Goal: Task Accomplishment & Management: Manage account settings

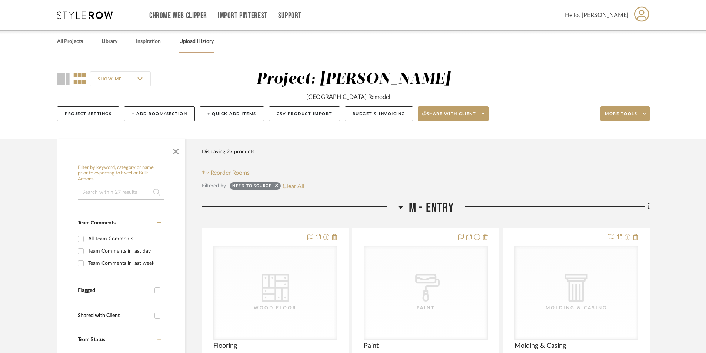
click at [208, 42] on link "Upload History" at bounding box center [196, 42] width 34 height 10
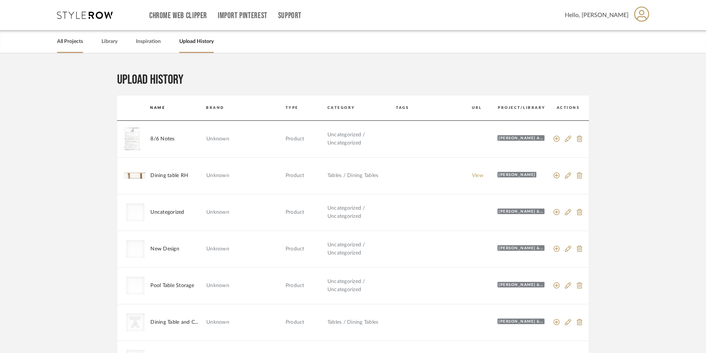
click at [78, 44] on link "All Projects" at bounding box center [70, 42] width 26 height 10
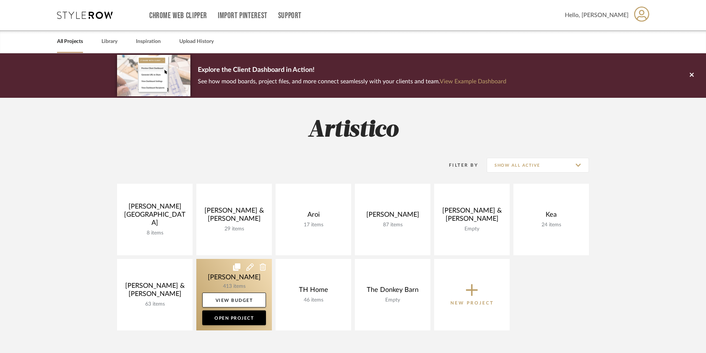
click at [227, 286] on link at bounding box center [234, 294] width 76 height 71
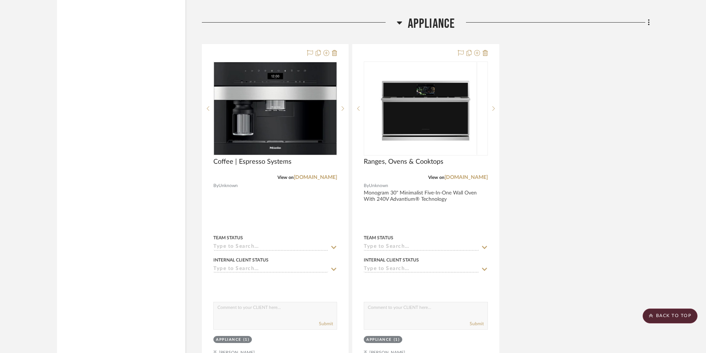
scroll to position [5257, 0]
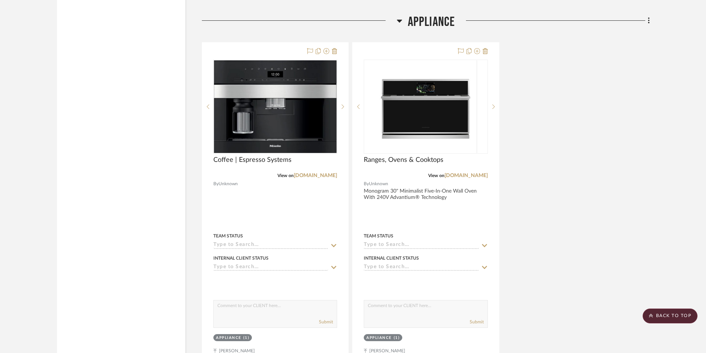
click at [648, 20] on icon at bounding box center [647, 20] width 1 height 6
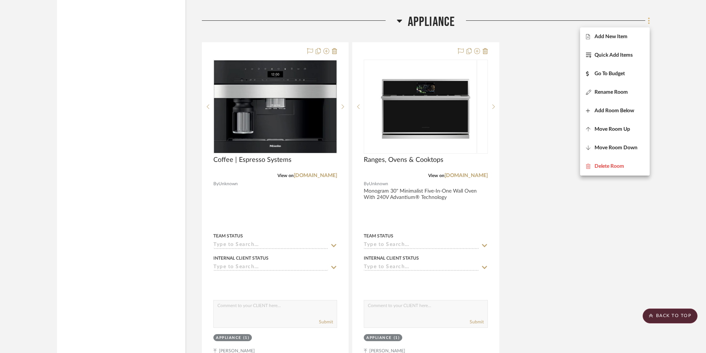
click at [648, 20] on div at bounding box center [353, 176] width 706 height 353
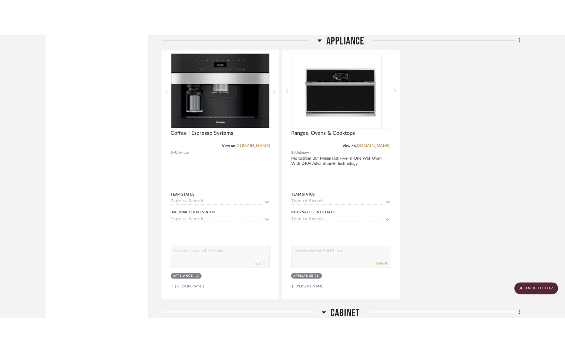
scroll to position [5220, 0]
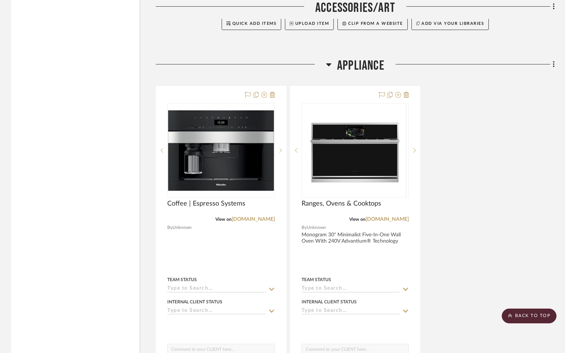
click at [355, 58] on span "Appliance" at bounding box center [360, 66] width 47 height 16
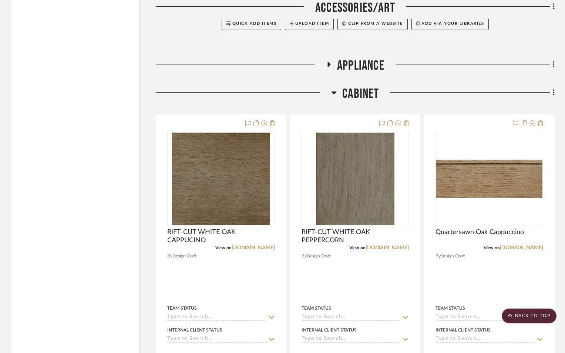
click at [355, 58] on span "Appliance" at bounding box center [360, 66] width 47 height 16
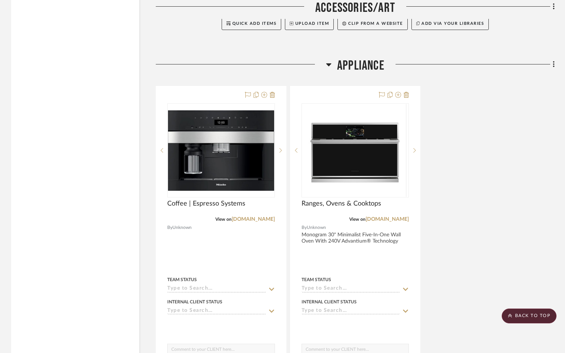
click at [376, 63] on span "Appliance" at bounding box center [360, 66] width 47 height 16
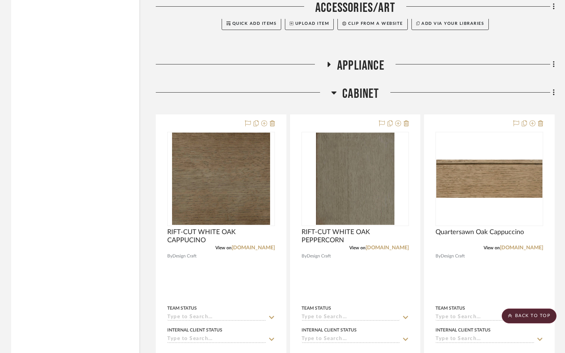
click at [376, 63] on span "Appliance" at bounding box center [360, 66] width 47 height 16
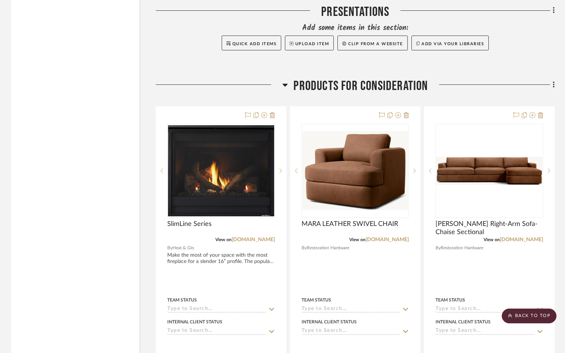
scroll to position [4109, 0]
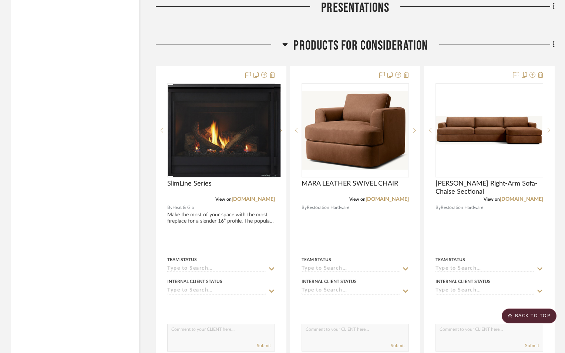
click at [286, 46] on icon at bounding box center [285, 44] width 6 height 9
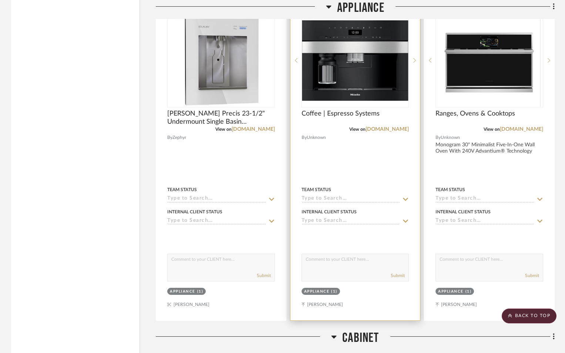
scroll to position [4294, 0]
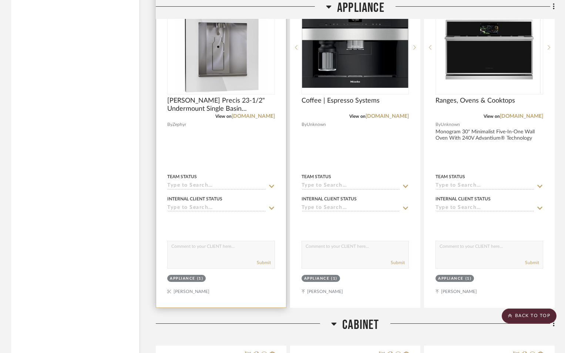
click at [269, 208] on icon at bounding box center [271, 208] width 7 height 6
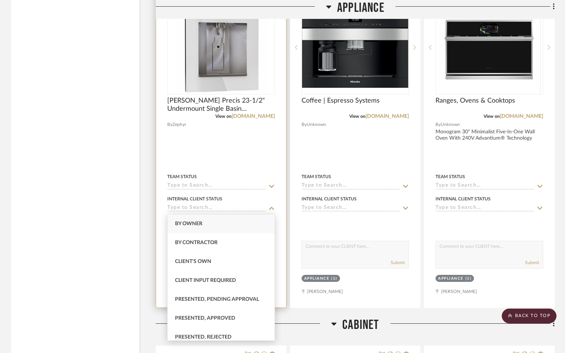
click at [269, 208] on icon at bounding box center [271, 208] width 7 height 6
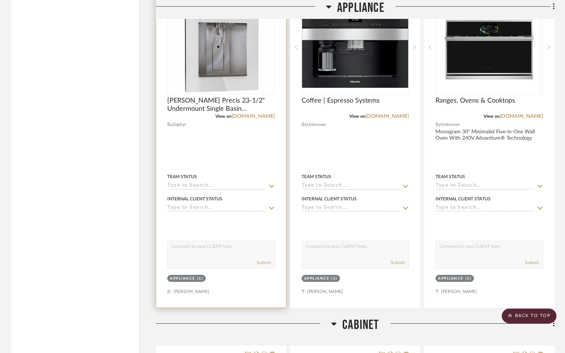
click at [268, 190] on div at bounding box center [221, 145] width 130 height 324
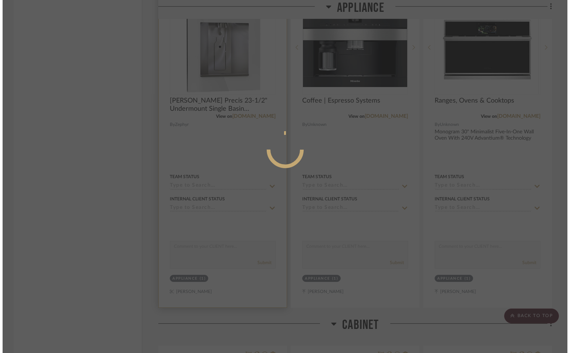
scroll to position [0, 0]
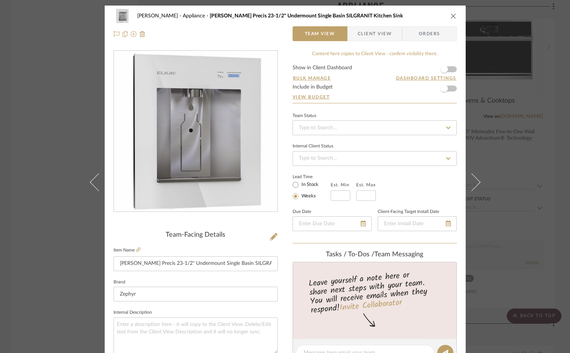
click at [447, 129] on icon at bounding box center [448, 127] width 7 height 5
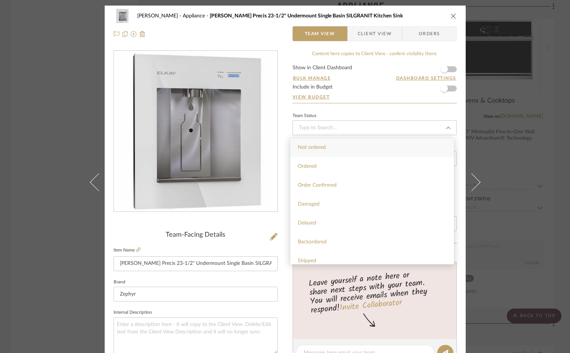
click at [447, 129] on icon at bounding box center [448, 127] width 7 height 5
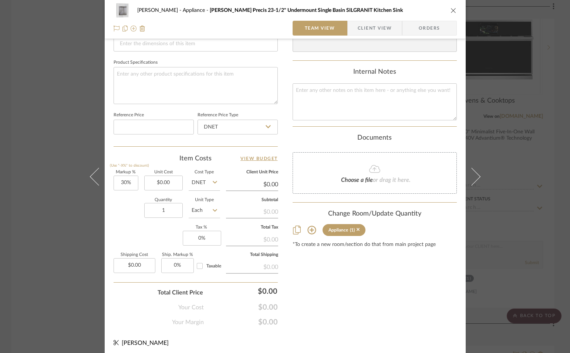
scroll to position [337, 0]
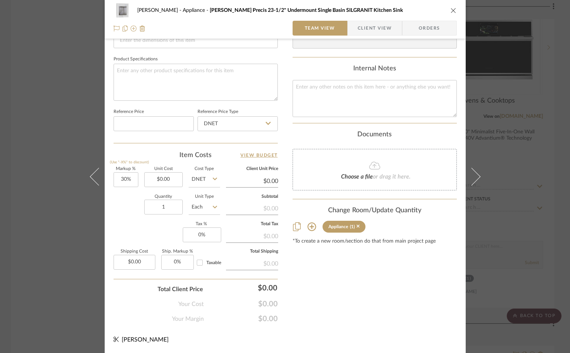
click at [453, 11] on icon "close" at bounding box center [454, 10] width 6 height 6
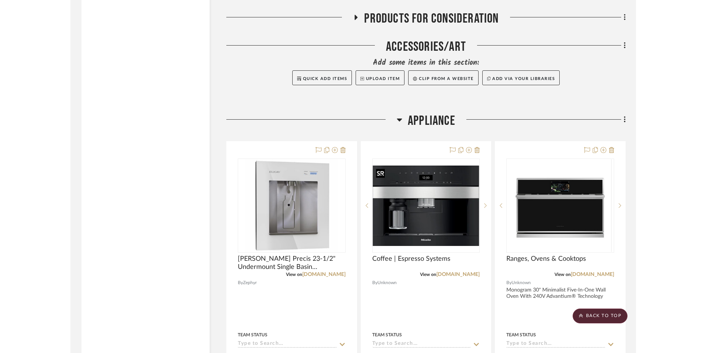
scroll to position [4072, 0]
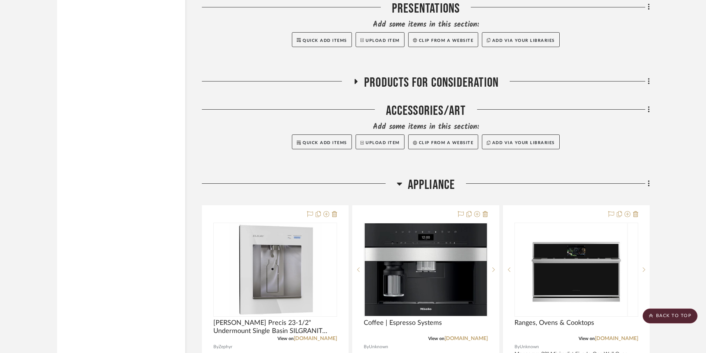
click at [570, 184] on icon at bounding box center [647, 183] width 1 height 6
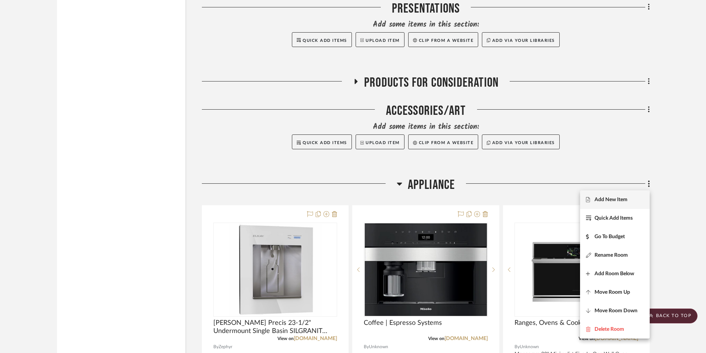
click at [570, 197] on span "Add New Item" at bounding box center [615, 200] width 58 height 6
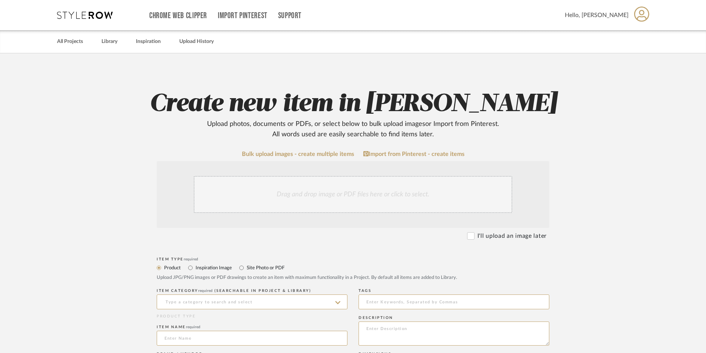
click at [356, 196] on div "Drag and drop image or PDF files here or click to select." at bounding box center [353, 194] width 318 height 37
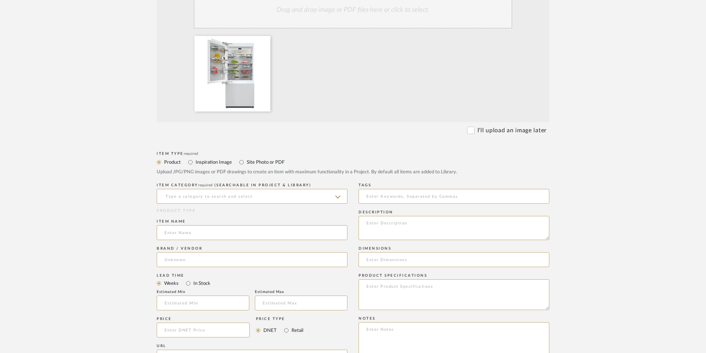
scroll to position [185, 0]
click at [233, 198] on input at bounding box center [252, 195] width 191 height 15
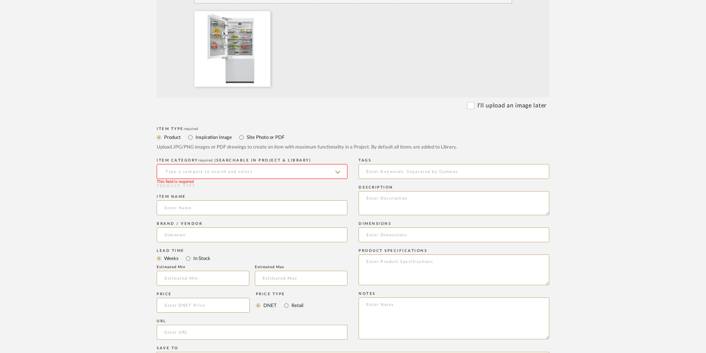
scroll to position [222, 0]
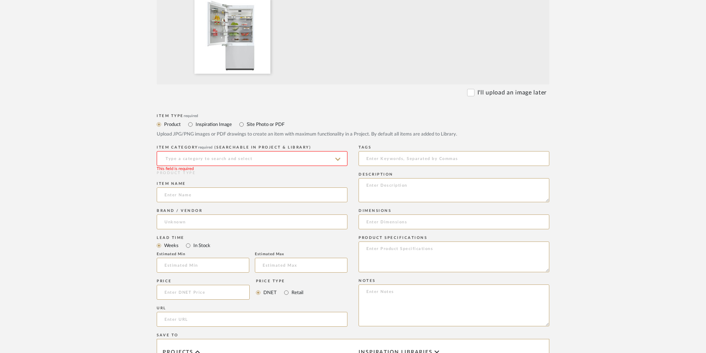
click at [238, 145] on span "(Searchable in Project & Library)" at bounding box center [262, 147] width 97 height 4
click at [241, 162] on input at bounding box center [252, 158] width 191 height 15
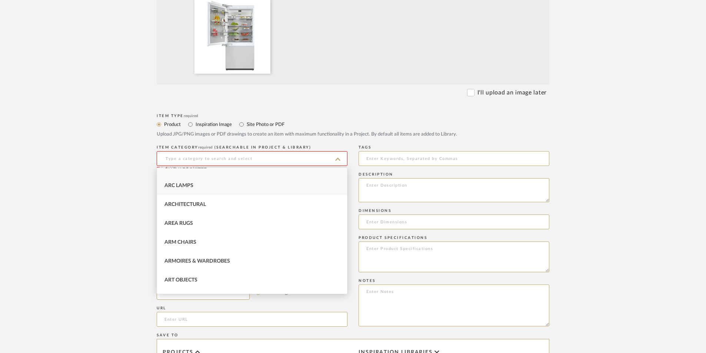
scroll to position [0, 0]
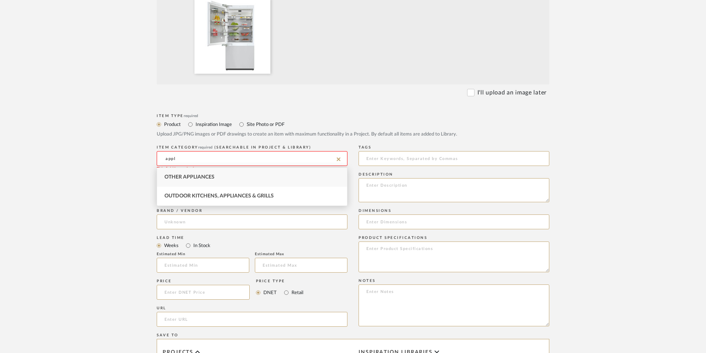
click at [239, 174] on div "Other Appliances" at bounding box center [252, 177] width 190 height 19
type input "Other Appliances"
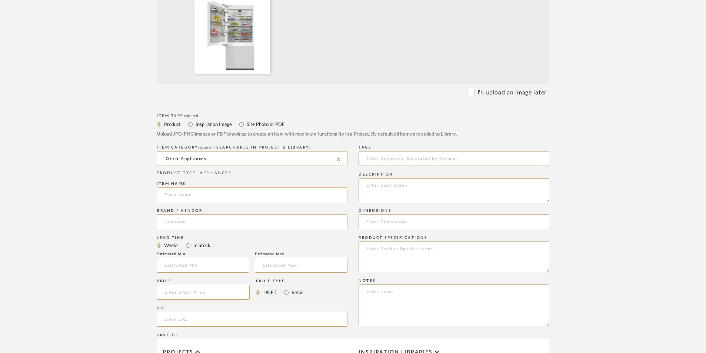
click at [218, 198] on input at bounding box center [252, 194] width 191 height 15
drag, startPoint x: 214, startPoint y: 195, endPoint x: 134, endPoint y: 183, distance: 81.2
click at [134, 183] on form "Bulk upload images - create multiple items Import from Pinterest - create items…" at bounding box center [353, 237] width 472 height 616
type input "Miele"
click at [166, 222] on input at bounding box center [252, 221] width 191 height 15
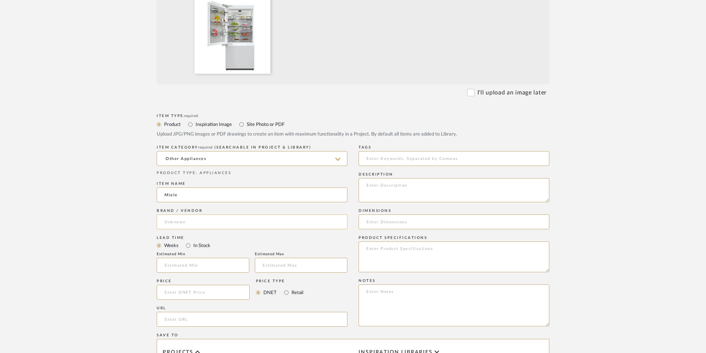
paste input "Miele"
type input "Miele"
drag, startPoint x: 176, startPoint y: 194, endPoint x: 142, endPoint y: 180, distance: 37.1
click at [142, 180] on form "Bulk upload images - create multiple items Import from Pinterest - create items…" at bounding box center [353, 237] width 472 height 616
type input "Refridgerator"
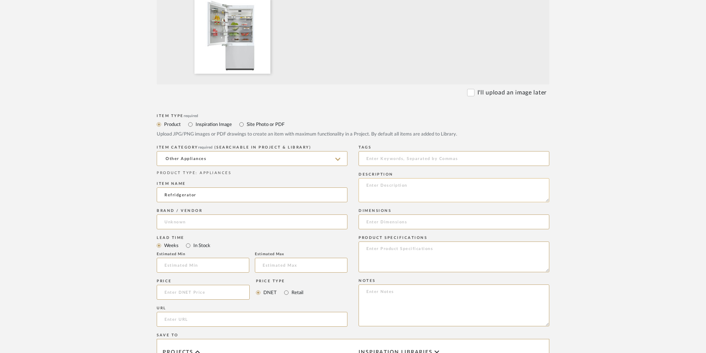
click at [373, 188] on textarea at bounding box center [453, 190] width 191 height 24
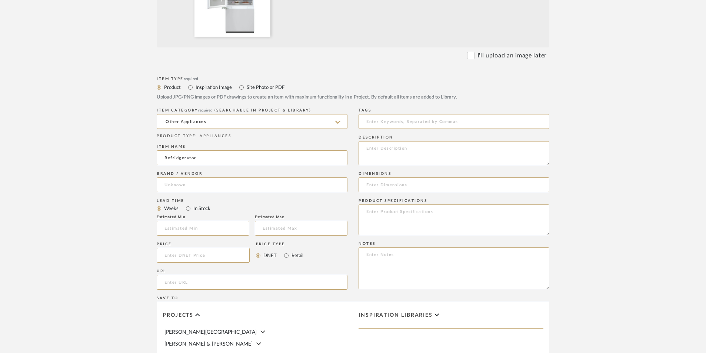
scroll to position [333, 0]
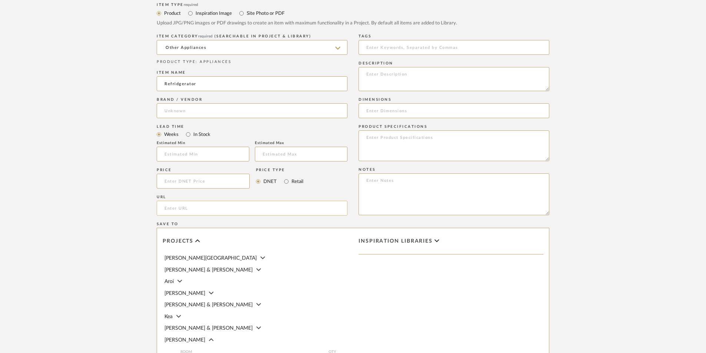
click at [175, 205] on input "url" at bounding box center [252, 208] width 191 height 15
paste input "https://www.fergusonhome.com/miele-kf2912vi/s1788234?uid=4222076&searchId=09eDl…"
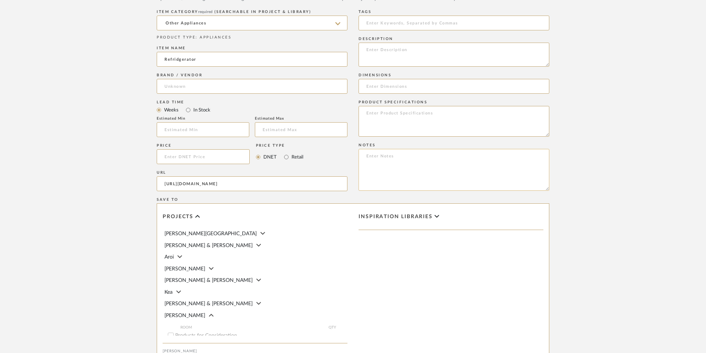
scroll to position [370, 0]
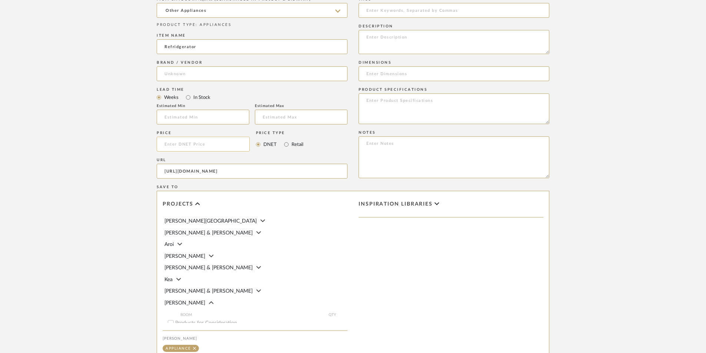
type input "https://www.fergusonhome.com/miele-kf2912vi/s1788234?uid=4222076&searchId=09eDl…"
click at [177, 143] on input at bounding box center [203, 144] width 93 height 15
type input "9"
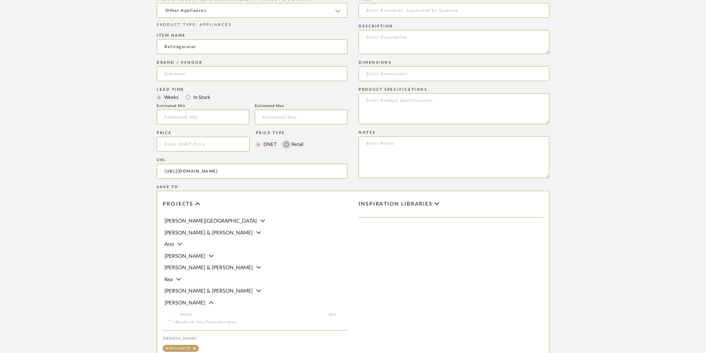
click at [287, 145] on input "Retail" at bounding box center [286, 144] width 9 height 9
radio input "true"
click at [257, 145] on input "DNET" at bounding box center [258, 144] width 9 height 9
radio input "true"
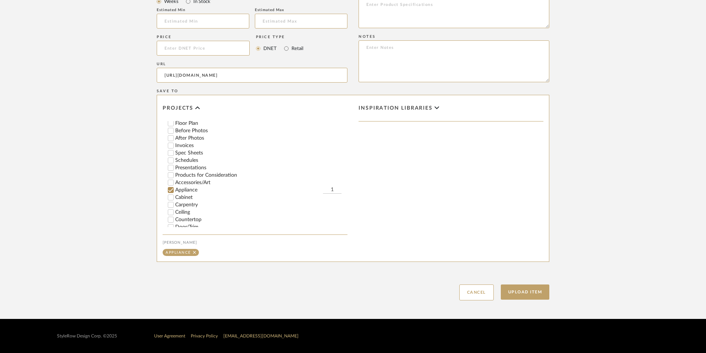
scroll to position [185, 0]
click at [531, 296] on button "Upload Item" at bounding box center [524, 291] width 49 height 15
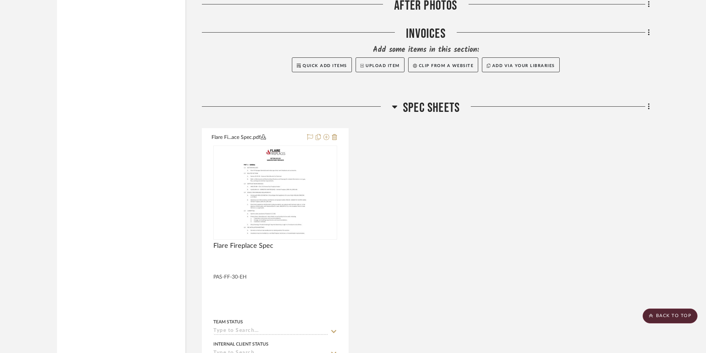
scroll to position [3501, 0]
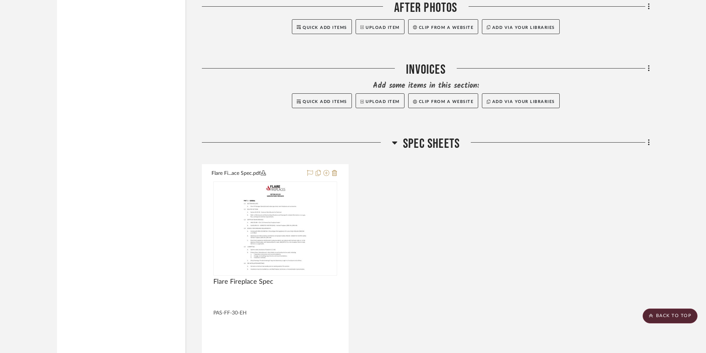
click at [398, 140] on h3 "Spec Sheets" at bounding box center [426, 144] width 68 height 16
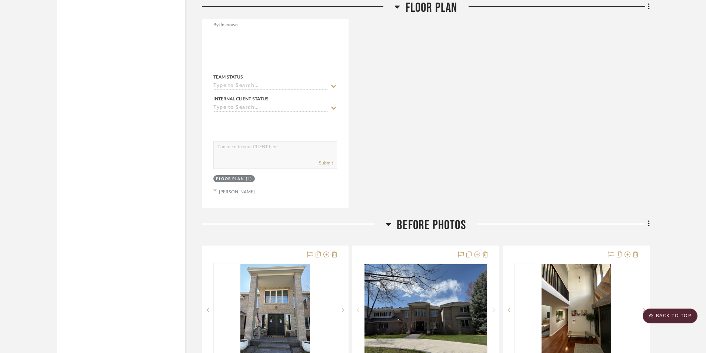
scroll to position [2169, 0]
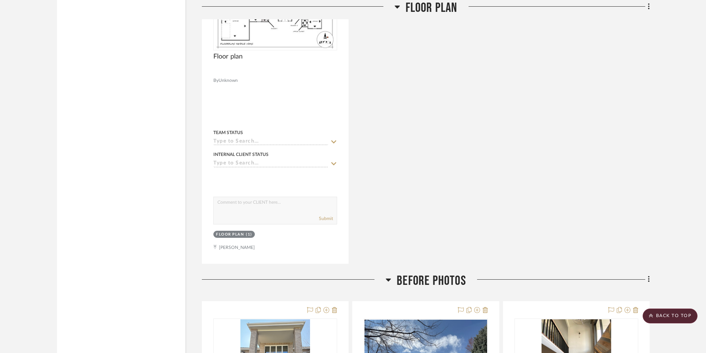
click at [387, 276] on icon at bounding box center [388, 279] width 6 height 9
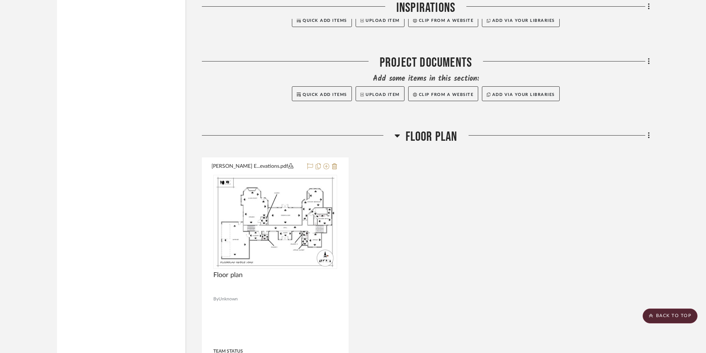
scroll to position [1946, 0]
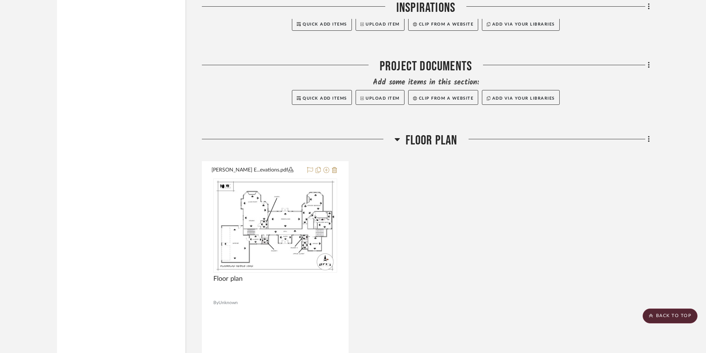
click at [391, 142] on div at bounding box center [298, 142] width 192 height 19
click at [395, 141] on icon at bounding box center [397, 139] width 6 height 9
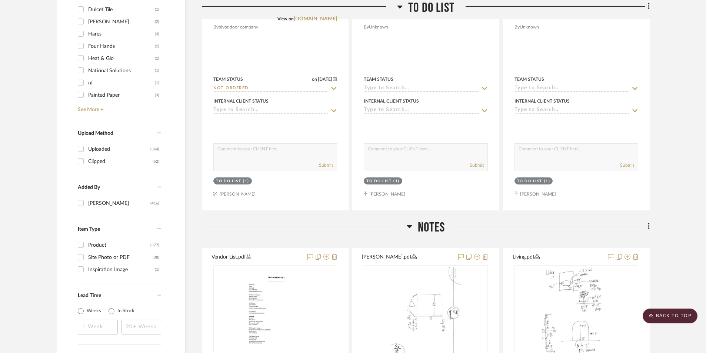
click at [413, 227] on h3 "Notes" at bounding box center [425, 228] width 38 height 16
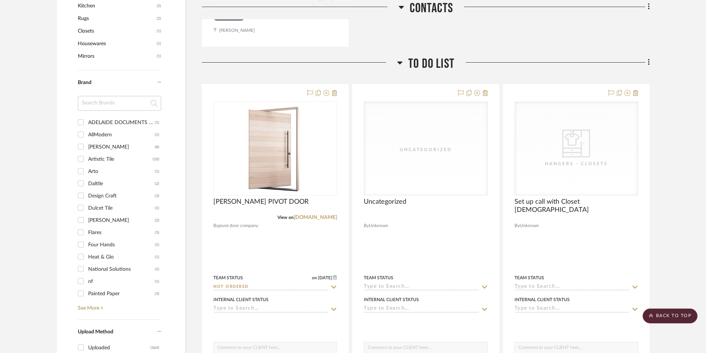
scroll to position [836, 0]
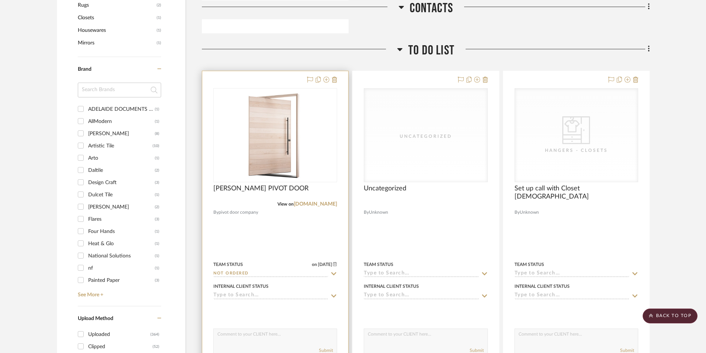
click at [331, 274] on icon at bounding box center [333, 274] width 7 height 6
type input "10/13/2025"
click at [331, 274] on icon at bounding box center [333, 274] width 7 height 6
click at [335, 273] on icon at bounding box center [333, 273] width 5 height 3
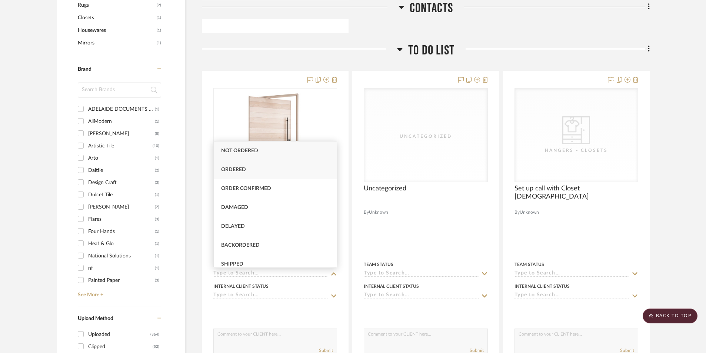
click at [278, 173] on div "Ordered" at bounding box center [275, 169] width 123 height 19
type input "Ordered"
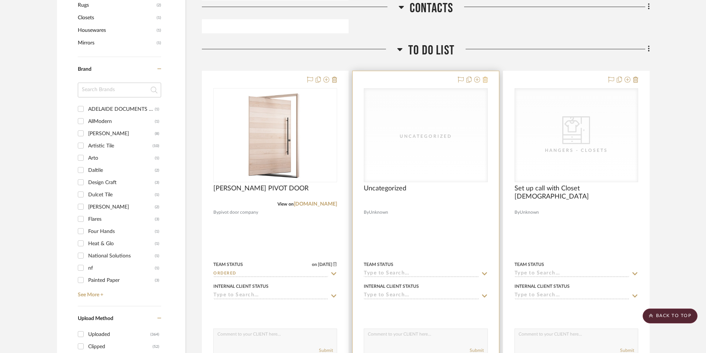
click at [487, 78] on icon at bounding box center [484, 80] width 5 height 6
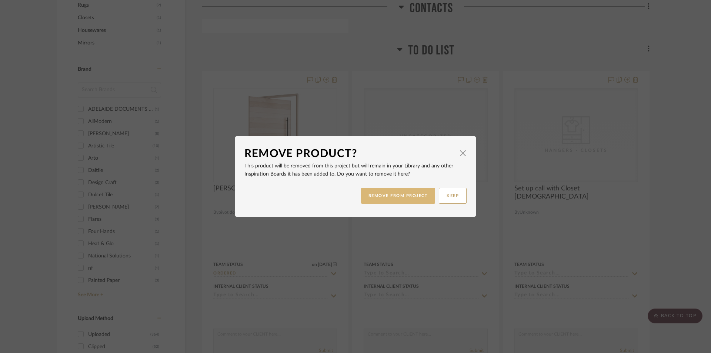
click at [405, 195] on button "REMOVE FROM PROJECT" at bounding box center [398, 196] width 74 height 16
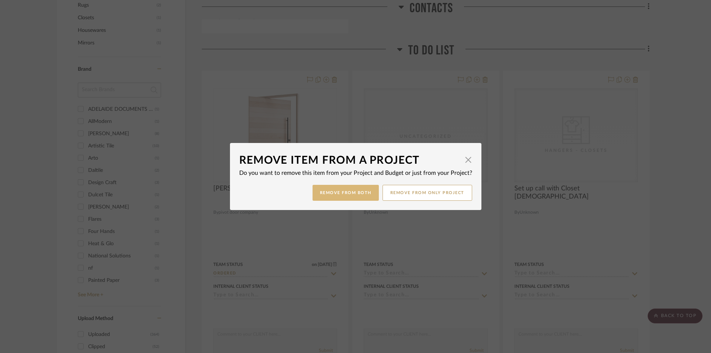
click at [346, 195] on button "Remove from Both" at bounding box center [345, 193] width 66 height 16
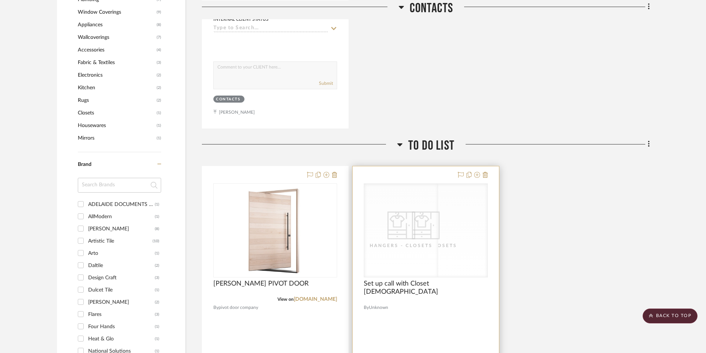
scroll to position [725, 0]
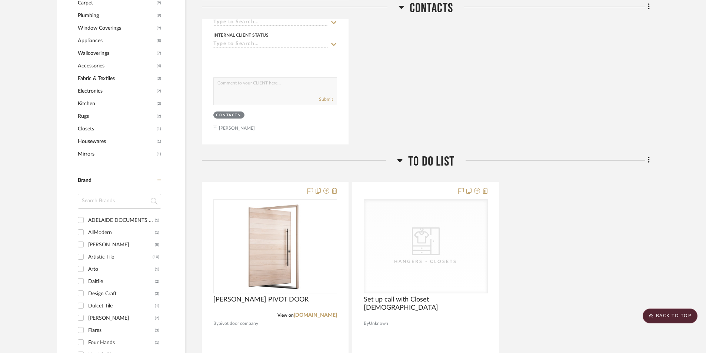
click at [400, 160] on icon at bounding box center [399, 160] width 5 height 3
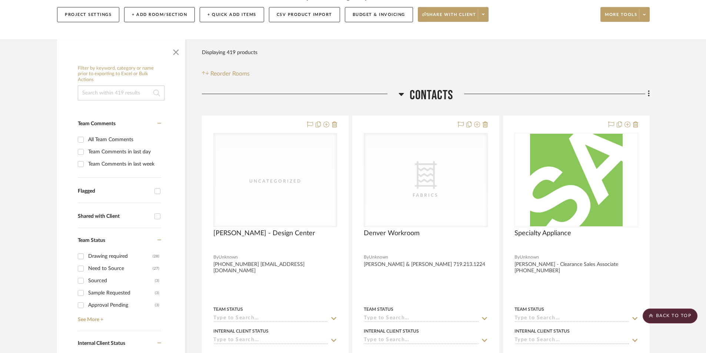
scroll to position [96, 0]
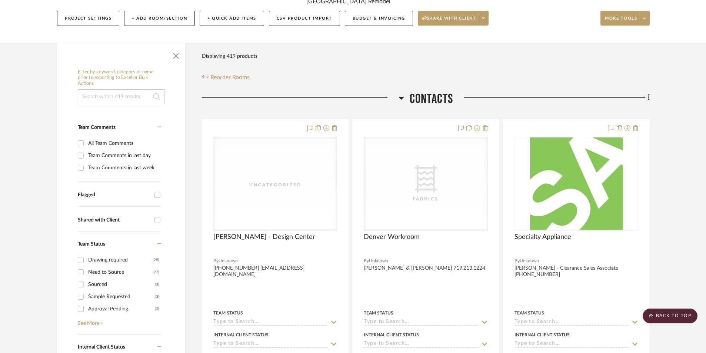
click at [407, 97] on h3 "Contacts" at bounding box center [425, 99] width 55 height 16
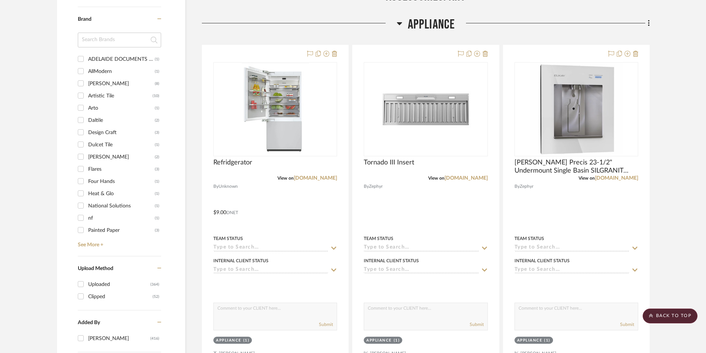
scroll to position [814, 0]
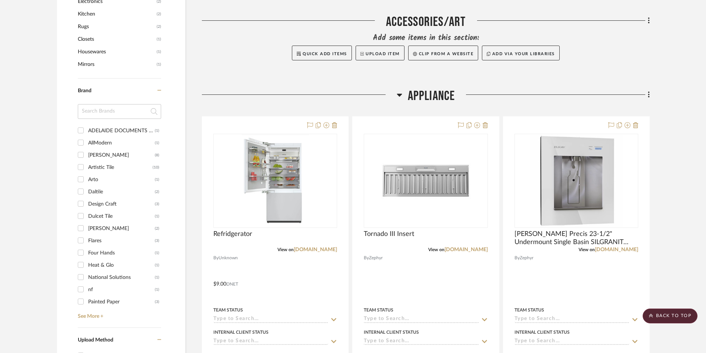
click at [570, 94] on icon at bounding box center [648, 95] width 2 height 8
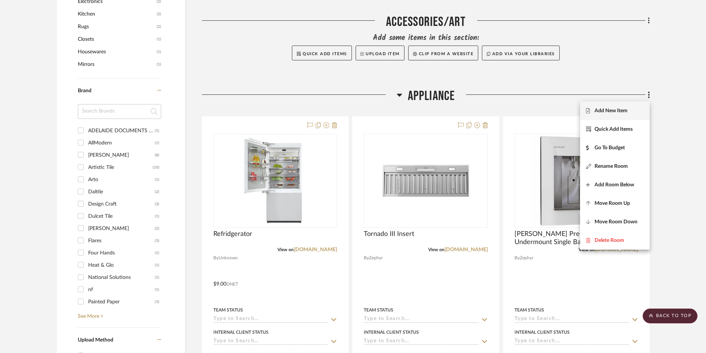
click at [570, 109] on span "Add New Item" at bounding box center [615, 111] width 58 height 6
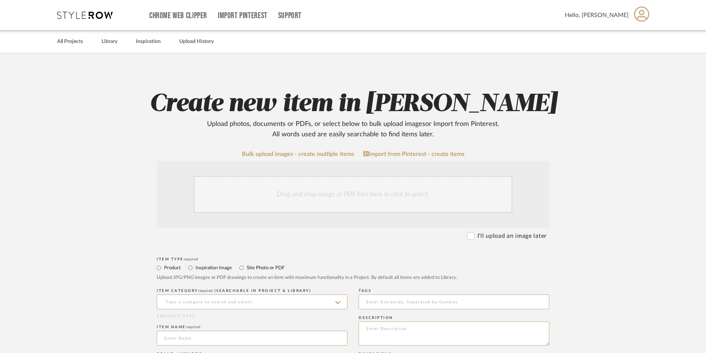
click at [314, 204] on div "Drag and drop image or PDF files here or click to select." at bounding box center [353, 194] width 318 height 37
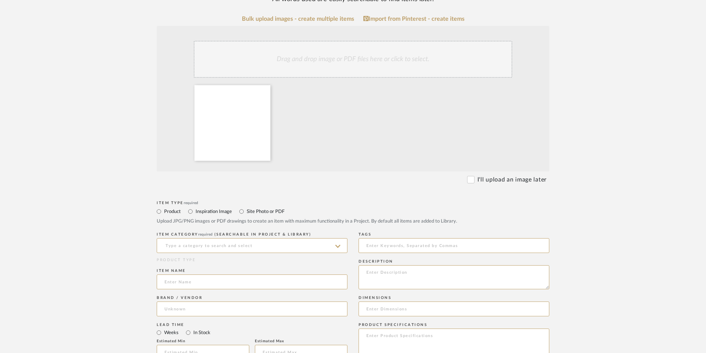
scroll to position [148, 0]
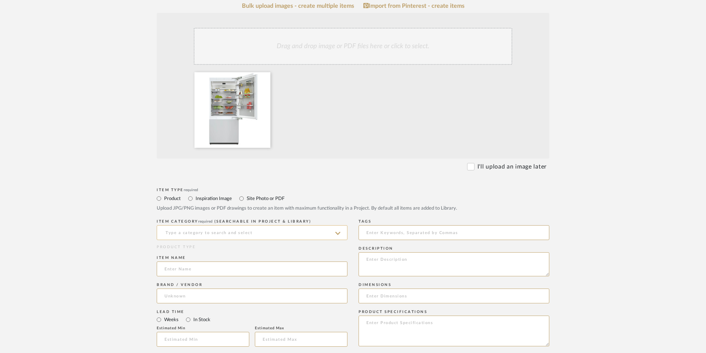
click at [267, 235] on input at bounding box center [252, 232] width 191 height 15
click at [257, 247] on div "Other Appliances" at bounding box center [252, 251] width 190 height 19
type input "Other Appliances"
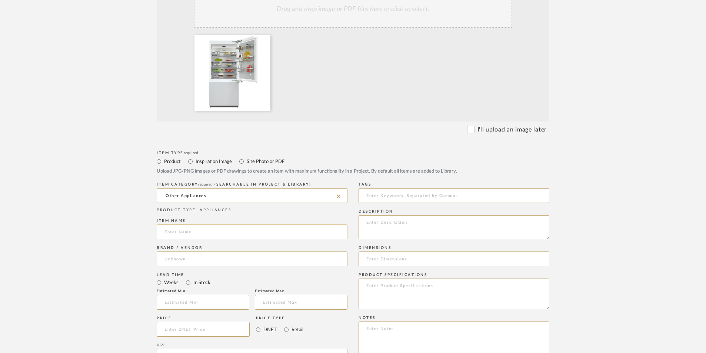
click at [243, 234] on input at bounding box center [252, 231] width 191 height 15
click at [220, 257] on input at bounding box center [252, 258] width 191 height 15
click at [189, 232] on input "Refridgerator" at bounding box center [252, 231] width 191 height 15
type input "Refrigerator"
click at [185, 258] on input at bounding box center [252, 258] width 191 height 15
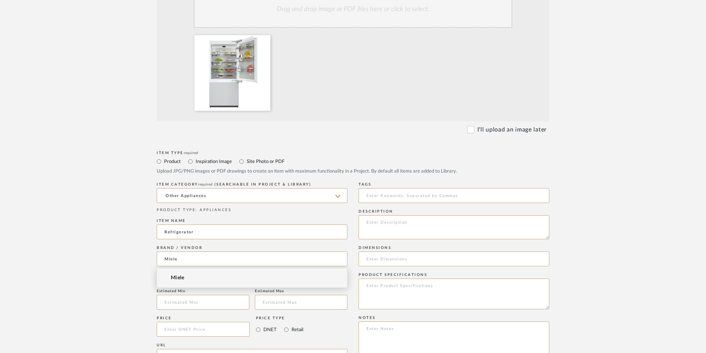
type input "Miele"
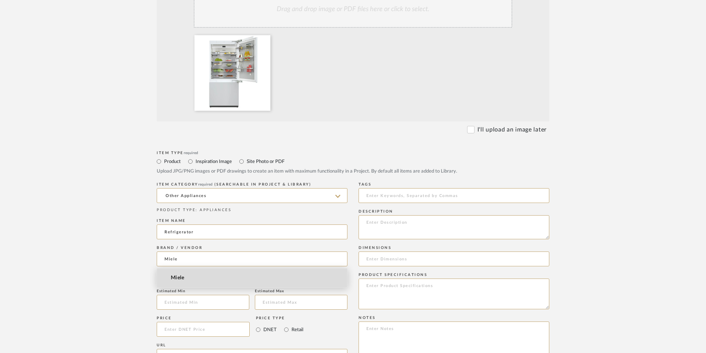
click at [185, 276] on mat-option "Miele" at bounding box center [252, 277] width 190 height 19
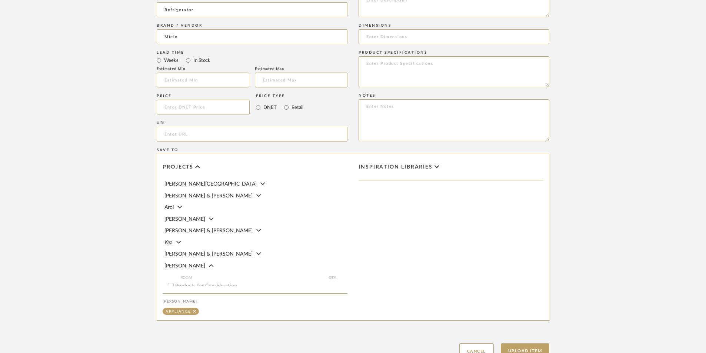
scroll to position [444, 0]
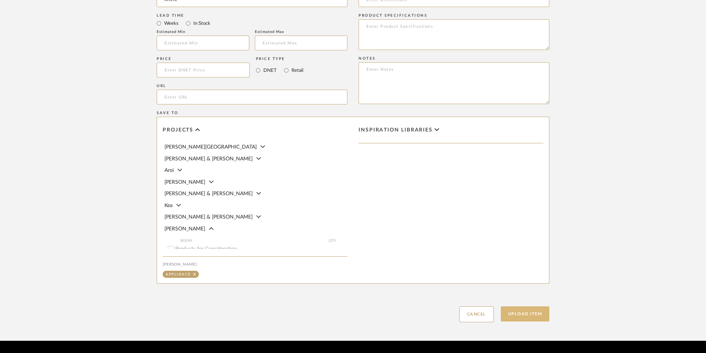
click at [531, 317] on button "Upload Item" at bounding box center [524, 313] width 49 height 15
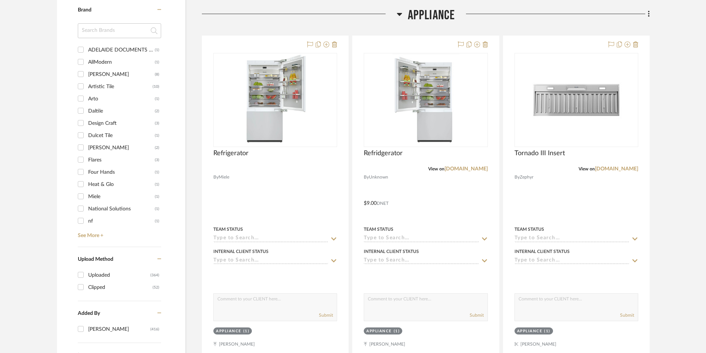
scroll to position [903, 0]
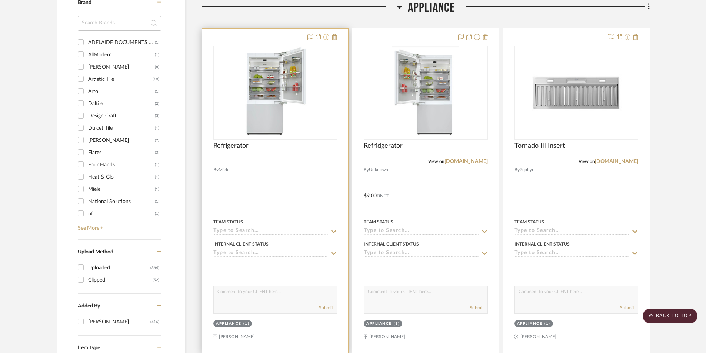
click at [326, 37] on icon at bounding box center [326, 37] width 6 height 6
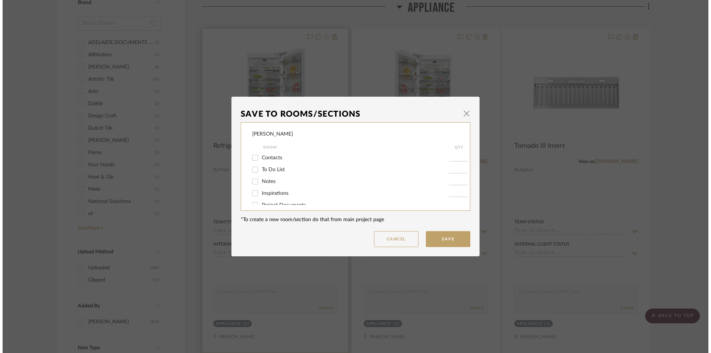
scroll to position [0, 0]
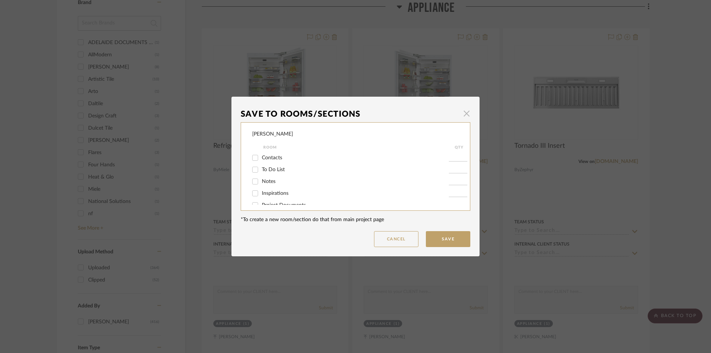
click at [462, 110] on span "button" at bounding box center [466, 113] width 15 height 15
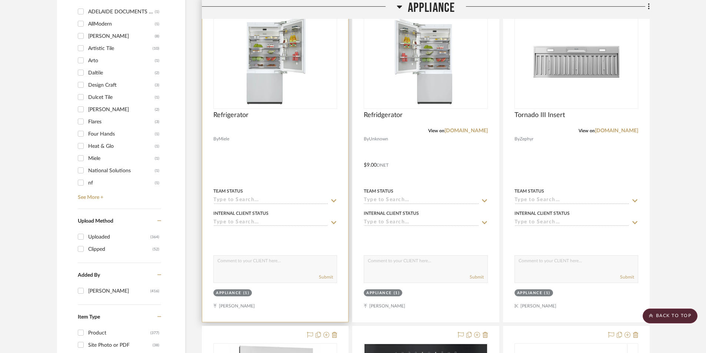
scroll to position [903, 0]
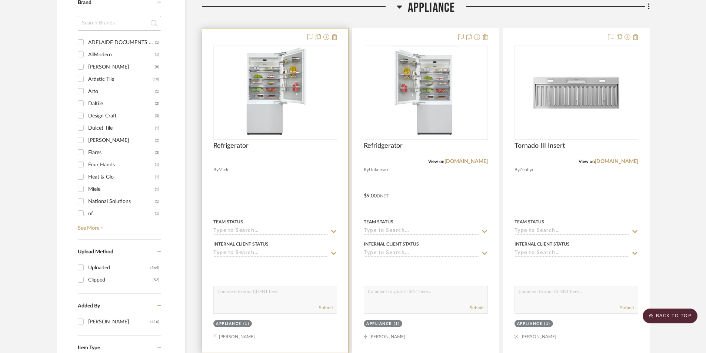
click at [280, 157] on div "Refrigerator" at bounding box center [275, 150] width 124 height 16
click at [269, 121] on img "0" at bounding box center [275, 92] width 64 height 93
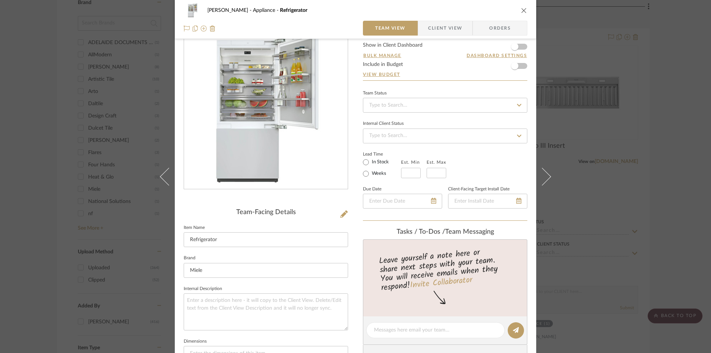
scroll to position [2, 0]
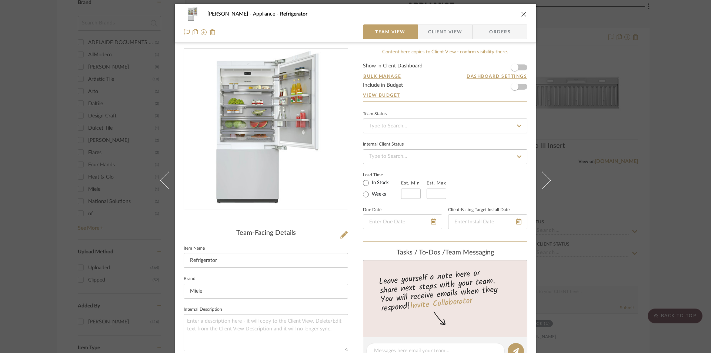
click at [485, 29] on span "Orders" at bounding box center [500, 31] width 38 height 15
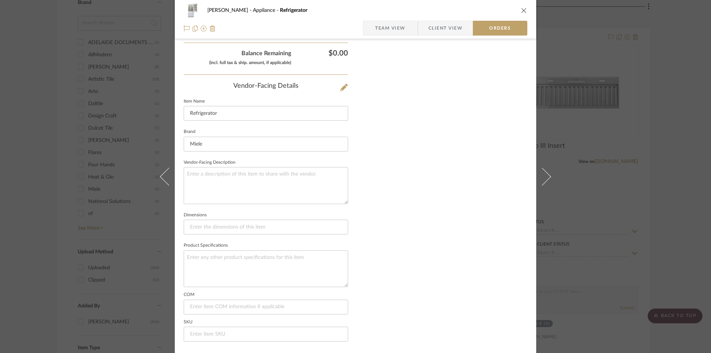
scroll to position [433, 0]
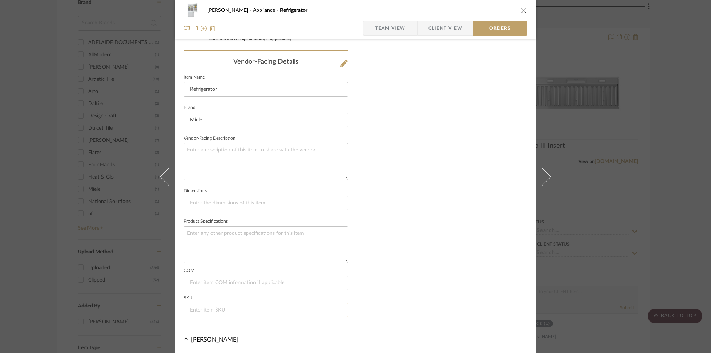
click at [207, 309] on input at bounding box center [266, 309] width 164 height 15
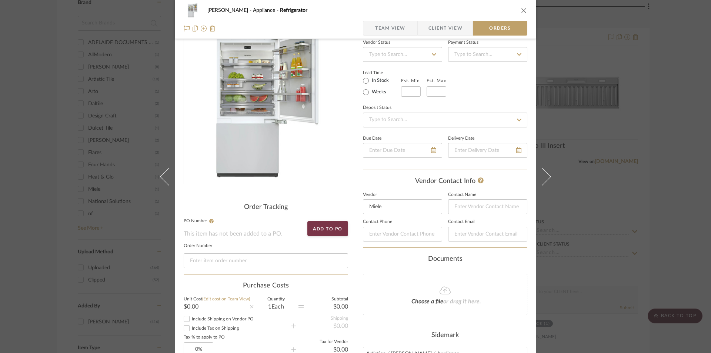
scroll to position [0, 0]
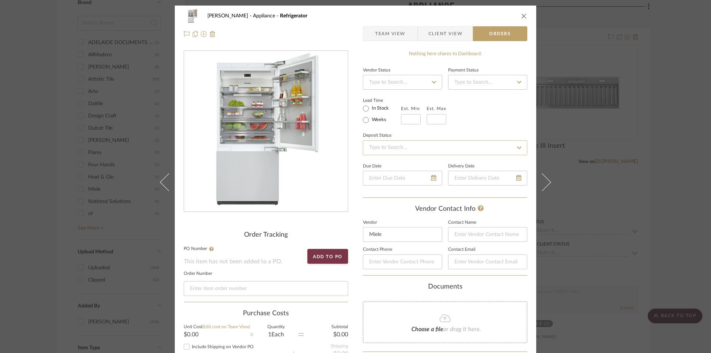
type input "KF2902VI"
click at [375, 153] on input at bounding box center [445, 147] width 164 height 15
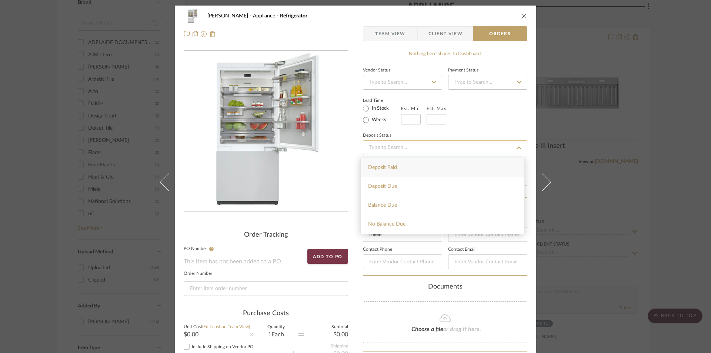
click at [375, 153] on input at bounding box center [445, 147] width 164 height 15
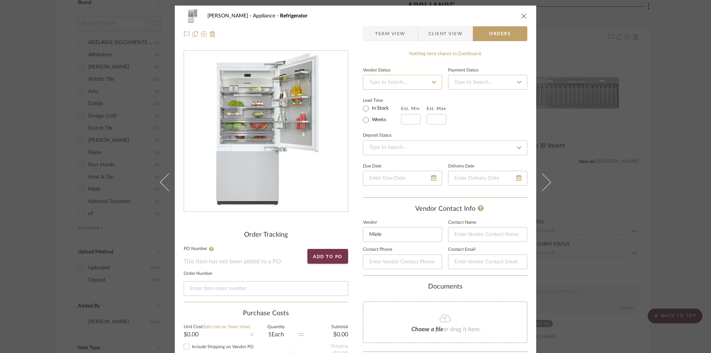
click at [419, 80] on input at bounding box center [402, 82] width 79 height 15
click at [395, 31] on span "Team View" at bounding box center [390, 33] width 30 height 15
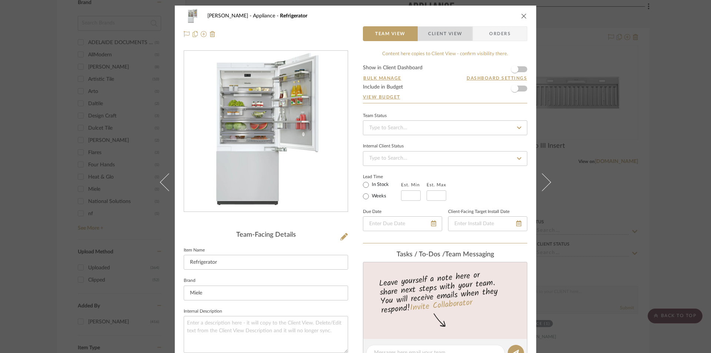
click at [455, 30] on span "Client View" at bounding box center [445, 33] width 34 height 15
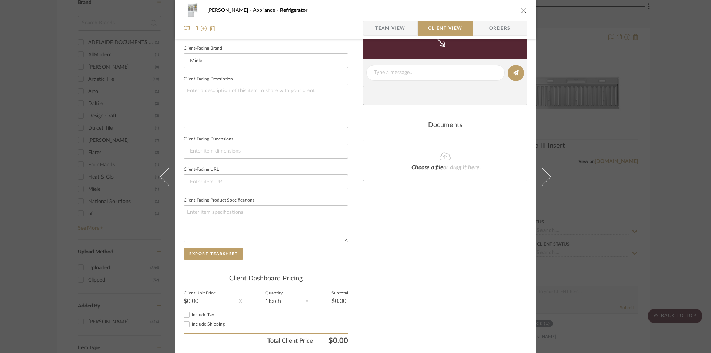
scroll to position [257, 0]
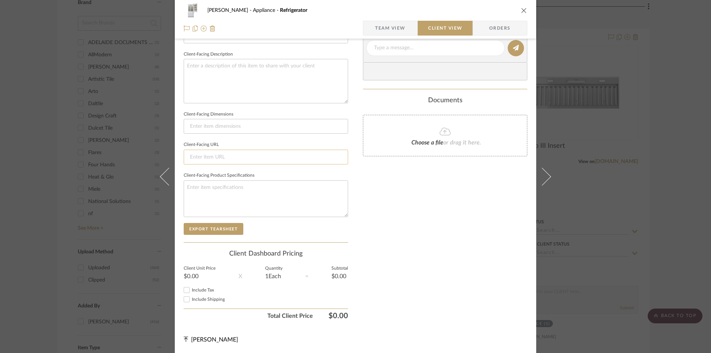
paste input "https://www.fergusonhome.com/miele-kf2902vi/s1785523?uid=4258522&searchId=e1dLE…"
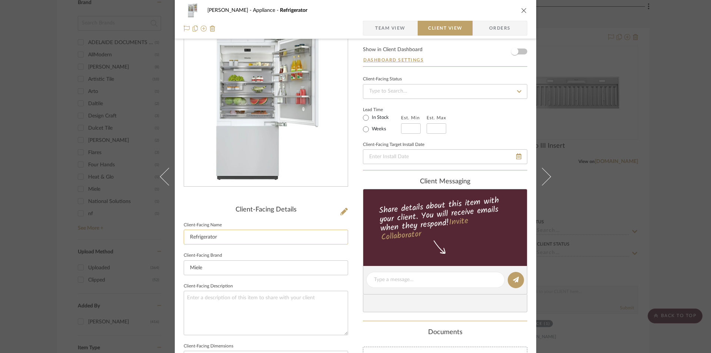
scroll to position [0, 0]
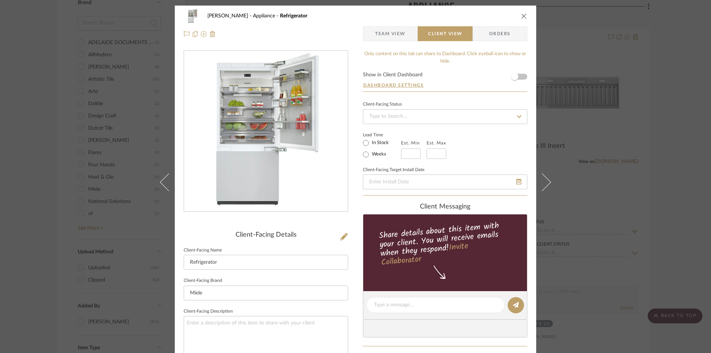
type input "https://www.fergusonhome.com/miele-kf2902vi/s1785523?uid=4258522&searchId=e1dLE…"
click at [382, 30] on span "Team View" at bounding box center [390, 33] width 30 height 15
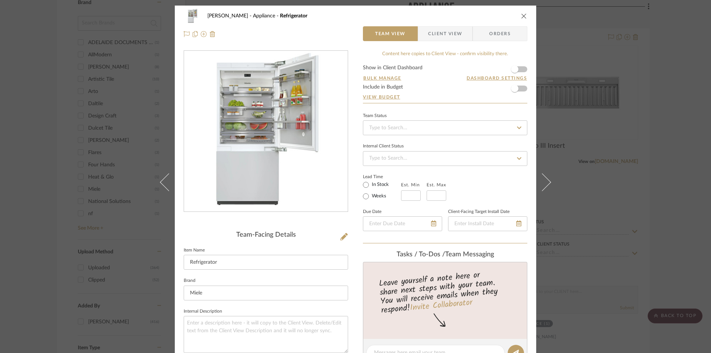
click at [521, 16] on icon "close" at bounding box center [524, 16] width 6 height 6
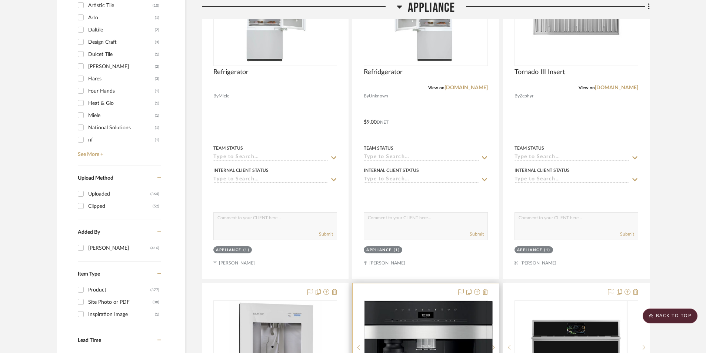
scroll to position [828, 0]
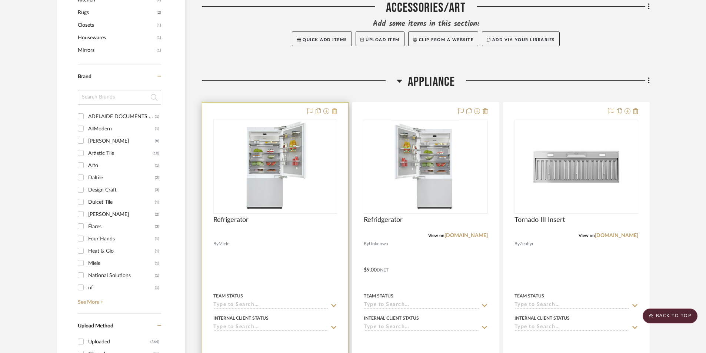
click at [335, 111] on icon at bounding box center [334, 111] width 5 height 6
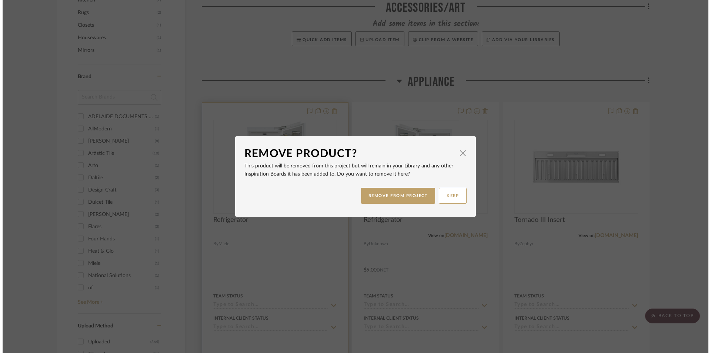
scroll to position [0, 0]
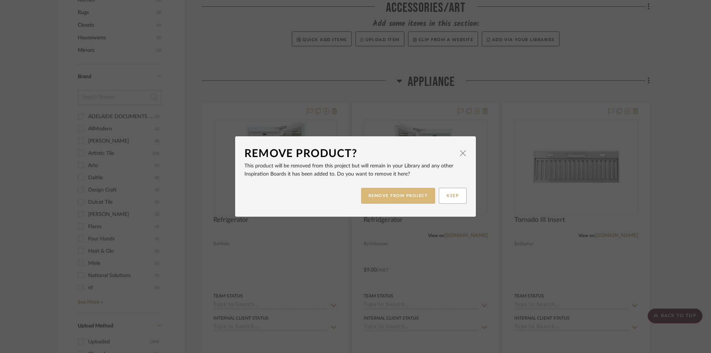
click at [396, 195] on button "REMOVE FROM PROJECT" at bounding box center [398, 196] width 74 height 16
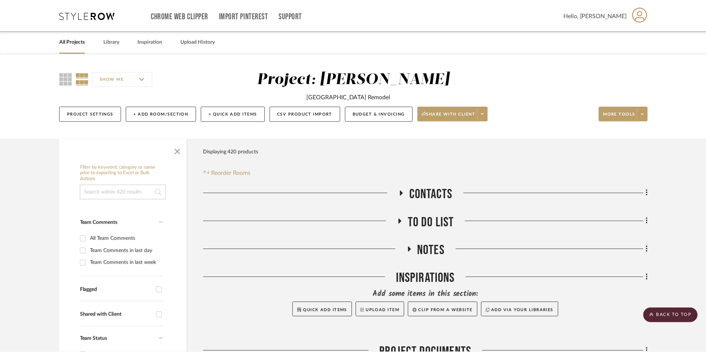
scroll to position [828, 0]
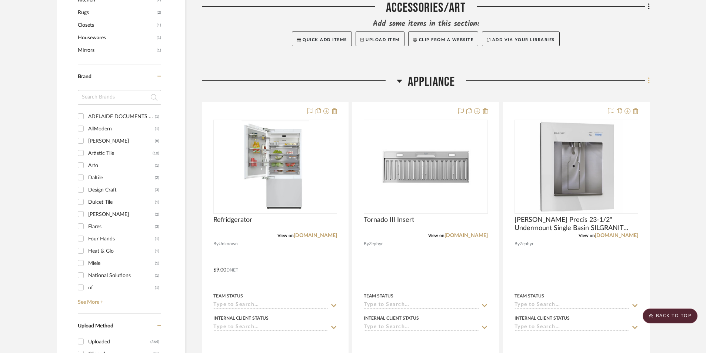
click at [570, 80] on fa-icon at bounding box center [647, 81] width 5 height 12
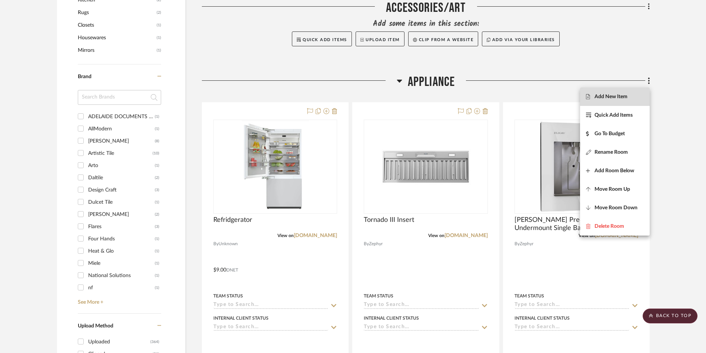
click at [570, 98] on span "Add New Item" at bounding box center [615, 97] width 58 height 6
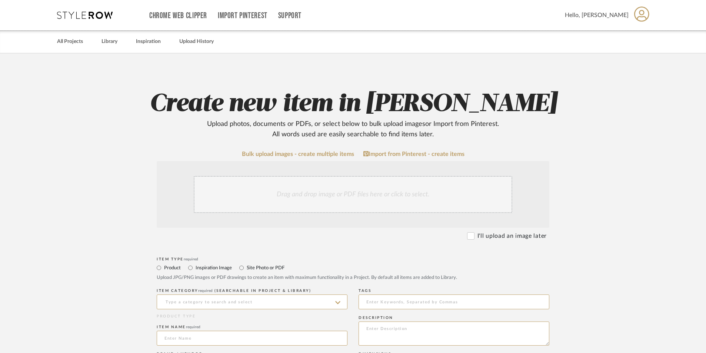
click at [286, 198] on div "Drag and drop image or PDF files here or click to select." at bounding box center [353, 194] width 318 height 37
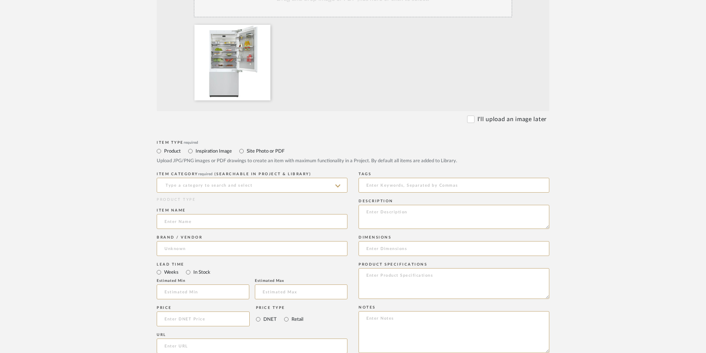
scroll to position [296, 0]
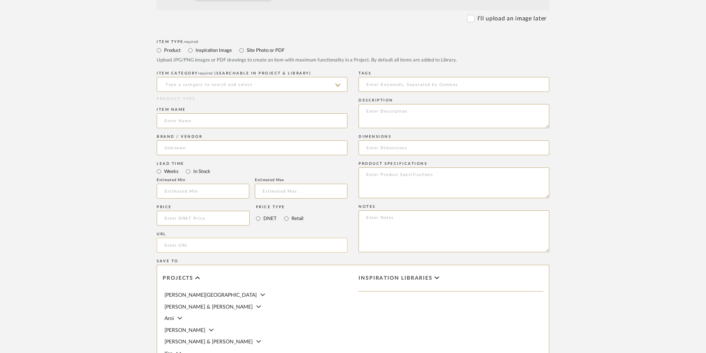
click at [233, 251] on input "url" at bounding box center [252, 245] width 191 height 15
paste input "https://www.fergusonhome.com/miele-kf2902vi/s1785523?uid=4258522&searchId=e1dLE…"
type input "https://www.fergusonhome.com/miele-kf2902vi/s1785523?uid=4258522&searchId=e1dLE…"
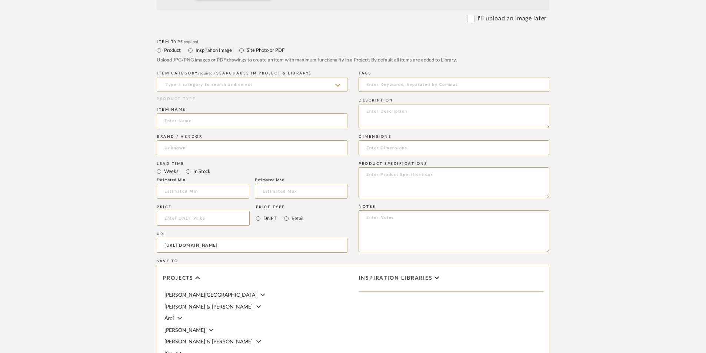
click at [209, 126] on input at bounding box center [252, 120] width 191 height 15
type input "r"
type input "Refridgerator"
click at [183, 151] on input at bounding box center [252, 147] width 191 height 15
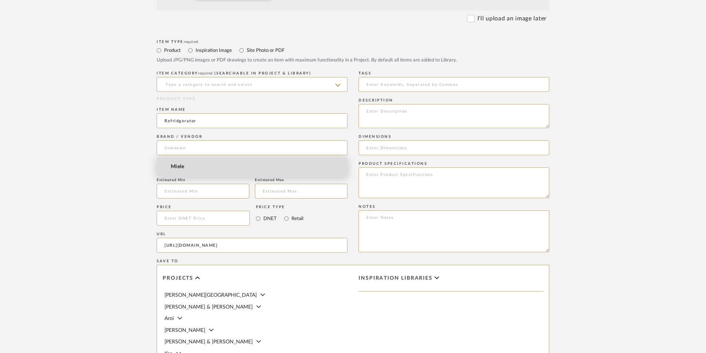
click at [180, 159] on mat-option "Miele" at bounding box center [252, 166] width 190 height 19
type input "Miele"
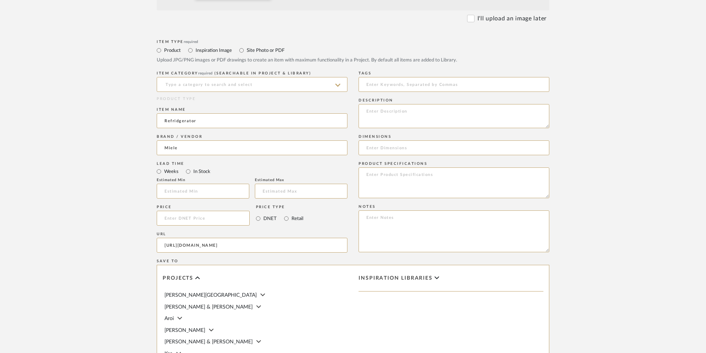
scroll to position [333, 0]
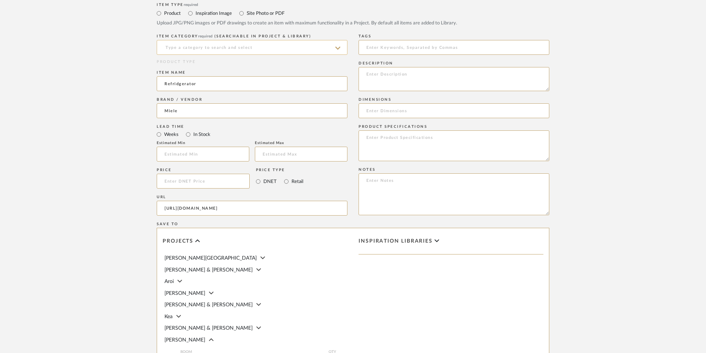
click at [234, 40] on input at bounding box center [252, 47] width 191 height 15
click at [222, 64] on div "Other Appliances" at bounding box center [252, 66] width 190 height 19
type input "Other Appliances"
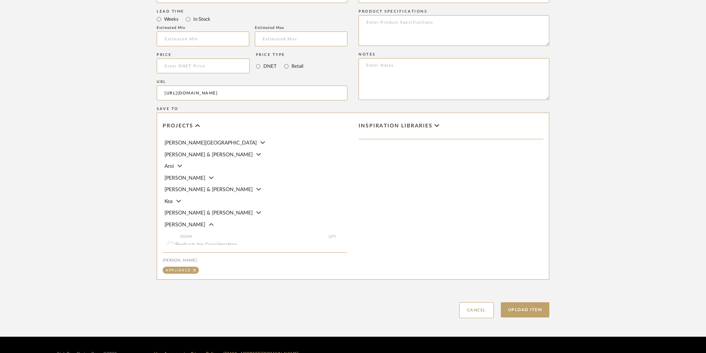
scroll to position [466, 0]
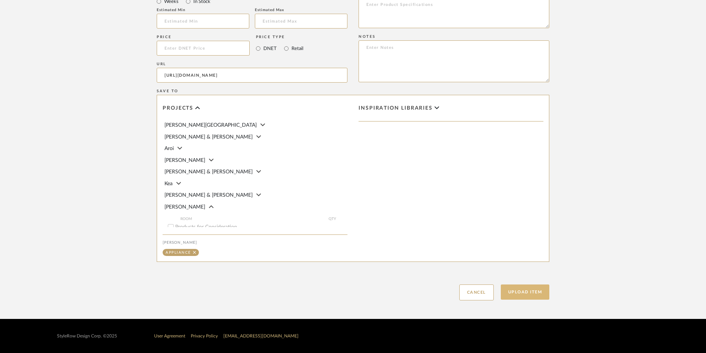
click at [515, 288] on button "Upload Item" at bounding box center [524, 291] width 49 height 15
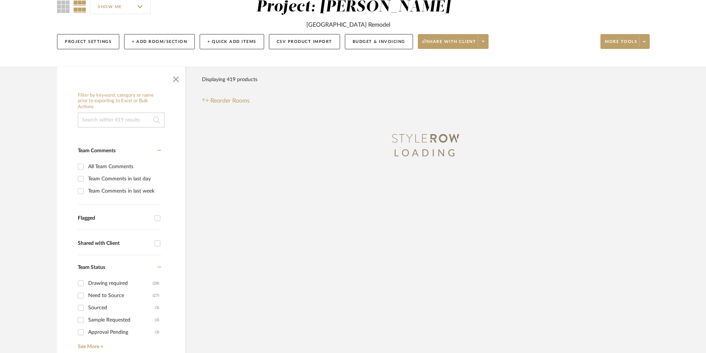
scroll to position [31, 0]
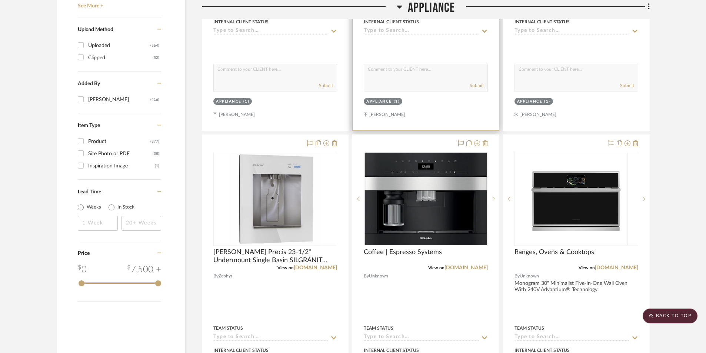
scroll to position [1199, 0]
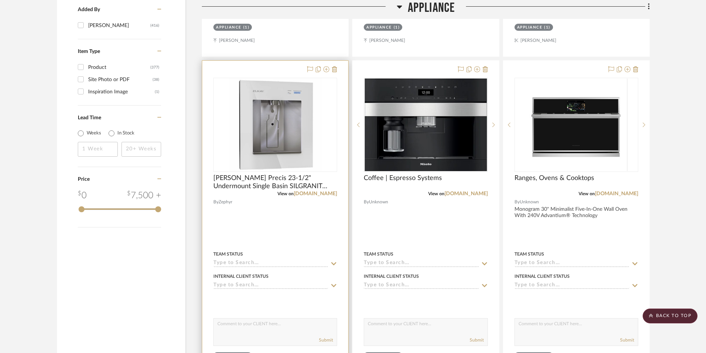
click at [225, 204] on span "Zephyr" at bounding box center [225, 201] width 14 height 7
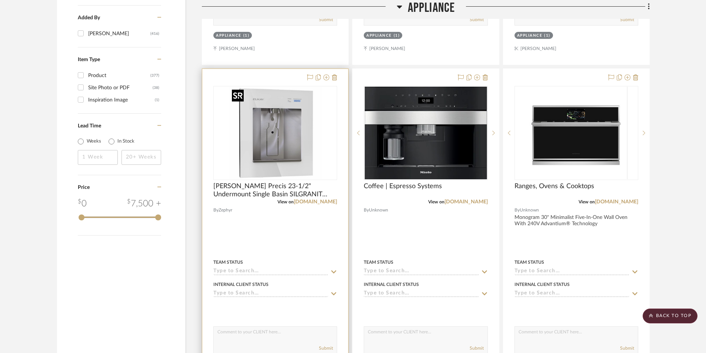
scroll to position [1162, 0]
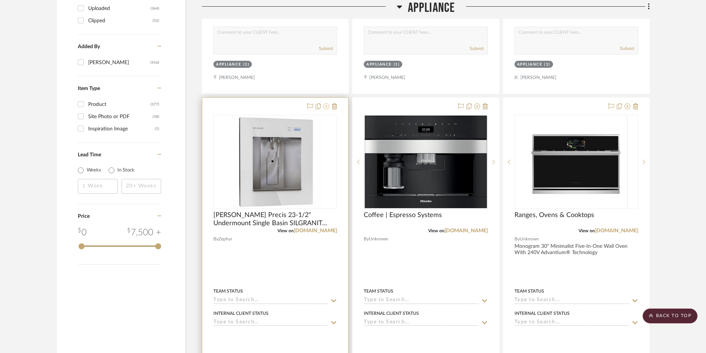
click at [324, 108] on icon at bounding box center [326, 106] width 6 height 6
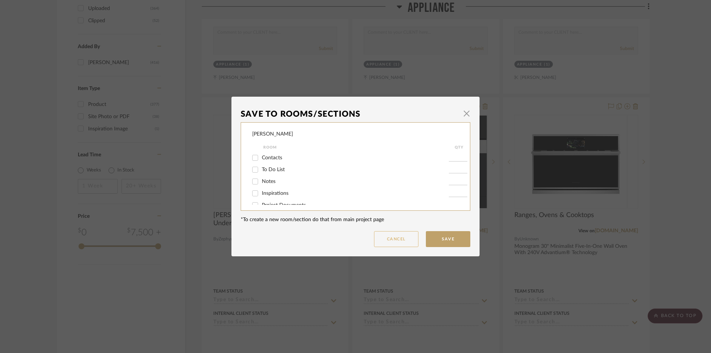
click at [399, 246] on button "Cancel" at bounding box center [396, 239] width 44 height 16
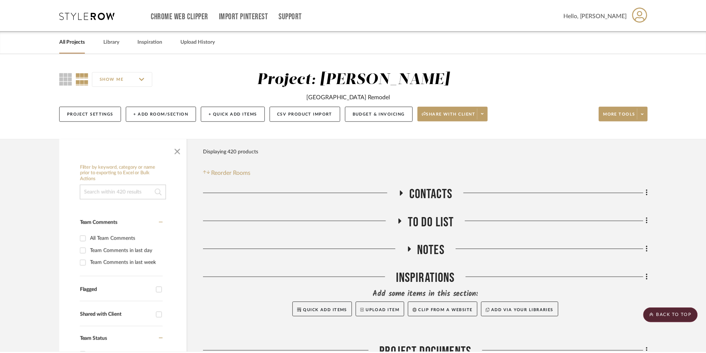
scroll to position [1162, 0]
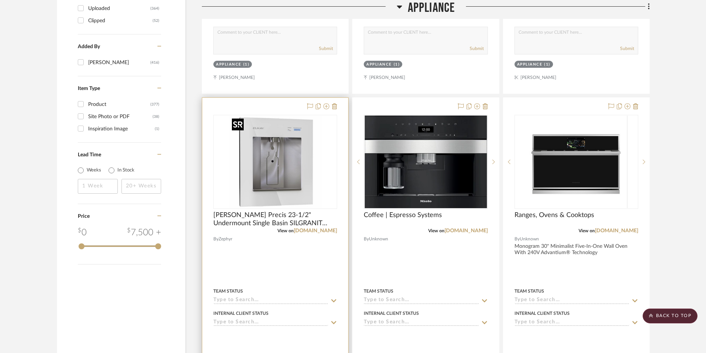
click at [298, 149] on img "0" at bounding box center [275, 161] width 93 height 93
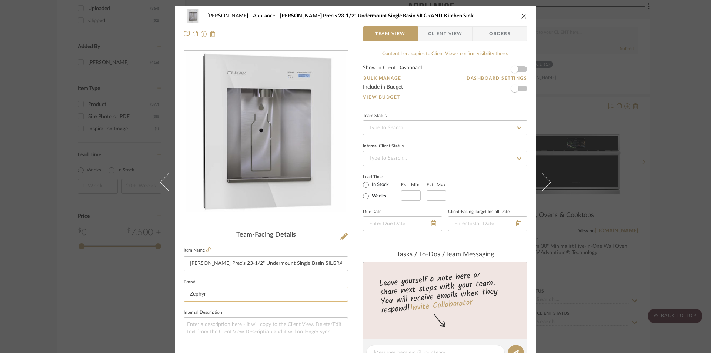
click at [231, 292] on input "Zephyr" at bounding box center [266, 294] width 164 height 15
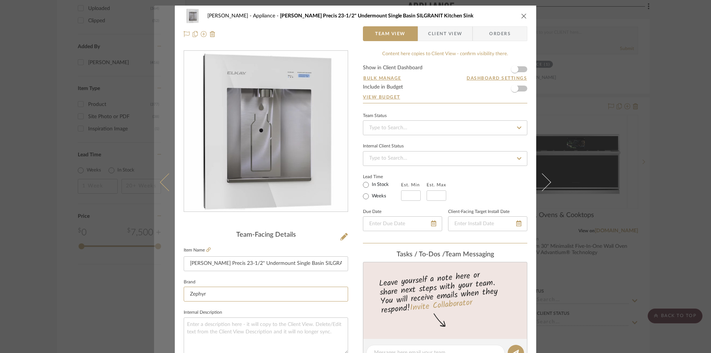
drag, startPoint x: 220, startPoint y: 297, endPoint x: 170, endPoint y: 291, distance: 50.3
click at [170, 291] on mat-dialog-content "Rogers, Elizabeth Appliance Blanco Precis 23-1/2" Undermount Single Basin SILGR…" at bounding box center [355, 348] width 403 height 684
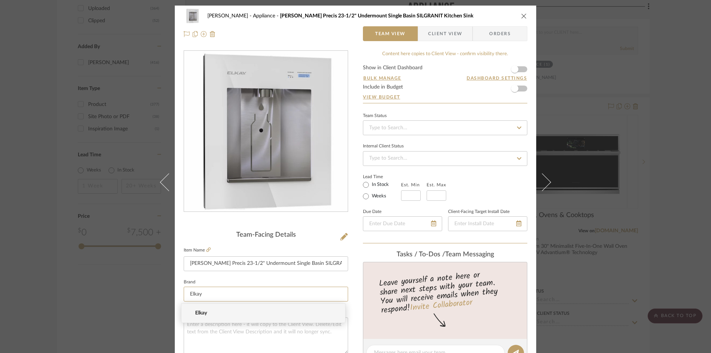
type input "Elkay"
click at [522, 17] on icon "close" at bounding box center [524, 16] width 6 height 6
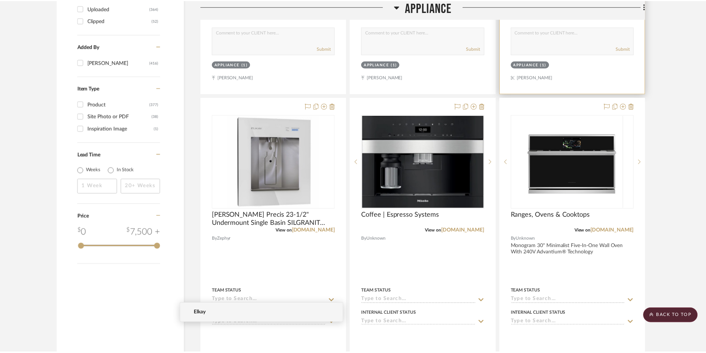
scroll to position [1162, 0]
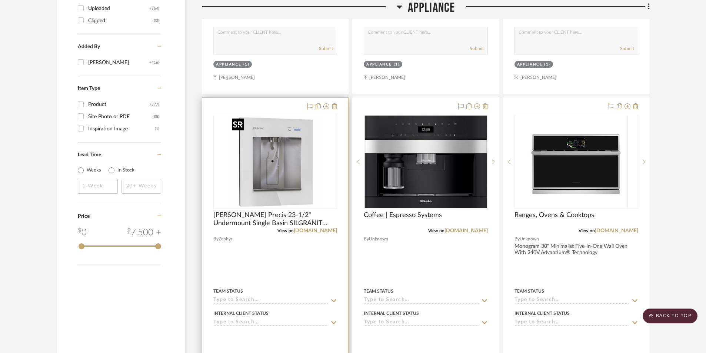
click at [317, 130] on img "0" at bounding box center [275, 161] width 93 height 93
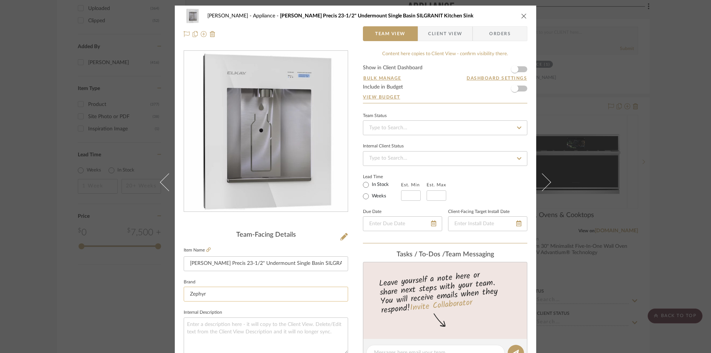
drag, startPoint x: 222, startPoint y: 293, endPoint x: 220, endPoint y: 288, distance: 4.8
click at [220, 288] on input "Zephyr" at bounding box center [266, 294] width 164 height 15
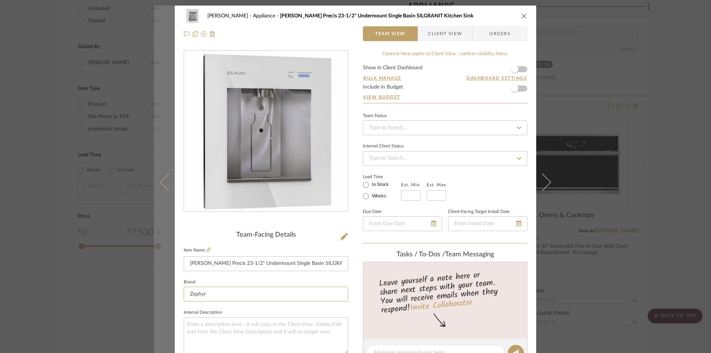
drag, startPoint x: 217, startPoint y: 292, endPoint x: 160, endPoint y: 284, distance: 57.6
click at [160, 284] on mat-dialog-content "Rogers, Elizabeth Appliance Blanco Precis 23-1/2" Undermount Single Basin SILGR…" at bounding box center [355, 348] width 403 height 684
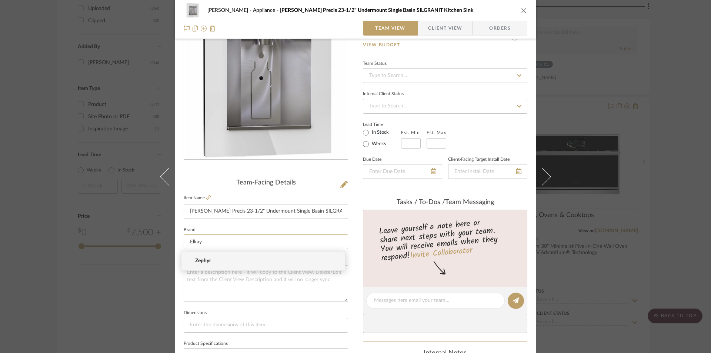
scroll to position [111, 0]
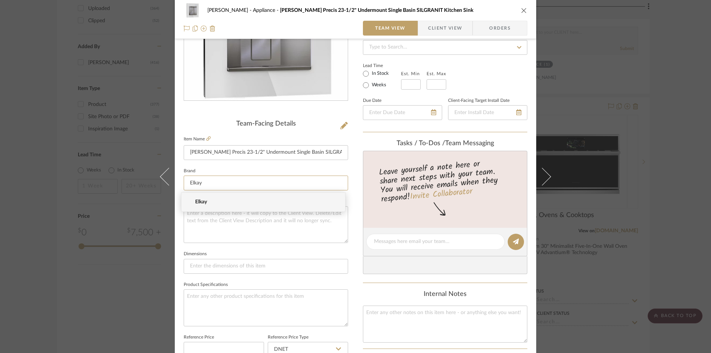
type input "Elkay"
click at [289, 258] on fieldset "Dimensions" at bounding box center [266, 261] width 164 height 25
click at [279, 189] on input at bounding box center [266, 182] width 164 height 15
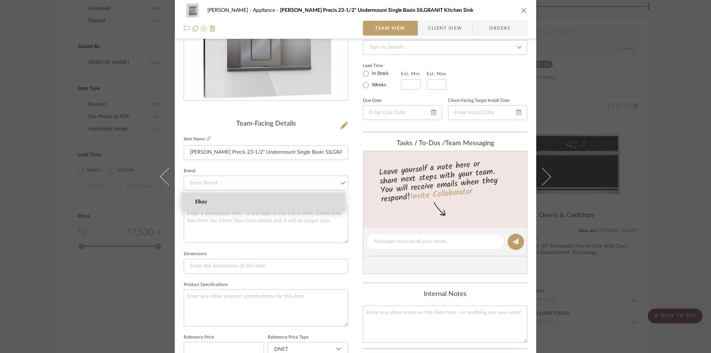
click at [222, 197] on mat-option "Elkay" at bounding box center [263, 201] width 164 height 19
type input "Elkay"
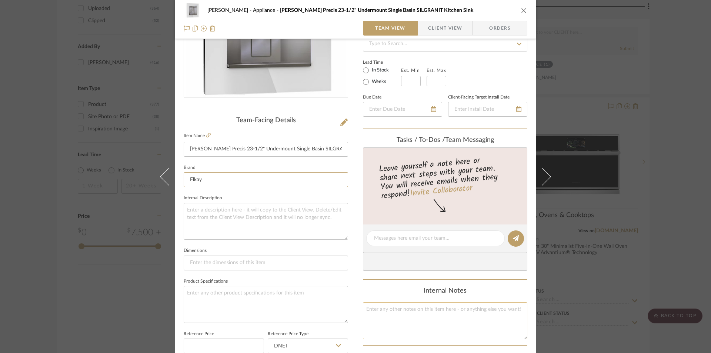
scroll to position [0, 0]
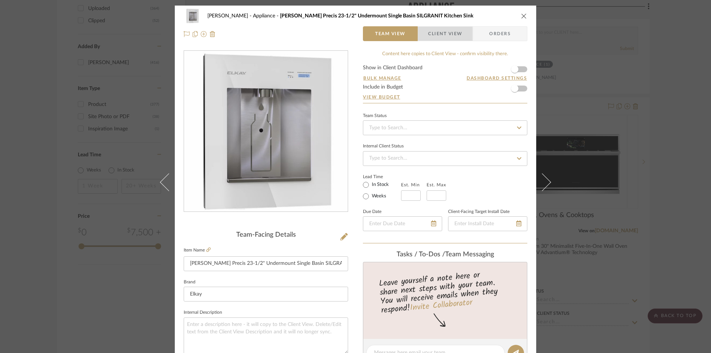
click at [448, 30] on span "Client View" at bounding box center [445, 33] width 34 height 15
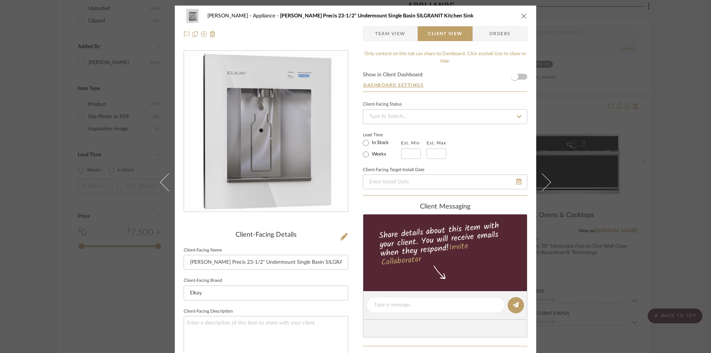
click at [521, 17] on icon "close" at bounding box center [524, 16] width 6 height 6
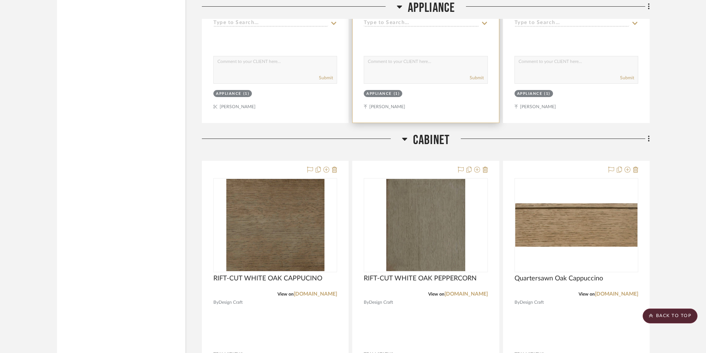
scroll to position [1421, 0]
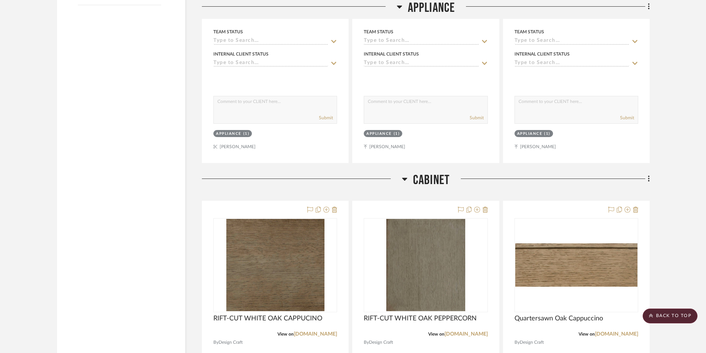
click at [418, 178] on span "Cabinet" at bounding box center [431, 180] width 37 height 16
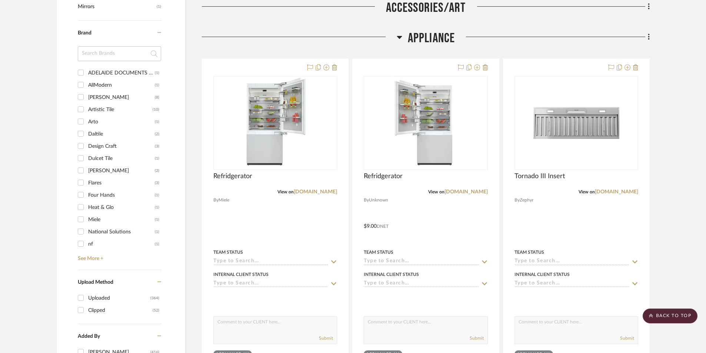
scroll to position [791, 0]
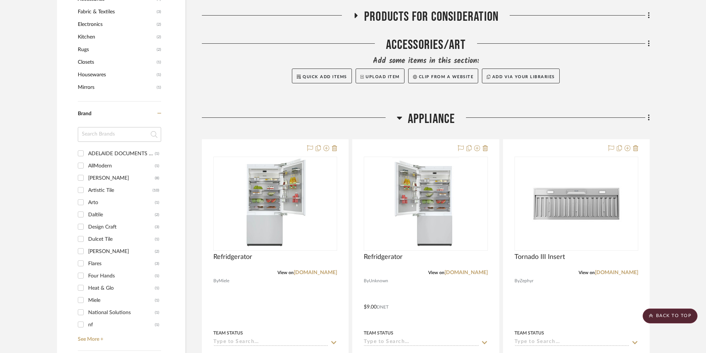
click at [570, 119] on icon at bounding box center [648, 118] width 2 height 8
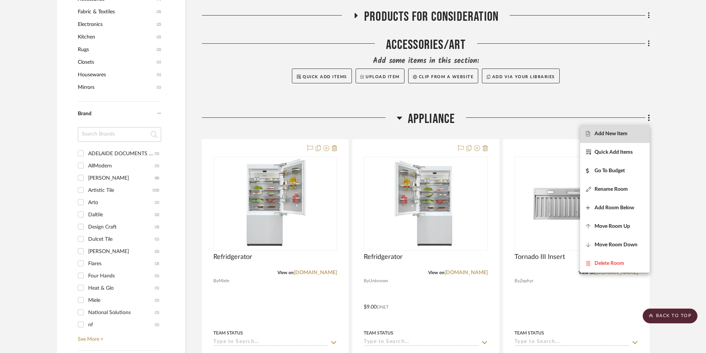
click at [570, 134] on span "Add New Item" at bounding box center [610, 134] width 33 height 6
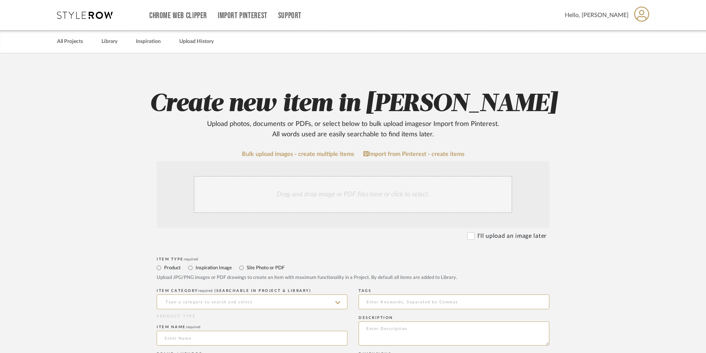
click at [327, 205] on div "Drag and drop image or PDF files here or click to select." at bounding box center [353, 194] width 318 height 37
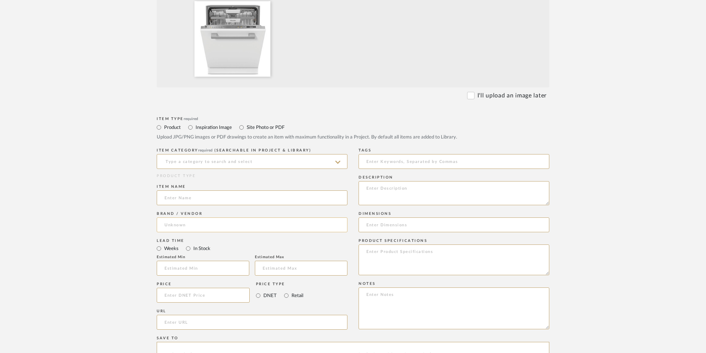
scroll to position [222, 0]
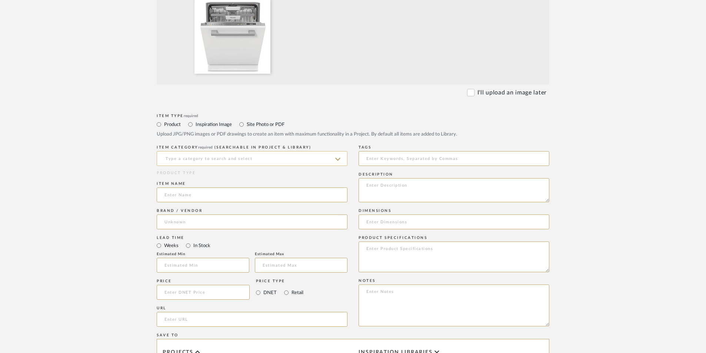
click at [222, 160] on input at bounding box center [252, 158] width 191 height 15
click at [215, 171] on div "Other Appliances" at bounding box center [252, 177] width 190 height 19
type input "Other Appliances"
click at [202, 191] on input at bounding box center [252, 194] width 191 height 15
type input "Dishwasher"
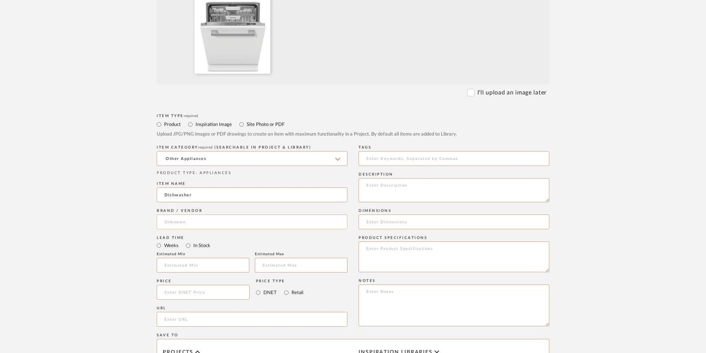
click at [201, 223] on input at bounding box center [252, 221] width 191 height 15
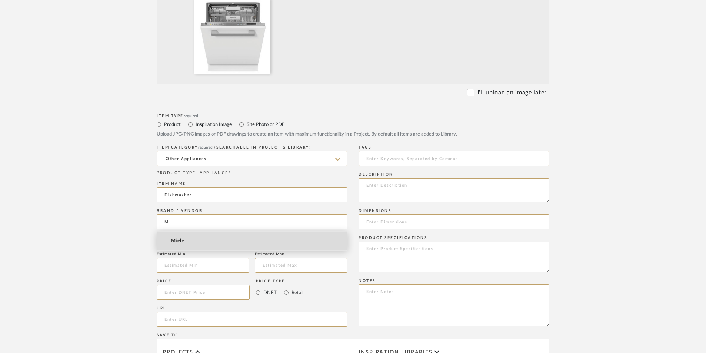
click at [195, 245] on mat-option "Miele" at bounding box center [252, 240] width 190 height 19
type input "Miele"
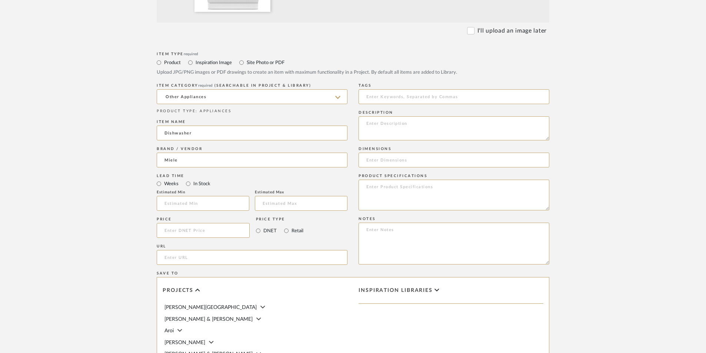
scroll to position [296, 0]
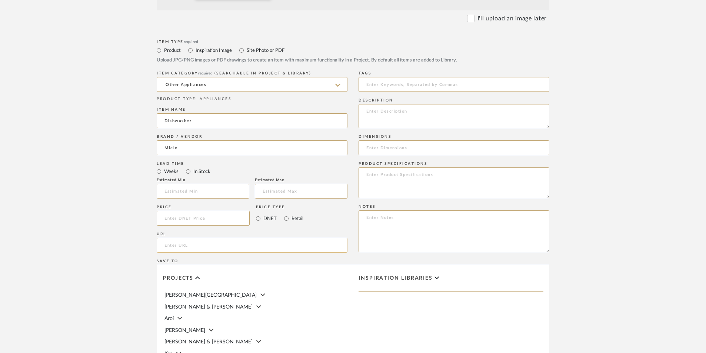
click at [171, 248] on input "url" at bounding box center [252, 245] width 191 height 15
paste input "https://www.fergusonhome.com/miele-g7266scvi/s2033396?uid=4875500&searchId=H91y…"
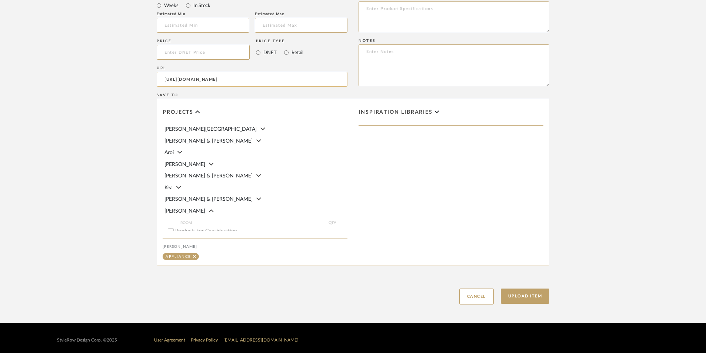
scroll to position [466, 0]
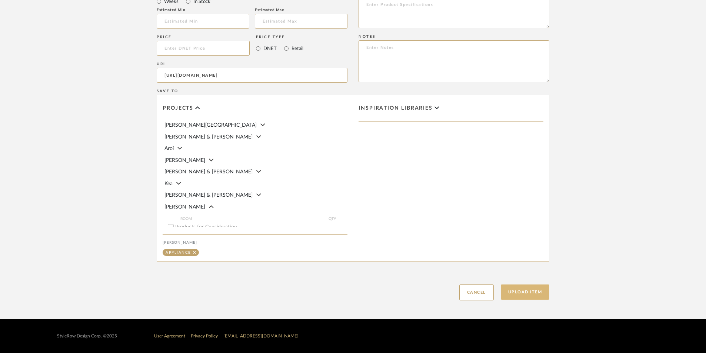
type input "https://www.fergusonhome.com/miele-g7266scvi/s2033396?uid=4875500&searchId=H91y…"
click at [534, 297] on button "Upload Item" at bounding box center [524, 291] width 49 height 15
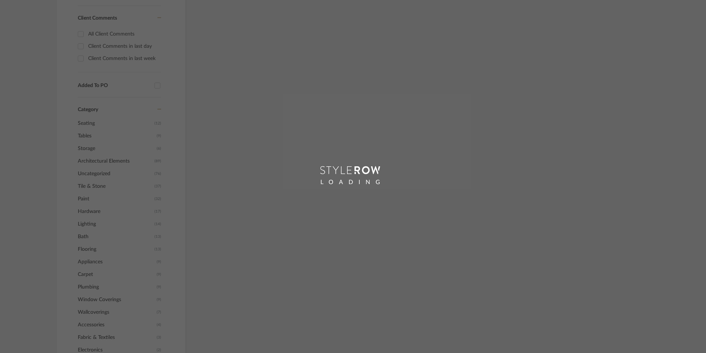
scroll to position [26, 0]
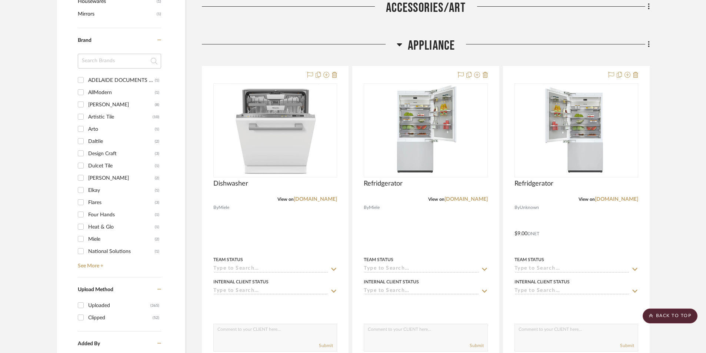
scroll to position [903, 0]
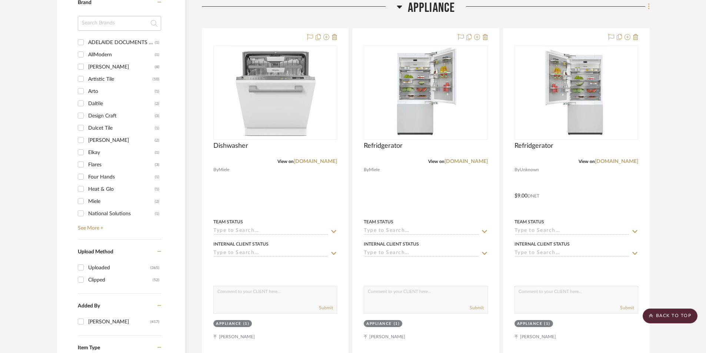
click at [570, 10] on icon at bounding box center [647, 6] width 1 height 6
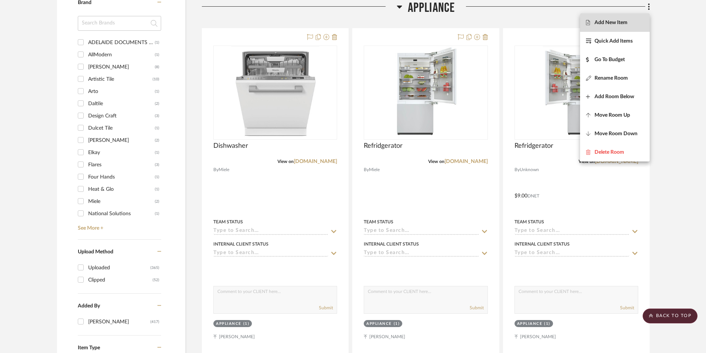
click at [570, 28] on button "Add New Item" at bounding box center [615, 22] width 70 height 19
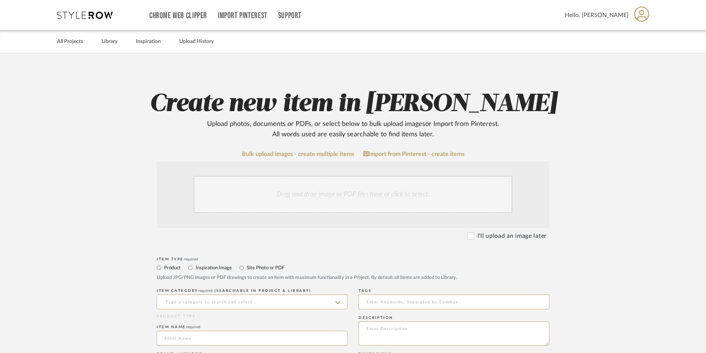
click at [260, 186] on div "Drag and drop image or PDF files here or click to select." at bounding box center [353, 194] width 318 height 37
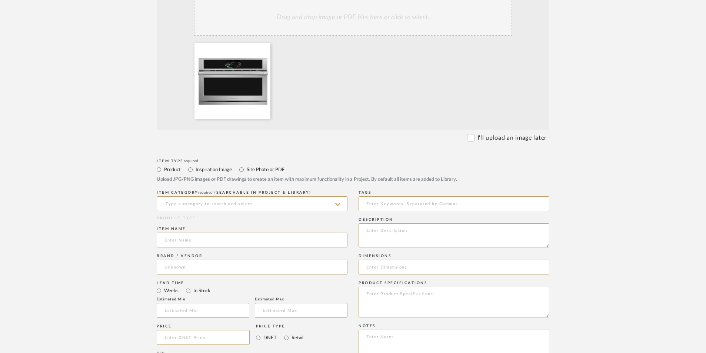
scroll to position [185, 0]
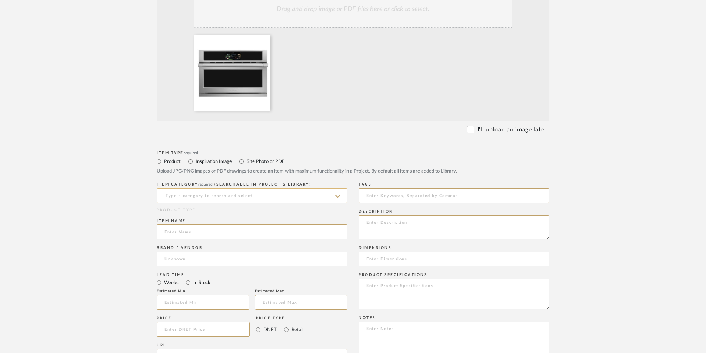
click at [261, 191] on input at bounding box center [252, 195] width 191 height 15
click at [248, 208] on div "Other Appliances" at bounding box center [252, 214] width 190 height 19
type input "Other Appliances"
click at [210, 230] on input at bounding box center [252, 231] width 191 height 15
type input "Dishwasher"
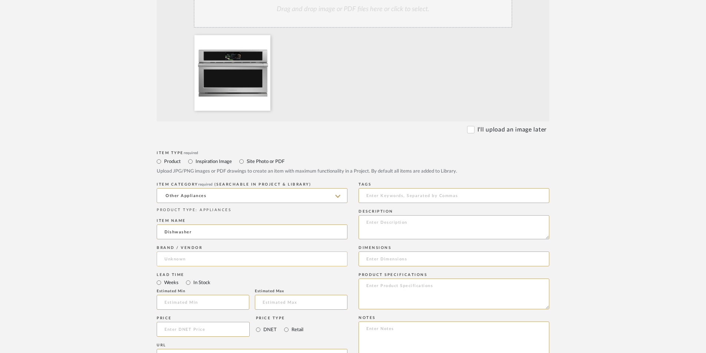
click at [186, 252] on input at bounding box center [252, 258] width 191 height 15
type input "Monogram"
click at [131, 275] on form "Bulk upload images - create multiple items Import from Pinterest - create items…" at bounding box center [353, 274] width 472 height 616
click at [188, 259] on input at bounding box center [252, 258] width 191 height 15
click at [188, 259] on input "Miele" at bounding box center [252, 258] width 191 height 15
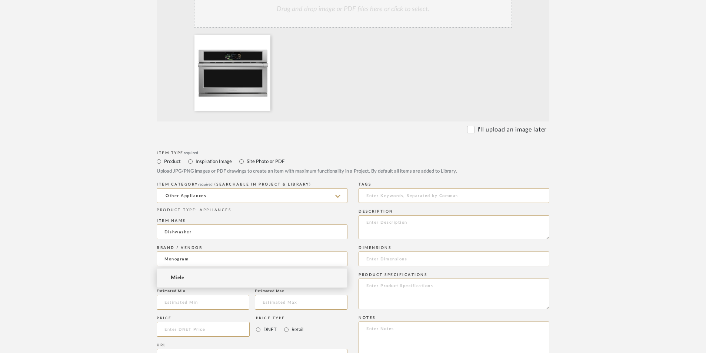
type input "Monogram"
click at [243, 220] on div "Item name" at bounding box center [252, 220] width 191 height 4
click at [309, 262] on input at bounding box center [252, 258] width 191 height 15
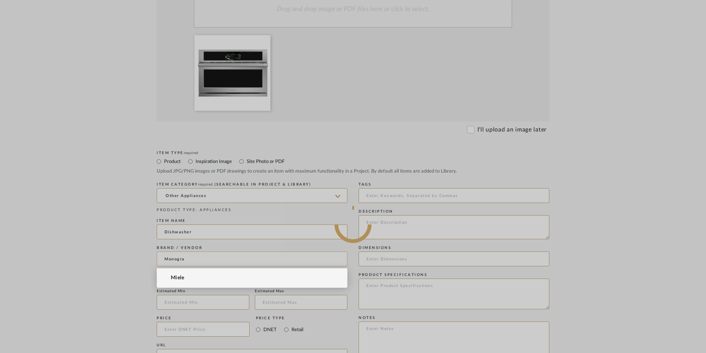
type input "Monogram"
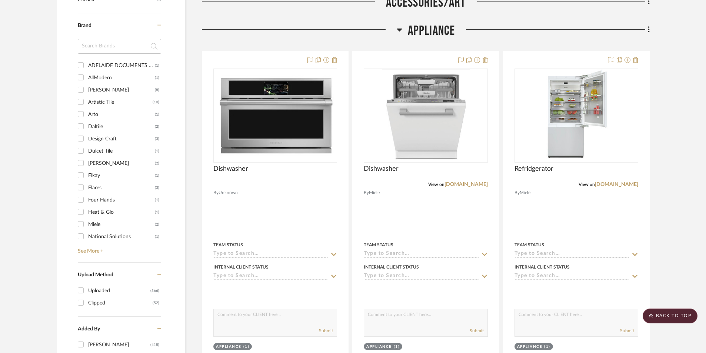
scroll to position [903, 0]
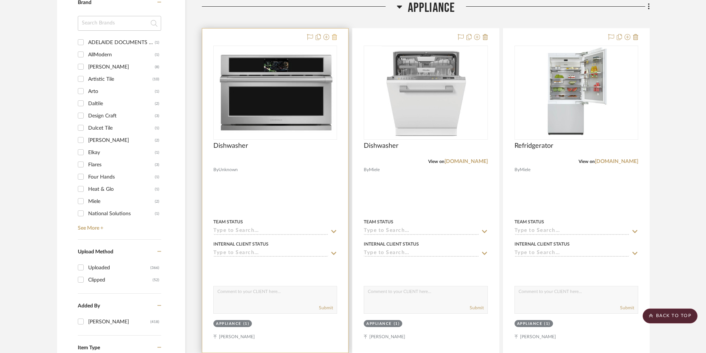
click at [335, 34] on button at bounding box center [334, 37] width 5 height 9
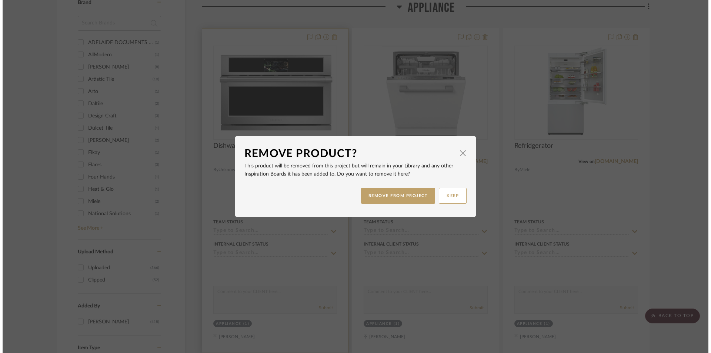
scroll to position [0, 0]
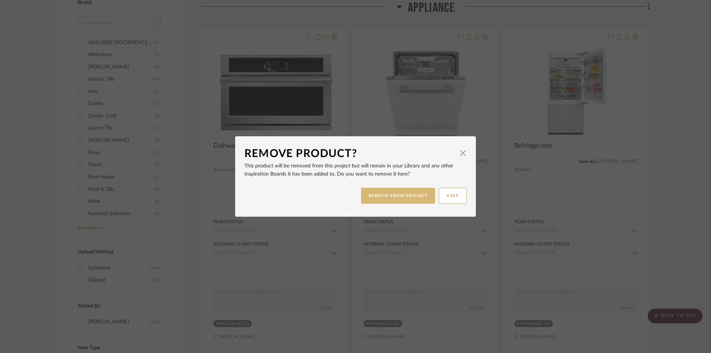
click at [383, 198] on button "REMOVE FROM PROJECT" at bounding box center [398, 196] width 74 height 16
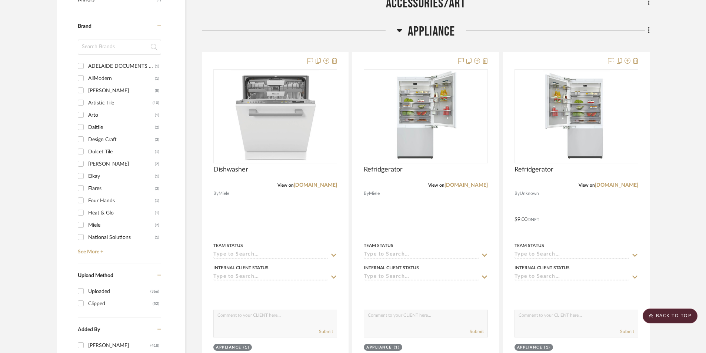
scroll to position [866, 0]
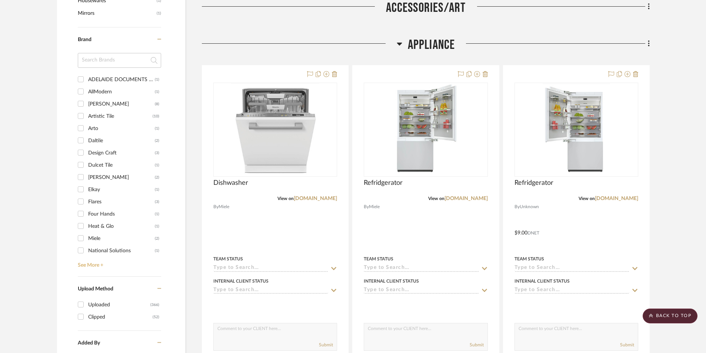
click at [92, 262] on link "See More +" at bounding box center [118, 263] width 85 height 12
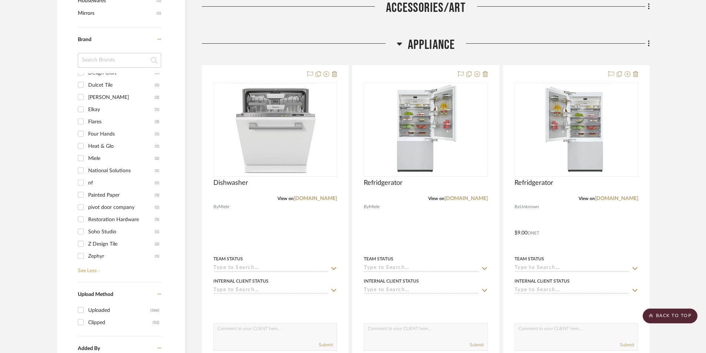
scroll to position [0, 0]
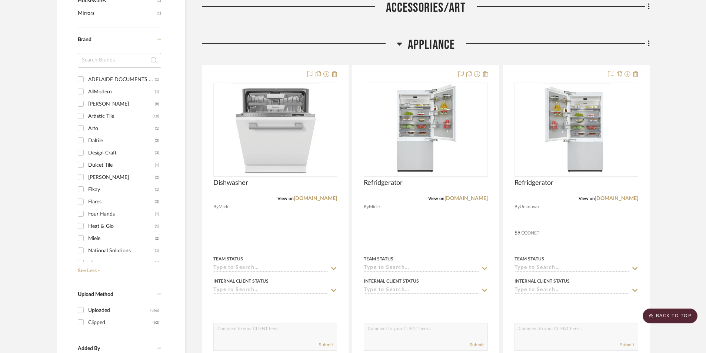
click at [101, 57] on input at bounding box center [119, 60] width 83 height 15
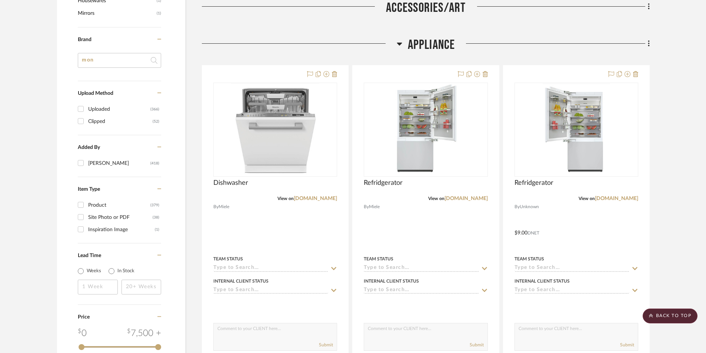
type input "mo"
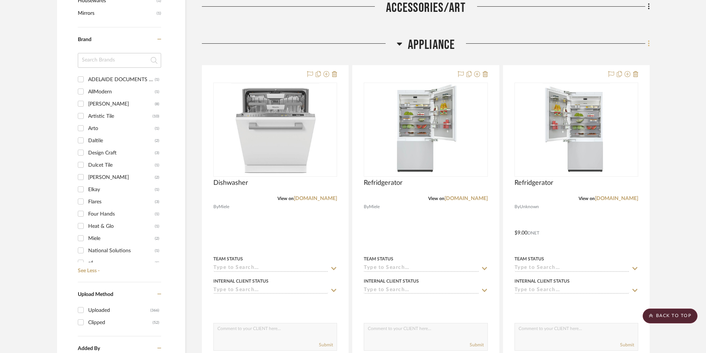
click at [570, 47] on fa-icon at bounding box center [647, 44] width 5 height 12
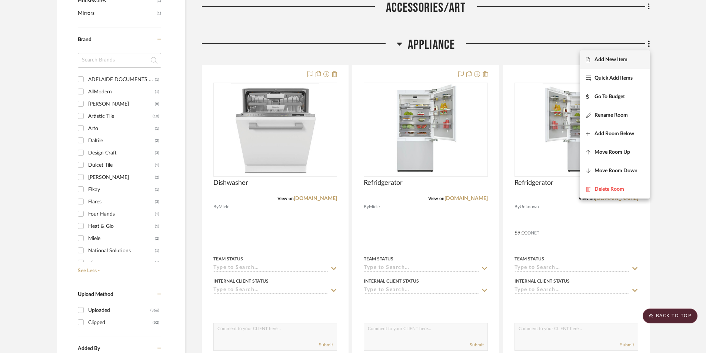
click at [570, 64] on button "Add New Item" at bounding box center [615, 59] width 70 height 19
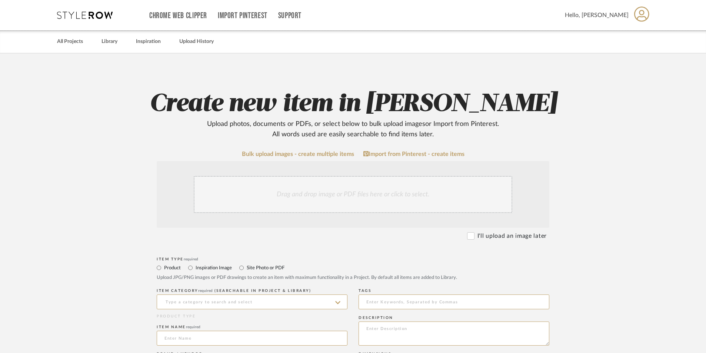
click at [324, 195] on div "Drag and drop image or PDF files here or click to select." at bounding box center [353, 194] width 318 height 37
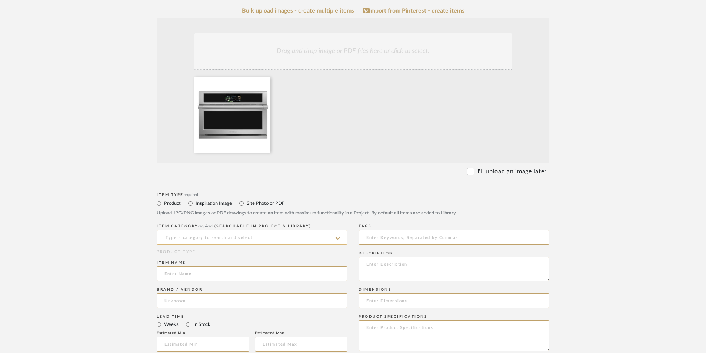
scroll to position [148, 0]
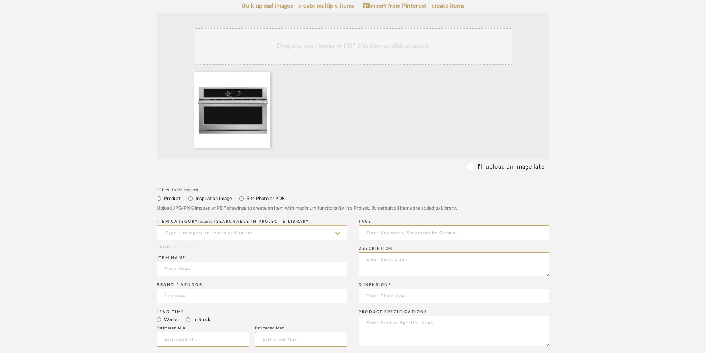
click at [245, 237] on input at bounding box center [252, 232] width 191 height 15
click at [241, 252] on div "Other Appliances" at bounding box center [252, 251] width 190 height 19
type input "Other Appliances"
click at [217, 256] on div "Item name" at bounding box center [252, 257] width 191 height 4
click at [214, 269] on input at bounding box center [252, 268] width 191 height 15
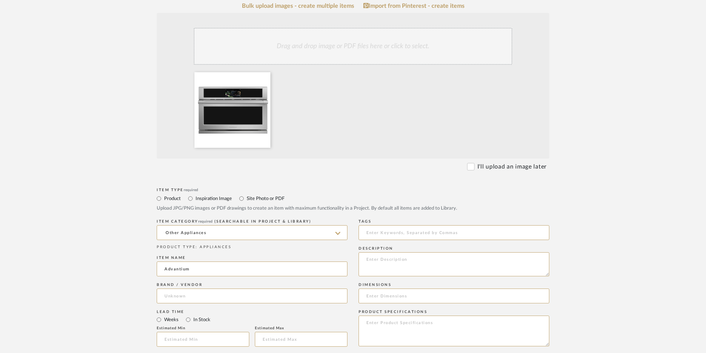
drag, startPoint x: 201, startPoint y: 268, endPoint x: 148, endPoint y: 262, distance: 53.2
click at [148, 262] on form "Bulk upload images - create multiple items Import from Pinterest - create items…" at bounding box center [353, 311] width 472 height 616
type input "Microwave"
click at [180, 298] on input at bounding box center [252, 295] width 191 height 15
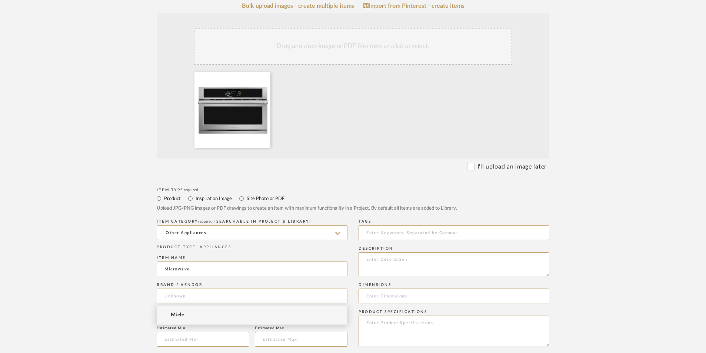
click at [180, 298] on input at bounding box center [252, 295] width 191 height 15
click at [180, 295] on input at bounding box center [252, 295] width 191 height 15
click at [180, 292] on input at bounding box center [252, 295] width 191 height 15
click at [179, 291] on input at bounding box center [252, 295] width 191 height 15
click at [179, 290] on input at bounding box center [252, 295] width 191 height 15
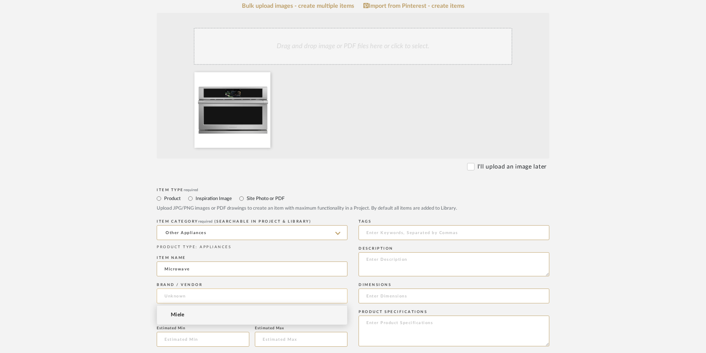
click at [179, 290] on input at bounding box center [252, 295] width 191 height 15
click at [110, 255] on upload-items "Create new item in Rogers, Elizabeth Upload photos, documents or PDFs, or selec…" at bounding box center [353, 270] width 706 height 731
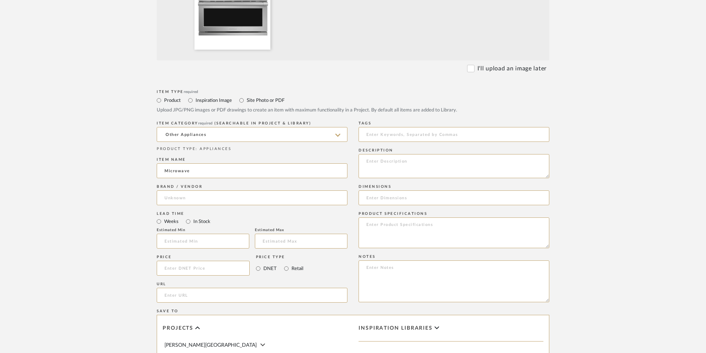
scroll to position [259, 0]
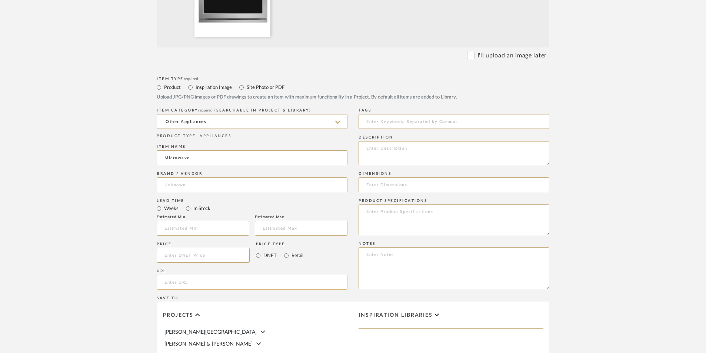
click at [183, 288] on input "url" at bounding box center [252, 282] width 191 height 15
paste input "https://www.fergusonhome.com/product/summary/2036274?uid=4882125&jmtest=gg-gbav…"
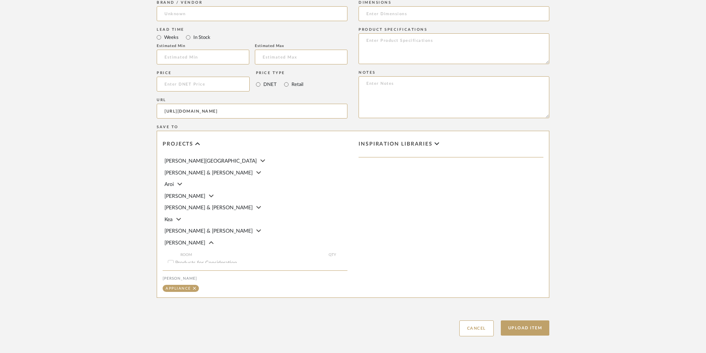
scroll to position [466, 0]
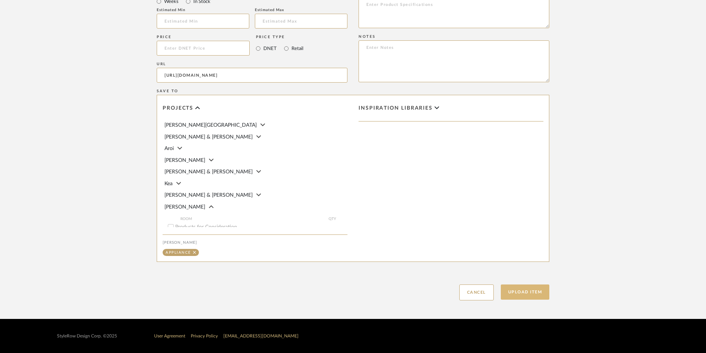
type input "https://www.fergusonhome.com/product/summary/2036274?uid=4882125&jmtest=gg-gbav…"
click at [539, 295] on button "Upload Item" at bounding box center [524, 291] width 49 height 15
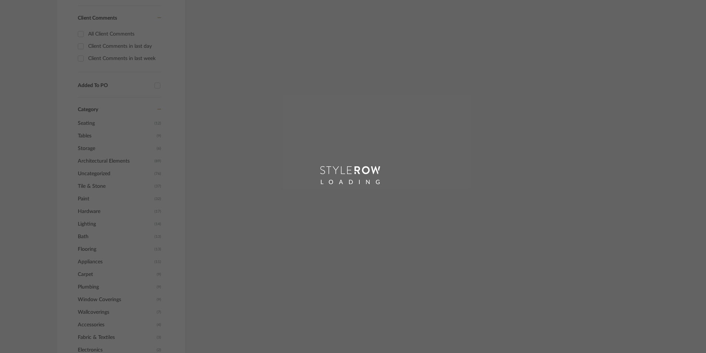
scroll to position [62, 0]
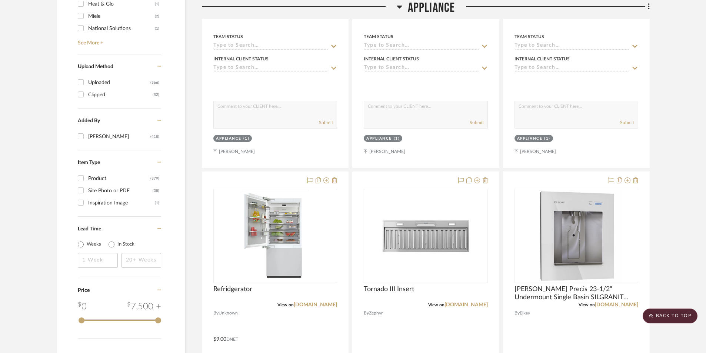
scroll to position [1236, 0]
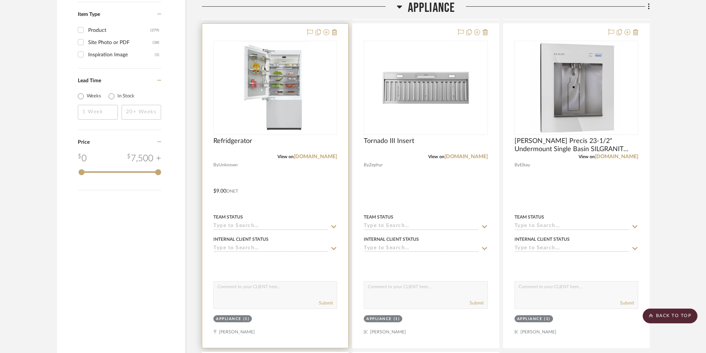
click at [228, 166] on span "Unknown" at bounding box center [227, 164] width 19 height 7
click at [325, 33] on icon at bounding box center [326, 32] width 6 height 6
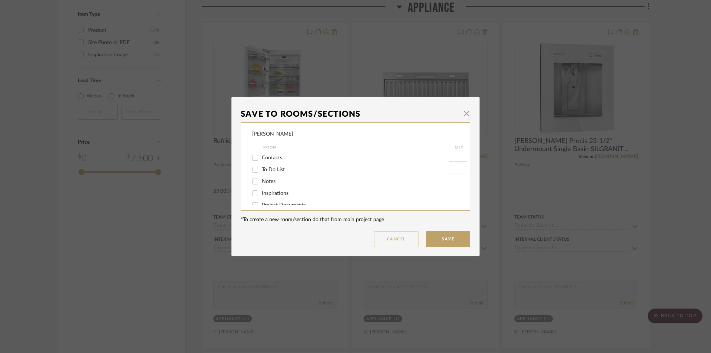
click at [388, 244] on button "Cancel" at bounding box center [396, 239] width 44 height 16
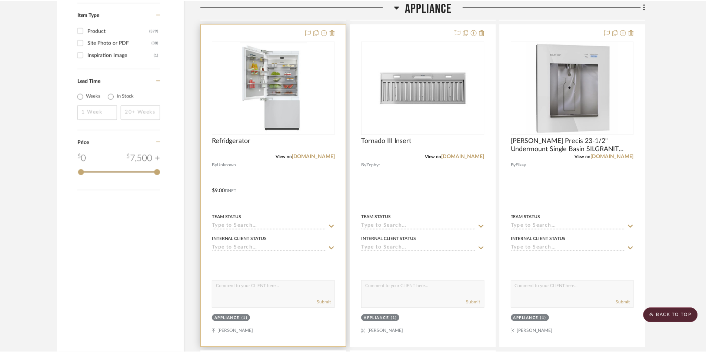
scroll to position [1236, 0]
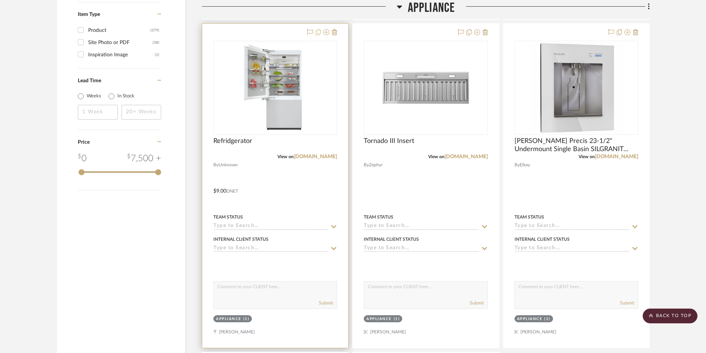
click at [317, 34] on icon at bounding box center [317, 32] width 5 height 6
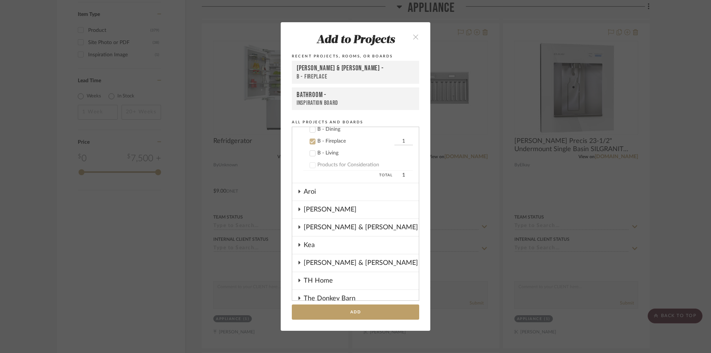
scroll to position [439, 0]
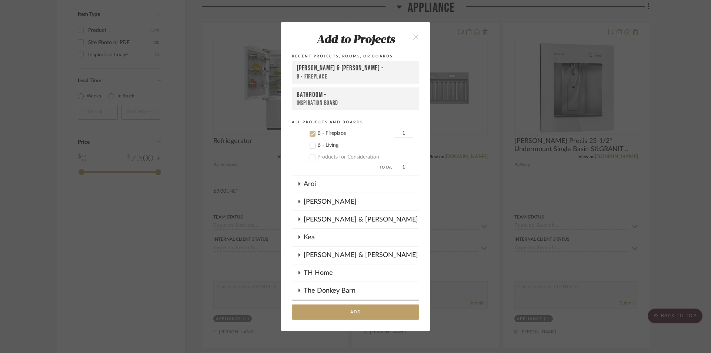
click at [415, 36] on icon "close" at bounding box center [415, 37] width 6 height 6
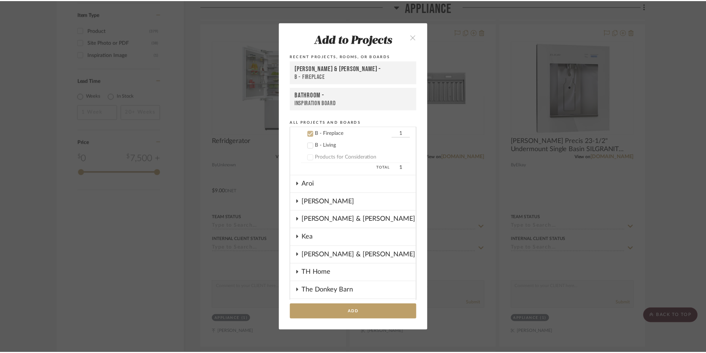
scroll to position [1236, 0]
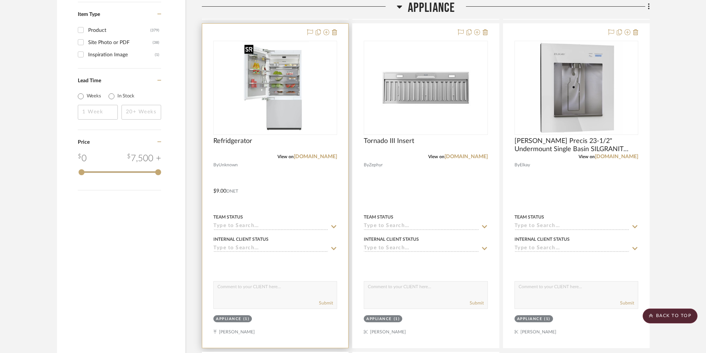
click at [299, 91] on img "0" at bounding box center [274, 87] width 67 height 93
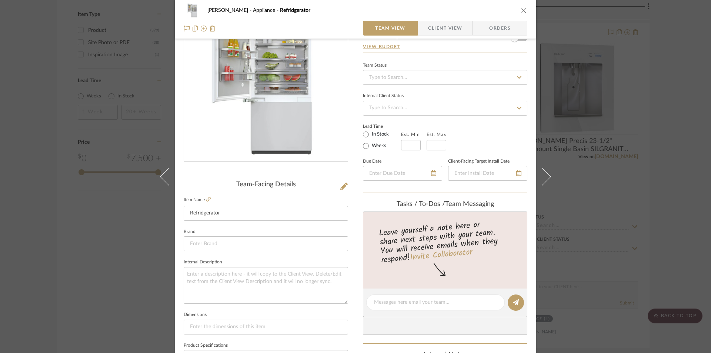
scroll to position [37, 0]
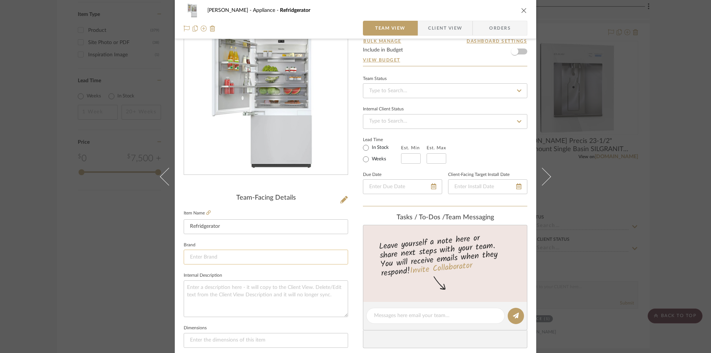
click at [215, 253] on input at bounding box center [266, 257] width 164 height 15
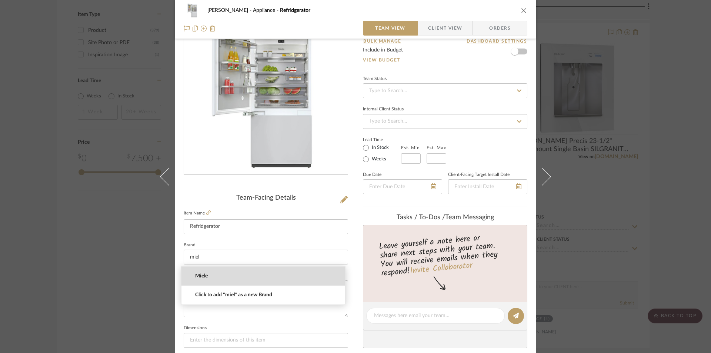
click at [203, 274] on span "Miele" at bounding box center [266, 276] width 142 height 6
type input "Miele"
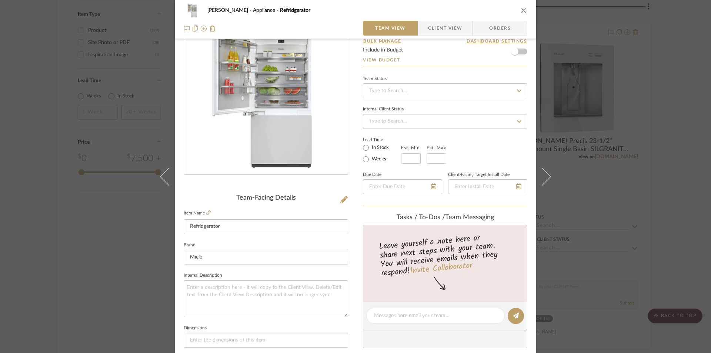
click at [522, 8] on icon "close" at bounding box center [524, 10] width 6 height 6
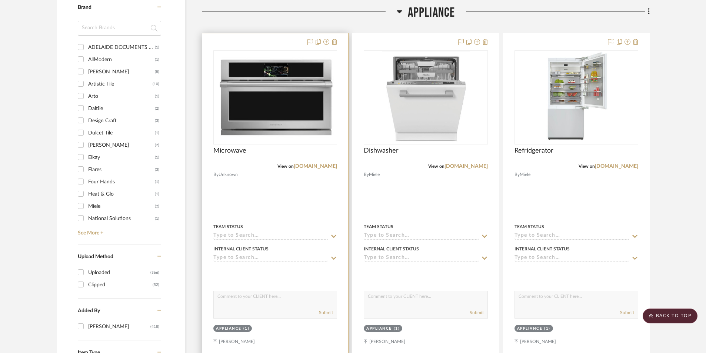
scroll to position [903, 0]
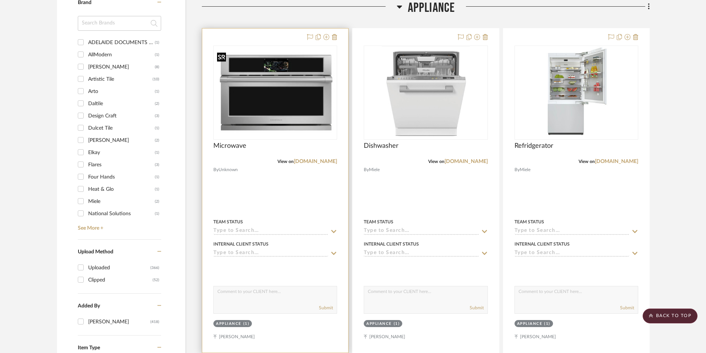
click at [286, 100] on div at bounding box center [275, 93] width 124 height 94
click at [258, 96] on img "0" at bounding box center [275, 92] width 122 height 87
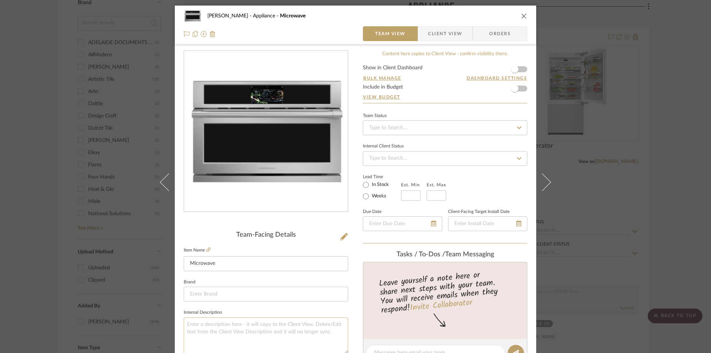
scroll to position [74, 0]
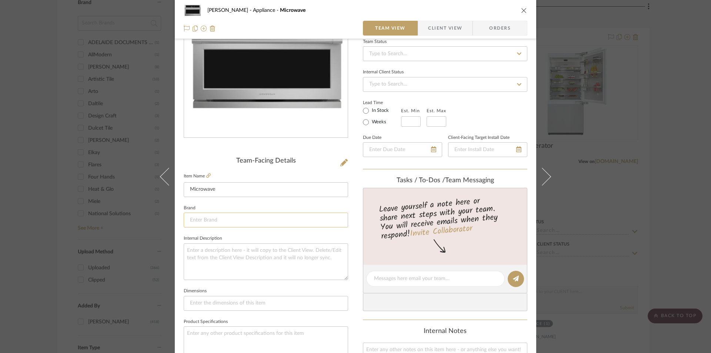
click at [220, 220] on input at bounding box center [266, 219] width 164 height 15
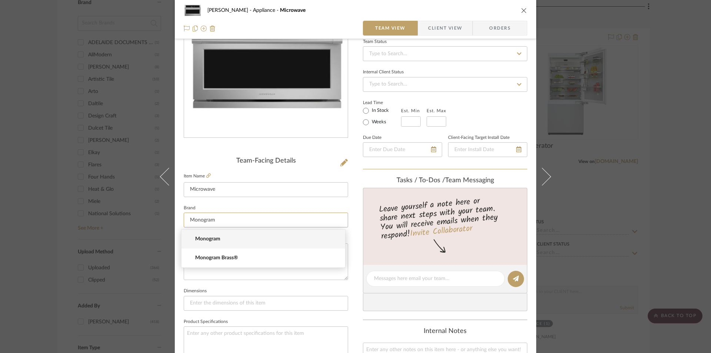
type input "Monogram"
click at [197, 240] on span "Monogram" at bounding box center [266, 239] width 142 height 6
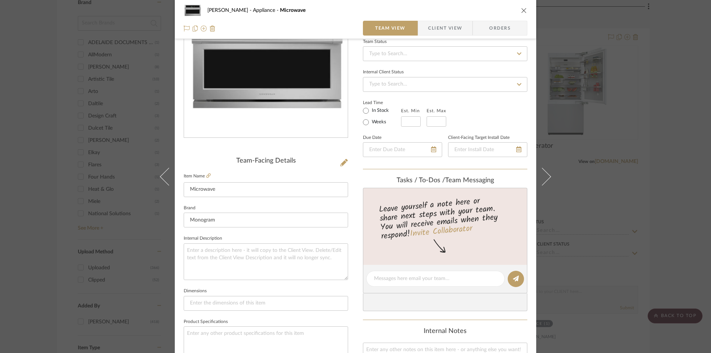
click at [521, 13] on icon "close" at bounding box center [524, 10] width 6 height 6
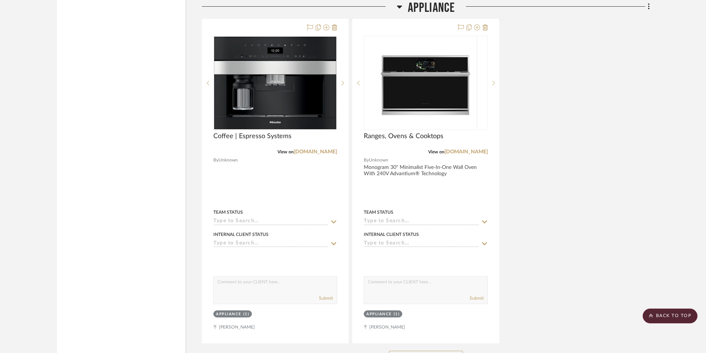
scroll to position [1532, 0]
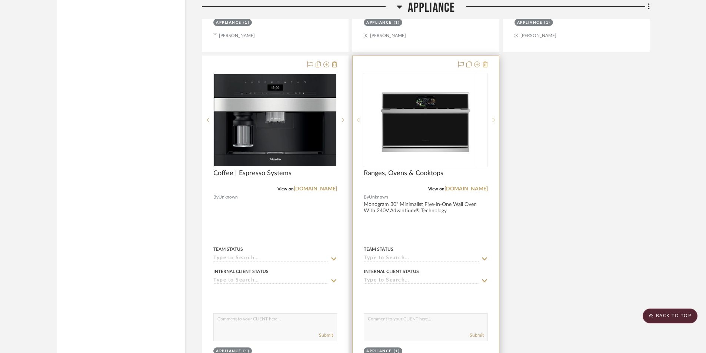
click at [484, 67] on icon at bounding box center [484, 64] width 5 height 6
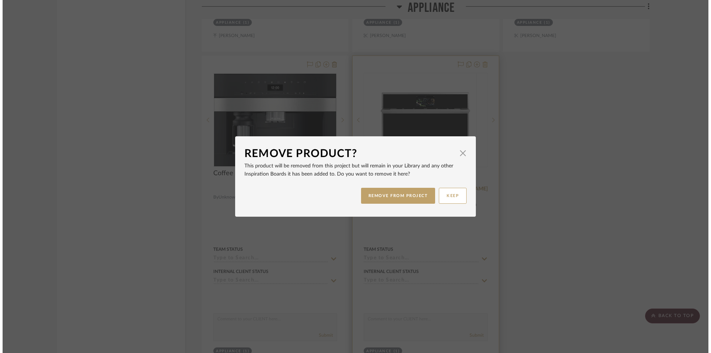
scroll to position [0, 0]
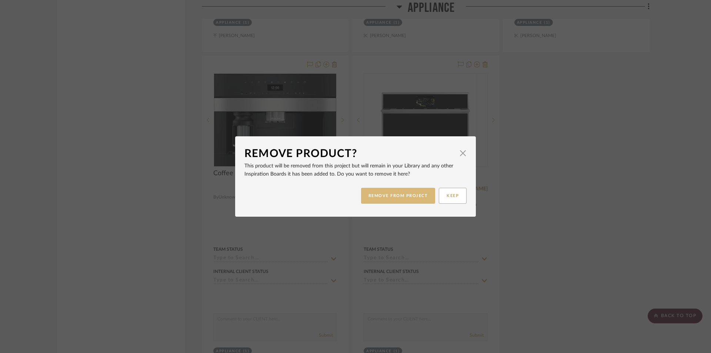
click at [423, 195] on button "REMOVE FROM PROJECT" at bounding box center [398, 196] width 74 height 16
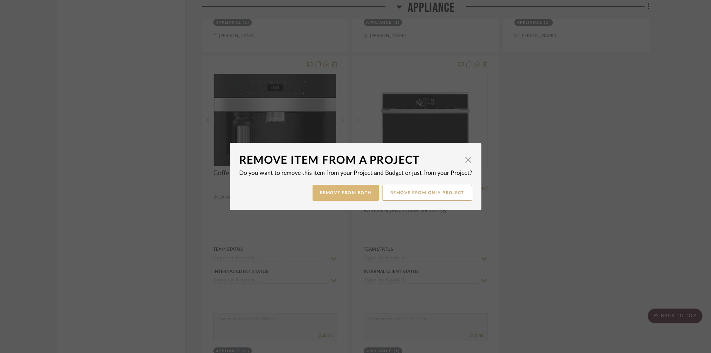
click at [334, 197] on button "Remove from Both" at bounding box center [345, 193] width 66 height 16
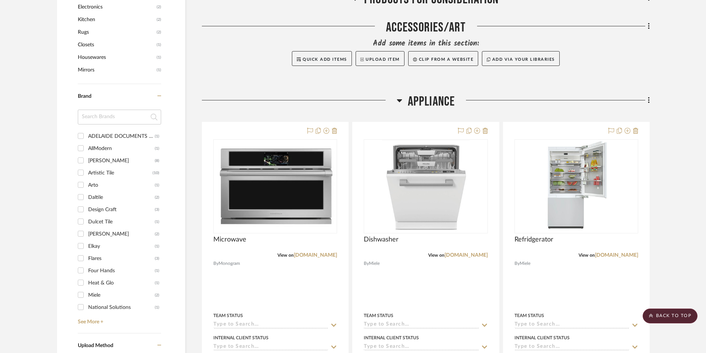
scroll to position [754, 0]
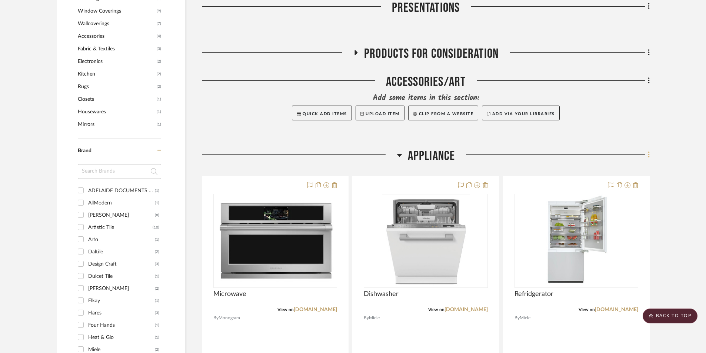
click at [570, 154] on icon at bounding box center [648, 155] width 2 height 8
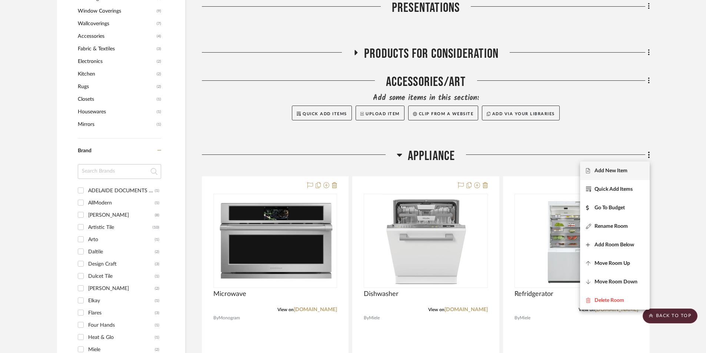
click at [570, 173] on span "Add New Item" at bounding box center [610, 171] width 33 height 6
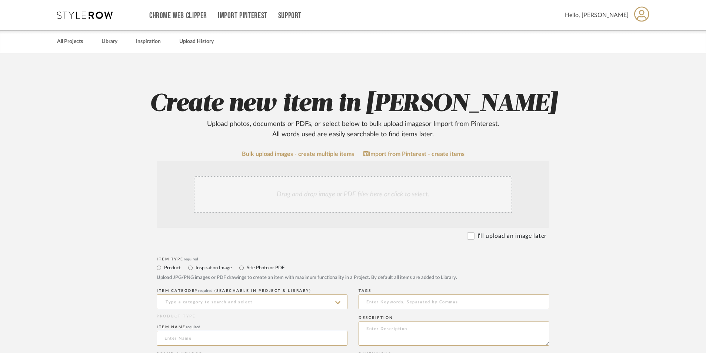
click at [372, 198] on div "Drag and drop image or PDF files here or click to select." at bounding box center [353, 194] width 318 height 37
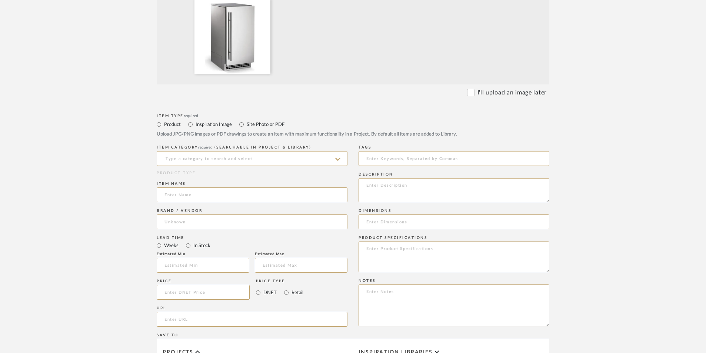
scroll to position [259, 0]
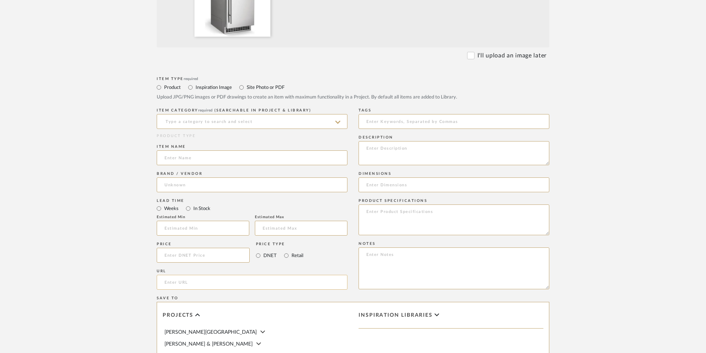
click at [190, 283] on input "url" at bounding box center [252, 282] width 191 height 15
paste input "https://www.fergusonhome.com/product/summary/2039352?uid=4890772&jmtest=gg-gbav…"
type input "https://www.fergusonhome.com/product/summary/2039352?uid=4890772&jmtest=gg-gbav…"
click at [194, 116] on input at bounding box center [252, 121] width 191 height 15
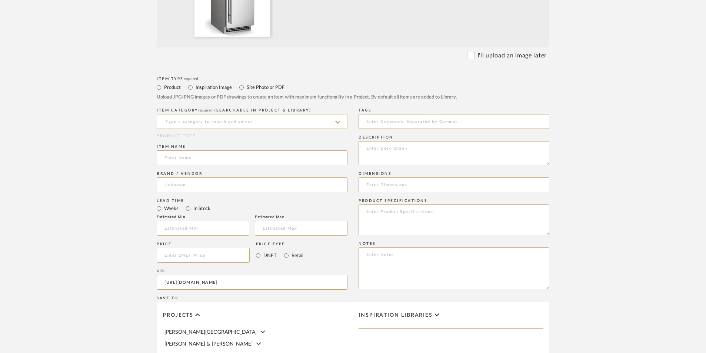
scroll to position [0, 0]
click at [195, 137] on span "Other Appliances" at bounding box center [189, 139] width 50 height 5
type input "Other Appliances"
click at [180, 154] on input at bounding box center [252, 157] width 191 height 15
type input "Ice Maker"
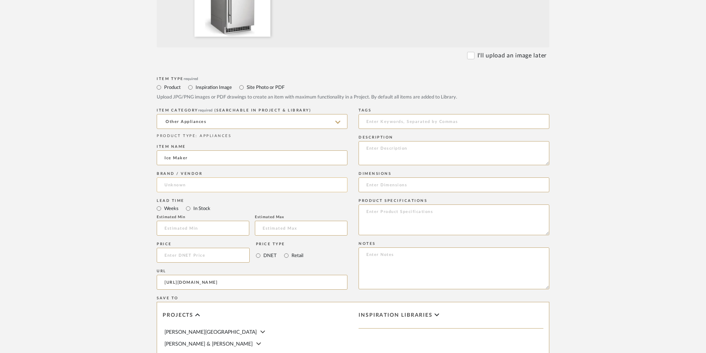
click at [188, 188] on input at bounding box center [252, 184] width 191 height 15
type input "[DEMOGRAPHIC_DATA]"
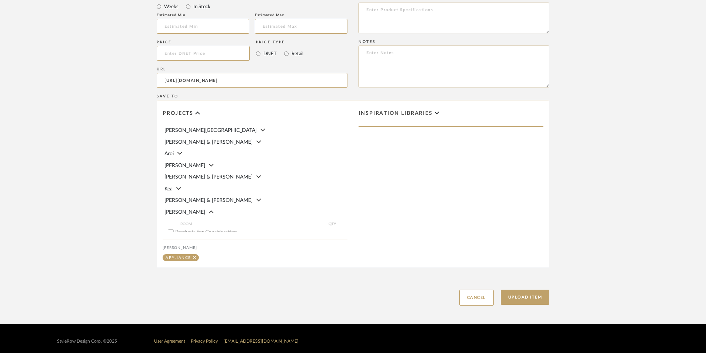
scroll to position [466, 0]
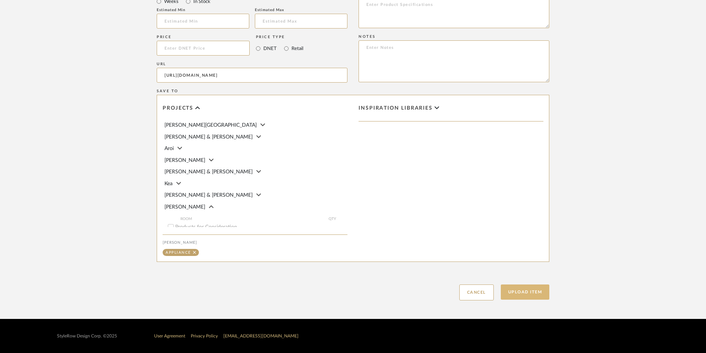
click at [530, 298] on button "Upload Item" at bounding box center [524, 291] width 49 height 15
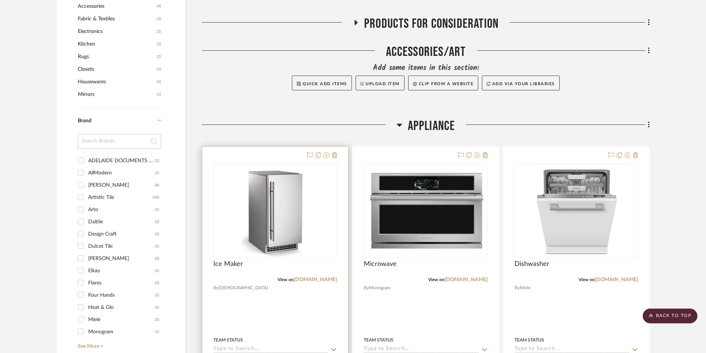
scroll to position [828, 0]
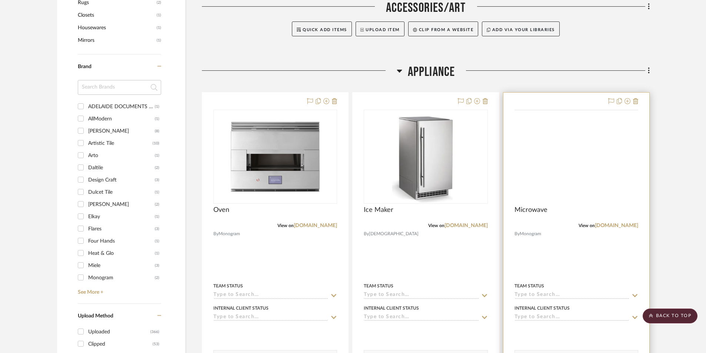
scroll to position [851, 0]
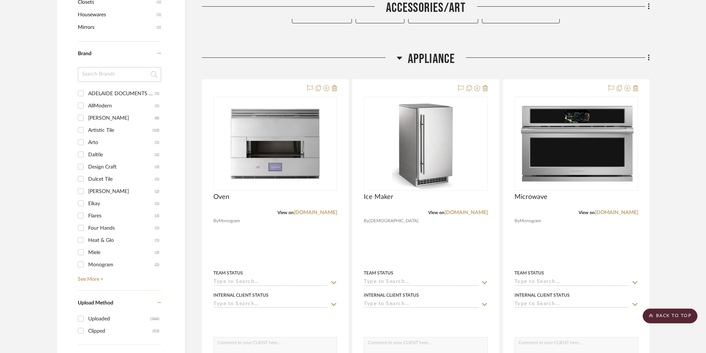
click at [647, 61] on fa-icon at bounding box center [647, 58] width 5 height 12
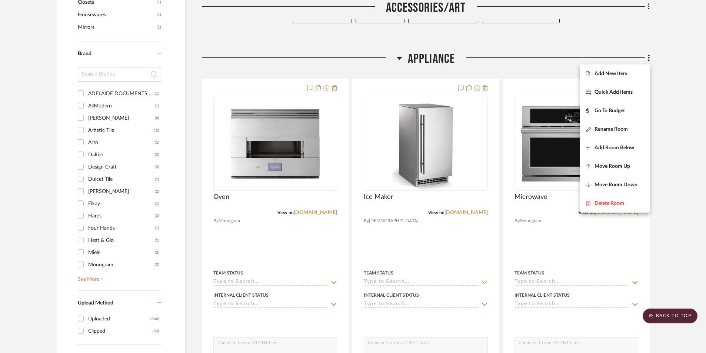
click at [703, 100] on div at bounding box center [353, 176] width 706 height 353
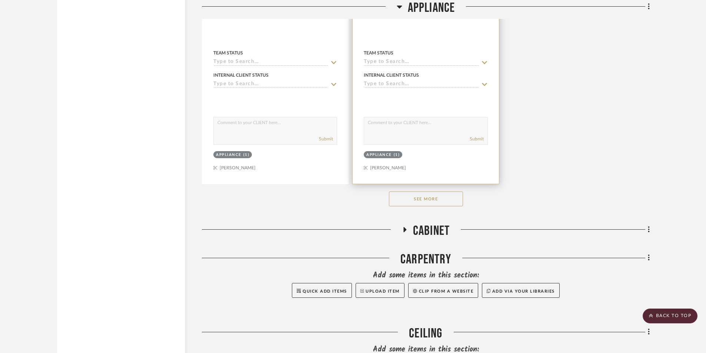
scroll to position [1814, 0]
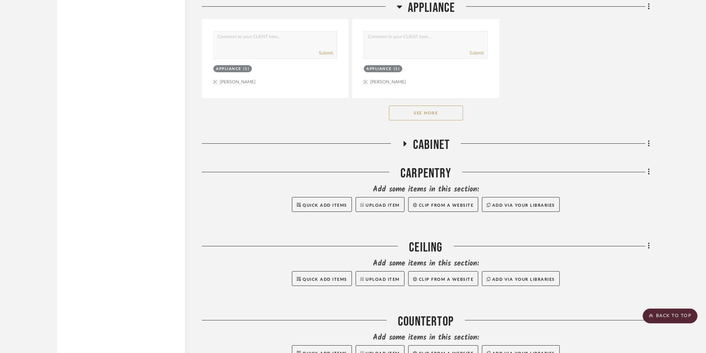
click at [404, 144] on icon at bounding box center [404, 143] width 3 height 5
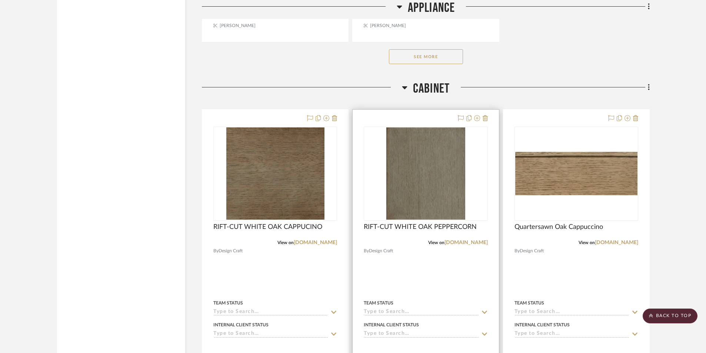
scroll to position [1851, 0]
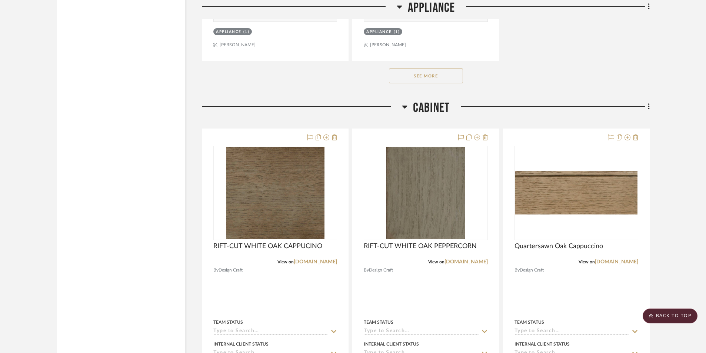
click at [421, 113] on span "Cabinet" at bounding box center [431, 108] width 37 height 16
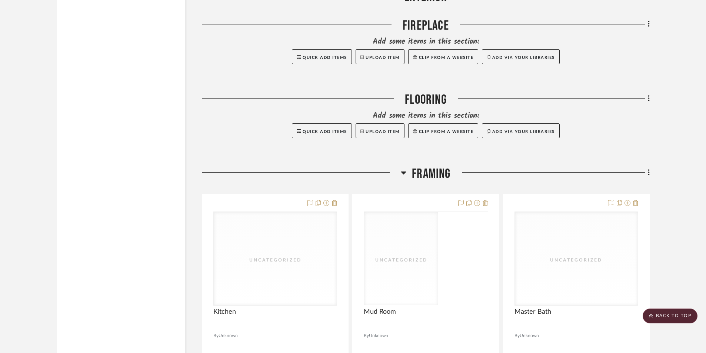
scroll to position [2480, 0]
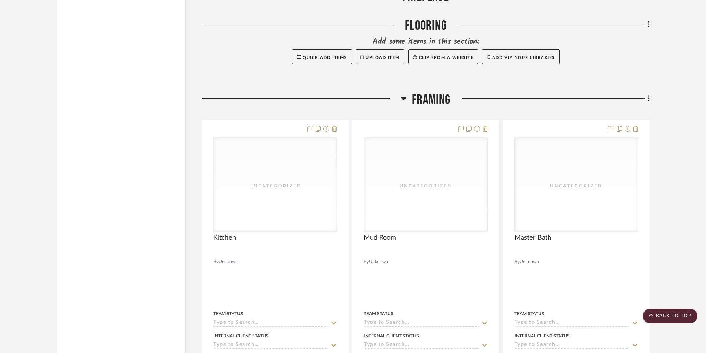
click at [408, 95] on h3 "Framing" at bounding box center [426, 100] width 50 height 16
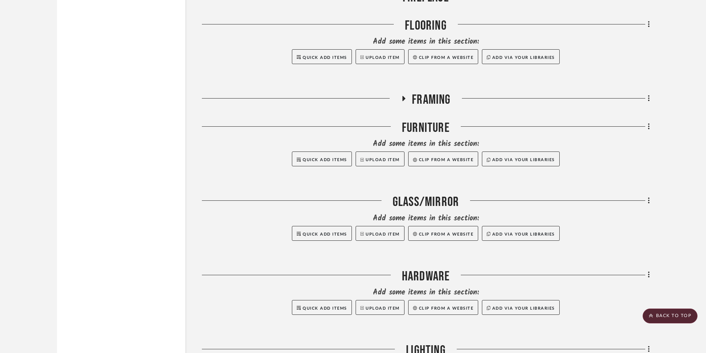
click at [408, 95] on h3 "Framing" at bounding box center [426, 100] width 50 height 16
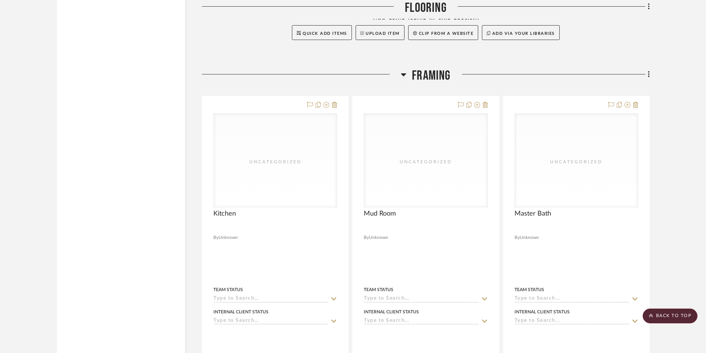
scroll to position [2517, 0]
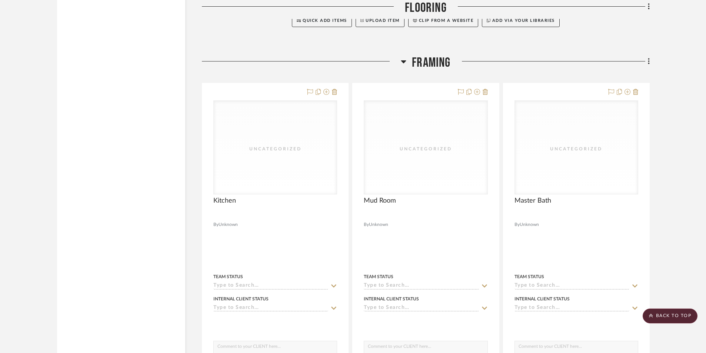
click at [414, 60] on span "Framing" at bounding box center [431, 63] width 38 height 16
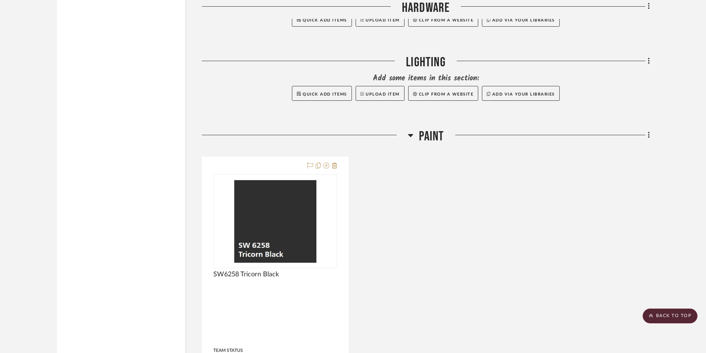
scroll to position [2813, 0]
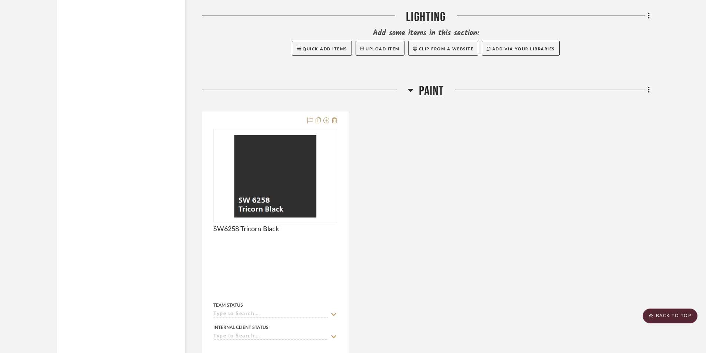
click at [414, 90] on h3 "Paint" at bounding box center [426, 91] width 36 height 16
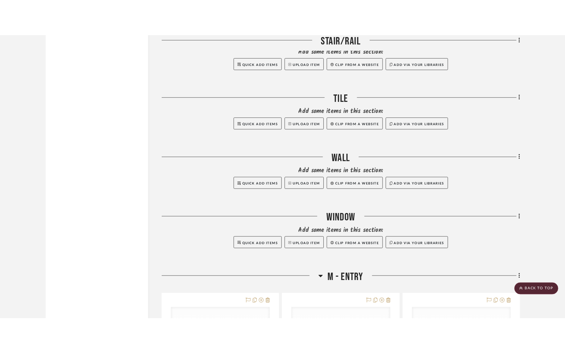
scroll to position [2962, 0]
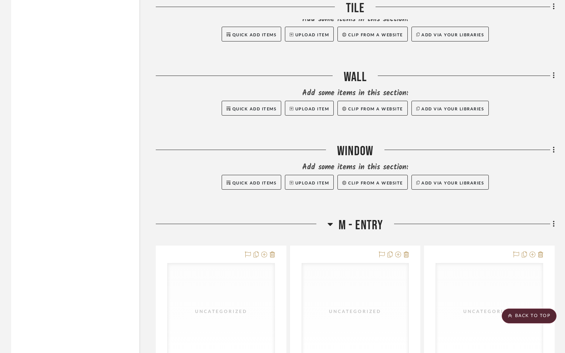
scroll to position [3073, 0]
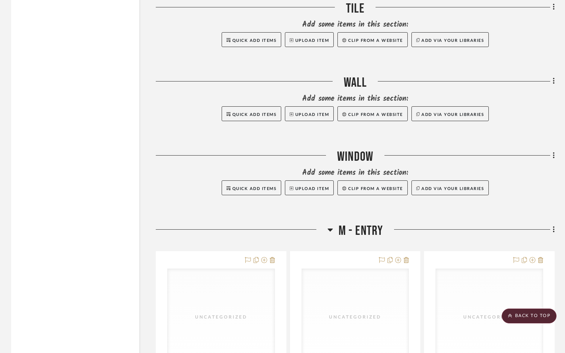
click at [332, 228] on icon at bounding box center [331, 229] width 6 height 9
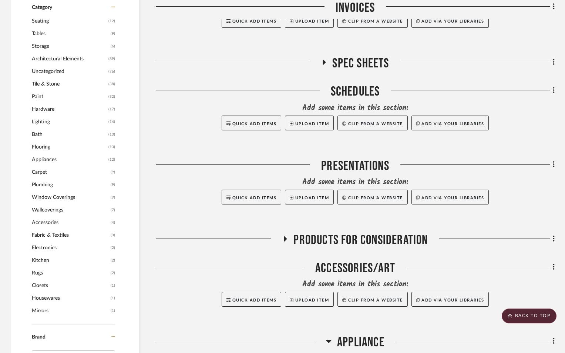
scroll to position [555, 0]
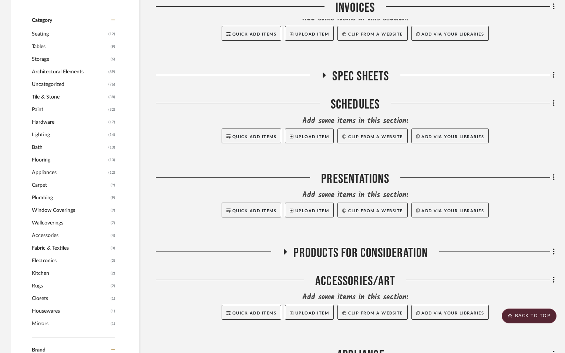
click at [55, 96] on span "Tile & Stone" at bounding box center [69, 97] width 75 height 13
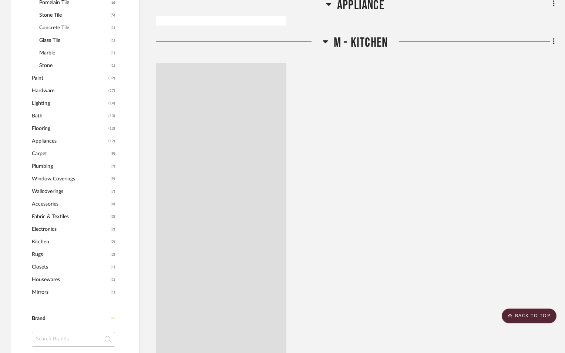
scroll to position [411, 0]
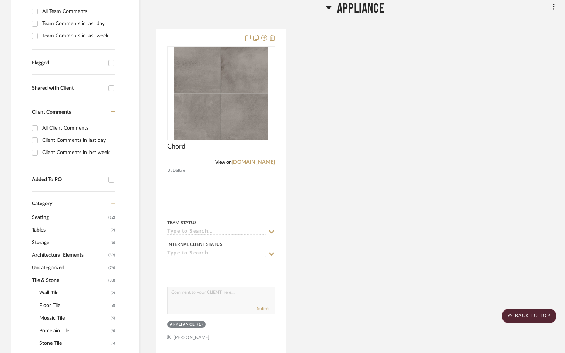
scroll to position [225, 0]
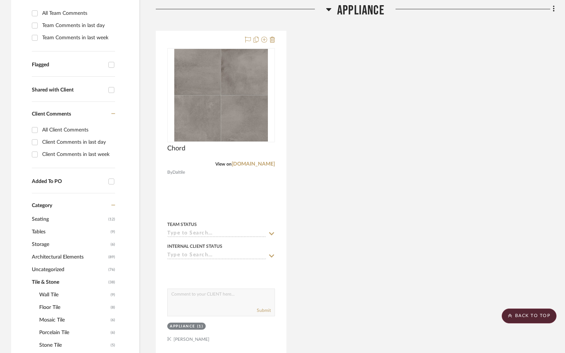
click at [553, 10] on icon at bounding box center [554, 9] width 2 height 8
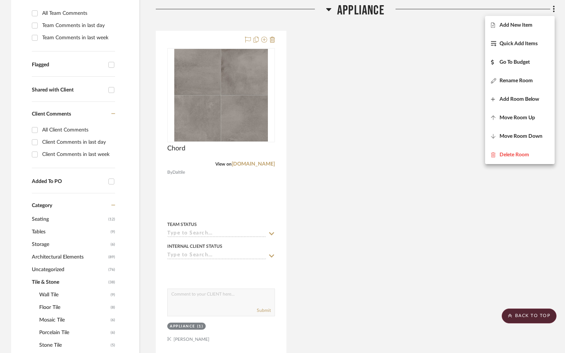
click at [364, 104] on div at bounding box center [282, 176] width 565 height 353
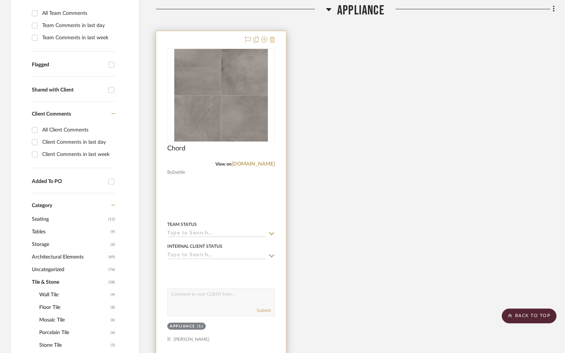
click at [270, 43] on fa-icon at bounding box center [272, 40] width 5 height 6
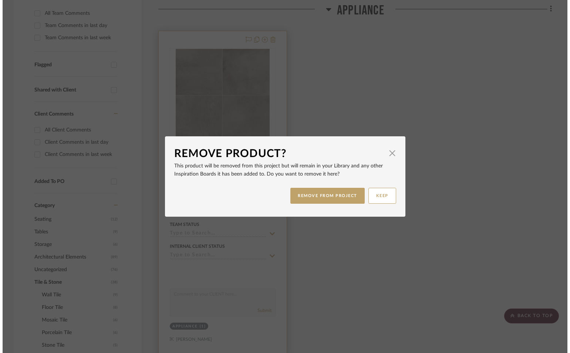
scroll to position [0, 0]
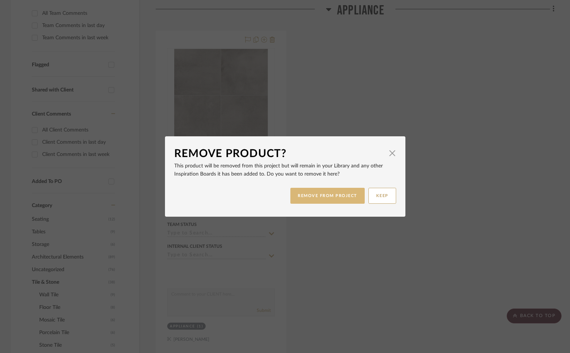
click at [335, 201] on button "REMOVE FROM PROJECT" at bounding box center [328, 196] width 74 height 16
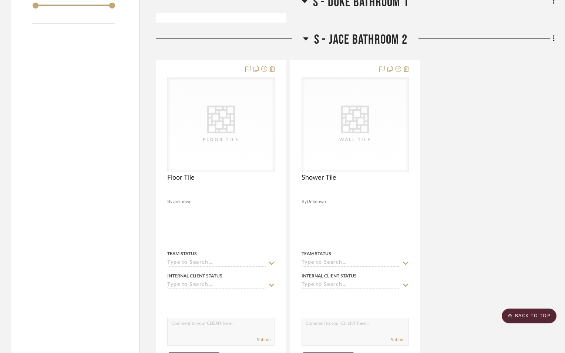
scroll to position [1296, 0]
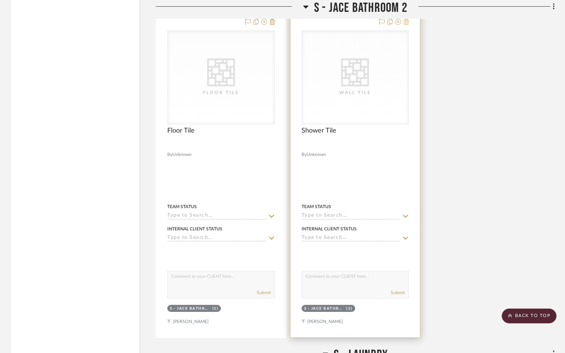
click at [404, 23] on icon at bounding box center [406, 22] width 5 height 6
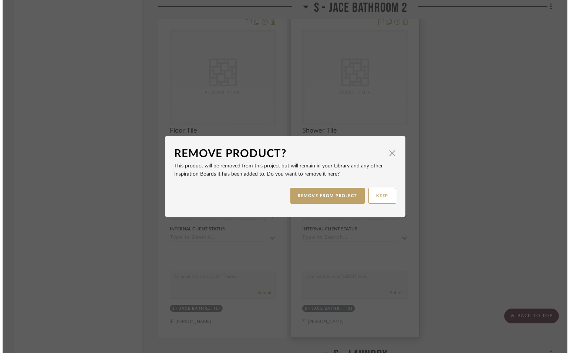
scroll to position [0, 0]
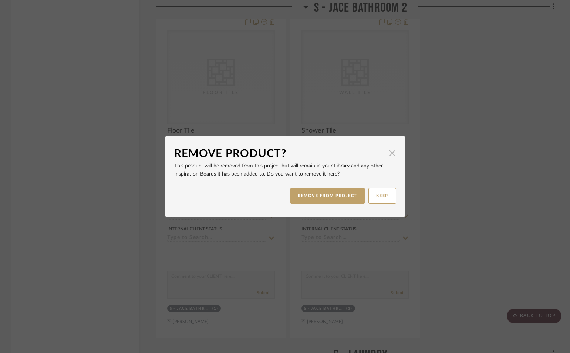
click at [389, 152] on span "button" at bounding box center [392, 152] width 15 height 15
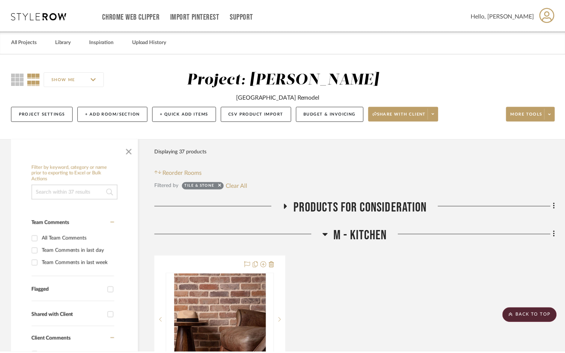
scroll to position [1296, 0]
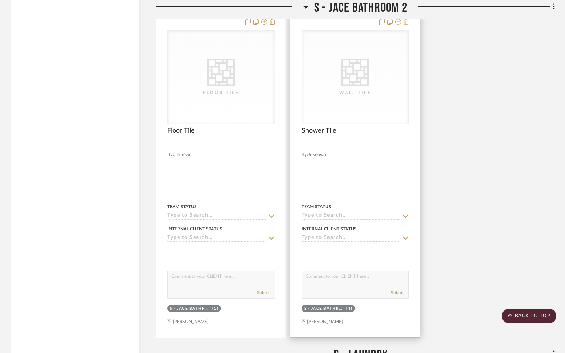
click at [406, 23] on icon at bounding box center [406, 22] width 5 height 6
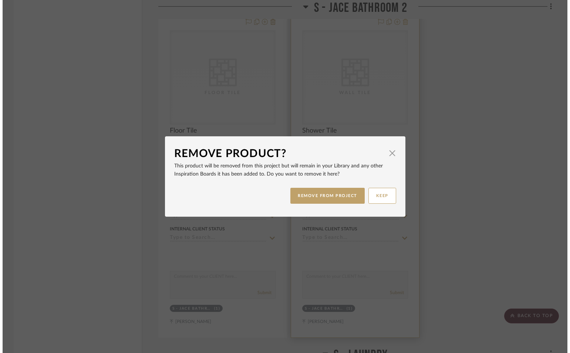
scroll to position [0, 0]
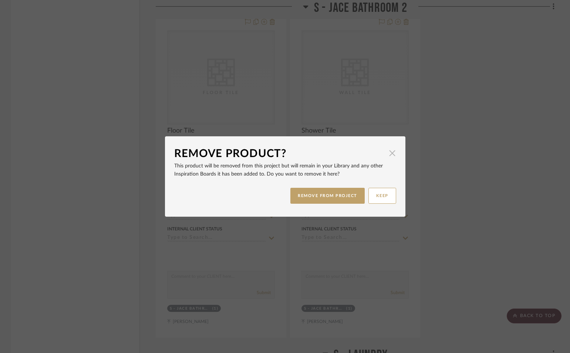
click at [389, 157] on span "button" at bounding box center [392, 152] width 15 height 15
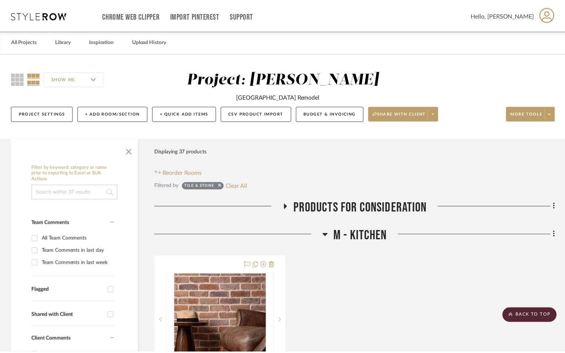
scroll to position [1296, 0]
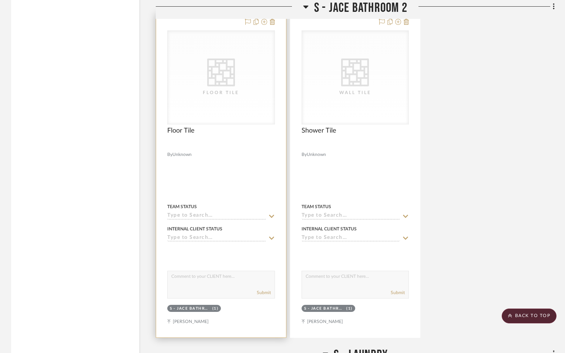
click at [0, 0] on div "CategoryIconTile Created with Sketch. Floor Tile" at bounding box center [0, 0] width 0 height 0
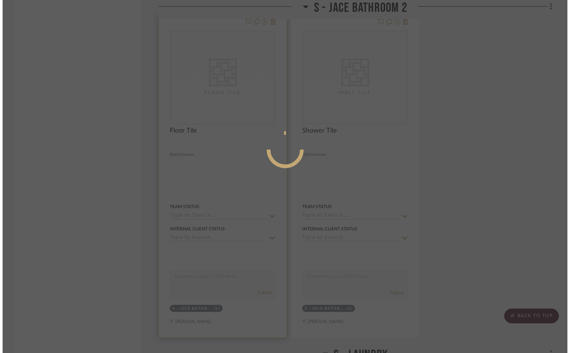
scroll to position [0, 0]
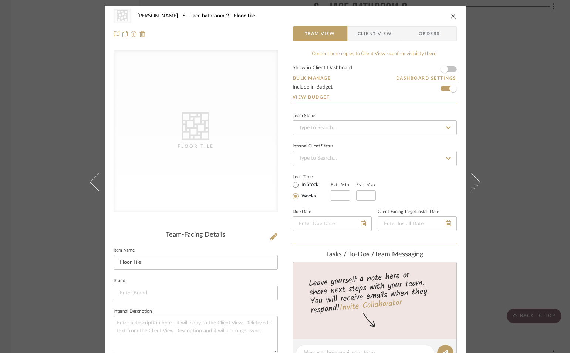
click at [451, 18] on icon "close" at bounding box center [454, 16] width 6 height 6
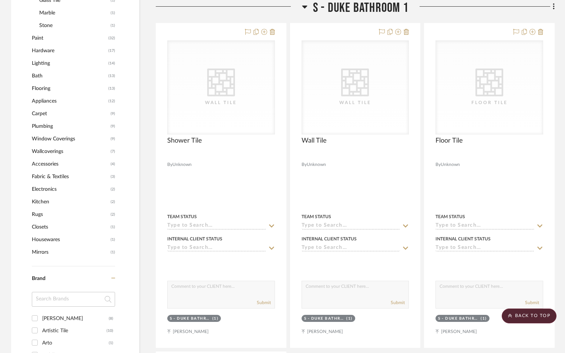
scroll to position [592, 0]
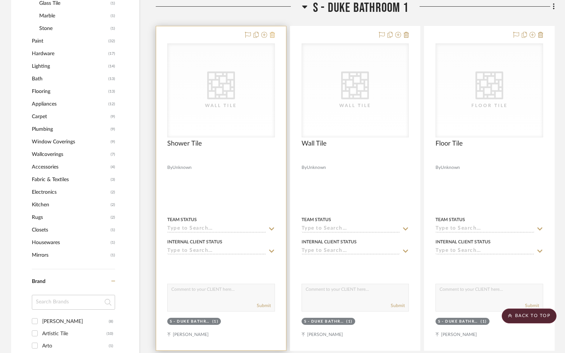
click at [271, 33] on icon at bounding box center [272, 35] width 5 height 6
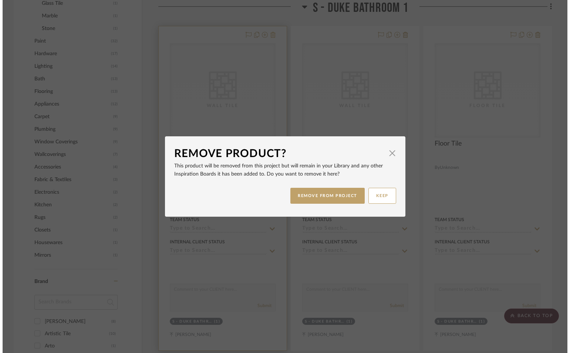
scroll to position [0, 0]
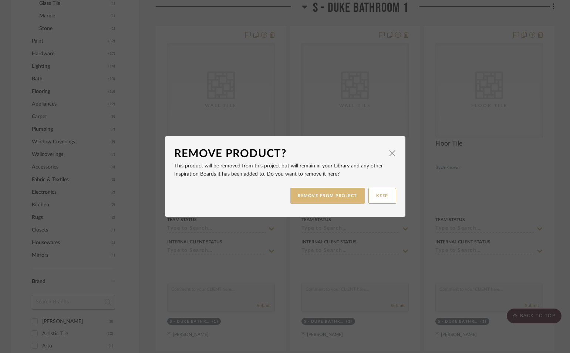
click at [312, 197] on button "REMOVE FROM PROJECT" at bounding box center [328, 196] width 74 height 16
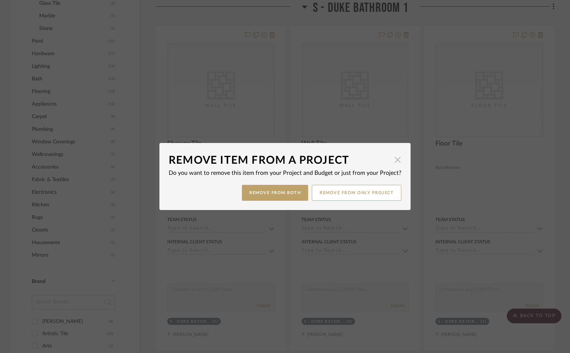
click at [395, 158] on span "button" at bounding box center [398, 159] width 15 height 15
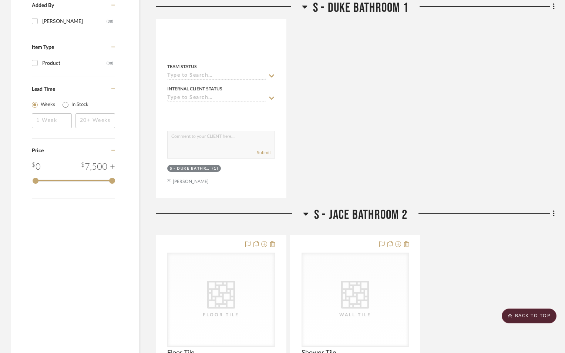
scroll to position [1222, 0]
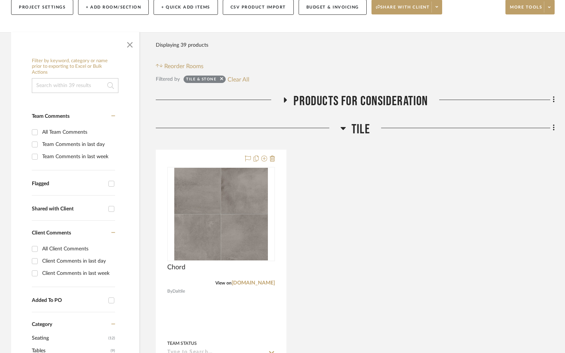
scroll to position [111, 0]
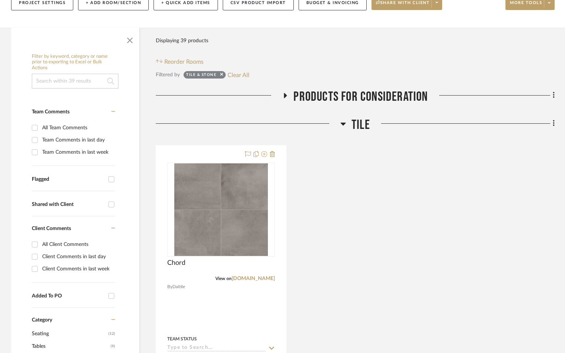
click at [285, 94] on icon at bounding box center [285, 95] width 3 height 5
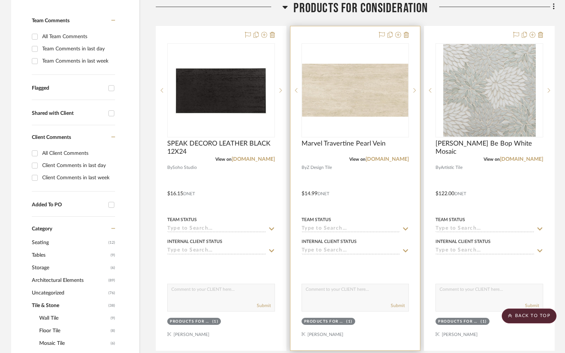
scroll to position [185, 0]
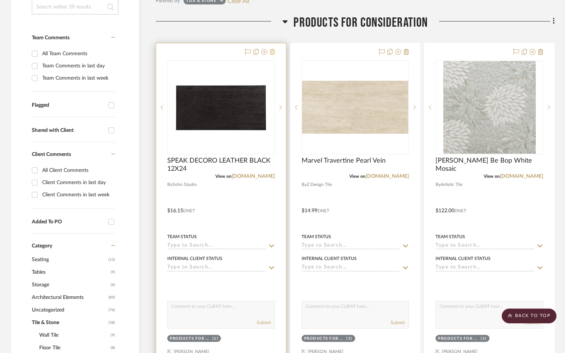
click at [271, 52] on icon at bounding box center [272, 52] width 5 height 6
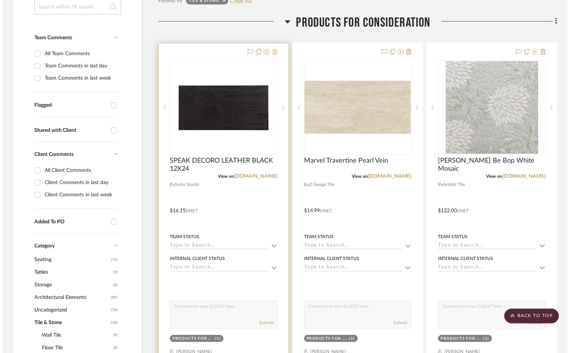
scroll to position [0, 0]
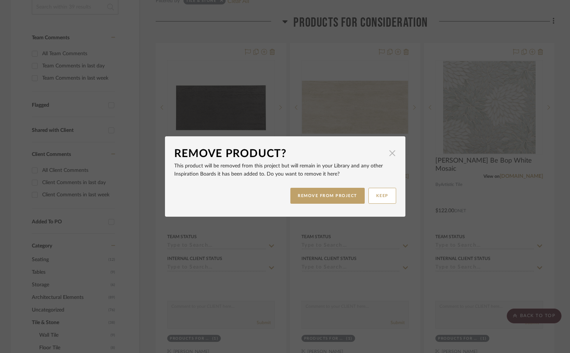
click at [390, 148] on span "button" at bounding box center [392, 152] width 15 height 15
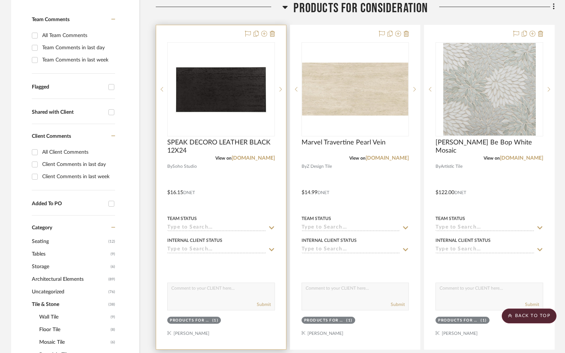
scroll to position [185, 0]
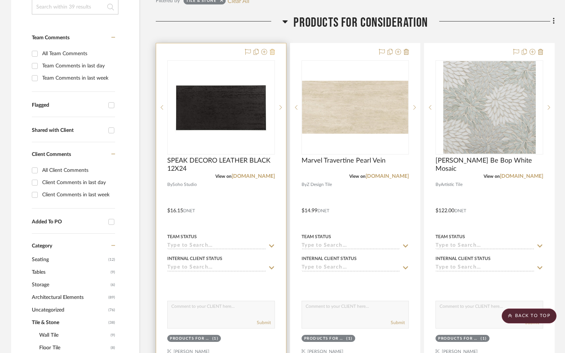
click at [273, 51] on icon at bounding box center [272, 52] width 5 height 6
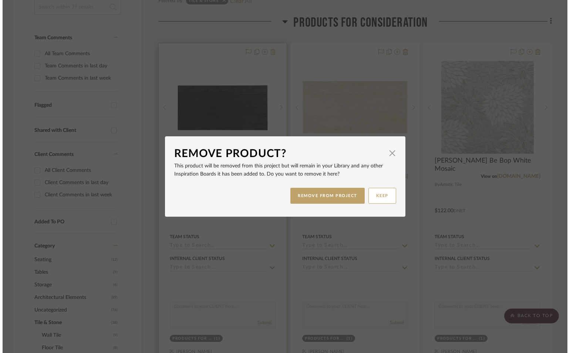
scroll to position [0, 0]
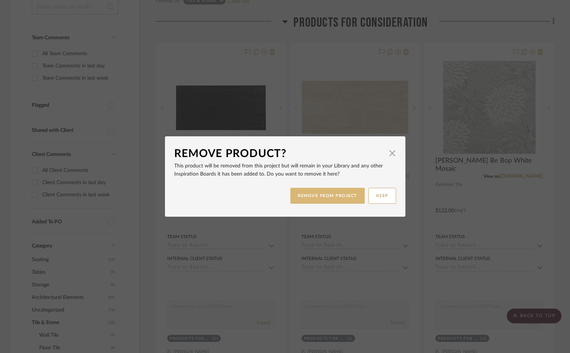
click at [329, 200] on button "REMOVE FROM PROJECT" at bounding box center [328, 196] width 74 height 16
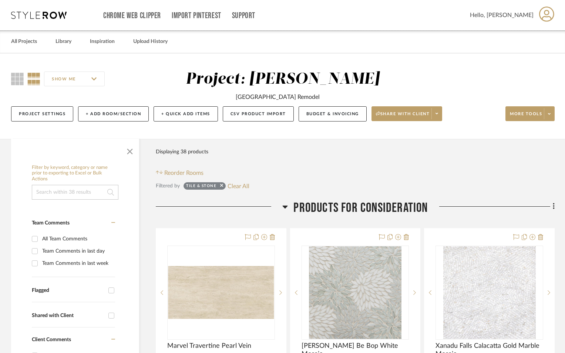
click at [308, 205] on span "Products for Consideration" at bounding box center [361, 208] width 134 height 16
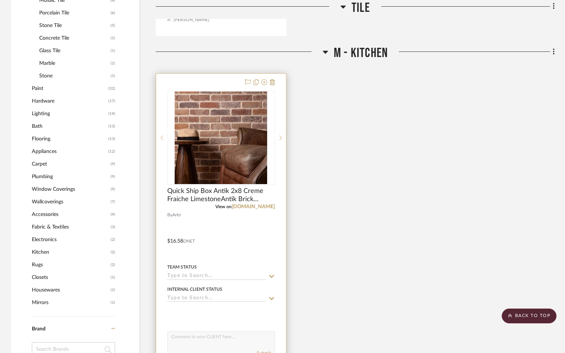
scroll to position [518, 0]
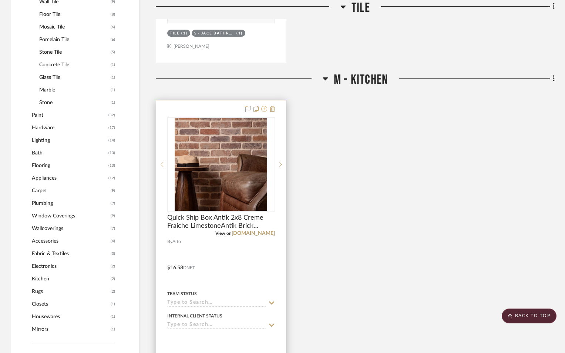
click at [263, 109] on icon at bounding box center [264, 109] width 6 height 6
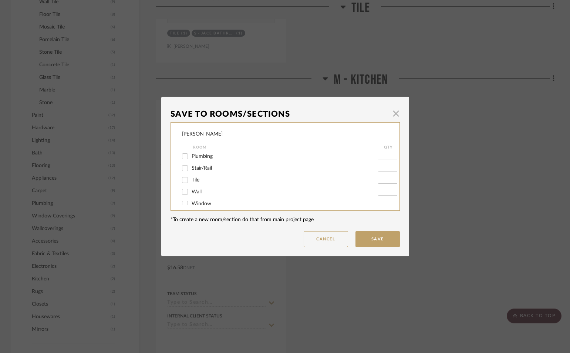
scroll to position [370, 0]
click at [186, 165] on input "Tile" at bounding box center [185, 167] width 12 height 12
checkbox input "true"
type input "1"
click at [358, 241] on button "Save" at bounding box center [378, 239] width 44 height 16
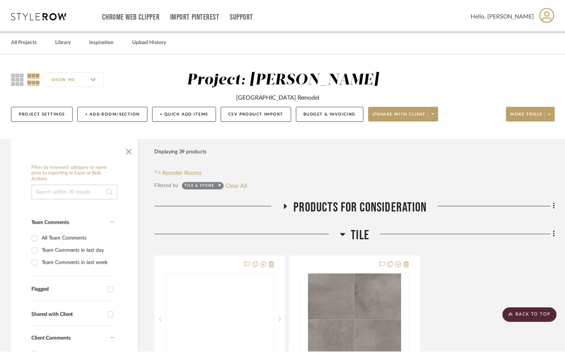
scroll to position [518, 0]
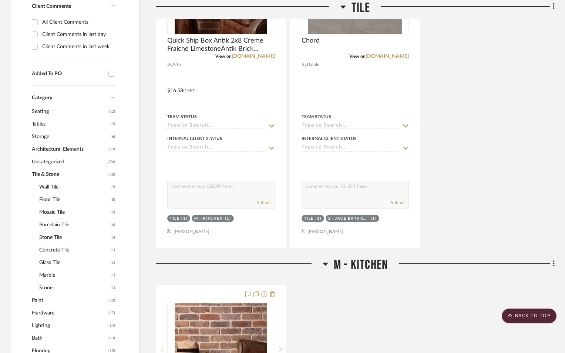
click at [348, 268] on span "M - Kitchen" at bounding box center [361, 265] width 54 height 16
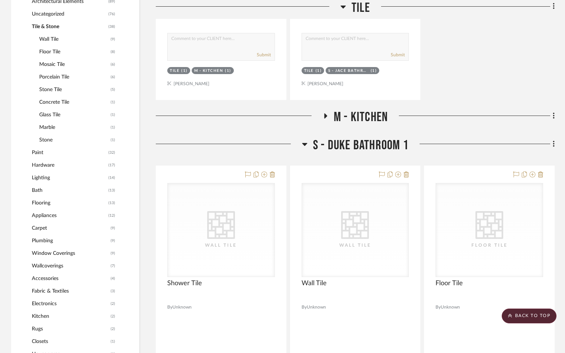
scroll to position [481, 0]
click at [312, 141] on h3 "S - Duke Bathroom 1" at bounding box center [355, 145] width 107 height 16
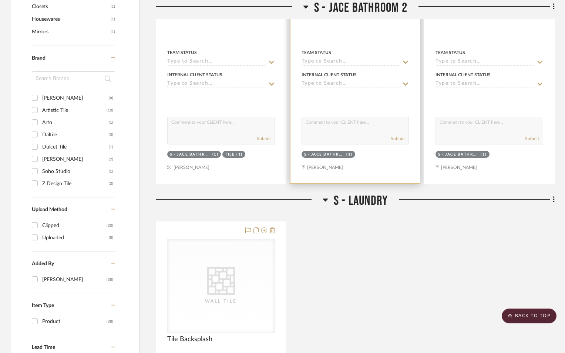
scroll to position [888, 0]
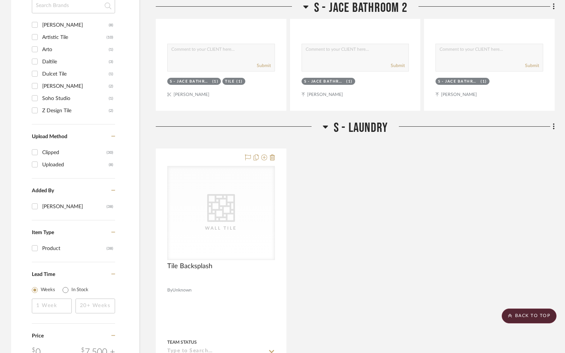
click at [337, 130] on span "S - Laundry" at bounding box center [361, 128] width 54 height 16
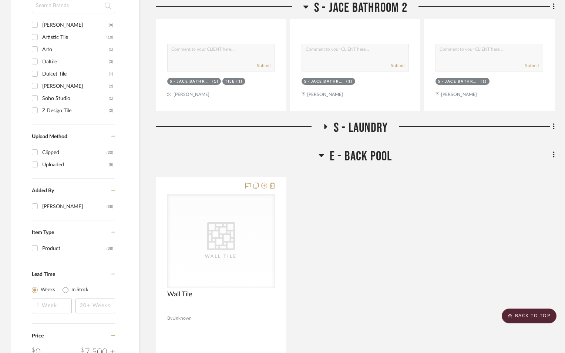
click at [334, 156] on span "E - Back Pool" at bounding box center [361, 156] width 63 height 16
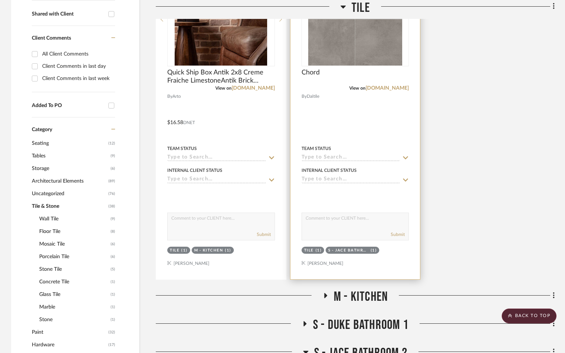
scroll to position [222, 0]
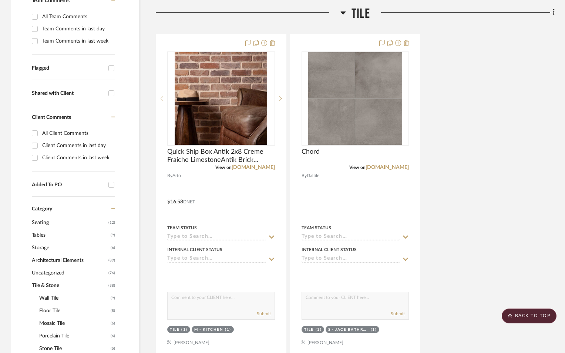
click at [341, 18] on fa-icon at bounding box center [344, 15] width 6 height 11
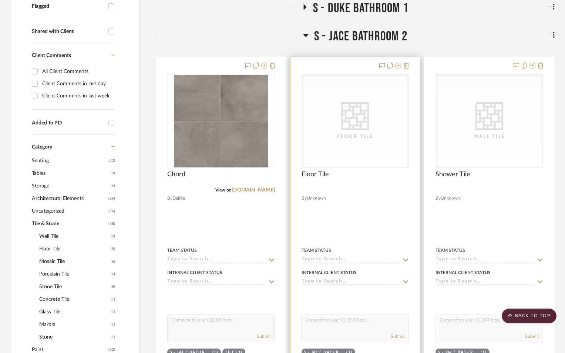
scroll to position [296, 0]
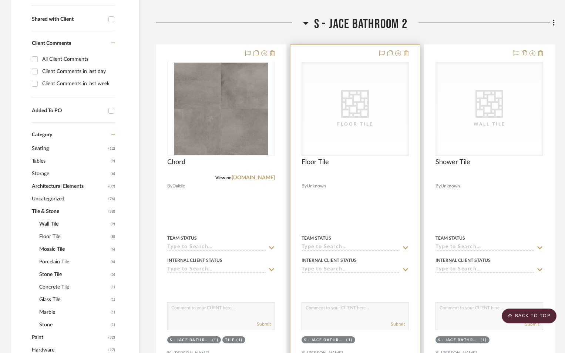
click at [405, 56] on icon at bounding box center [406, 53] width 5 height 6
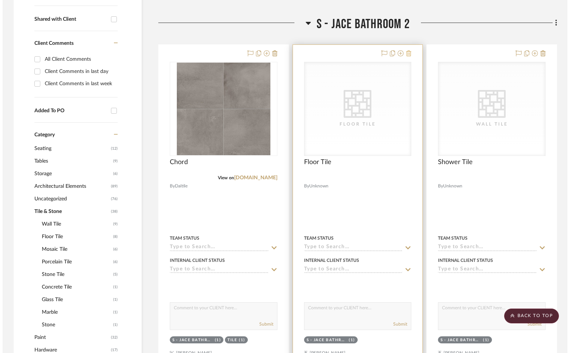
scroll to position [0, 0]
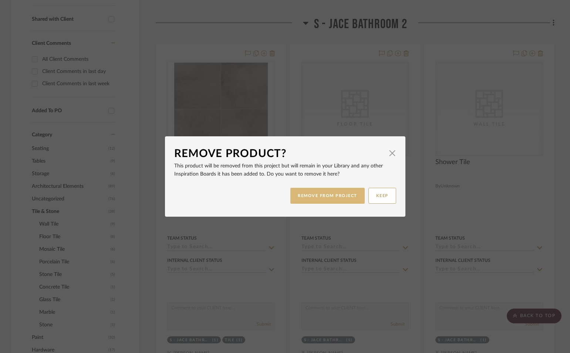
click at [318, 198] on button "REMOVE FROM PROJECT" at bounding box center [328, 196] width 74 height 16
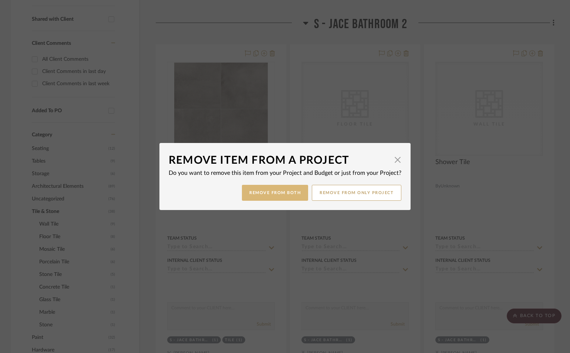
click at [281, 194] on button "Remove from Both" at bounding box center [275, 193] width 66 height 16
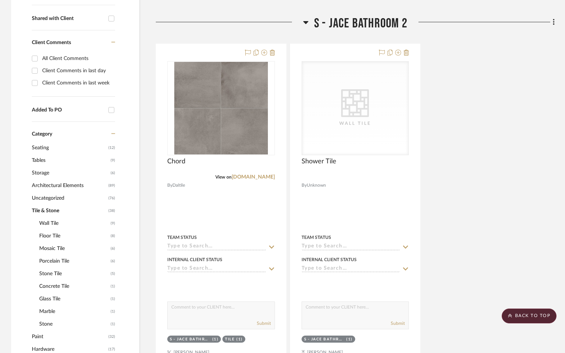
scroll to position [296, 0]
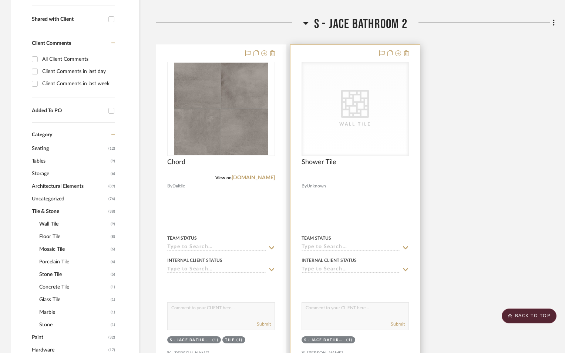
click at [324, 109] on div "CategoryIconTile Created with Sketch. Wall Tile" at bounding box center [355, 108] width 107 height 93
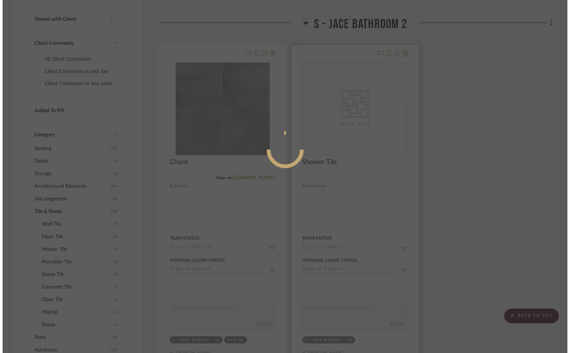
scroll to position [0, 0]
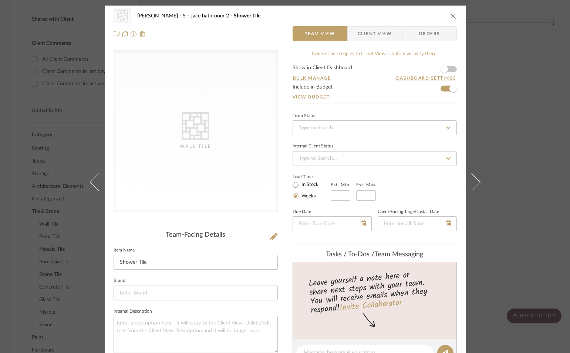
click at [124, 161] on div "CategoryIconTile Created with Sketch. Wall Tile" at bounding box center [196, 130] width 164 height 161
click at [239, 180] on div "CategoryIconTile Created with Sketch. Wall Tile" at bounding box center [196, 130] width 164 height 161
click at [451, 17] on icon "close" at bounding box center [454, 16] width 6 height 6
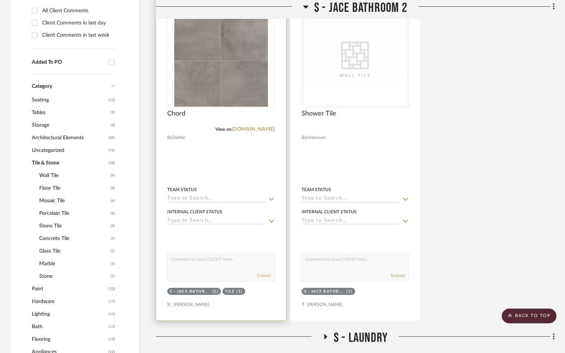
scroll to position [370, 0]
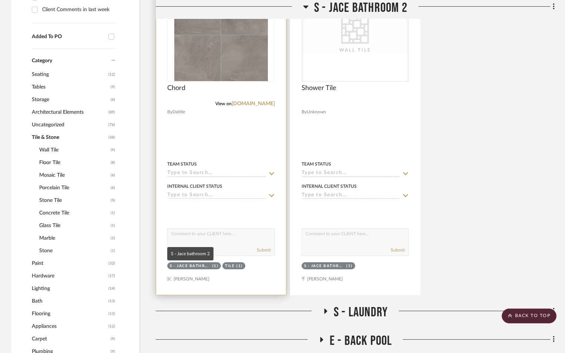
click at [202, 266] on div "S - Jace bathroom 2" at bounding box center [190, 266] width 41 height 6
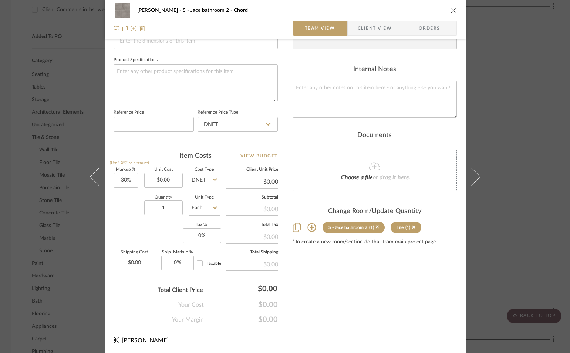
scroll to position [337, 0]
click at [376, 227] on icon at bounding box center [377, 225] width 3 height 3
click at [308, 229] on icon at bounding box center [312, 226] width 9 height 9
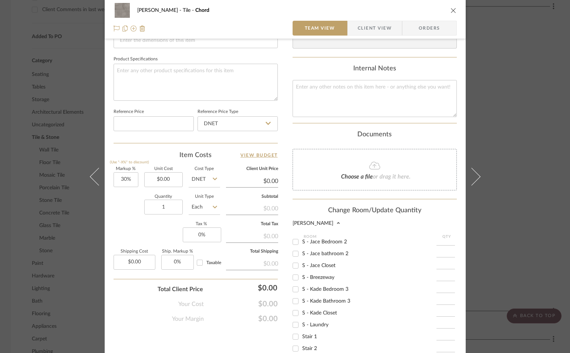
scroll to position [629, 0]
click at [293, 254] on input "S - Duke Bathroom 1" at bounding box center [296, 255] width 12 height 12
checkbox input "true"
type input "1"
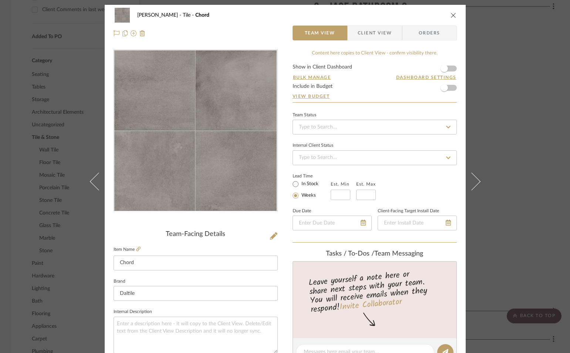
scroll to position [0, 0]
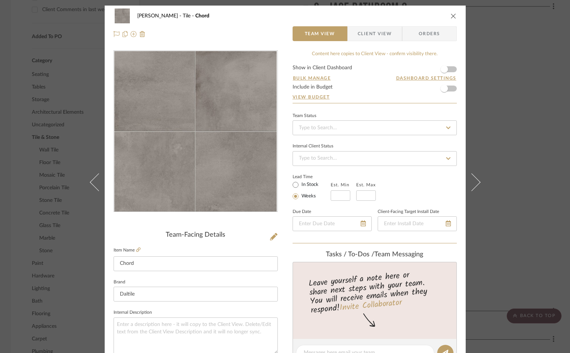
click at [453, 17] on icon "close" at bounding box center [454, 16] width 6 height 6
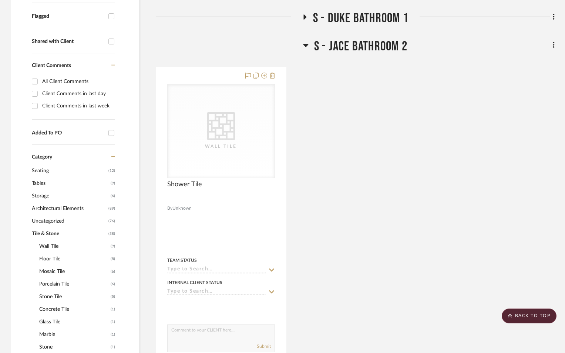
scroll to position [259, 0]
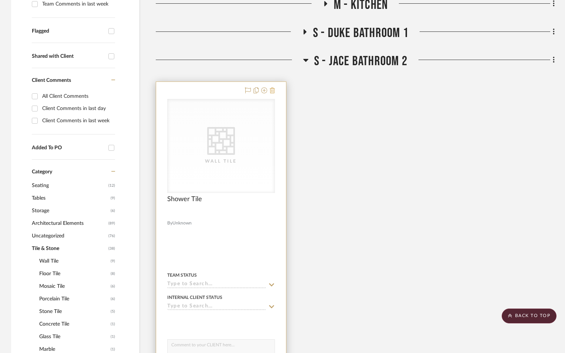
click at [273, 90] on icon at bounding box center [272, 90] width 5 height 6
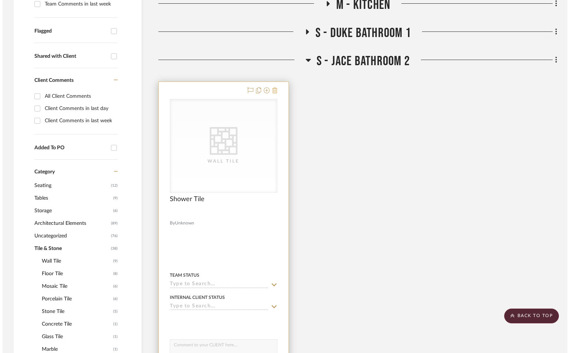
scroll to position [0, 0]
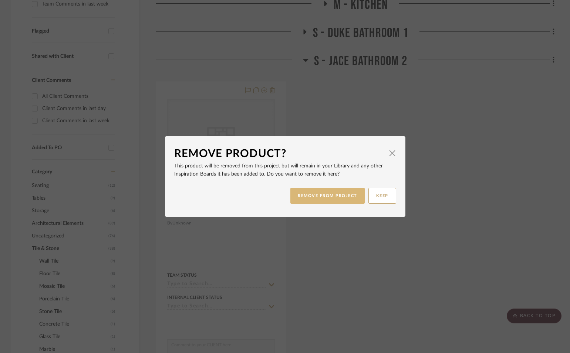
click at [340, 199] on button "REMOVE FROM PROJECT" at bounding box center [328, 196] width 74 height 16
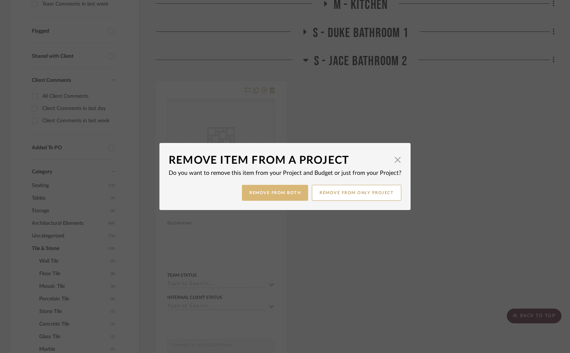
click at [303, 194] on button "Remove from Both" at bounding box center [275, 193] width 66 height 16
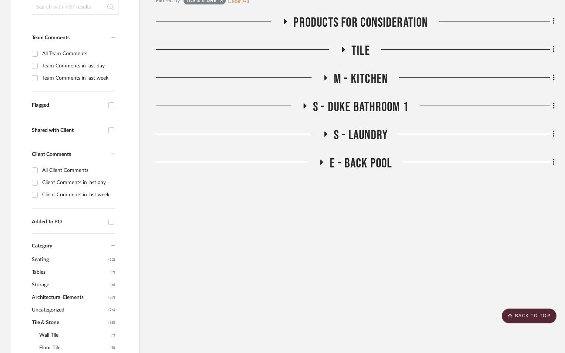
scroll to position [111, 0]
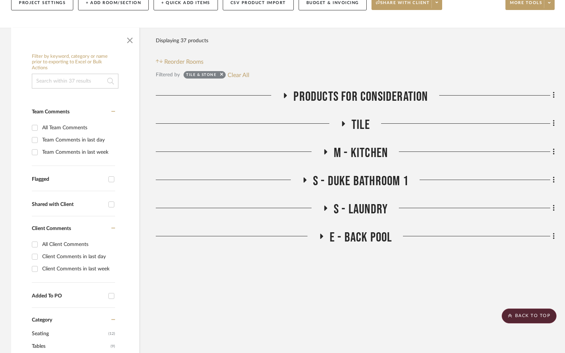
click at [305, 184] on fa-icon at bounding box center [305, 182] width 6 height 11
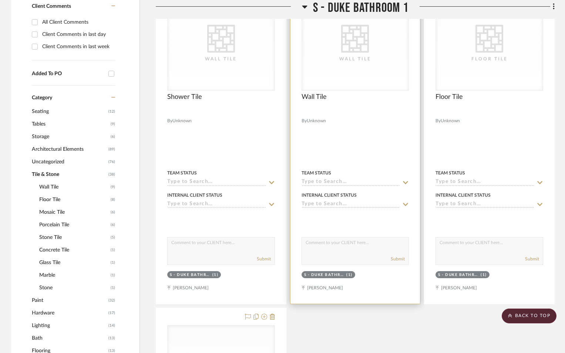
scroll to position [296, 0]
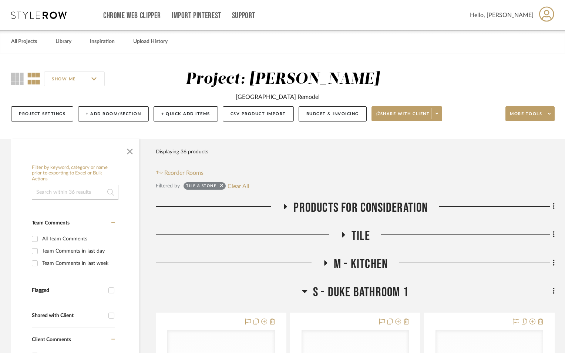
click at [358, 217] on div "Products for Consideration" at bounding box center [355, 209] width 399 height 19
click at [353, 236] on span "Tile" at bounding box center [361, 236] width 19 height 16
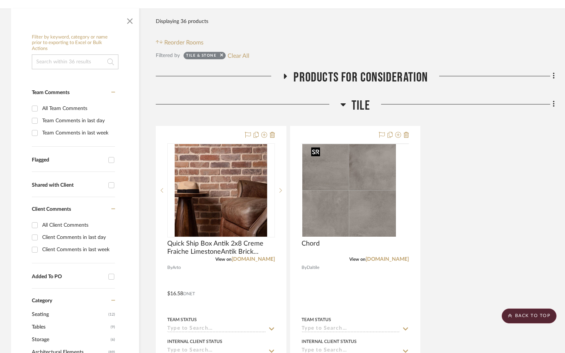
scroll to position [111, 0]
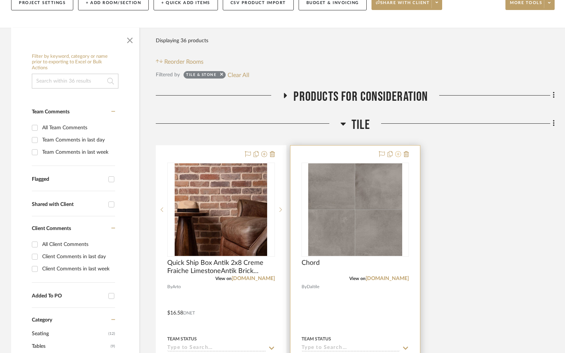
click at [397, 155] on icon at bounding box center [398, 154] width 6 height 6
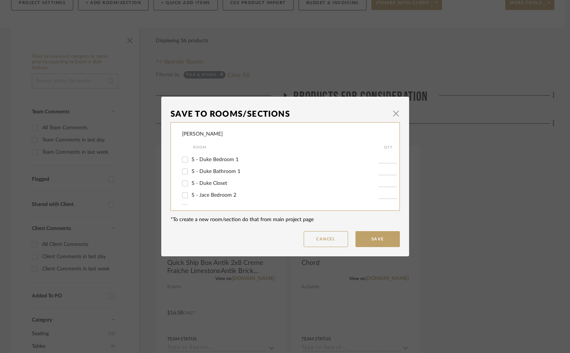
scroll to position [617, 0]
click at [182, 179] on input "S - Duke Bathroom 1" at bounding box center [185, 180] width 12 height 12
checkbox input "true"
type input "1"
click at [381, 239] on button "Save" at bounding box center [378, 239] width 44 height 16
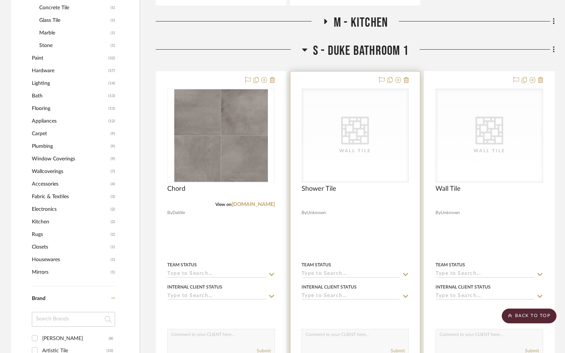
scroll to position [592, 0]
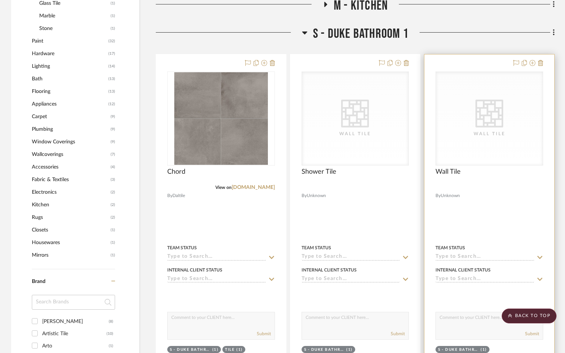
click at [478, 149] on div "CategoryIconTile Created with Sketch. Wall Tile" at bounding box center [489, 118] width 107 height 93
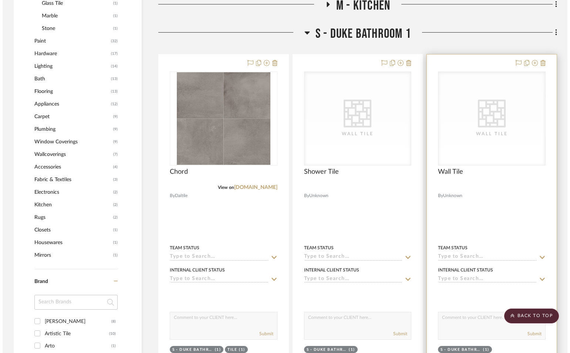
scroll to position [0, 0]
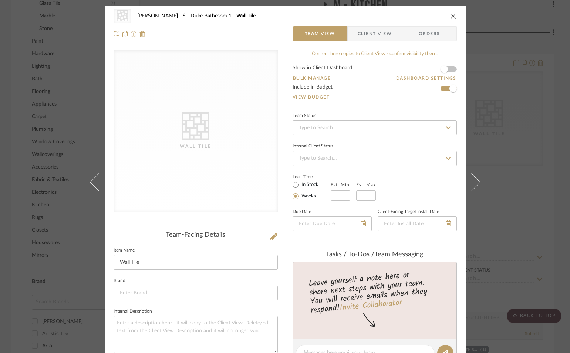
click at [172, 120] on div "CategoryIconTile Created with Sketch. Wall Tile" at bounding box center [196, 130] width 164 height 161
click at [190, 167] on div "CategoryIconTile Created with Sketch. Wall Tile" at bounding box center [196, 130] width 164 height 161
click at [191, 172] on div "CategoryIconTile Created with Sketch. Wall Tile" at bounding box center [196, 130] width 164 height 161
click at [196, 132] on icon at bounding box center [196, 126] width 28 height 28
click at [454, 14] on icon "close" at bounding box center [454, 16] width 6 height 6
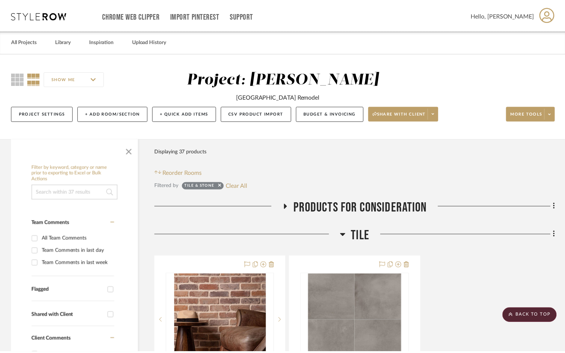
scroll to position [592, 0]
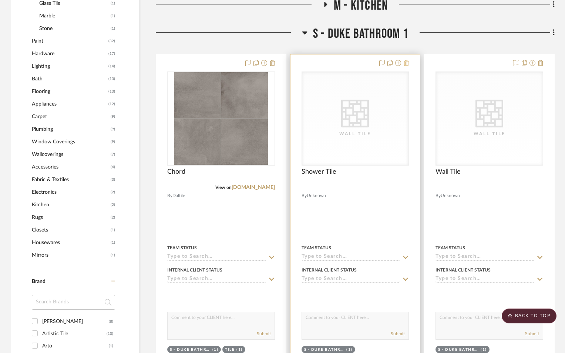
click at [406, 60] on button at bounding box center [406, 63] width 5 height 9
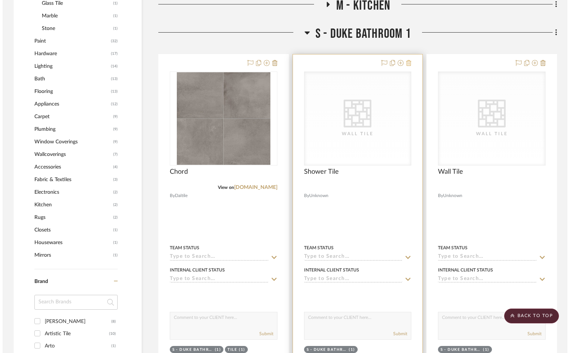
scroll to position [0, 0]
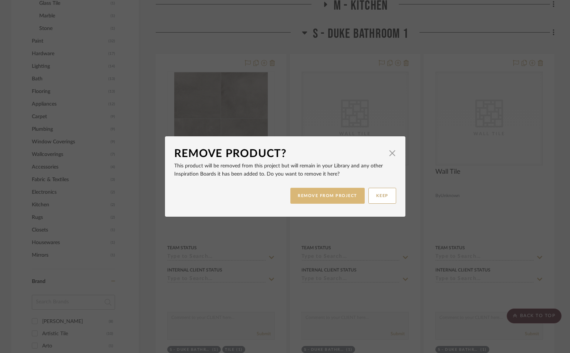
click at [324, 200] on button "REMOVE FROM PROJECT" at bounding box center [328, 196] width 74 height 16
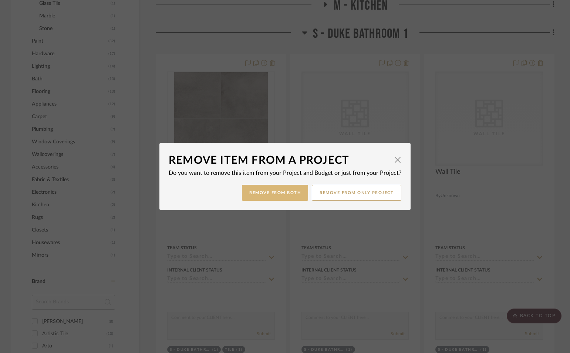
click at [295, 194] on button "Remove from Both" at bounding box center [275, 193] width 66 height 16
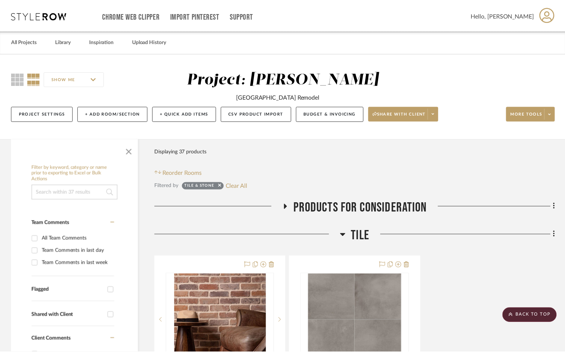
scroll to position [592, 0]
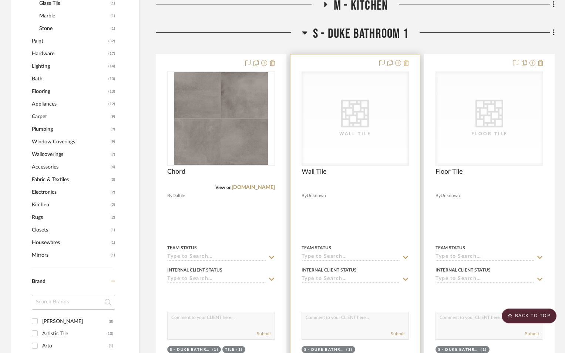
click at [408, 60] on icon at bounding box center [406, 63] width 5 height 6
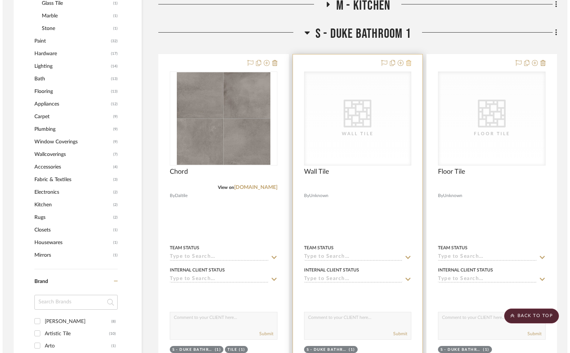
scroll to position [0, 0]
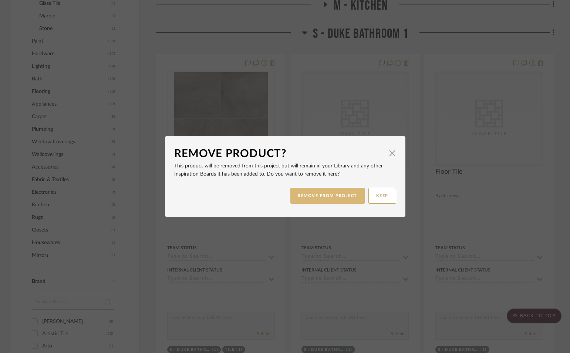
click at [345, 196] on button "REMOVE FROM PROJECT" at bounding box center [328, 196] width 74 height 16
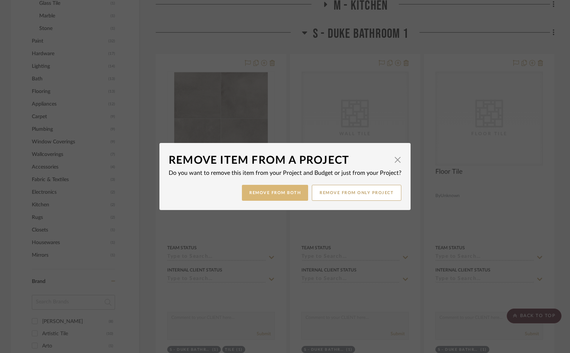
click at [248, 197] on button "Remove from Both" at bounding box center [275, 193] width 66 height 16
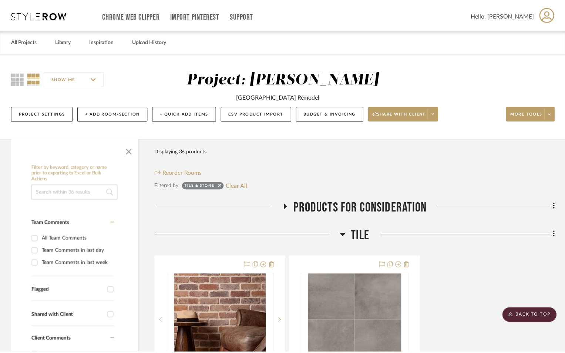
scroll to position [592, 0]
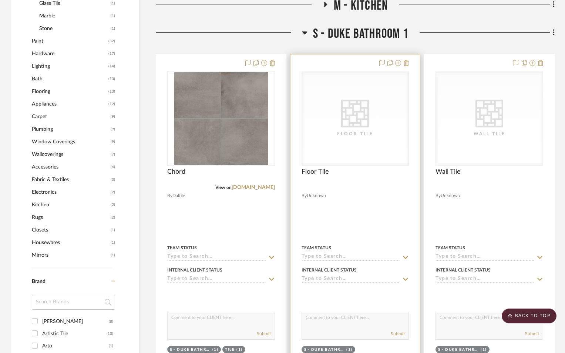
click at [410, 60] on div at bounding box center [356, 216] width 130 height 324
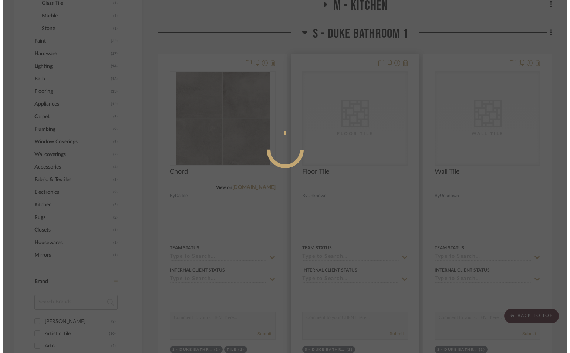
scroll to position [0, 0]
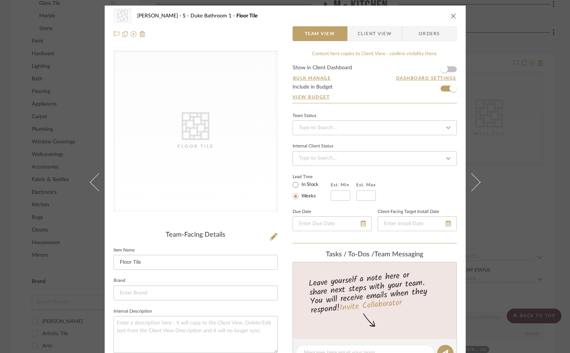
click at [452, 11] on div "CategoryIconTile Created with Sketch. Floor Tile Rogers, Elizabeth S - Duke Bat…" at bounding box center [286, 16] width 344 height 15
click at [451, 19] on div "CategoryIconTile Created with Sketch. Floor Tile Rogers, Elizabeth S - Duke Bat…" at bounding box center [286, 16] width 344 height 15
click at [451, 18] on icon "close" at bounding box center [454, 16] width 6 height 6
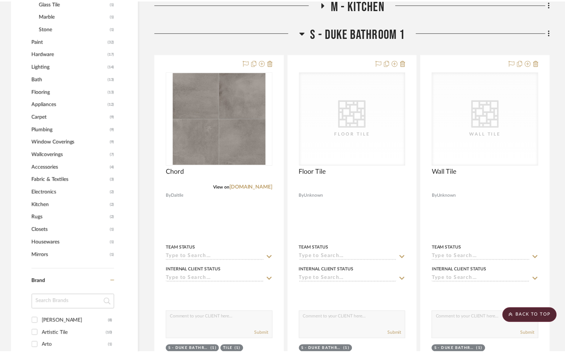
scroll to position [592, 0]
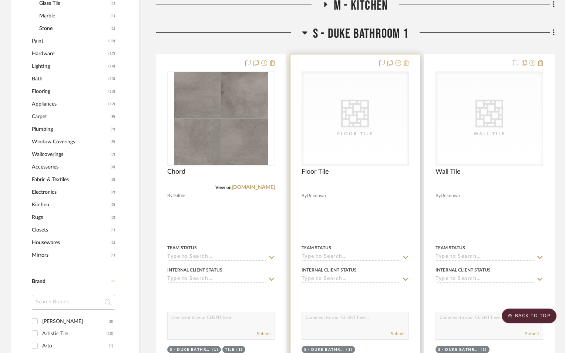
click at [404, 60] on button at bounding box center [406, 63] width 5 height 9
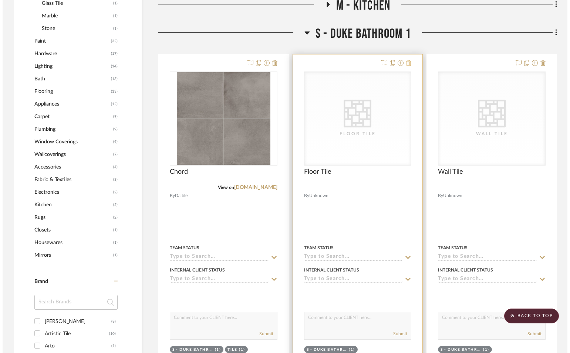
scroll to position [0, 0]
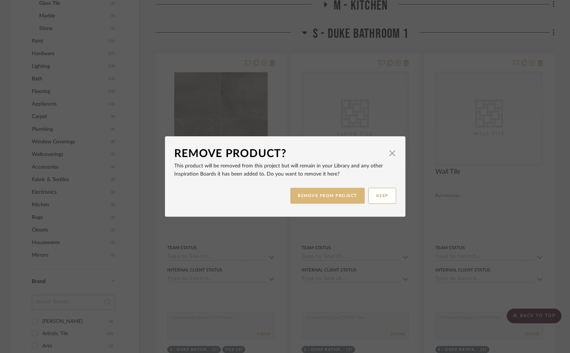
click at [345, 194] on button "REMOVE FROM PROJECT" at bounding box center [328, 196] width 74 height 16
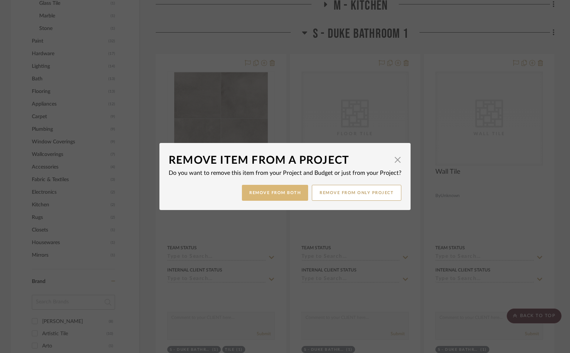
click at [289, 192] on button "Remove from Both" at bounding box center [275, 193] width 66 height 16
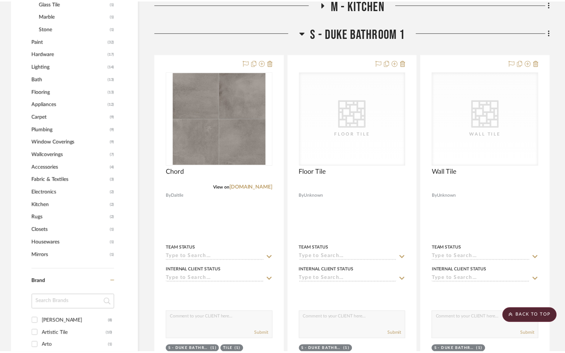
scroll to position [592, 0]
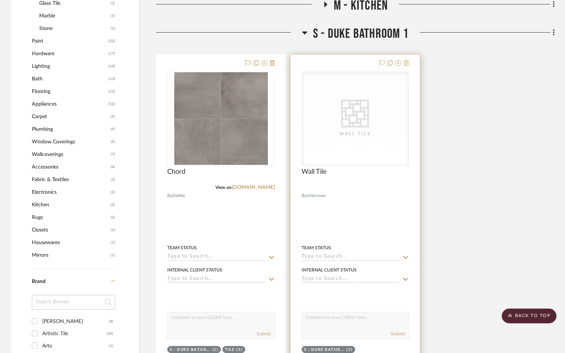
click at [406, 60] on icon at bounding box center [406, 63] width 5 height 6
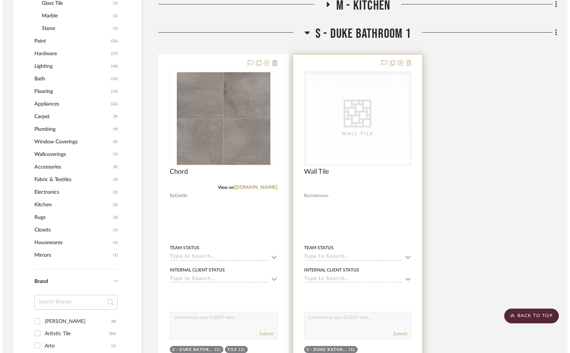
scroll to position [0, 0]
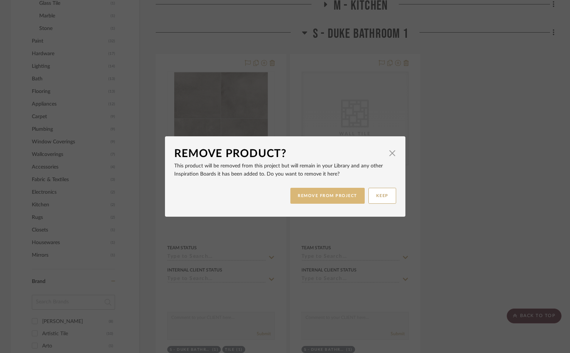
click at [313, 195] on button "REMOVE FROM PROJECT" at bounding box center [328, 196] width 74 height 16
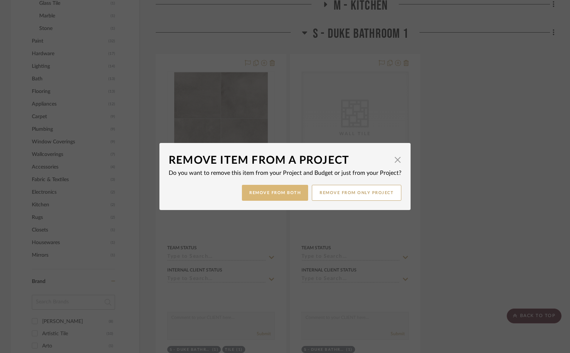
click at [281, 195] on button "Remove from Both" at bounding box center [275, 193] width 66 height 16
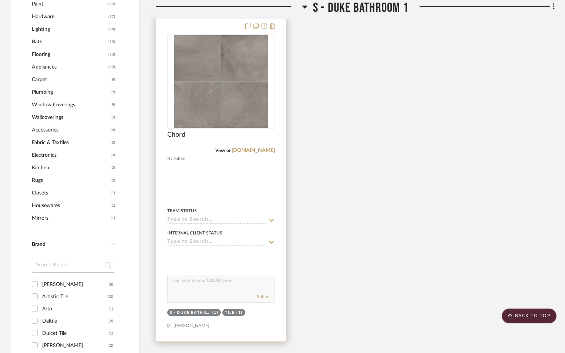
scroll to position [592, 0]
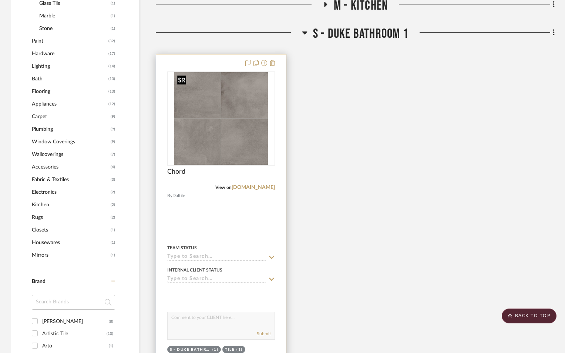
click at [243, 124] on img "0" at bounding box center [221, 118] width 94 height 93
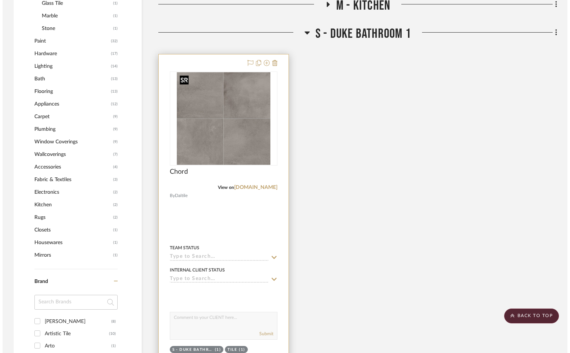
scroll to position [0, 0]
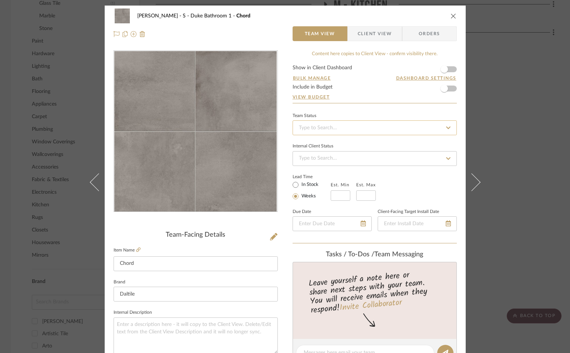
click at [357, 127] on input at bounding box center [375, 127] width 164 height 15
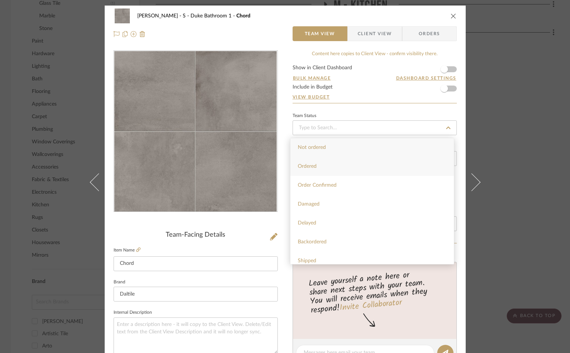
click at [342, 166] on div "Ordered" at bounding box center [373, 166] width 164 height 19
type input "[DATE]"
type input "Ordered"
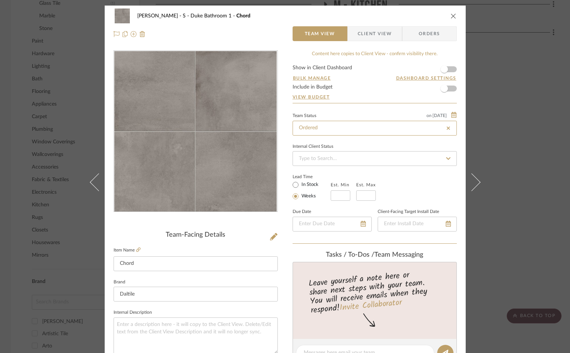
type input "[DATE]"
type input "Ordered"
click at [451, 18] on icon "close" at bounding box center [454, 16] width 6 height 6
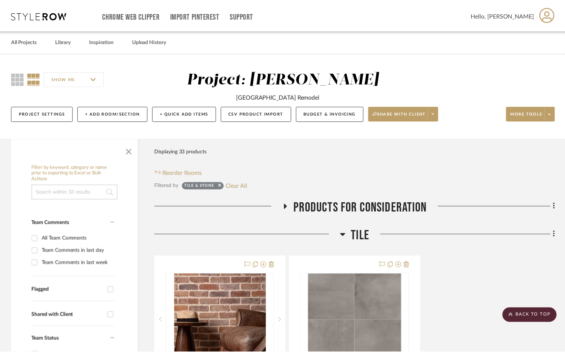
scroll to position [592, 0]
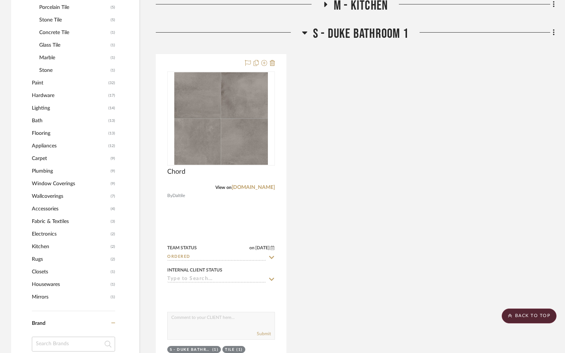
click at [555, 35] on div "Filter by keyword, category or name prior to exporting to Excel or Bulk Actions…" at bounding box center [282, 128] width 565 height 1163
click at [553, 35] on icon at bounding box center [553, 32] width 1 height 6
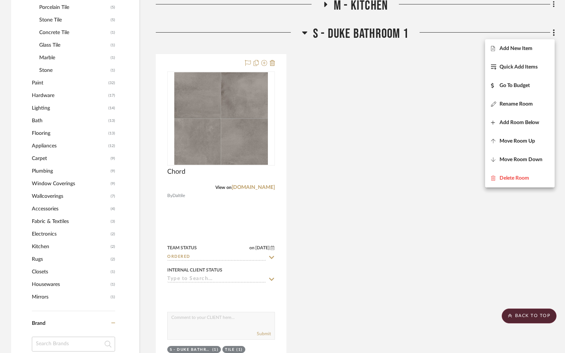
click at [540, 48] on span "Add New Item" at bounding box center [520, 49] width 58 height 6
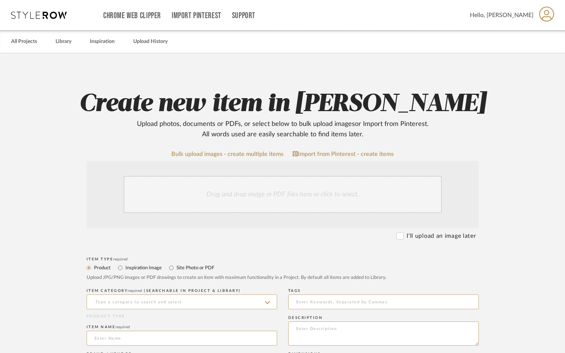
click at [195, 207] on div "Drag and drop image or PDF files here or click to select." at bounding box center [283, 194] width 318 height 37
click at [224, 189] on div "Drag and drop image or PDF files here or click to select." at bounding box center [283, 194] width 318 height 37
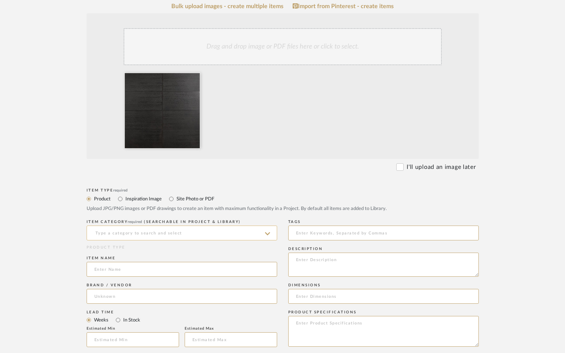
scroll to position [148, 0]
click at [186, 230] on input at bounding box center [182, 232] width 191 height 15
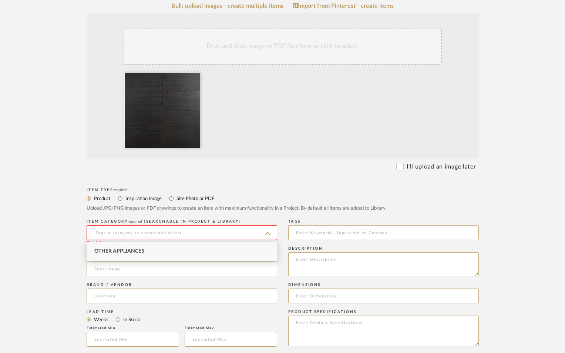
click at [186, 230] on input at bounding box center [182, 232] width 191 height 15
type input "R"
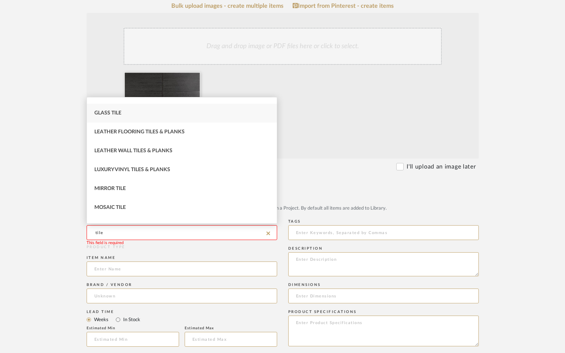
scroll to position [111, 0]
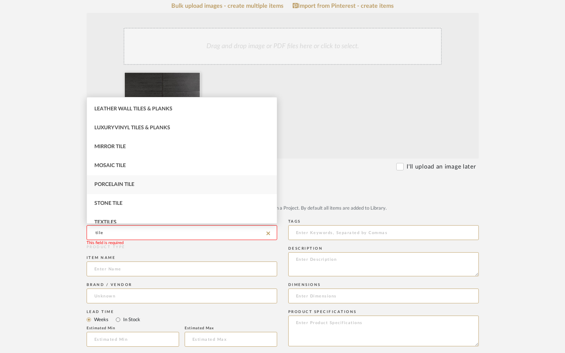
click at [133, 184] on span "Porcelain Tile" at bounding box center [114, 184] width 40 height 5
type input "Porcelain Tile"
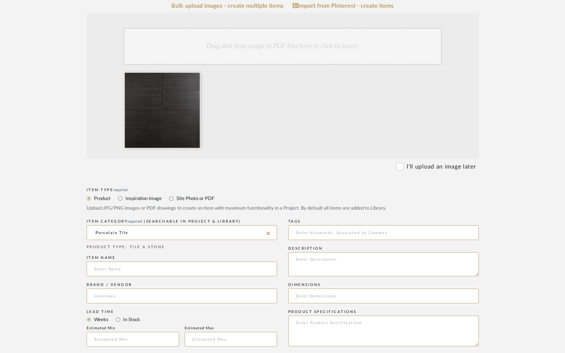
scroll to position [185, 0]
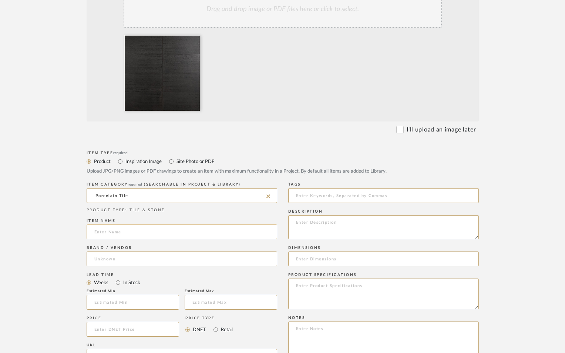
click at [118, 237] on input at bounding box center [182, 231] width 191 height 15
click at [114, 237] on input at bounding box center [182, 231] width 191 height 15
paste input "Speak Decoro Leather"
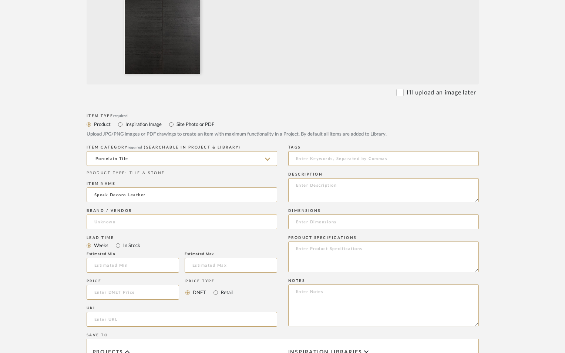
type input "Speak Decoro Leather"
click at [121, 224] on input at bounding box center [182, 221] width 191 height 15
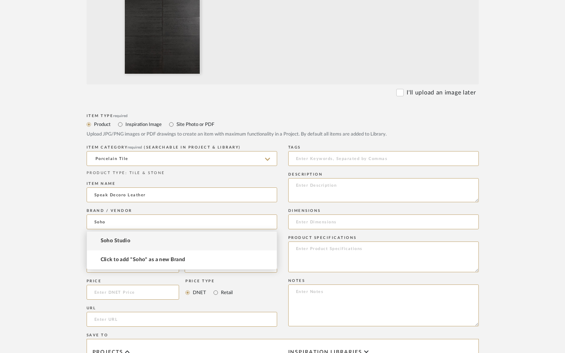
click at [118, 243] on span "Soho Studio" at bounding box center [116, 241] width 30 height 6
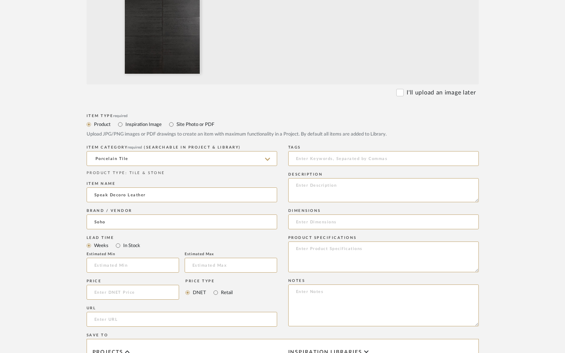
type input "Soho Studio"
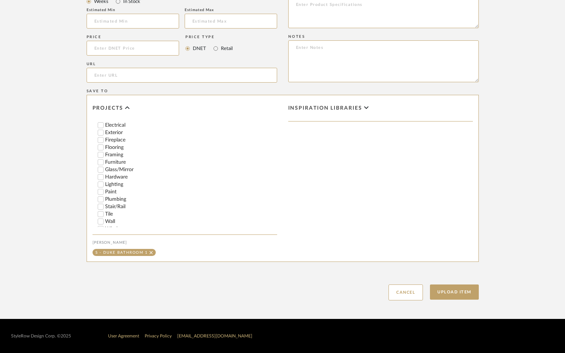
scroll to position [259, 0]
click at [102, 211] on input "Tile" at bounding box center [100, 211] width 7 height 7
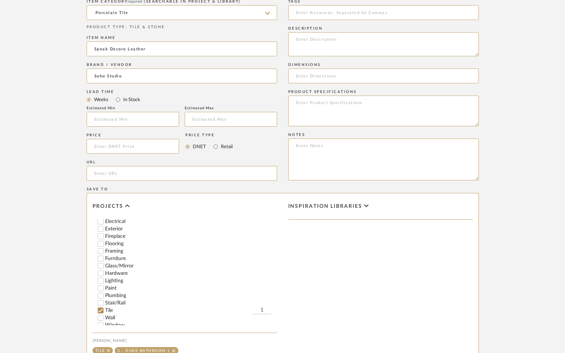
scroll to position [355, 0]
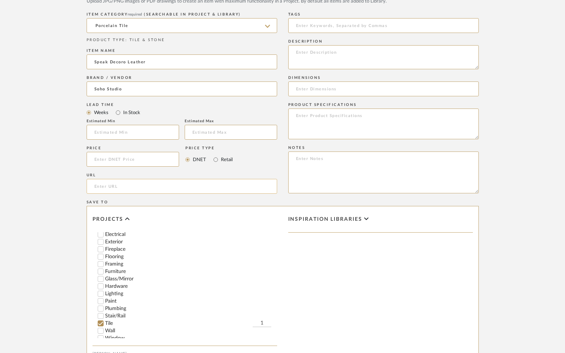
click at [98, 186] on input "url" at bounding box center [182, 186] width 191 height 15
paste input "https://www.sohostudiocorp.com/product/speak-decoro-leather-black-12x24.html"
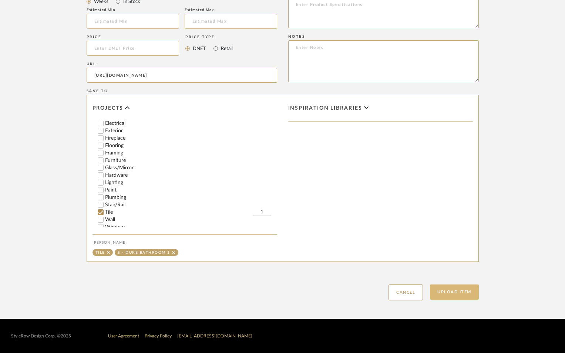
type input "https://www.sohostudiocorp.com/product/speak-decoro-leather-black-12x24.html"
click at [452, 292] on button "Upload Item" at bounding box center [454, 291] width 49 height 15
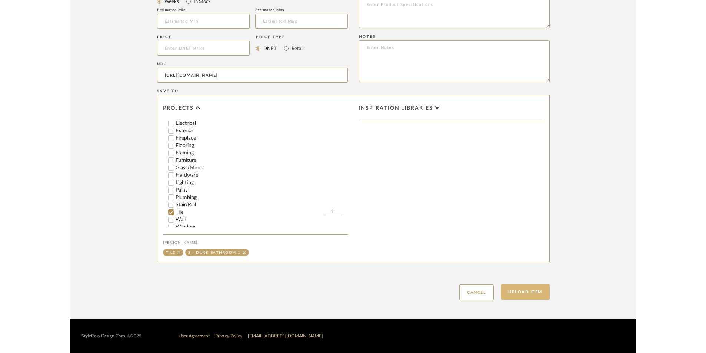
scroll to position [0, 0]
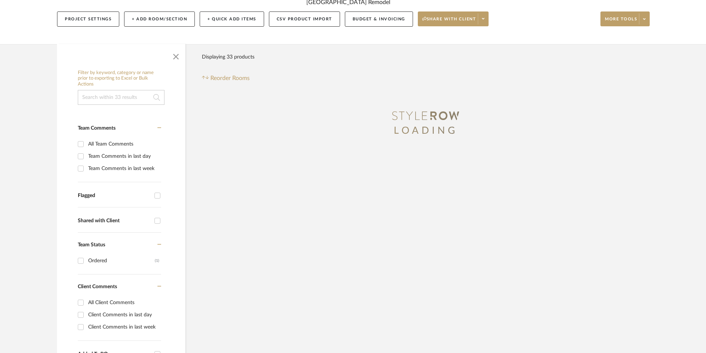
scroll to position [1, 0]
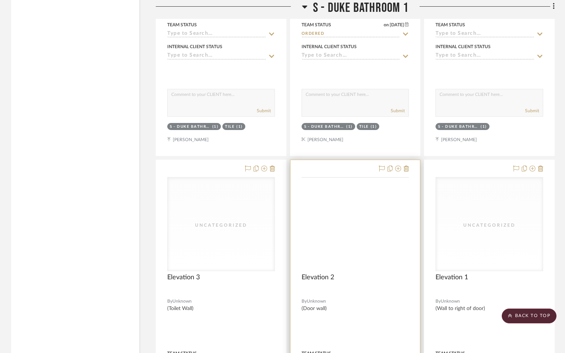
scroll to position [19274, 0]
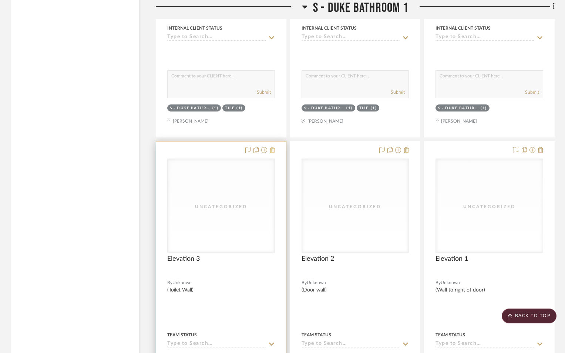
click at [273, 151] on icon at bounding box center [272, 150] width 5 height 6
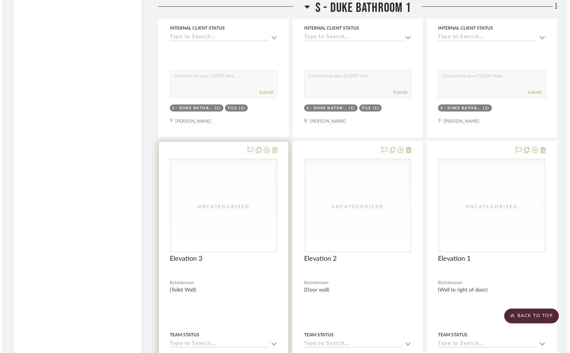
scroll to position [0, 0]
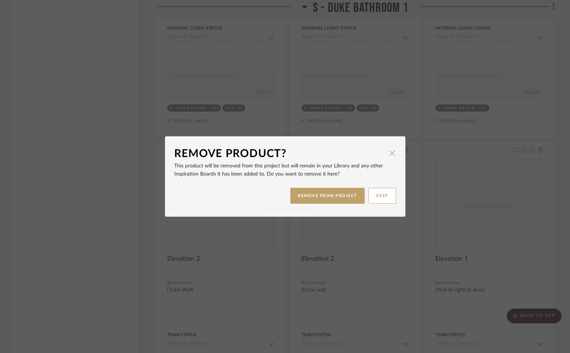
click at [388, 155] on span "button" at bounding box center [392, 152] width 15 height 15
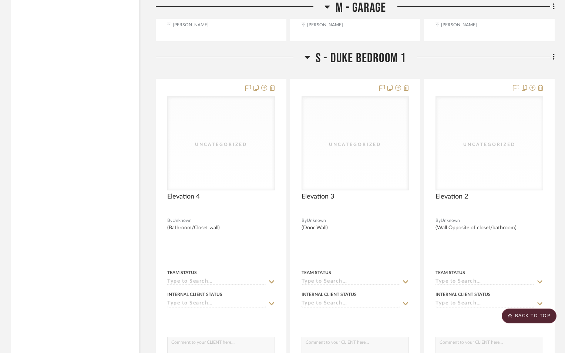
scroll to position [17904, 0]
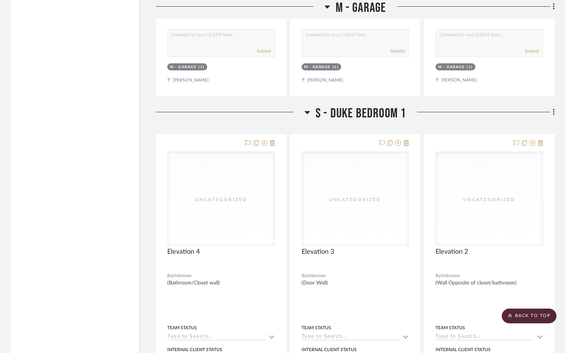
click at [317, 116] on span "S - Duke Bedroom 1" at bounding box center [361, 114] width 91 height 16
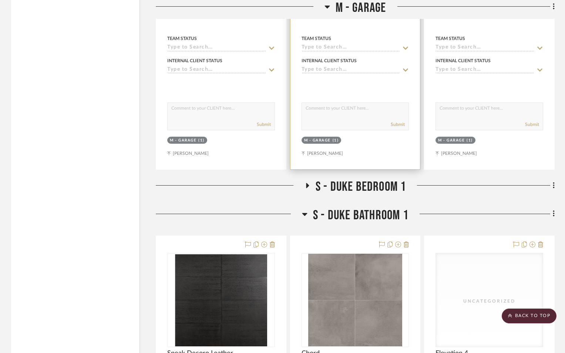
scroll to position [17830, 0]
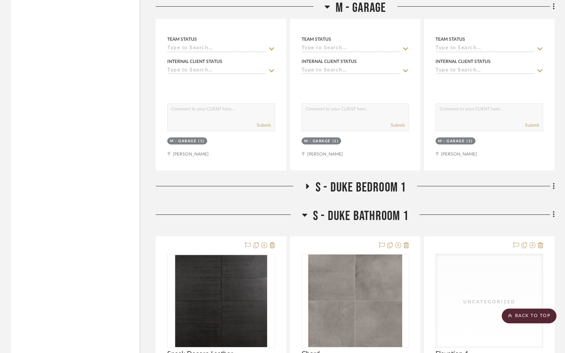
click at [325, 7] on icon at bounding box center [328, 6] width 6 height 9
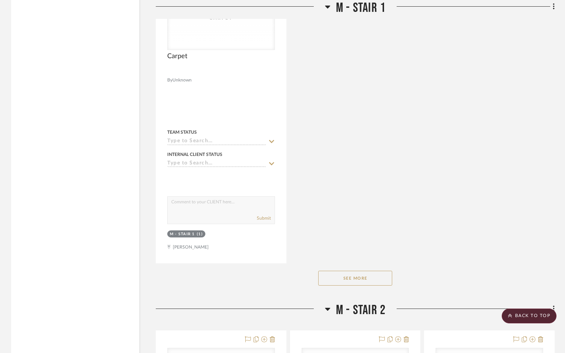
scroll to position [16645, 0]
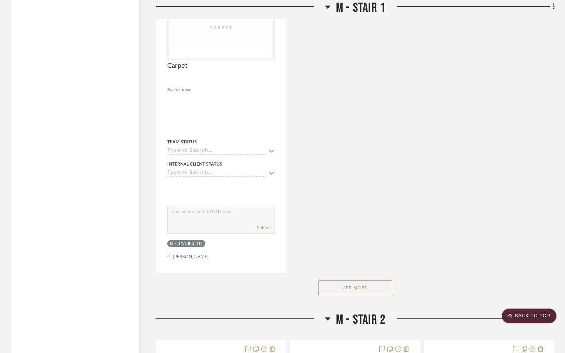
click at [338, 316] on span "M - Stair 2" at bounding box center [361, 320] width 50 height 16
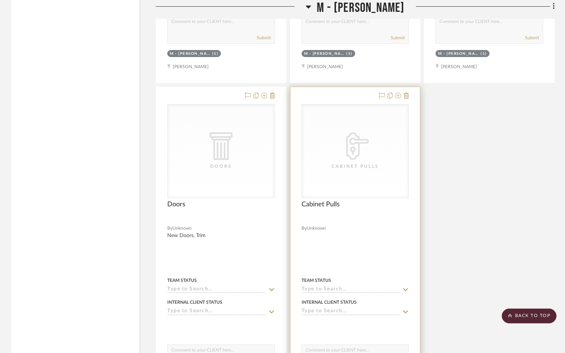
scroll to position [15609, 0]
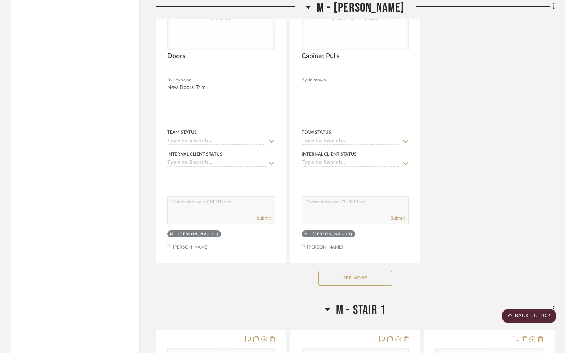
click at [338, 315] on span "M - Stair 1" at bounding box center [361, 310] width 50 height 16
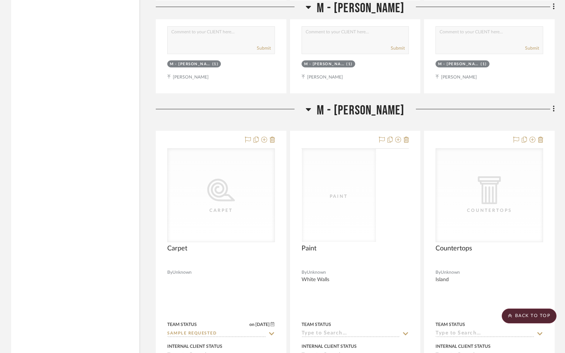
scroll to position [14683, 0]
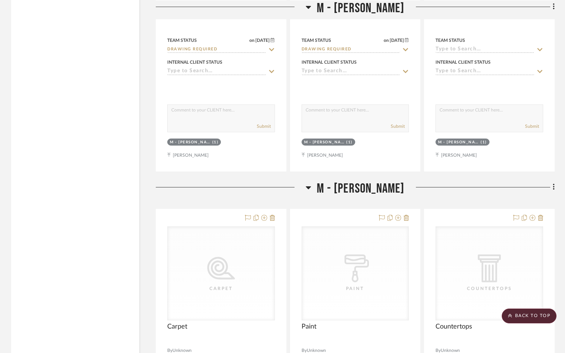
click at [311, 186] on icon at bounding box center [309, 187] width 6 height 9
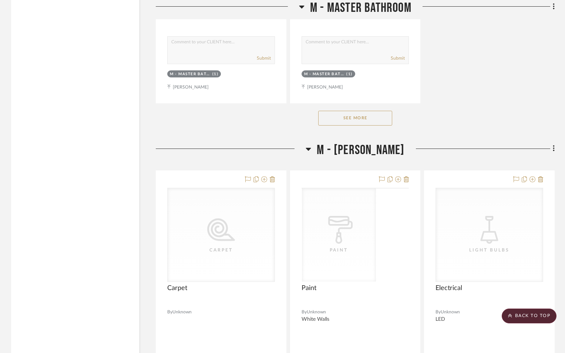
scroll to position [13980, 0]
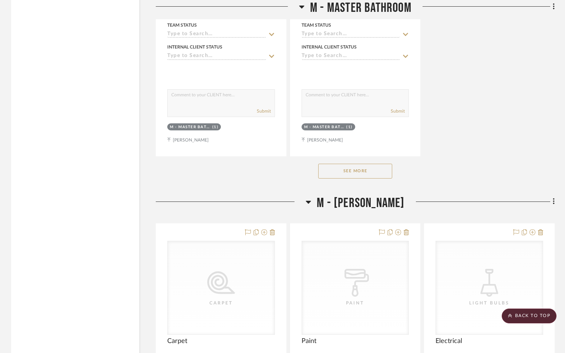
click at [311, 207] on fa-icon at bounding box center [309, 204] width 6 height 11
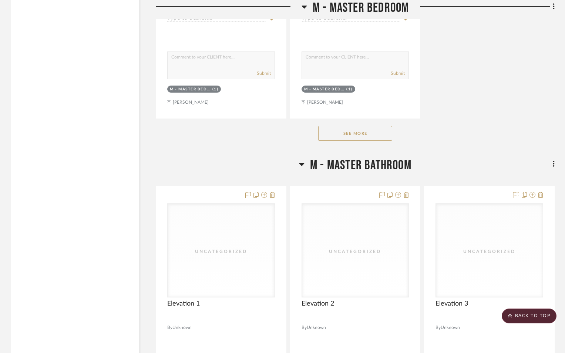
scroll to position [12906, 0]
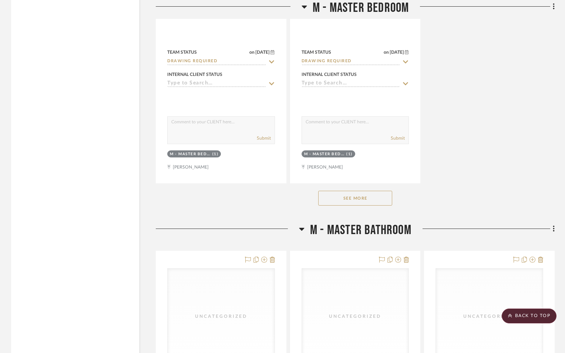
click at [313, 231] on span "M - Master Bathroom" at bounding box center [360, 230] width 101 height 16
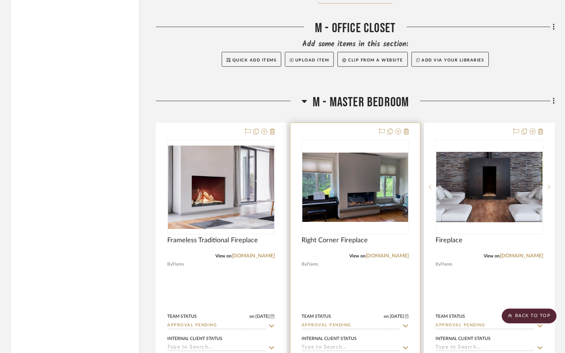
scroll to position [11944, 0]
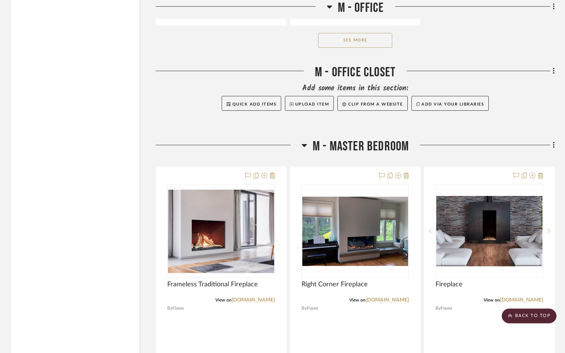
click at [321, 145] on span "M - Master Bedroom" at bounding box center [361, 146] width 97 height 16
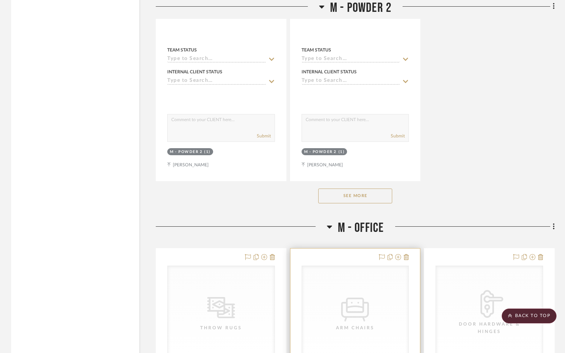
scroll to position [10796, 0]
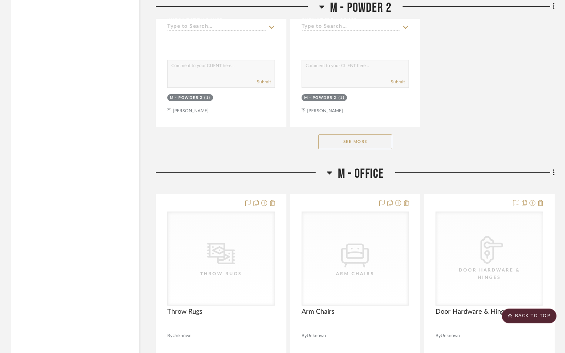
click at [333, 173] on h3 "M - Office" at bounding box center [355, 174] width 57 height 16
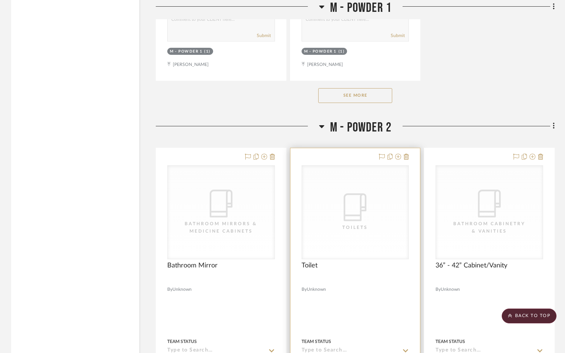
scroll to position [9760, 0]
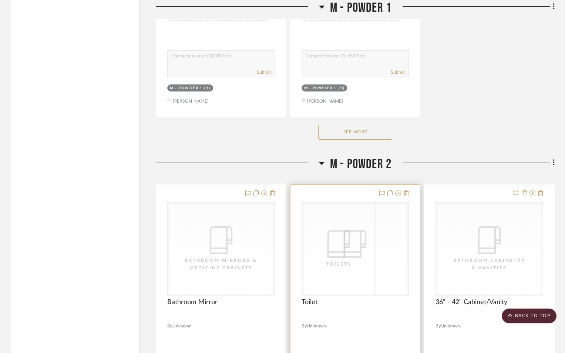
click at [329, 172] on div "M - Powder 2" at bounding box center [355, 165] width 399 height 19
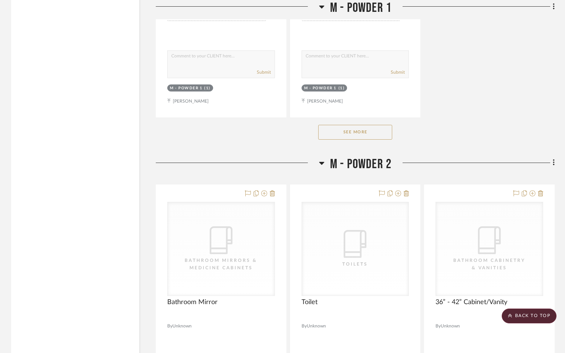
click at [328, 167] on h3 "M - Powder 2" at bounding box center [355, 164] width 73 height 16
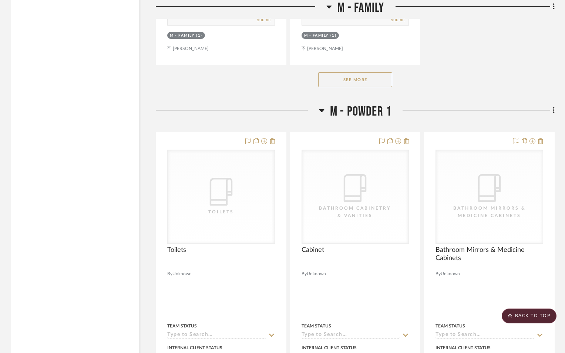
scroll to position [8686, 0]
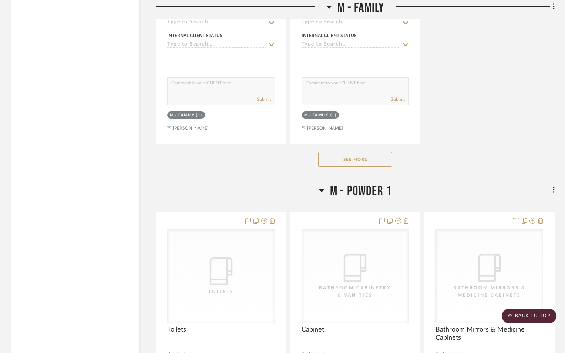
click at [329, 189] on h3 "M - Powder 1" at bounding box center [355, 191] width 73 height 16
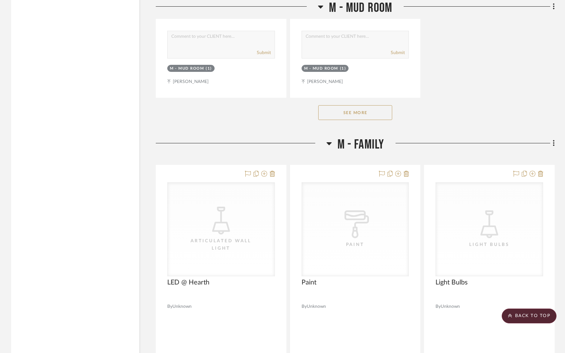
scroll to position [7539, 0]
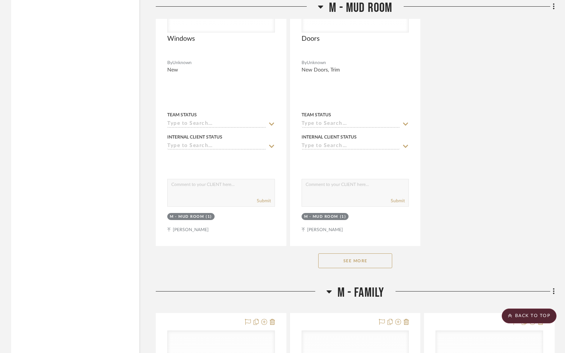
click at [331, 298] on fa-icon at bounding box center [330, 293] width 6 height 11
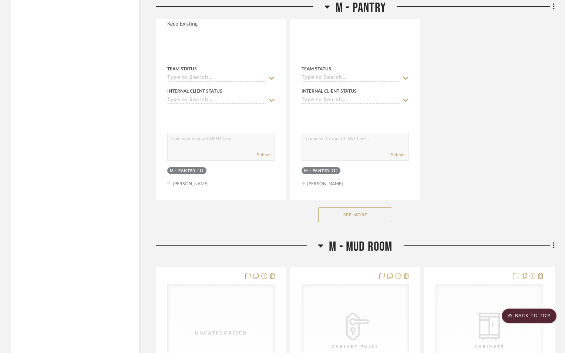
click at [328, 247] on h3 "M - Mud Room" at bounding box center [355, 247] width 74 height 16
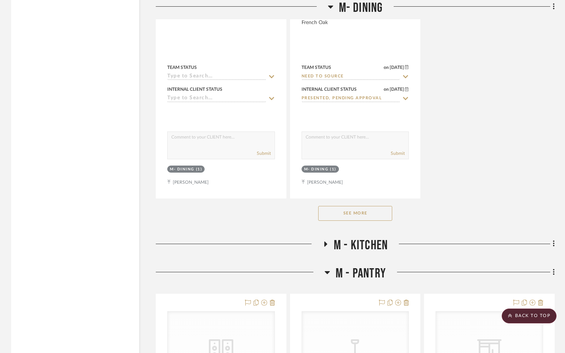
click at [329, 269] on icon at bounding box center [328, 272] width 6 height 9
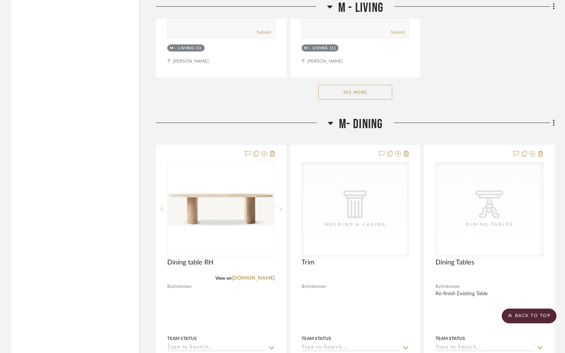
scroll to position [4466, 0]
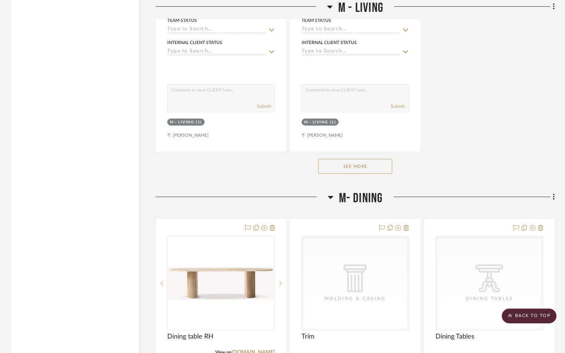
click at [332, 200] on icon at bounding box center [331, 196] width 6 height 9
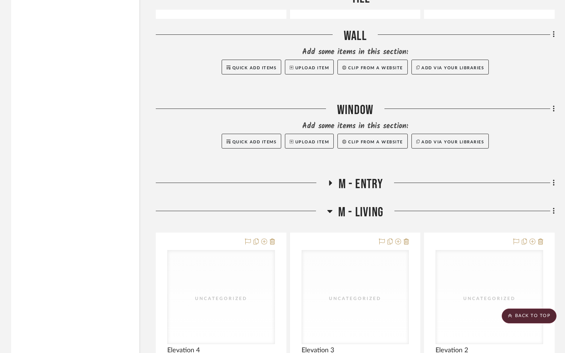
scroll to position [3392, 0]
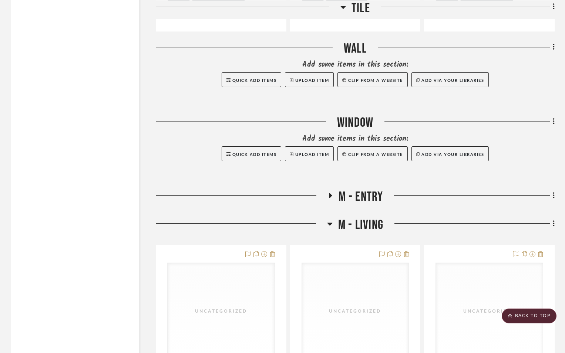
click at [332, 223] on icon at bounding box center [330, 223] width 5 height 3
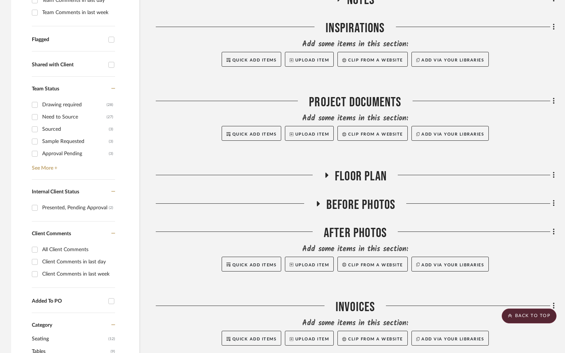
scroll to position [259, 0]
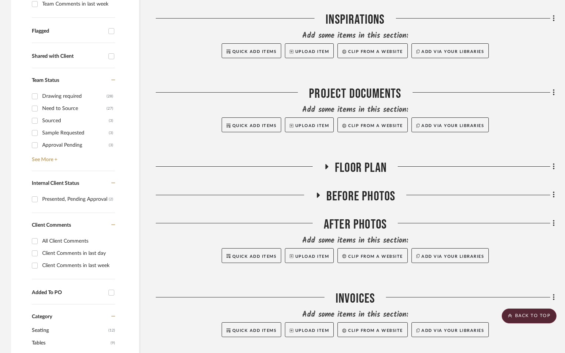
click at [113, 79] on icon at bounding box center [113, 79] width 4 height 5
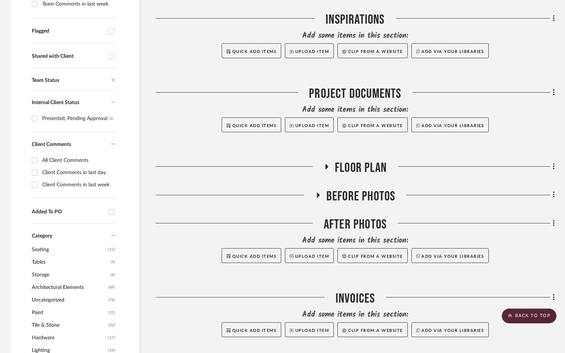
click at [111, 145] on icon at bounding box center [113, 143] width 4 height 5
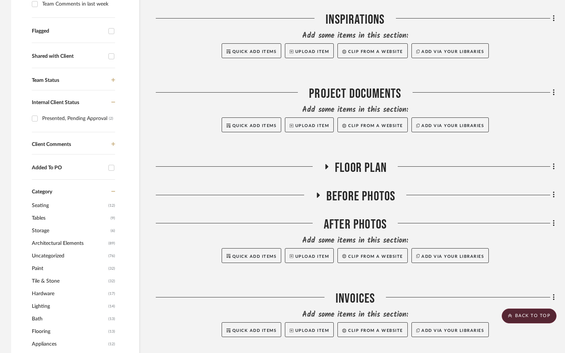
click at [114, 101] on icon at bounding box center [113, 102] width 4 height 5
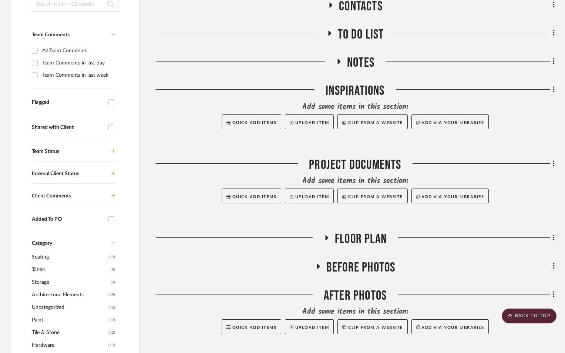
scroll to position [185, 0]
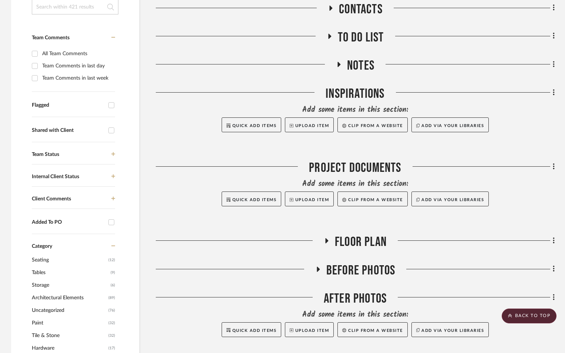
click at [112, 36] on icon at bounding box center [113, 37] width 4 height 5
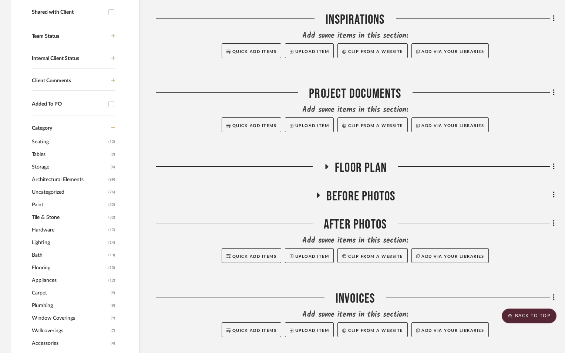
scroll to position [296, 0]
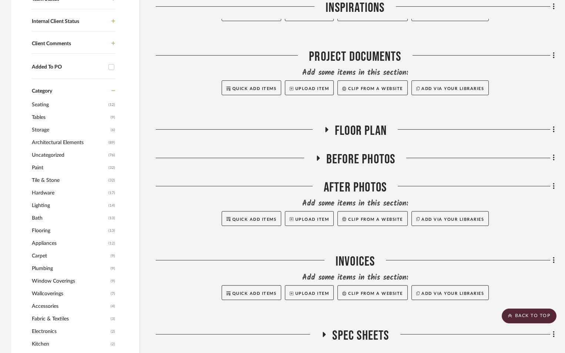
click at [52, 180] on span "Tile & Stone" at bounding box center [69, 180] width 75 height 13
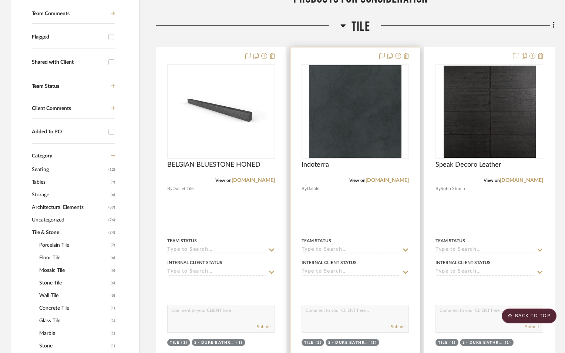
scroll to position [222, 0]
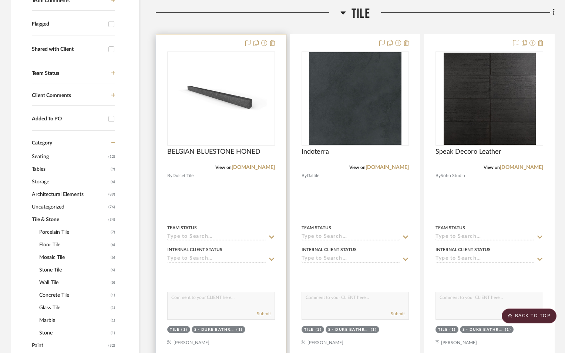
click at [269, 236] on icon at bounding box center [271, 236] width 5 height 3
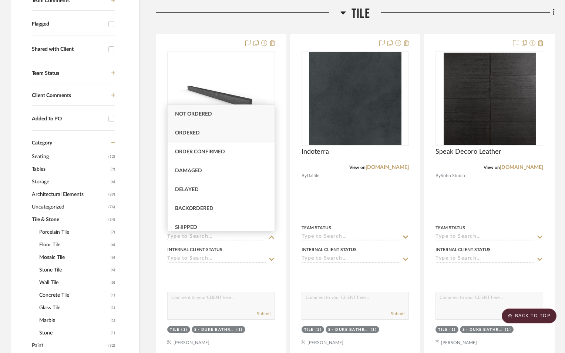
click at [224, 133] on div "Ordered" at bounding box center [221, 133] width 107 height 19
type input "[DATE]"
type input "Ordered"
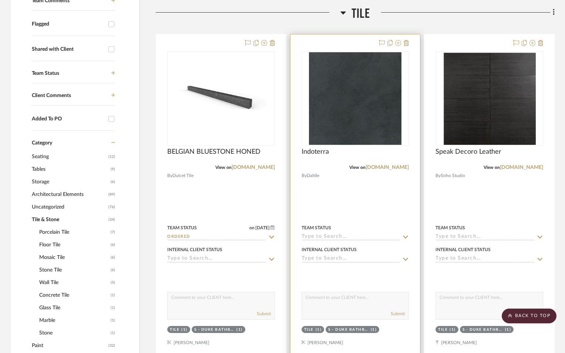
click at [408, 237] on icon at bounding box center [405, 237] width 7 height 6
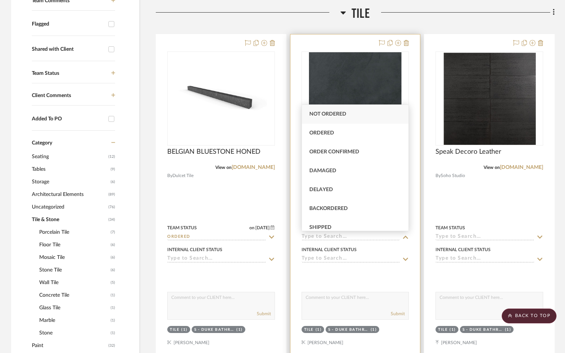
click at [366, 135] on div "Ordered" at bounding box center [355, 133] width 107 height 19
type input "[DATE]"
type input "Ordered"
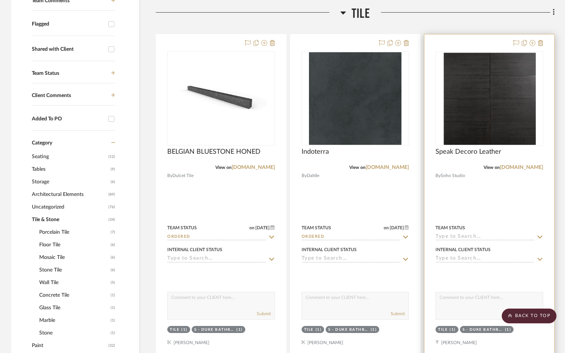
click at [539, 238] on icon at bounding box center [540, 237] width 7 height 6
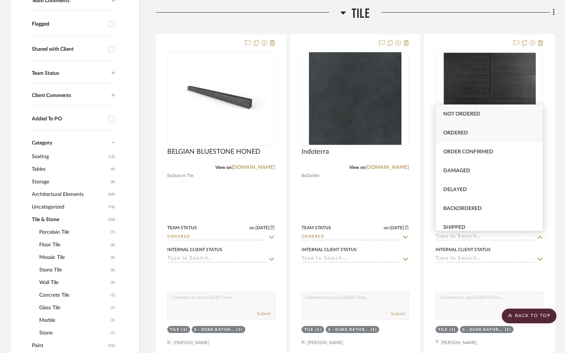
click at [468, 132] on span "Ordered" at bounding box center [455, 132] width 25 height 5
type input "[DATE]"
type input "Ordered"
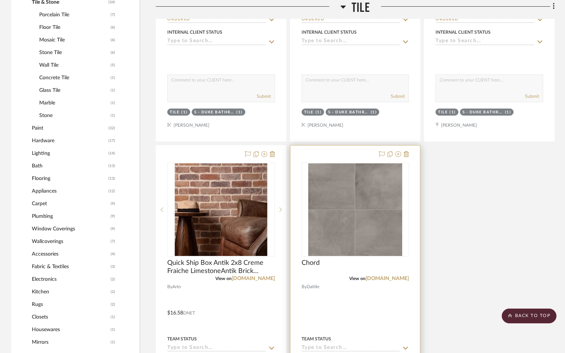
scroll to position [481, 0]
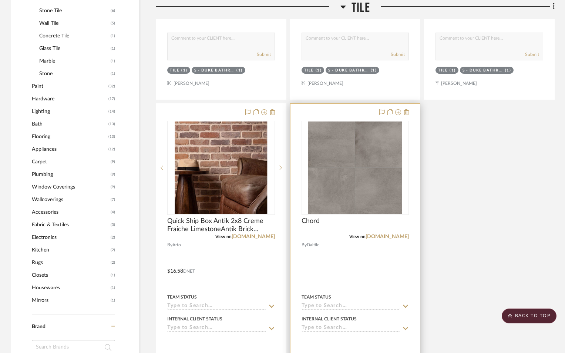
click at [407, 307] on icon at bounding box center [405, 306] width 7 height 6
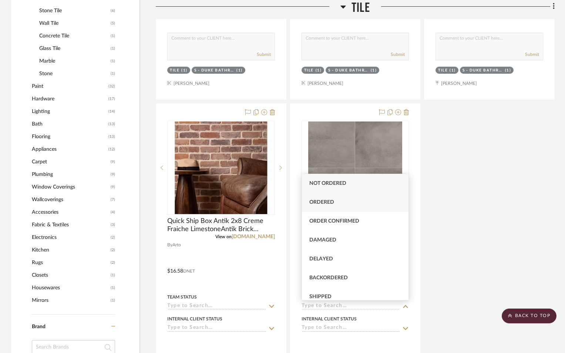
click at [345, 202] on div "Ordered" at bounding box center [355, 202] width 107 height 19
type input "[DATE]"
type input "Ordered"
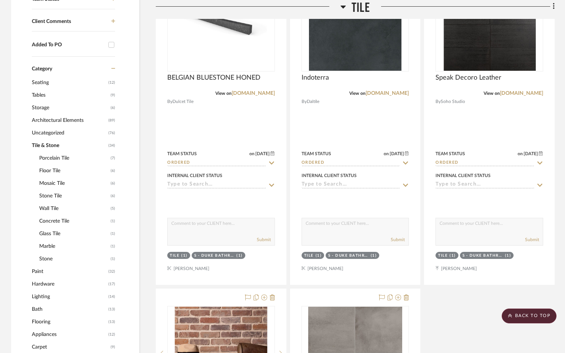
scroll to position [333, 0]
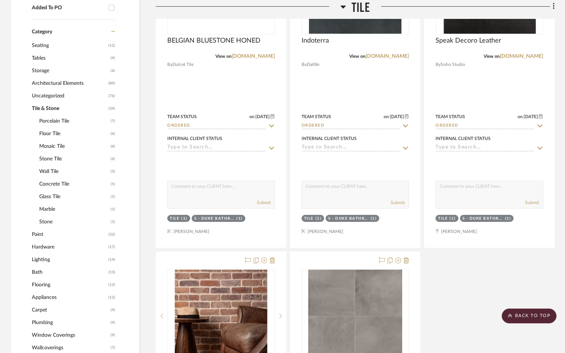
click at [68, 295] on span "Appliances" at bounding box center [69, 297] width 75 height 13
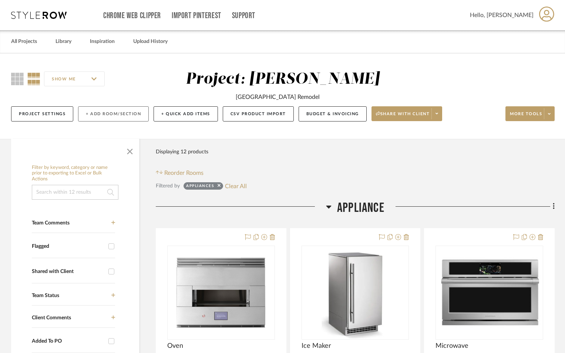
click at [127, 116] on button "+ Add Room/Section" at bounding box center [113, 113] width 71 height 15
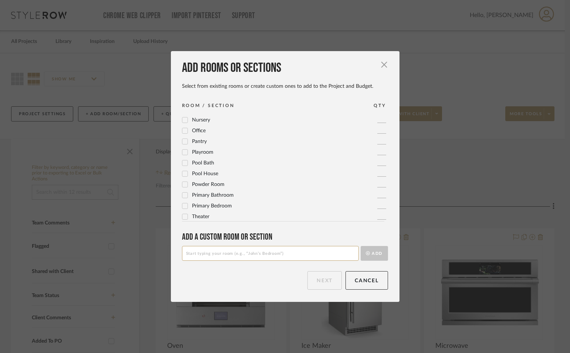
scroll to position [247, 0]
click at [207, 255] on input at bounding box center [270, 253] width 177 height 15
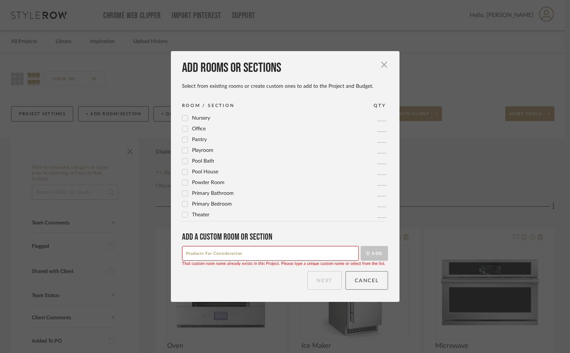
type input "Products For Consideration"
click at [375, 284] on button "Cancel" at bounding box center [367, 280] width 43 height 19
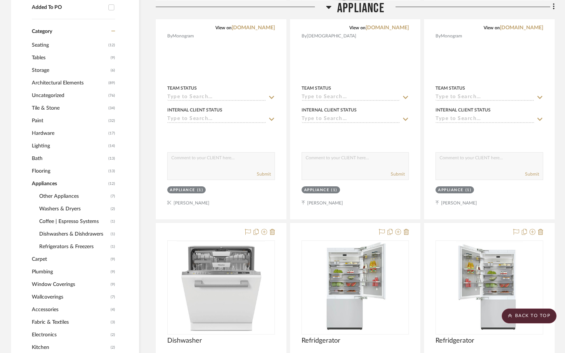
scroll to position [333, 0]
click at [44, 109] on span "Tile & Stone" at bounding box center [69, 108] width 75 height 13
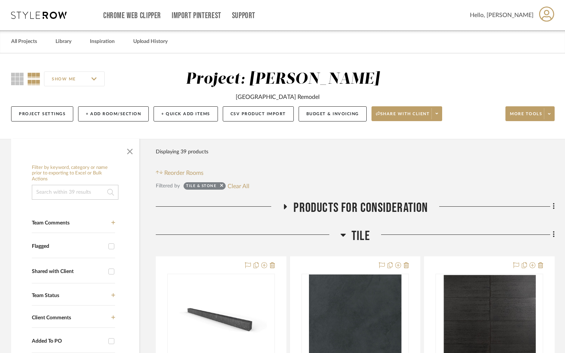
click at [284, 204] on icon at bounding box center [285, 207] width 9 height 6
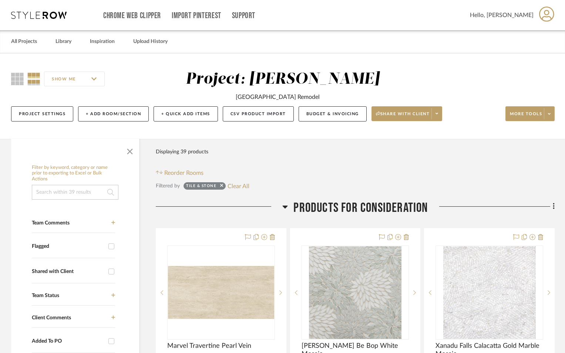
click at [284, 204] on icon at bounding box center [285, 206] width 6 height 9
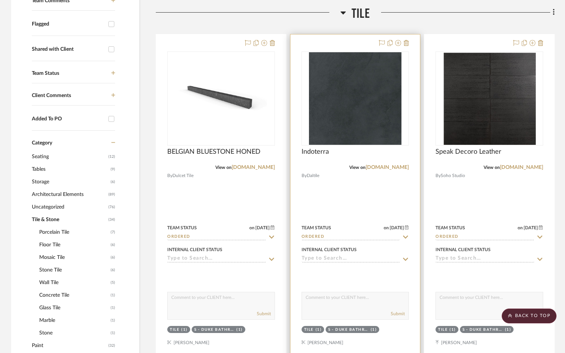
scroll to position [111, 0]
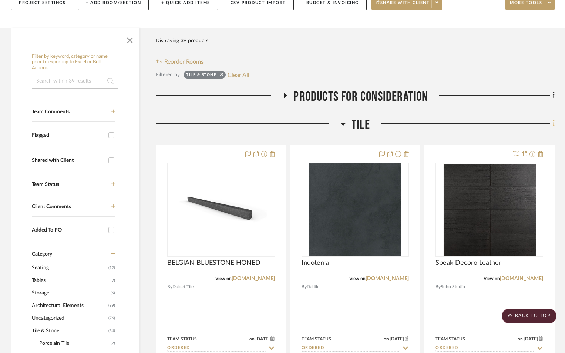
click at [554, 126] on icon at bounding box center [553, 123] width 1 height 6
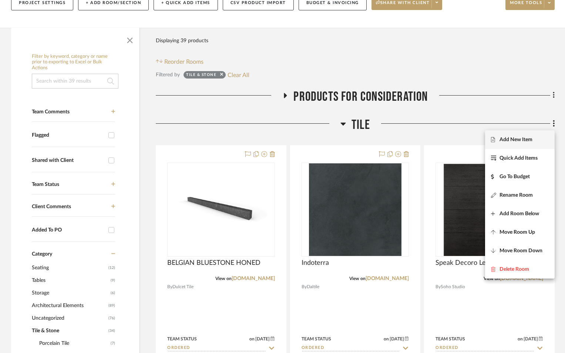
click at [523, 141] on span "Add New Item" at bounding box center [516, 139] width 33 height 6
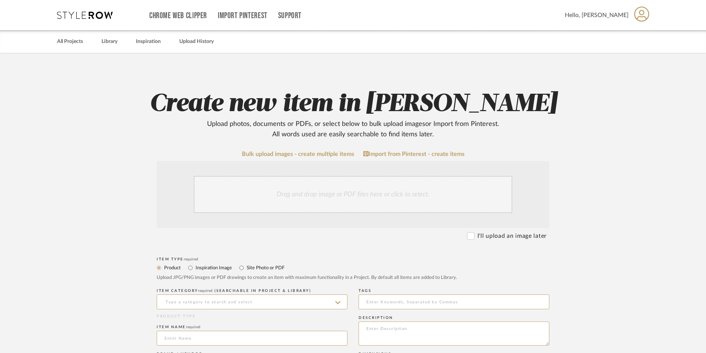
click at [371, 195] on div "Drag and drop image or PDF files here or click to select." at bounding box center [353, 194] width 318 height 37
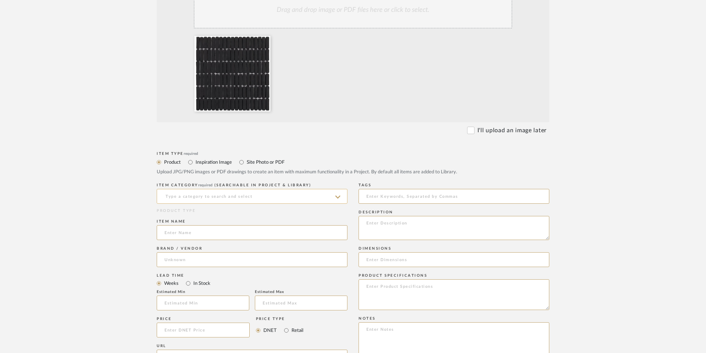
scroll to position [185, 0]
click at [234, 191] on input at bounding box center [252, 195] width 191 height 15
click at [217, 215] on div "Mosaic Tile" at bounding box center [252, 214] width 190 height 19
type input "Mosaic Tile"
click at [197, 233] on input at bounding box center [252, 231] width 191 height 15
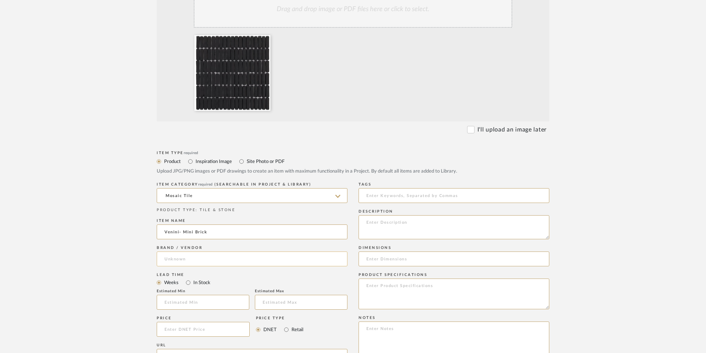
type input "Venini- Mini Brick"
click at [188, 258] on input at bounding box center [252, 258] width 191 height 15
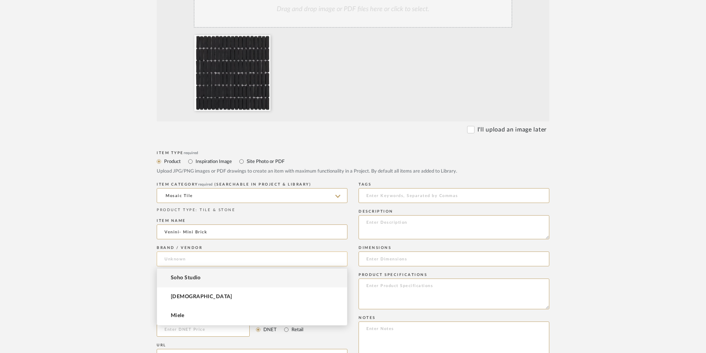
click at [188, 258] on input at bounding box center [252, 258] width 191 height 15
click at [185, 278] on span "Tile Bar" at bounding box center [180, 278] width 19 height 6
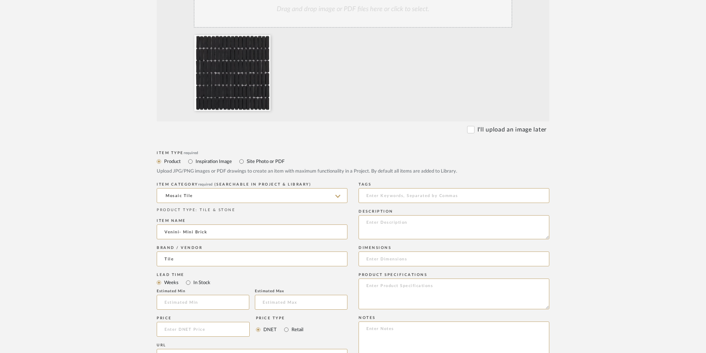
type input "Tile Bar"
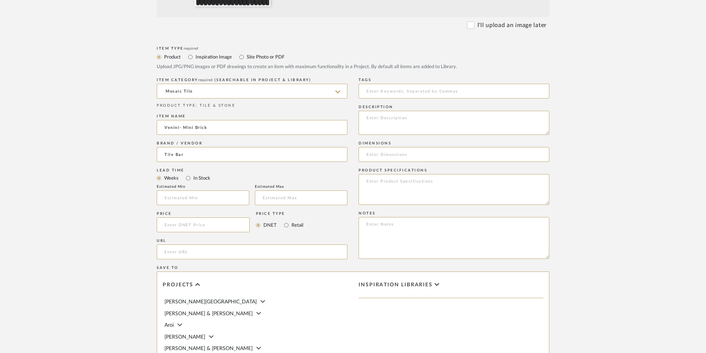
scroll to position [333, 0]
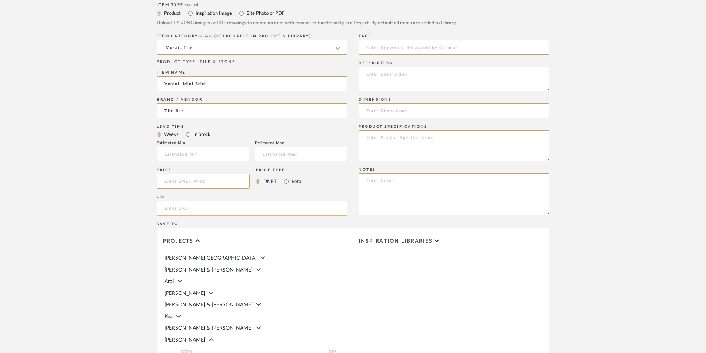
click at [175, 212] on input "url" at bounding box center [252, 208] width 191 height 15
paste input "https://www.tilebar.com/product/venini-black-1-2-x-2-mini-brick-frosted-glass-m…"
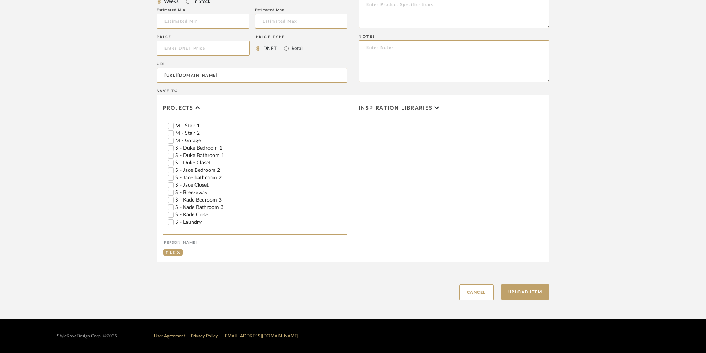
scroll to position [481, 0]
type input "https://www.tilebar.com/product/venini-black-1-2-x-2-mini-brick-frosted-glass-m…"
click at [167, 172] on input "S - Jace bathroom 2" at bounding box center [170, 174] width 7 height 7
click at [523, 294] on button "Upload Item" at bounding box center [524, 291] width 49 height 15
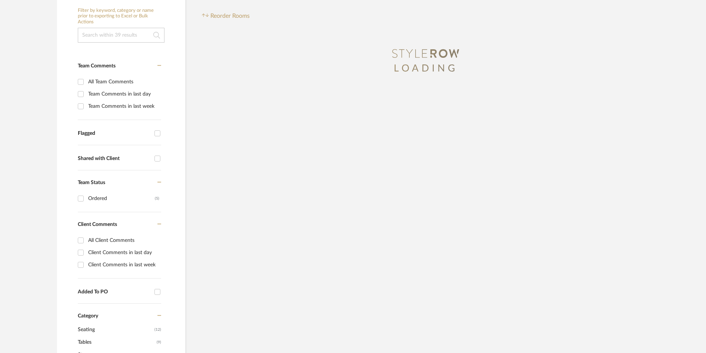
scroll to position [14, 0]
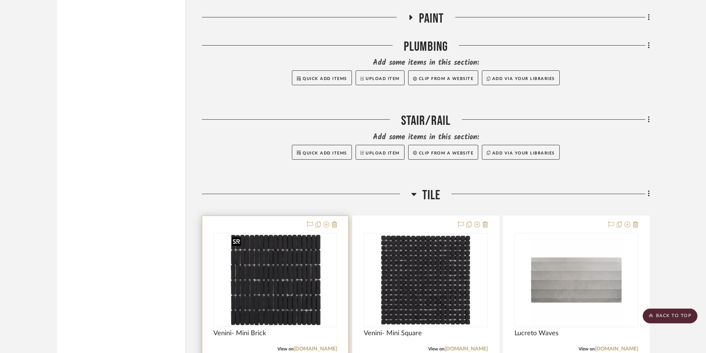
scroll to position [3034, 0]
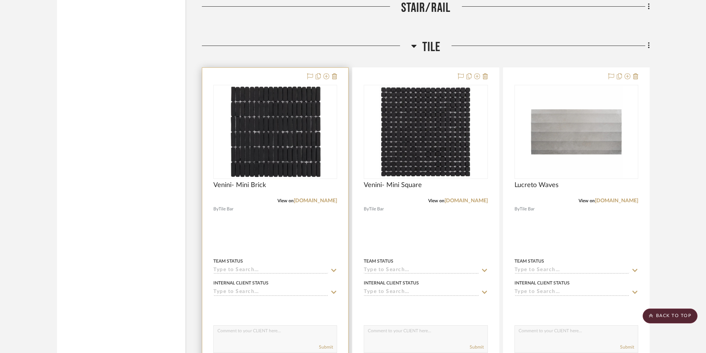
click at [335, 270] on icon at bounding box center [333, 270] width 5 height 3
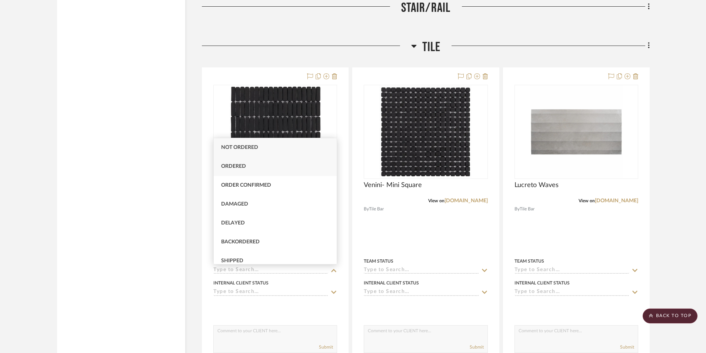
click at [290, 173] on div "Ordered" at bounding box center [275, 166] width 123 height 19
type input "[DATE]"
type input "Ordered"
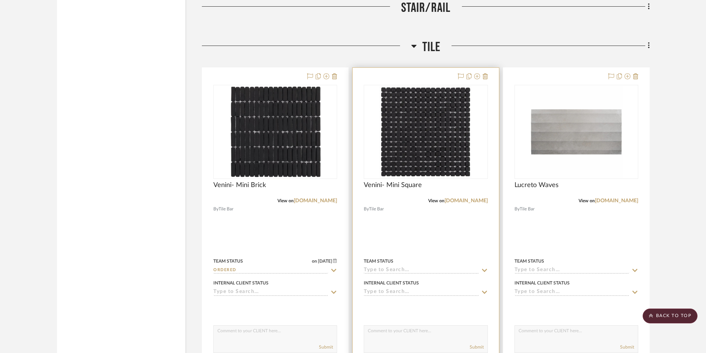
click at [486, 269] on icon at bounding box center [484, 270] width 7 height 6
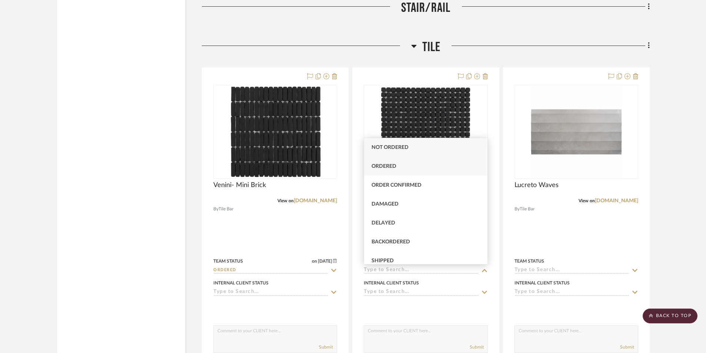
click at [420, 163] on div "Ordered" at bounding box center [425, 166] width 123 height 19
type input "[DATE]"
type input "Ordered"
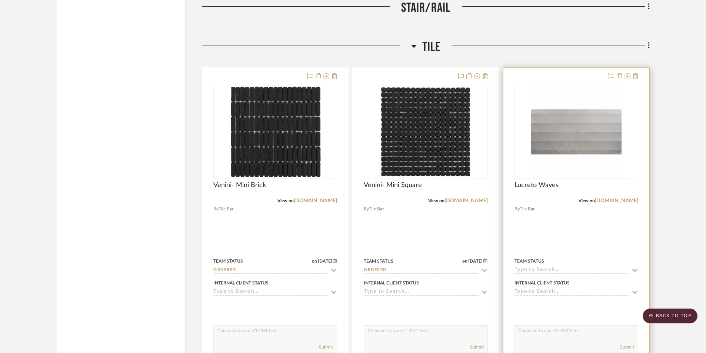
click at [570, 269] on icon at bounding box center [634, 270] width 7 height 6
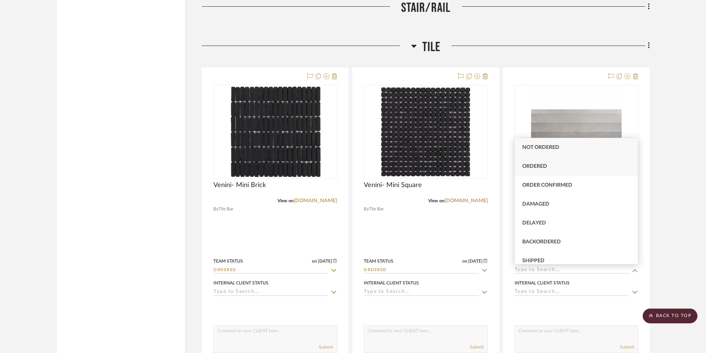
click at [570, 167] on div "Ordered" at bounding box center [576, 166] width 123 height 19
type input "[DATE]"
type input "Ordered"
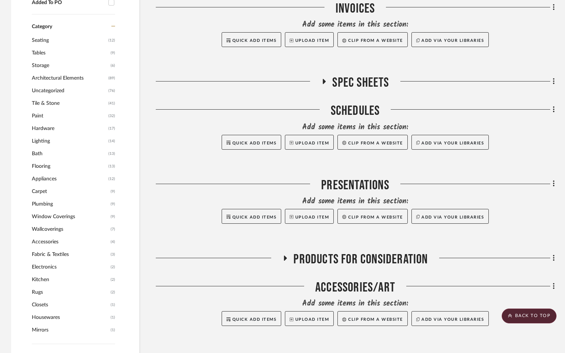
scroll to position [555, 0]
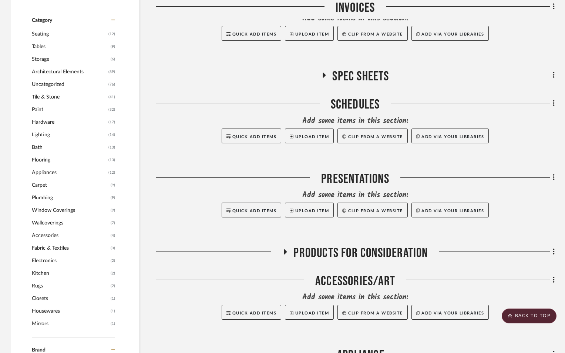
click at [40, 97] on span "Tile & Stone" at bounding box center [69, 97] width 75 height 13
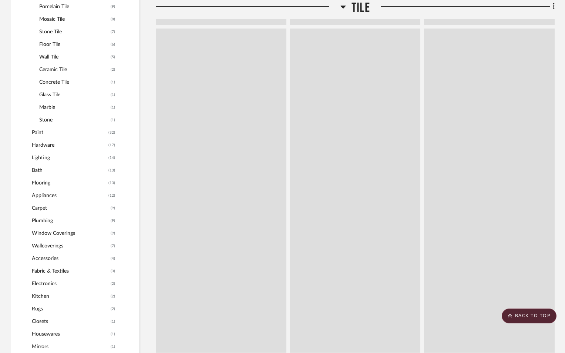
scroll to position [452, 0]
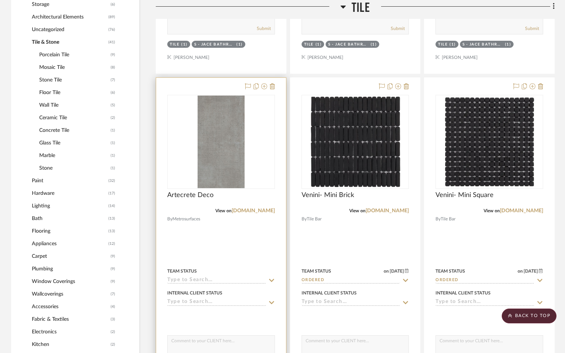
scroll to position [563, 0]
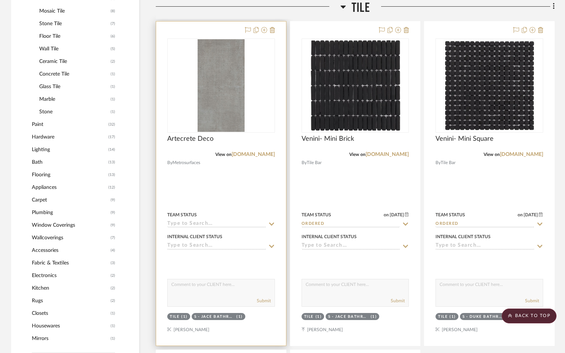
click at [270, 224] on icon at bounding box center [271, 223] width 5 height 3
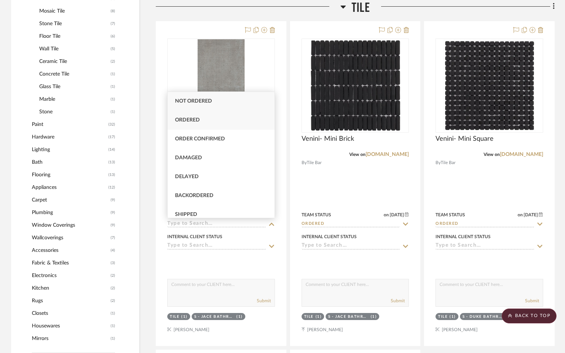
click at [211, 120] on div "Ordered" at bounding box center [221, 120] width 107 height 19
type input "[DATE]"
type input "Ordered"
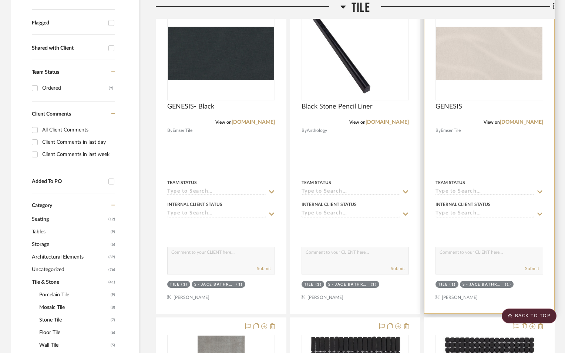
scroll to position [193, 0]
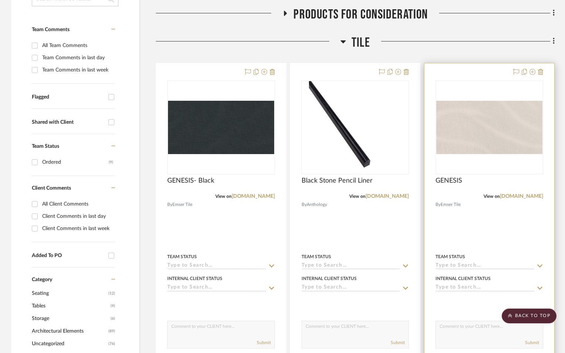
click at [513, 120] on img "0" at bounding box center [489, 127] width 106 height 53
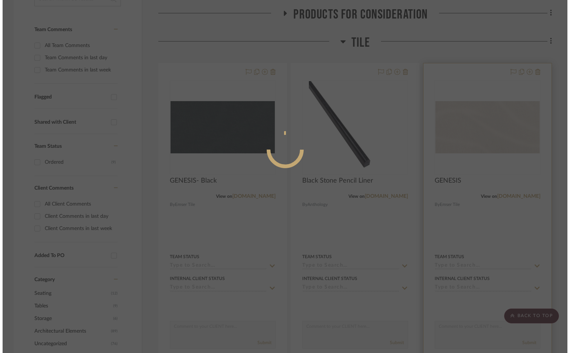
scroll to position [0, 0]
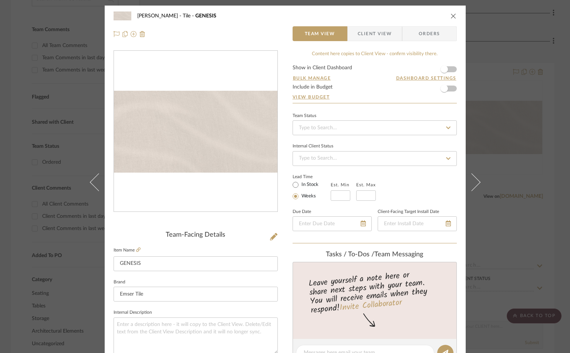
click at [190, 14] on span "Tile" at bounding box center [189, 15] width 13 height 5
click at [176, 13] on span "[PERSON_NAME]" at bounding box center [160, 15] width 46 height 5
click at [183, 18] on span "Tile" at bounding box center [189, 15] width 13 height 5
click at [184, 14] on span "Tile" at bounding box center [189, 15] width 13 height 5
click at [198, 16] on span "GENESIS" at bounding box center [205, 15] width 21 height 5
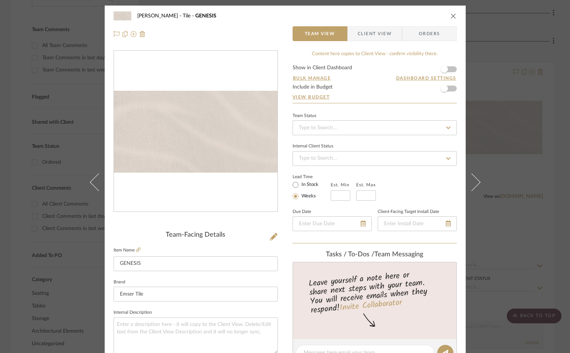
click at [207, 17] on span "GENESIS" at bounding box center [205, 15] width 21 height 5
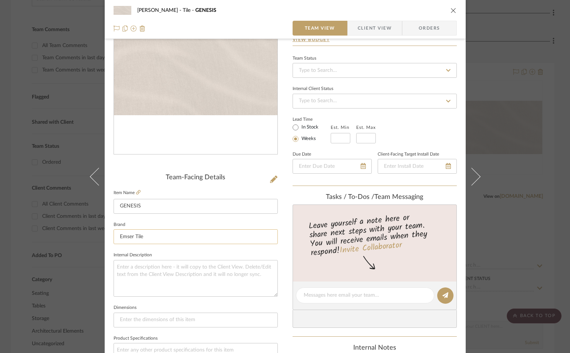
scroll to position [74, 0]
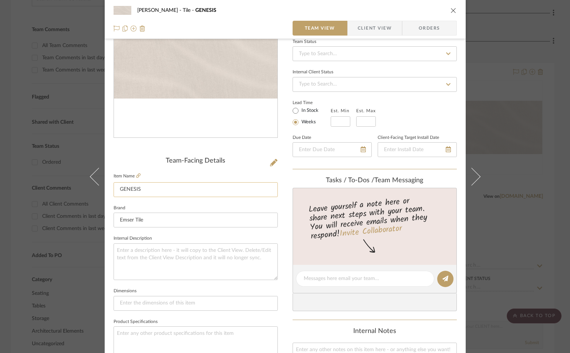
click at [155, 188] on input "GENESIS" at bounding box center [196, 189] width 164 height 15
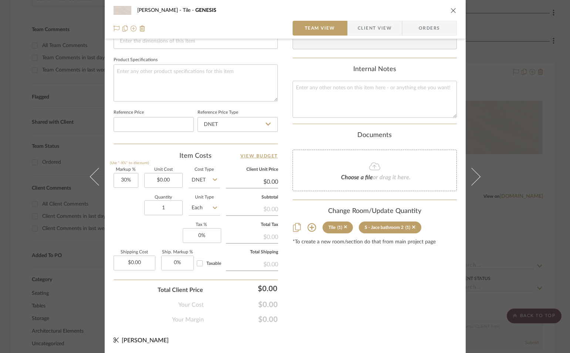
scroll to position [337, 0]
type input "GENESIS- Ivory"
click at [452, 11] on icon "close" at bounding box center [454, 10] width 6 height 6
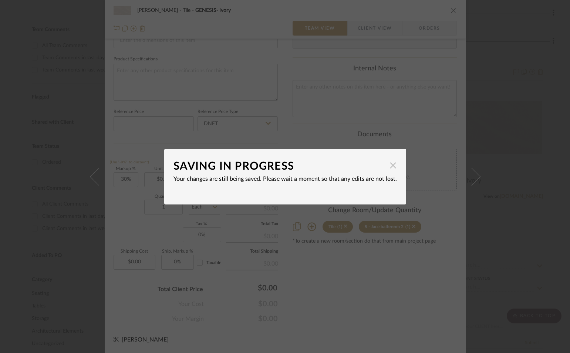
click at [392, 163] on span "button" at bounding box center [393, 165] width 15 height 15
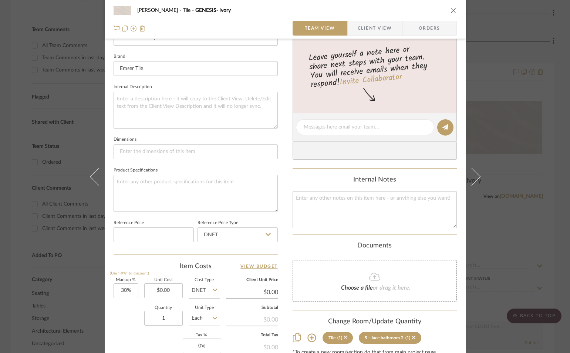
scroll to position [77, 0]
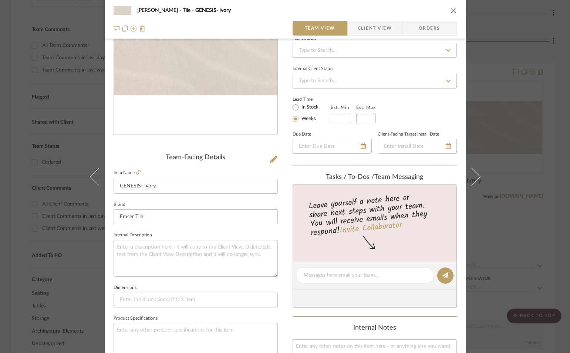
click at [451, 9] on icon "close" at bounding box center [454, 10] width 6 height 6
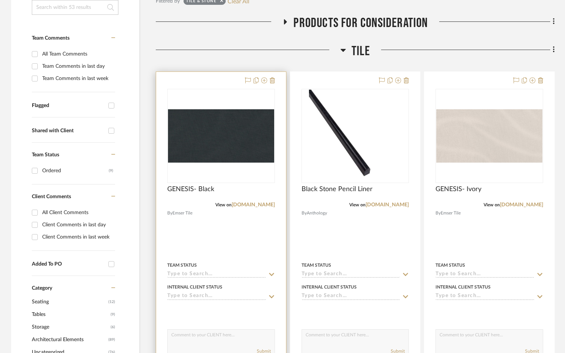
scroll to position [193, 0]
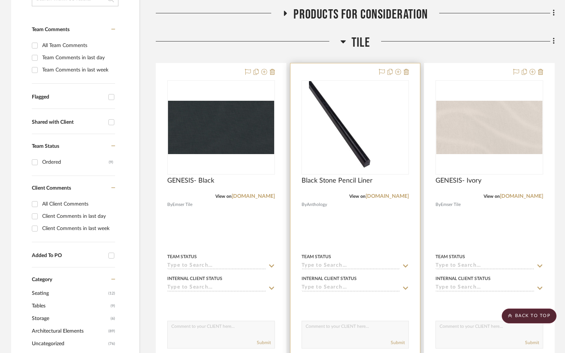
click at [402, 268] on icon at bounding box center [405, 266] width 7 height 6
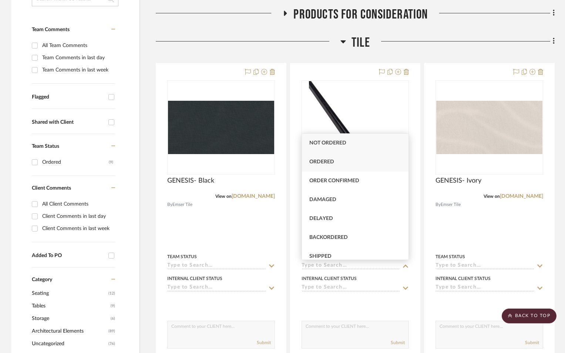
click at [352, 163] on div "Ordered" at bounding box center [355, 162] width 107 height 19
type input "[DATE]"
type input "Ordered"
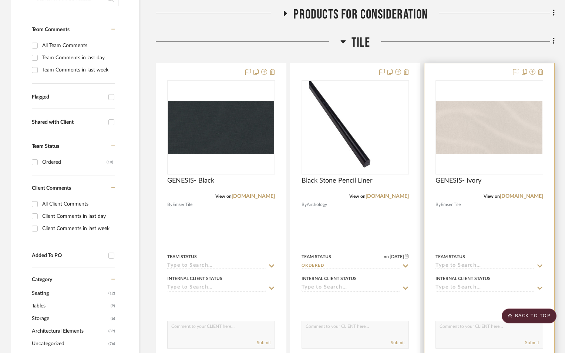
click at [541, 264] on icon at bounding box center [540, 266] width 7 height 6
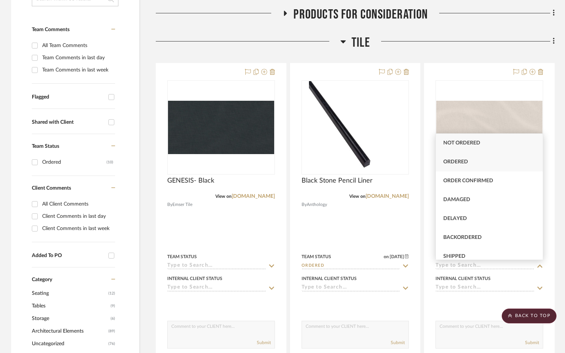
click at [479, 165] on div "Ordered" at bounding box center [489, 162] width 107 height 19
type input "[DATE]"
type input "Ordered"
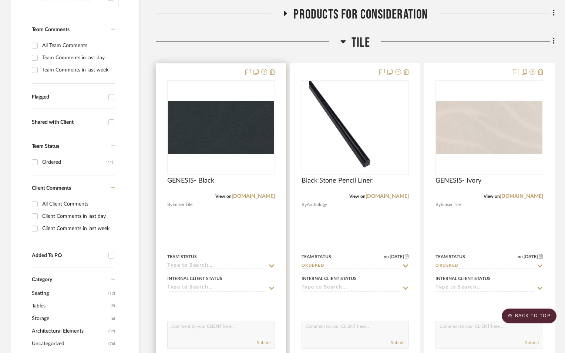
click at [267, 265] on sr-typeahead at bounding box center [221, 265] width 108 height 7
click at [273, 265] on icon at bounding box center [271, 265] width 5 height 3
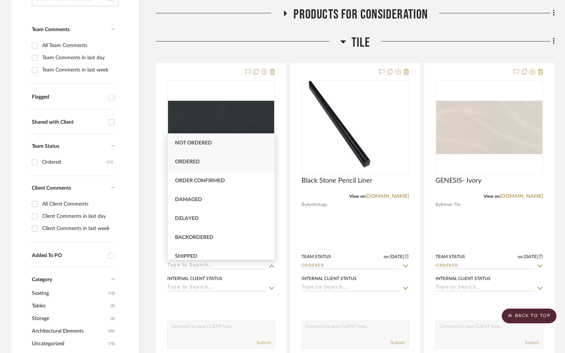
click at [220, 164] on div "Ordered" at bounding box center [221, 162] width 107 height 19
type input "[DATE]"
type input "Ordered"
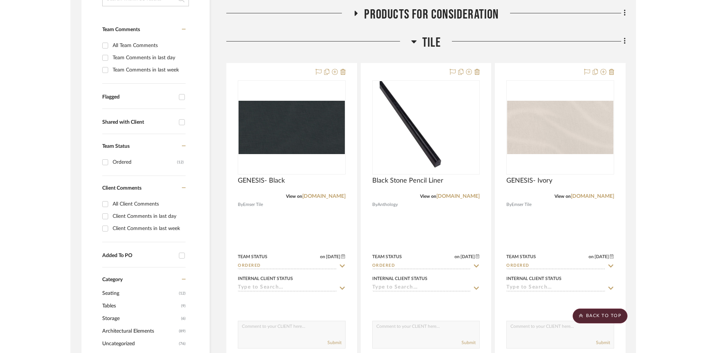
scroll to position [45, 0]
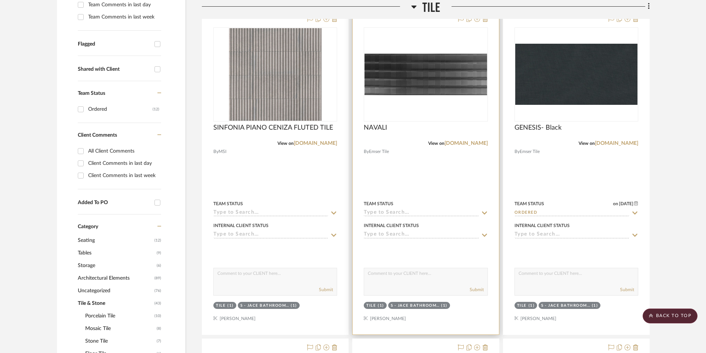
scroll to position [259, 0]
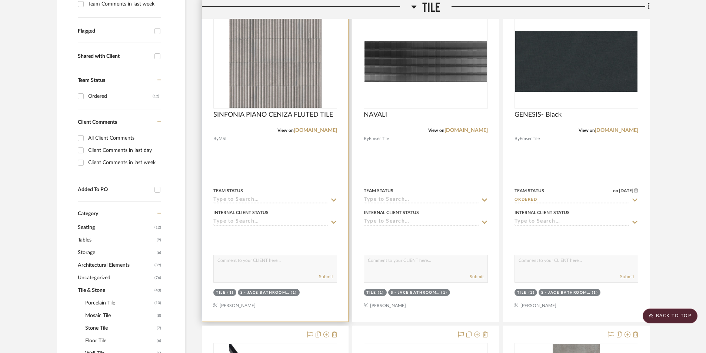
click at [334, 201] on icon at bounding box center [333, 199] width 5 height 3
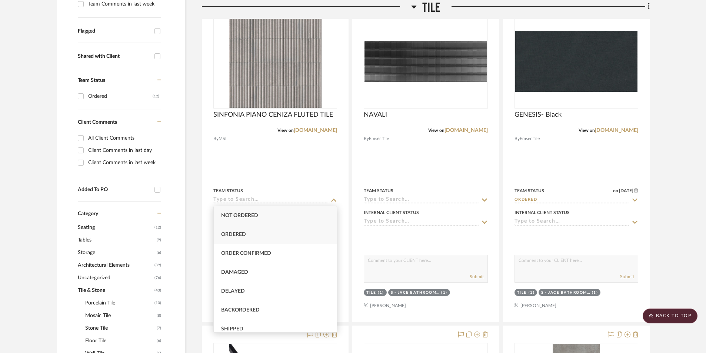
click at [291, 230] on div "Ordered" at bounding box center [275, 234] width 123 height 19
type input "[DATE]"
type input "Ordered"
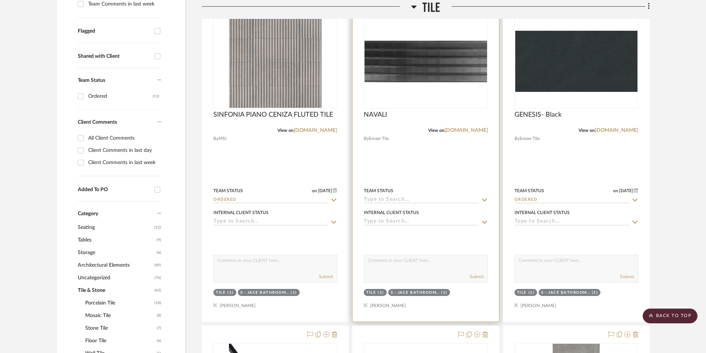
click at [414, 197] on input at bounding box center [421, 200] width 115 height 7
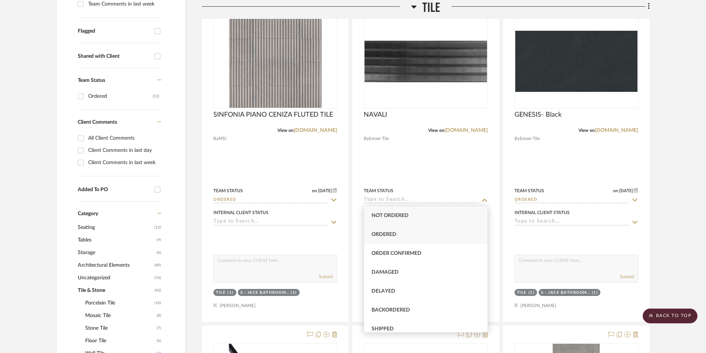
click at [400, 237] on div "Ordered" at bounding box center [425, 234] width 123 height 19
type input "[DATE]"
type input "Ordered"
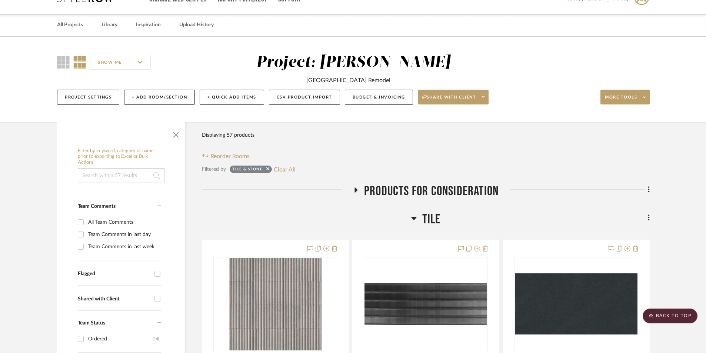
scroll to position [0, 0]
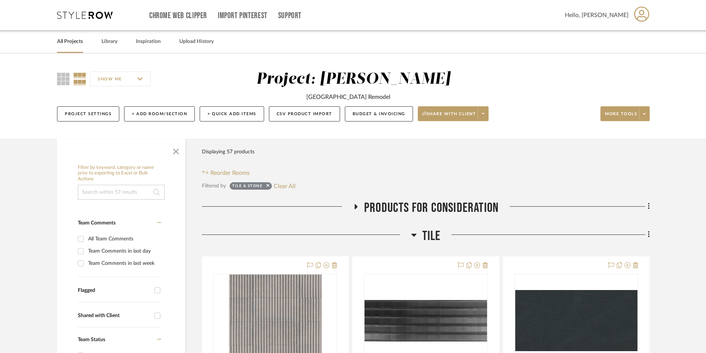
click at [66, 42] on link "All Projects" at bounding box center [70, 42] width 26 height 10
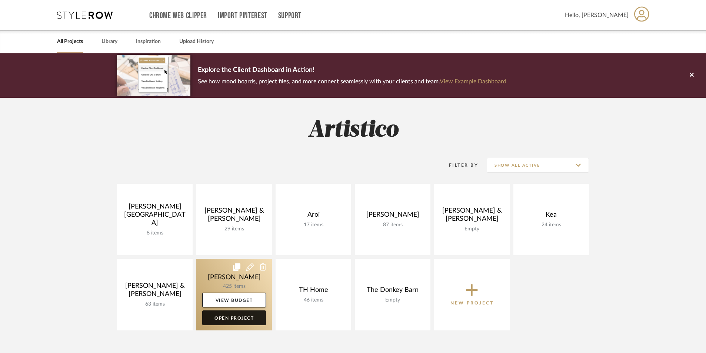
click at [232, 318] on link "Open Project" at bounding box center [234, 317] width 64 height 15
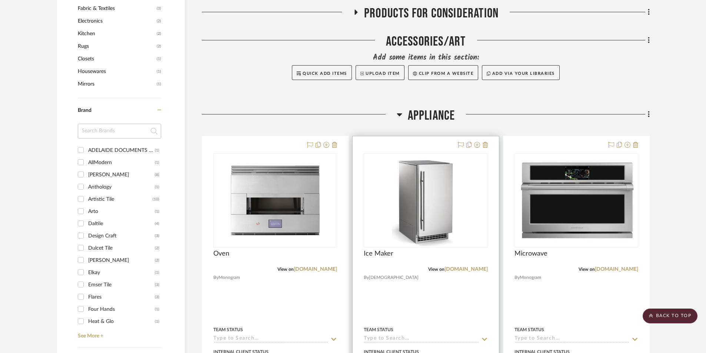
scroll to position [777, 0]
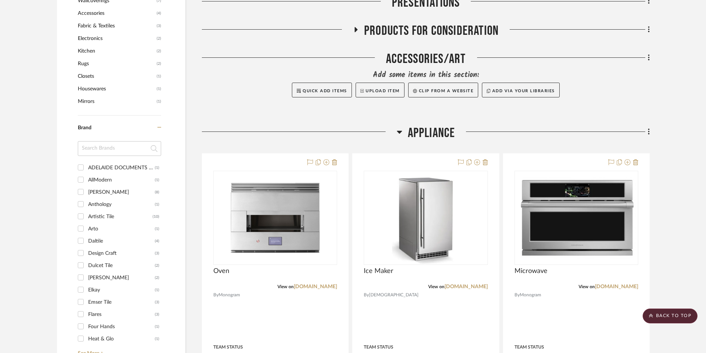
click at [404, 133] on h3 "Appliance" at bounding box center [425, 133] width 58 height 16
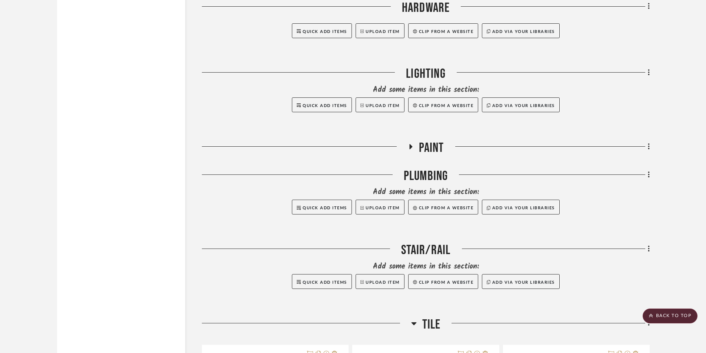
scroll to position [1851, 0]
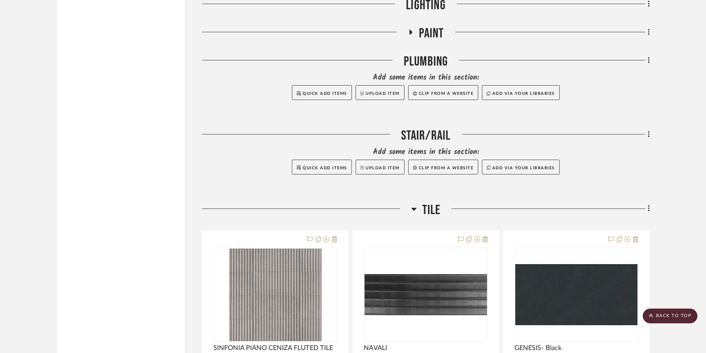
click at [413, 209] on icon at bounding box center [413, 209] width 5 height 3
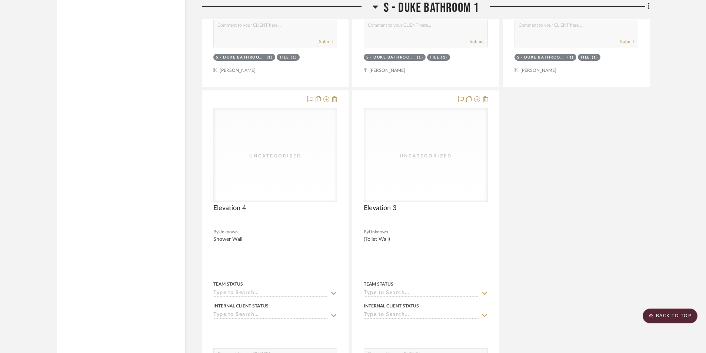
scroll to position [3443, 0]
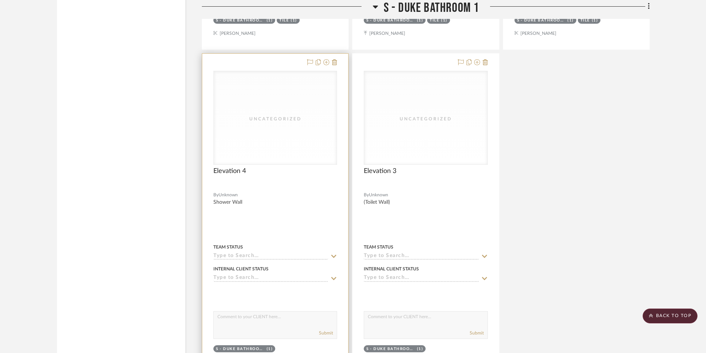
click at [312, 124] on div "Uncategorized" at bounding box center [275, 117] width 123 height 93
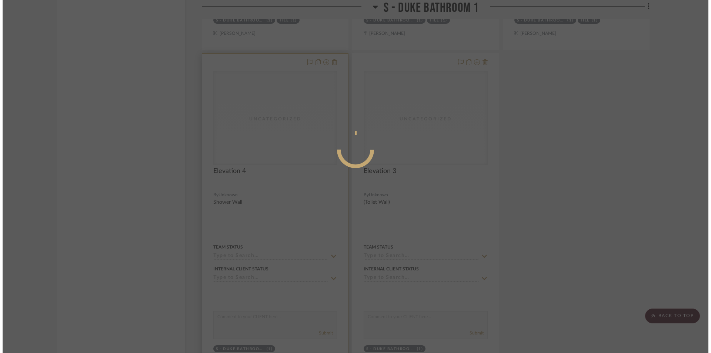
scroll to position [0, 0]
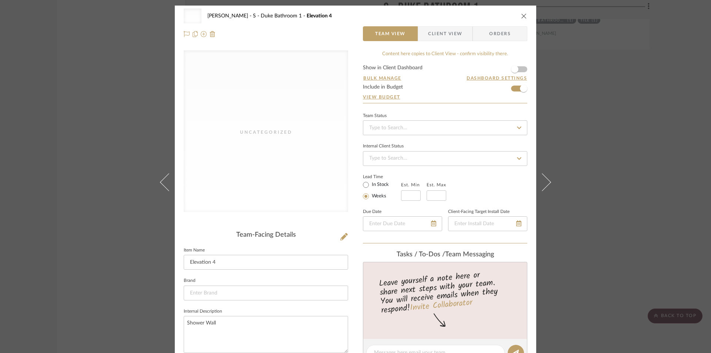
click at [246, 171] on div "Uncategorized" at bounding box center [266, 130] width 164 height 161
click at [315, 115] on div "Uncategorized" at bounding box center [266, 130] width 164 height 161
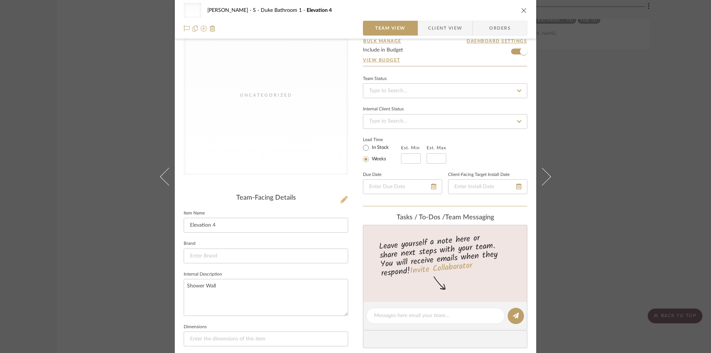
click at [342, 200] on icon at bounding box center [343, 199] width 7 height 7
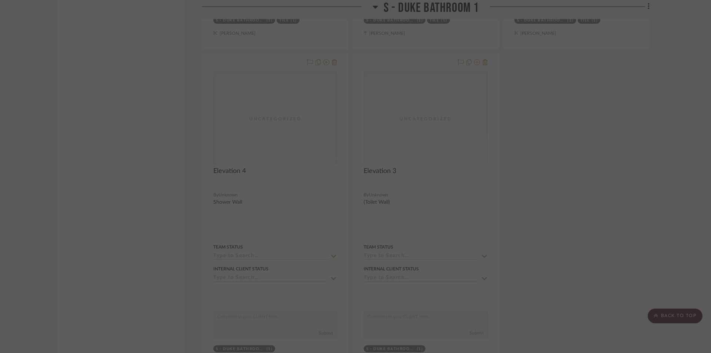
scroll to position [0, 0]
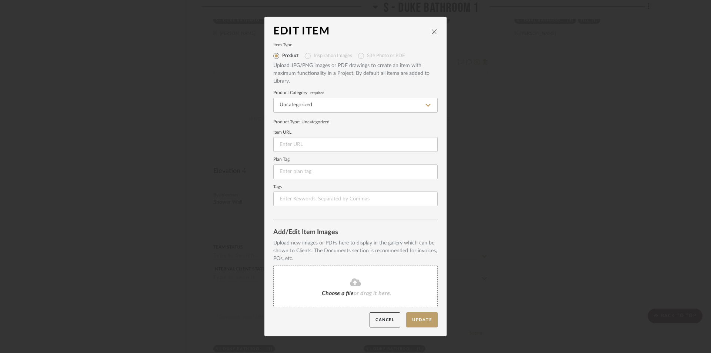
click at [350, 284] on icon at bounding box center [355, 282] width 11 height 8
click at [360, 290] on span "or drag it here." at bounding box center [373, 293] width 38 height 6
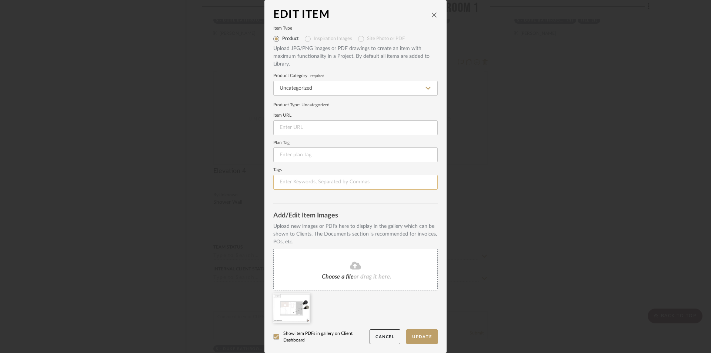
click at [341, 183] on input at bounding box center [355, 182] width 164 height 15
type input "Elevation"
click at [335, 158] on input at bounding box center [355, 154] width 164 height 15
type input "e"
click at [305, 37] on mat-radio-group "Product Inspiration Images Site Photo or PDF" at bounding box center [355, 39] width 164 height 12
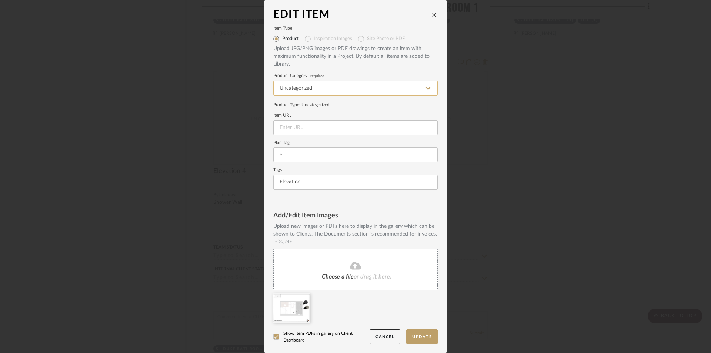
click at [316, 90] on input "Uncategorized" at bounding box center [355, 88] width 164 height 15
type input "E"
type input "D"
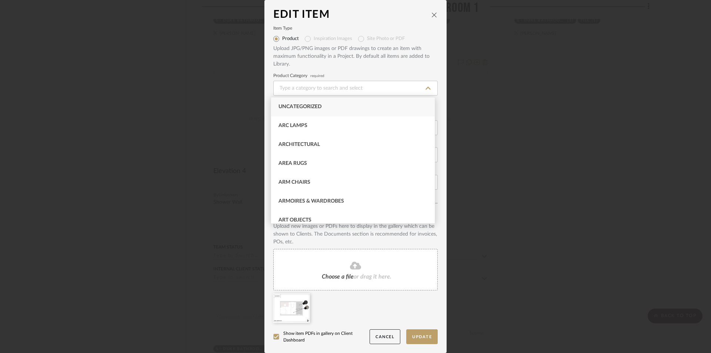
click at [317, 106] on span "Uncategorized" at bounding box center [299, 106] width 43 height 5
type input "Uncategorized"
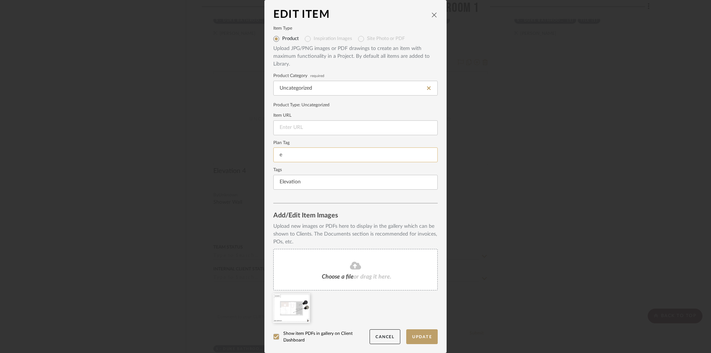
click at [295, 158] on input "e" at bounding box center [355, 154] width 164 height 15
click at [414, 335] on button "Update" at bounding box center [421, 336] width 31 height 15
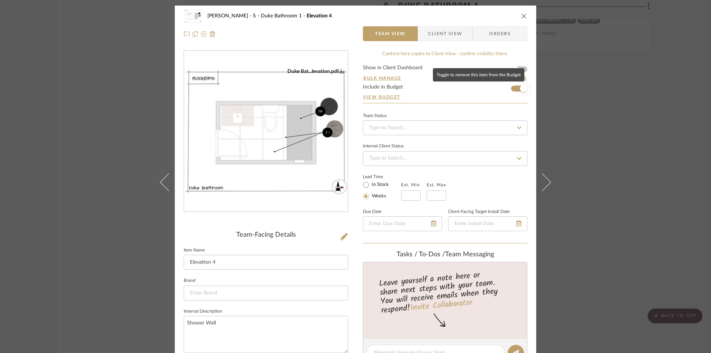
click at [520, 88] on span "button" at bounding box center [523, 88] width 7 height 7
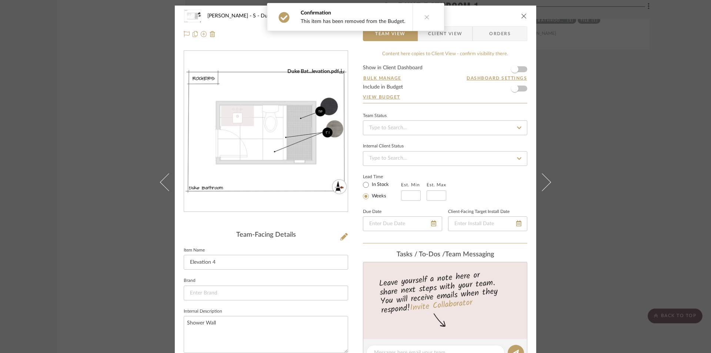
click at [424, 19] on icon at bounding box center [426, 16] width 5 height 5
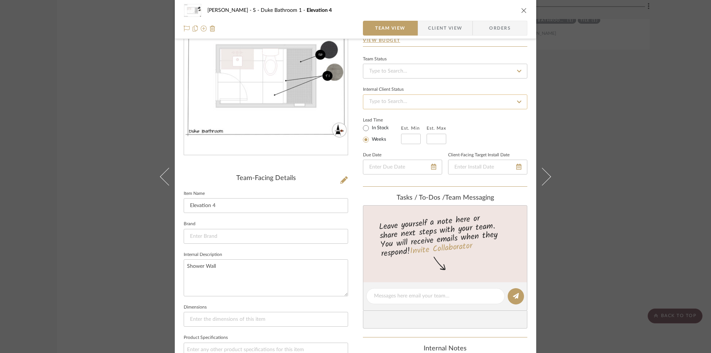
scroll to position [74, 0]
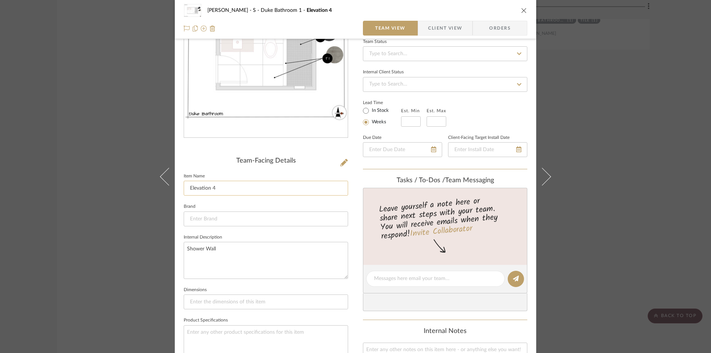
click at [224, 190] on input "Elevation 4" at bounding box center [266, 188] width 164 height 15
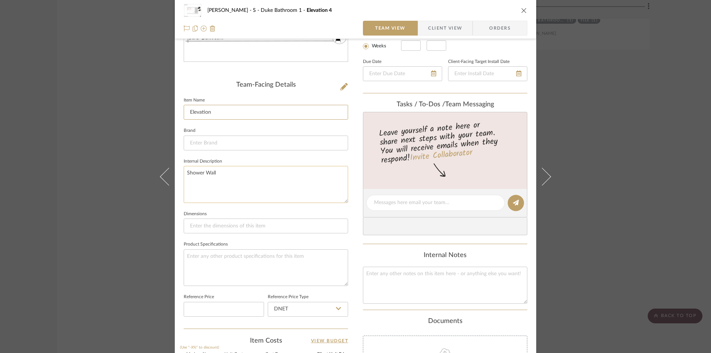
scroll to position [0, 0]
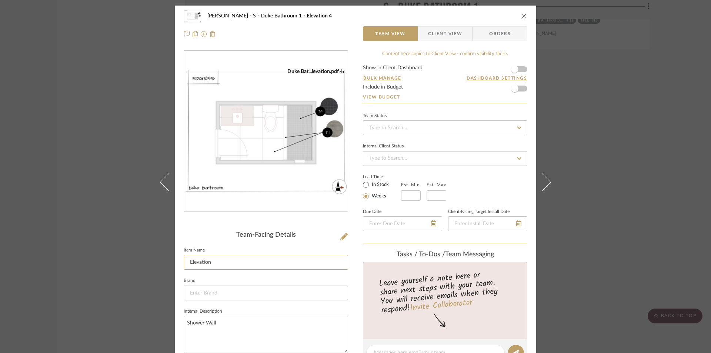
type input "Elevation"
click at [521, 16] on icon "close" at bounding box center [524, 16] width 6 height 6
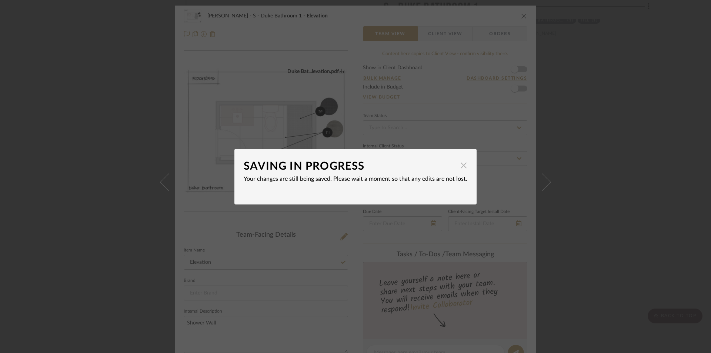
click at [462, 164] on span "button" at bounding box center [463, 165] width 15 height 15
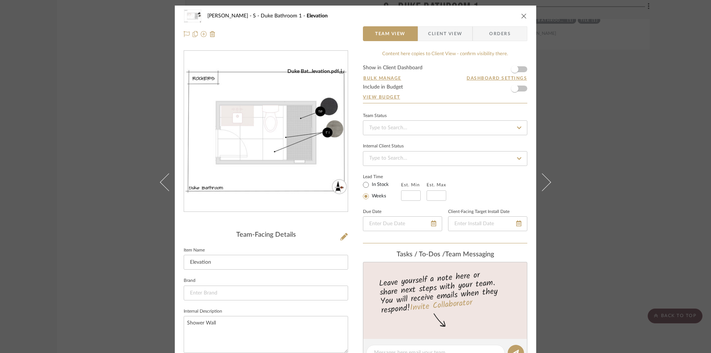
click at [521, 17] on icon "close" at bounding box center [524, 16] width 6 height 6
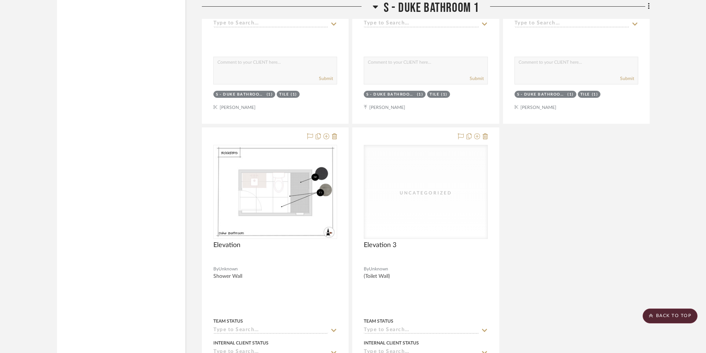
scroll to position [3406, 0]
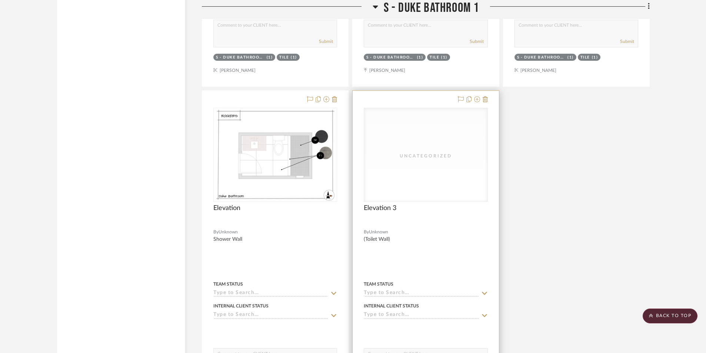
click at [453, 178] on div "Uncategorized" at bounding box center [425, 154] width 123 height 93
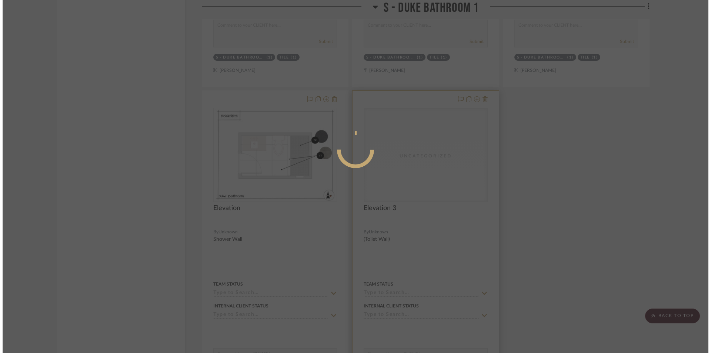
scroll to position [0, 0]
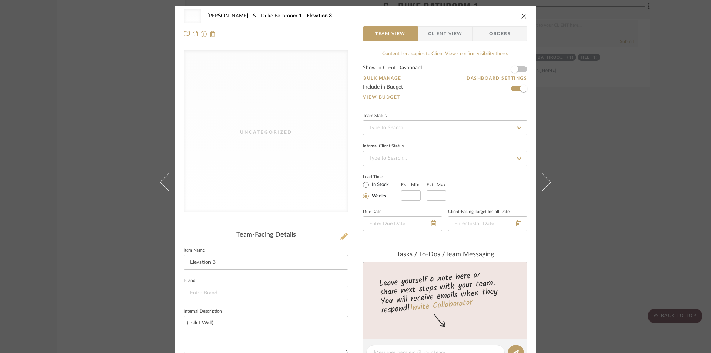
click at [341, 239] on icon at bounding box center [343, 236] width 7 height 7
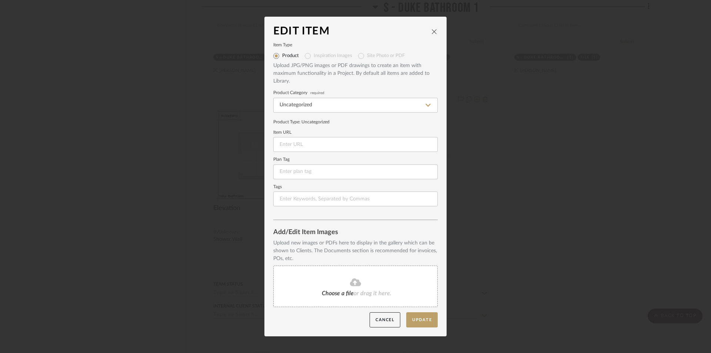
click at [371, 292] on span "or drag it here." at bounding box center [373, 293] width 38 height 6
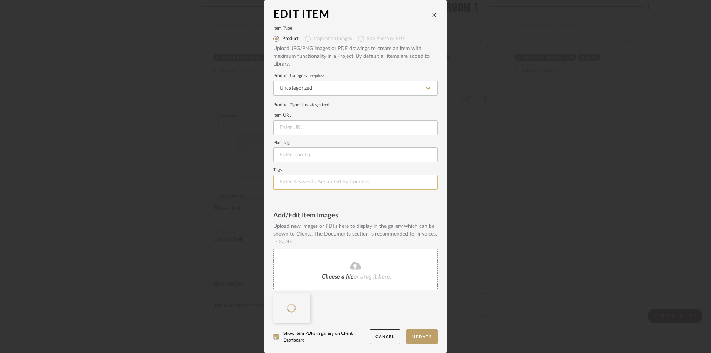
drag, startPoint x: 322, startPoint y: 179, endPoint x: 310, endPoint y: 182, distance: 12.6
click at [322, 179] on input at bounding box center [355, 182] width 164 height 15
type input "Elevation"
click at [415, 334] on button "Update" at bounding box center [421, 336] width 31 height 15
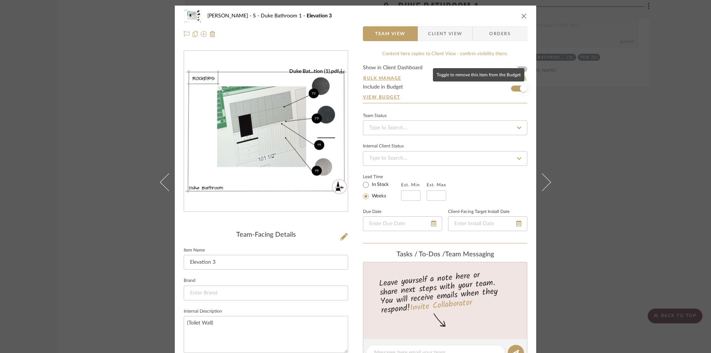
click at [521, 87] on span "button" at bounding box center [523, 88] width 7 height 7
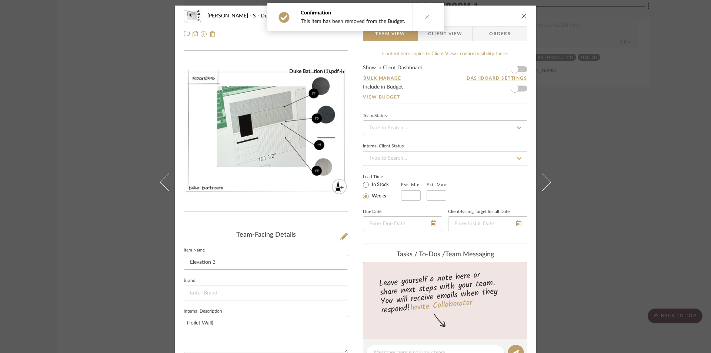
click at [239, 265] on input "Elevation 3" at bounding box center [266, 262] width 164 height 15
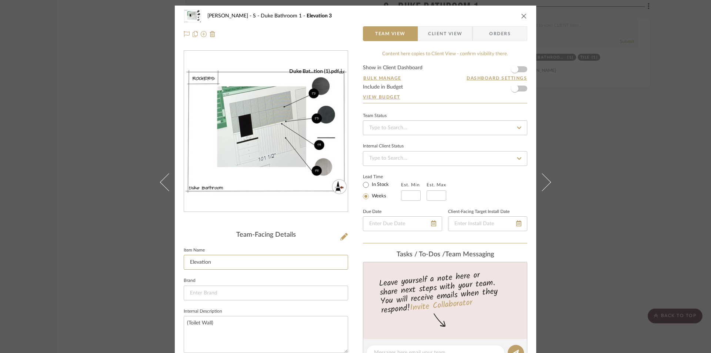
type input "Elevation"
click at [521, 16] on icon "close" at bounding box center [524, 16] width 6 height 6
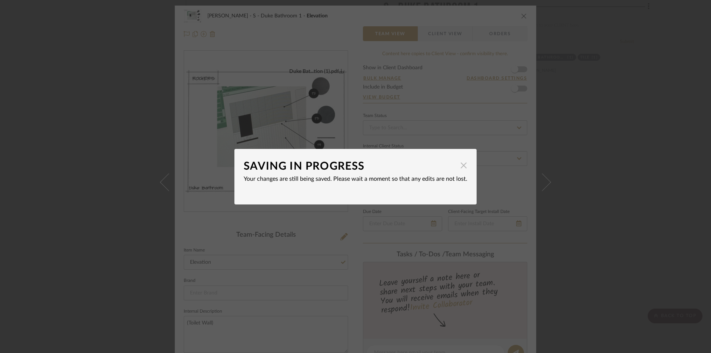
click at [462, 167] on span "button" at bounding box center [463, 165] width 15 height 15
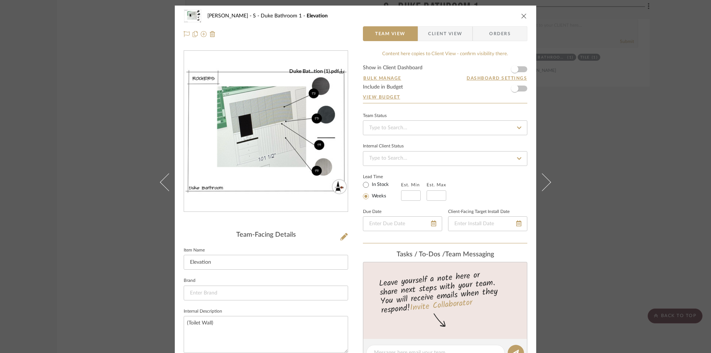
click at [521, 18] on icon "close" at bounding box center [524, 16] width 6 height 6
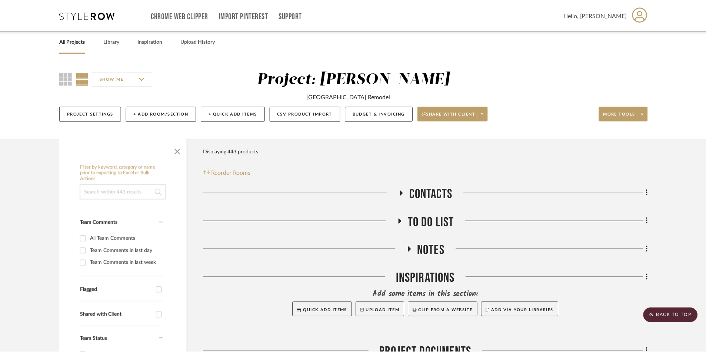
scroll to position [3406, 0]
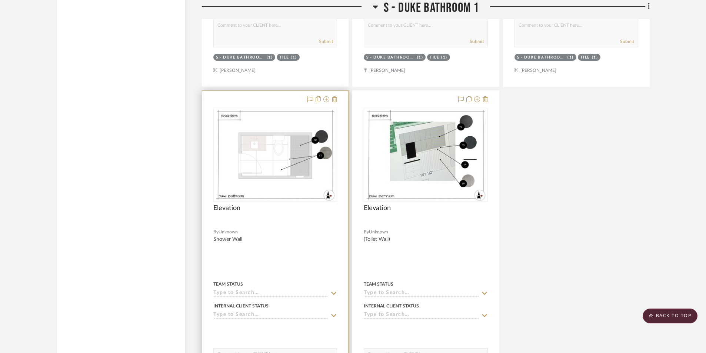
click at [234, 241] on div at bounding box center [275, 253] width 146 height 324
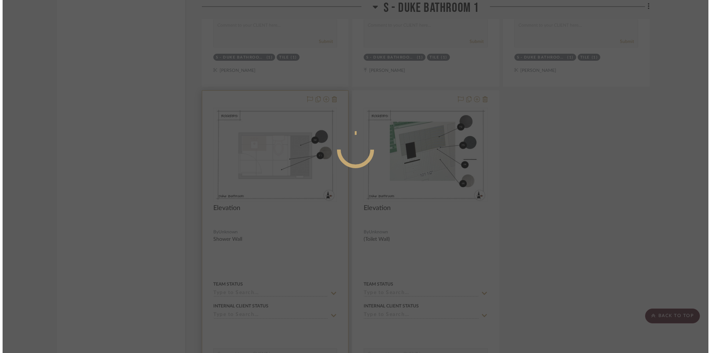
scroll to position [0, 0]
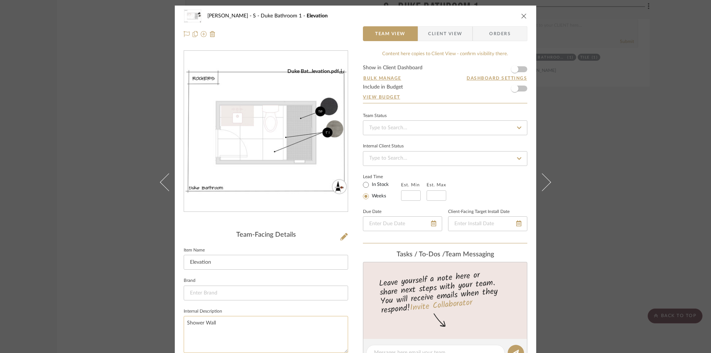
click at [216, 321] on textarea "Shower Wall" at bounding box center [266, 334] width 164 height 37
drag, startPoint x: 217, startPoint y: 323, endPoint x: 179, endPoint y: 320, distance: 37.9
click at [179, 320] on div "[PERSON_NAME] - [PERSON_NAME] Bathroom 1 Elevation Team View Client View Orders…" at bounding box center [355, 347] width 361 height 682
type textarea "P"
click at [521, 18] on icon "close" at bounding box center [524, 16] width 6 height 6
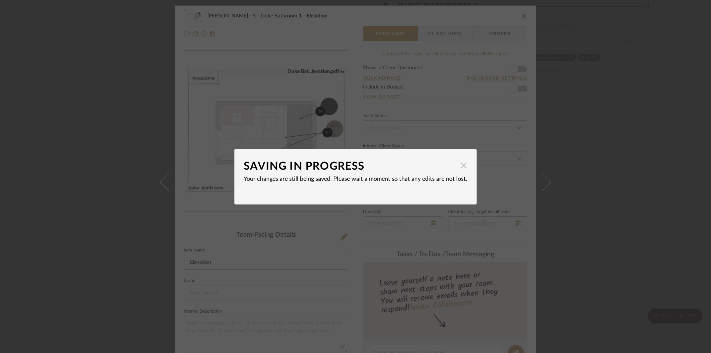
click at [461, 164] on span "button" at bounding box center [463, 165] width 15 height 15
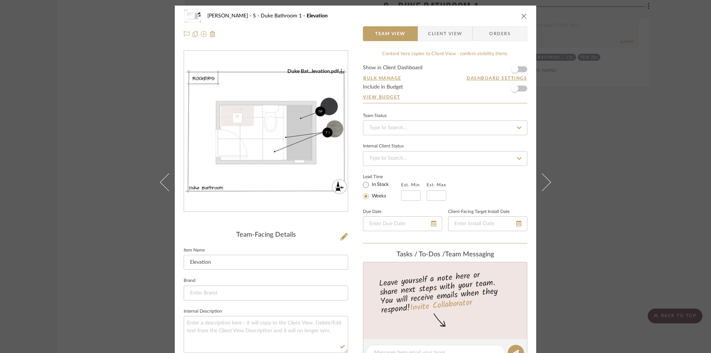
click at [521, 16] on icon "close" at bounding box center [524, 16] width 6 height 6
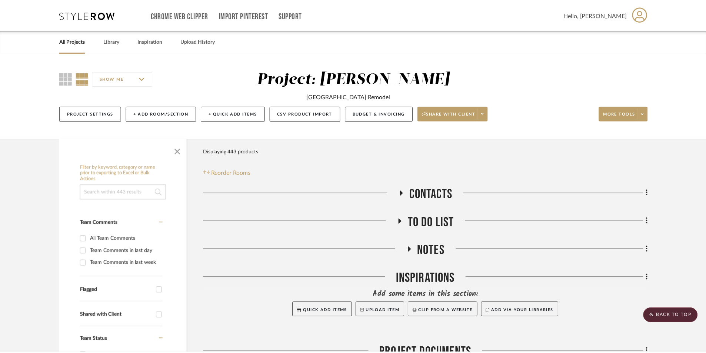
scroll to position [3406, 0]
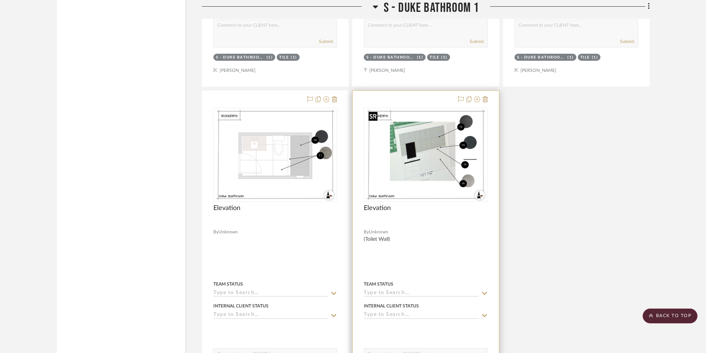
click at [432, 196] on img "0" at bounding box center [425, 154] width 120 height 93
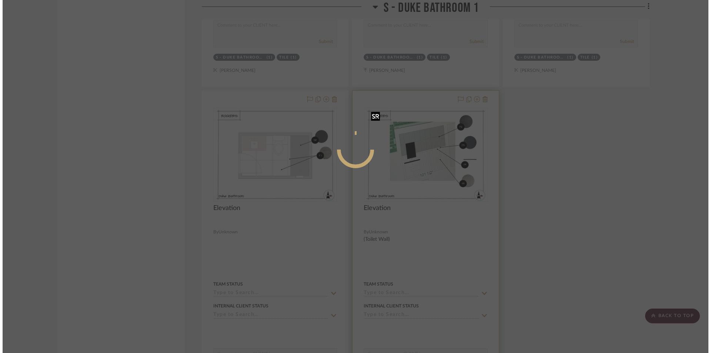
scroll to position [0, 0]
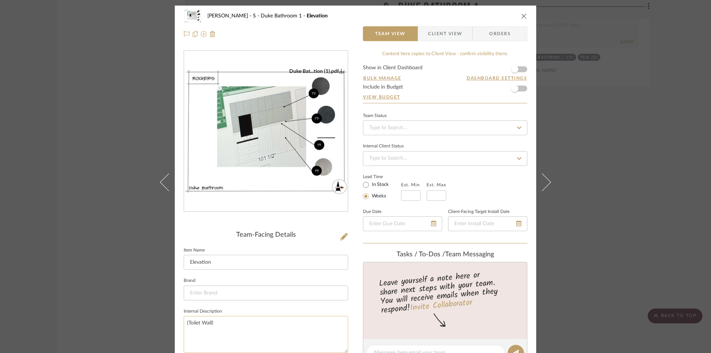
click at [223, 326] on textarea "(Toilet Wall)" at bounding box center [266, 334] width 164 height 37
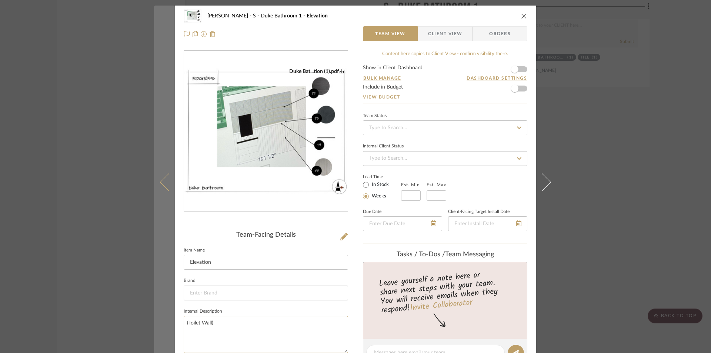
drag, startPoint x: 218, startPoint y: 325, endPoint x: 156, endPoint y: 322, distance: 61.5
click at [156, 322] on mat-dialog-content "[PERSON_NAME] - [PERSON_NAME] Bathroom 1 Elevation Team View Client View Orders…" at bounding box center [355, 347] width 403 height 682
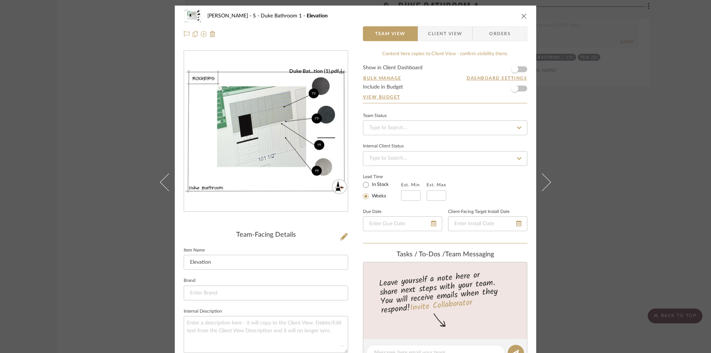
click at [524, 15] on button "close" at bounding box center [523, 16] width 7 height 7
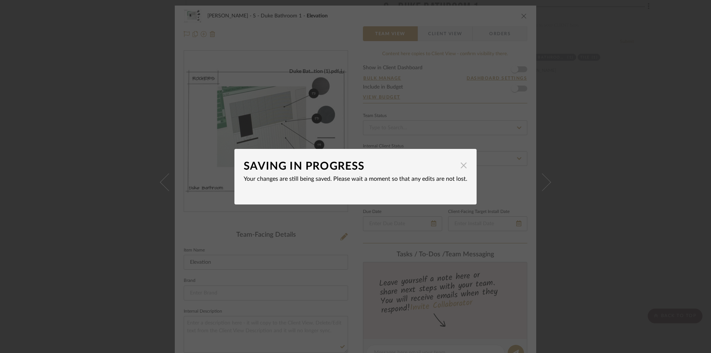
click at [461, 163] on span "button" at bounding box center [463, 165] width 15 height 15
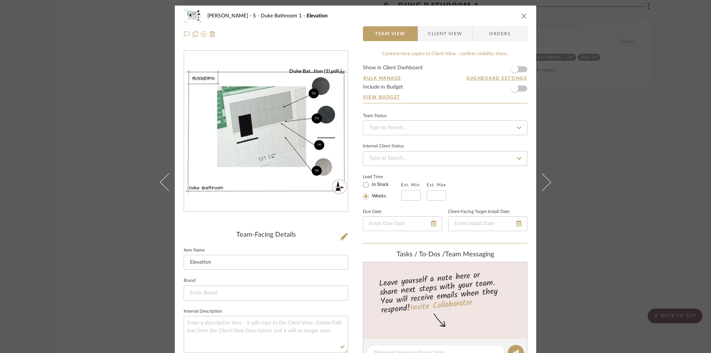
click at [521, 16] on icon "close" at bounding box center [524, 16] width 6 height 6
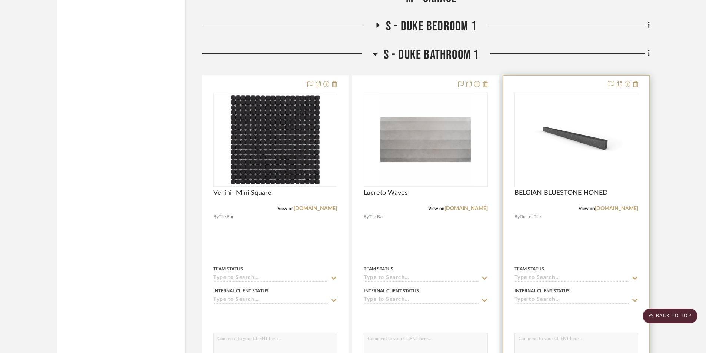
scroll to position [2702, 0]
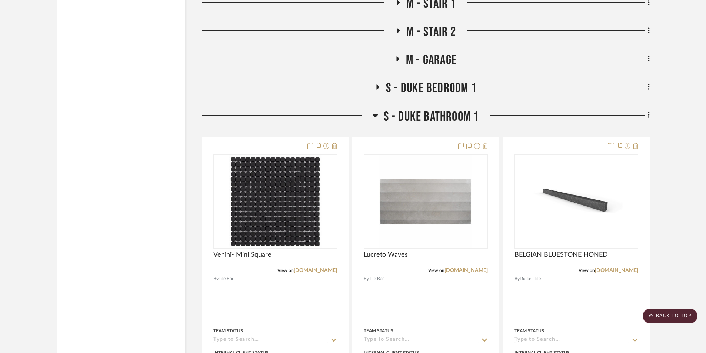
click at [649, 117] on icon at bounding box center [647, 115] width 1 height 6
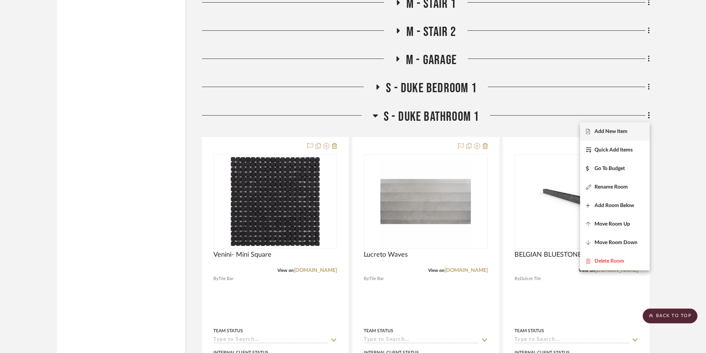
click at [629, 134] on span "Add New Item" at bounding box center [615, 131] width 58 height 6
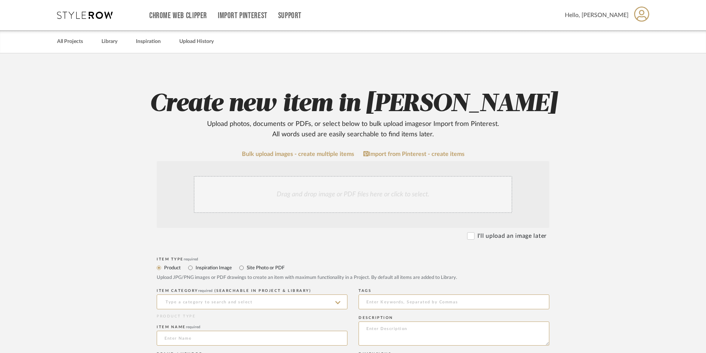
click at [313, 196] on div "Drag and drop image or PDF files here or click to select." at bounding box center [353, 194] width 318 height 37
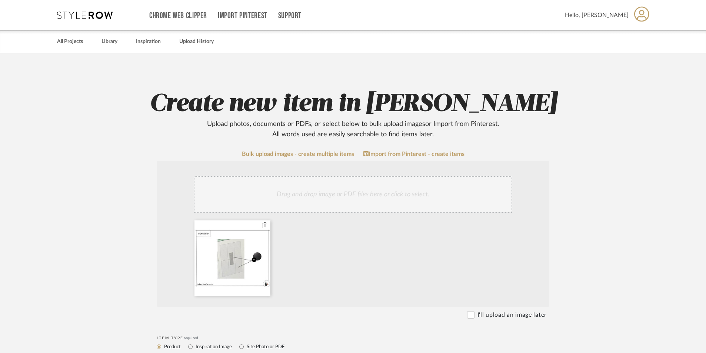
click at [263, 227] on icon at bounding box center [264, 225] width 5 height 6
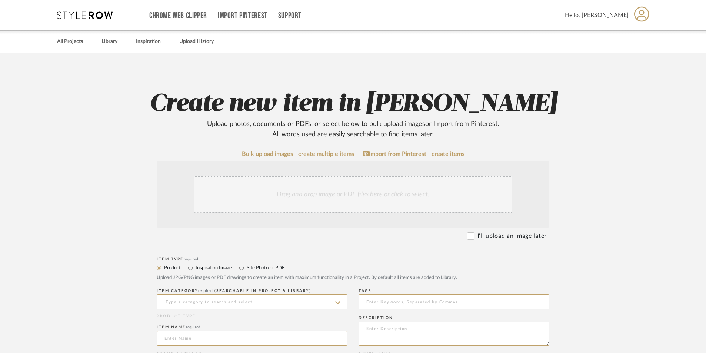
click at [296, 202] on div "Drag and drop image or PDF files here or click to select." at bounding box center [353, 194] width 318 height 37
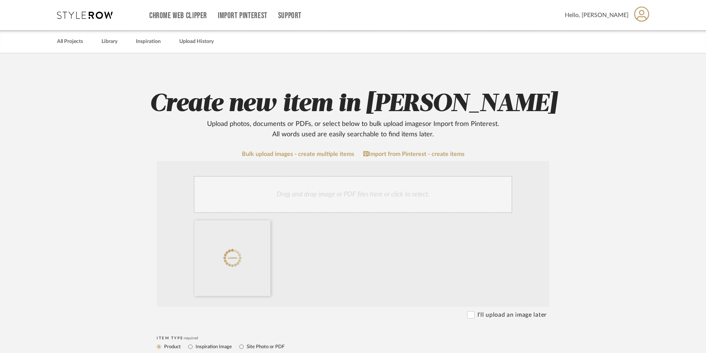
scroll to position [111, 0]
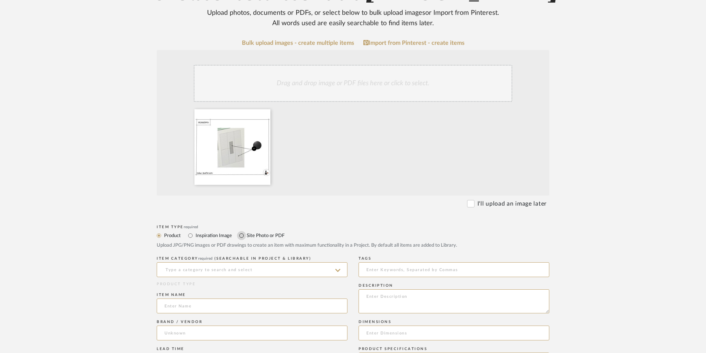
click at [244, 235] on input "Site Photo or PDF" at bounding box center [241, 235] width 9 height 9
radio input "true"
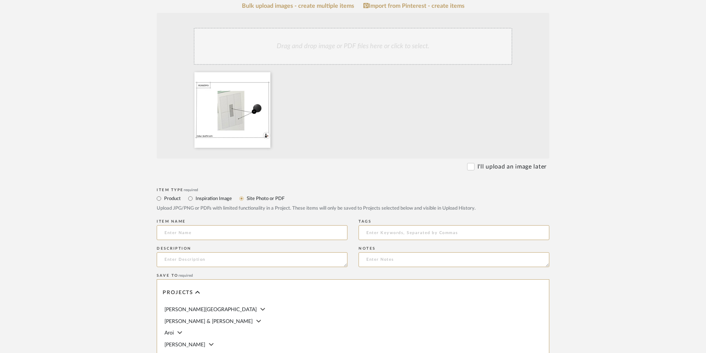
scroll to position [185, 0]
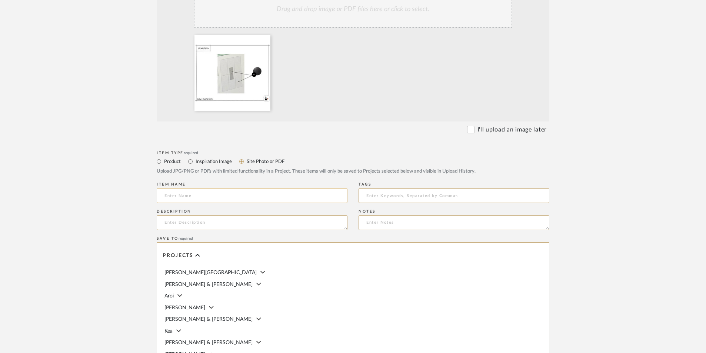
click at [250, 198] on input at bounding box center [252, 195] width 191 height 15
type input "Elevation"
click at [387, 200] on input at bounding box center [453, 195] width 191 height 15
type input "E"
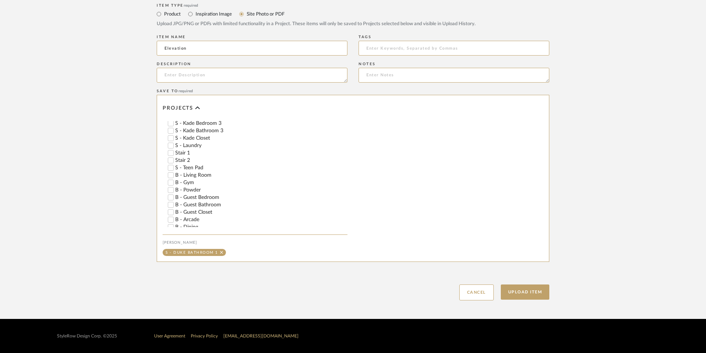
scroll to position [649, 0]
click at [533, 292] on button "Upload Item" at bounding box center [524, 291] width 49 height 15
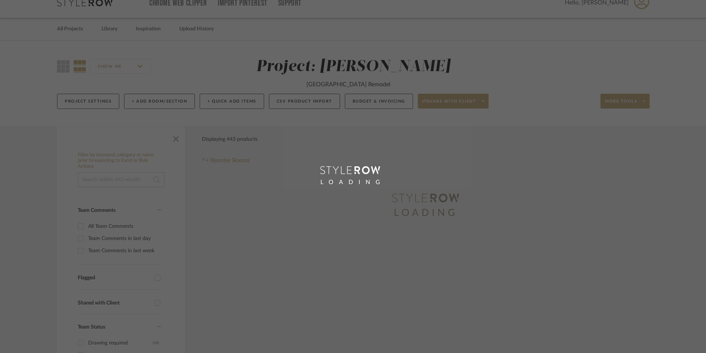
scroll to position [0, 0]
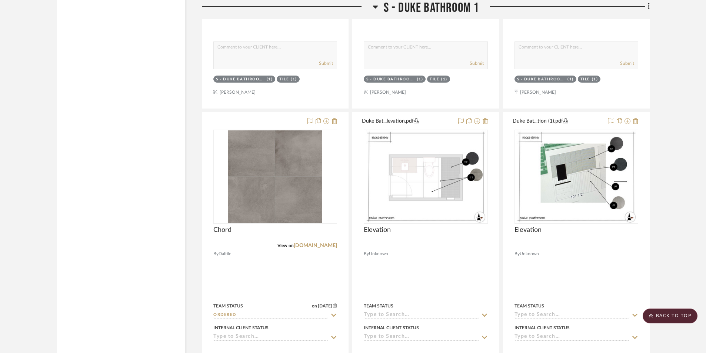
scroll to position [3441, 0]
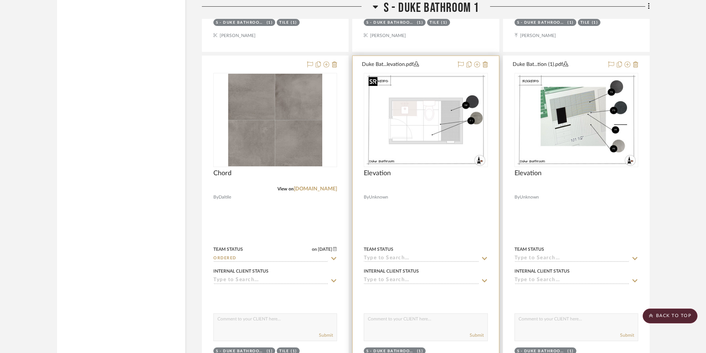
click at [419, 103] on img "0" at bounding box center [425, 120] width 120 height 93
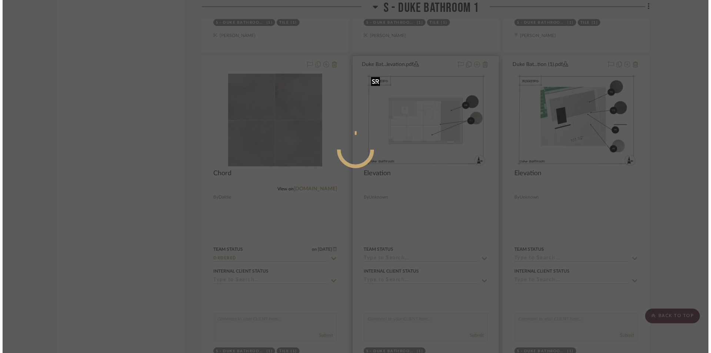
scroll to position [0, 0]
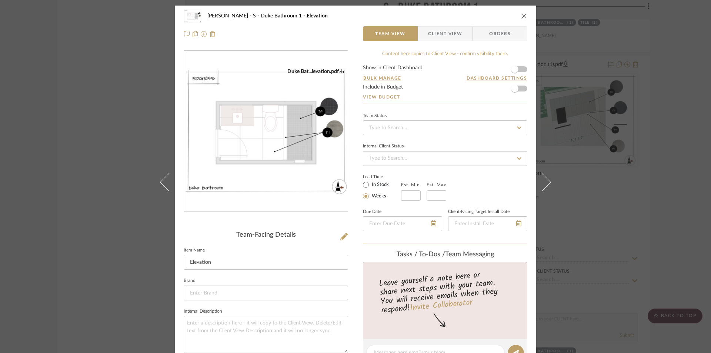
click at [265, 232] on div "Team-Facing Details" at bounding box center [266, 235] width 164 height 8
click at [332, 235] on div "Team-Facing Details" at bounding box center [266, 235] width 164 height 8
click at [349, 241] on div "[PERSON_NAME] - [PERSON_NAME] Bathroom 1 Elevation Team View Client View Orders…" at bounding box center [355, 347] width 361 height 682
click at [342, 237] on icon at bounding box center [343, 236] width 7 height 7
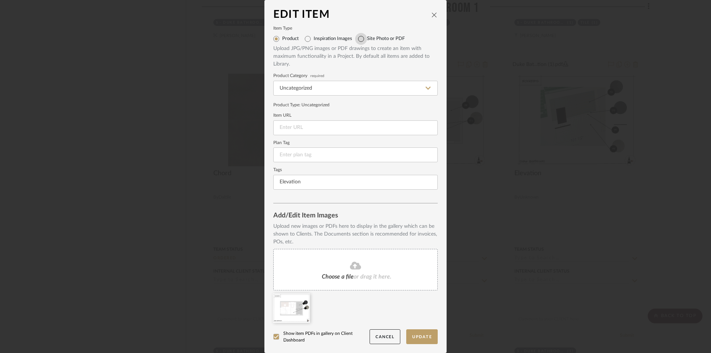
click at [356, 35] on input "Site Photo or PDF" at bounding box center [361, 39] width 12 height 12
radio input "true"
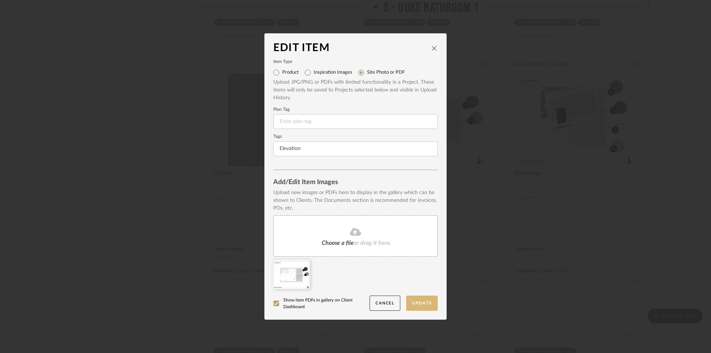
click at [415, 305] on button "Update" at bounding box center [421, 302] width 31 height 15
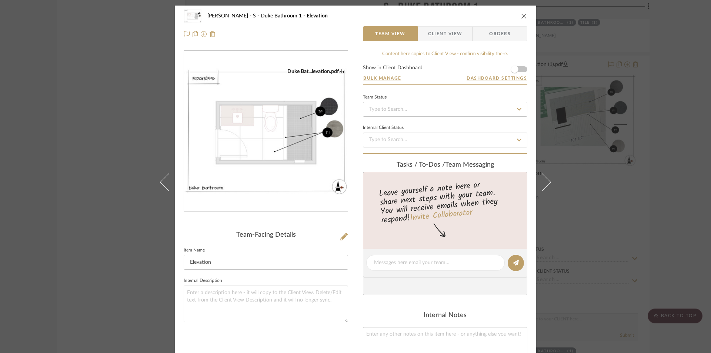
click at [521, 16] on icon "close" at bounding box center [524, 16] width 6 height 6
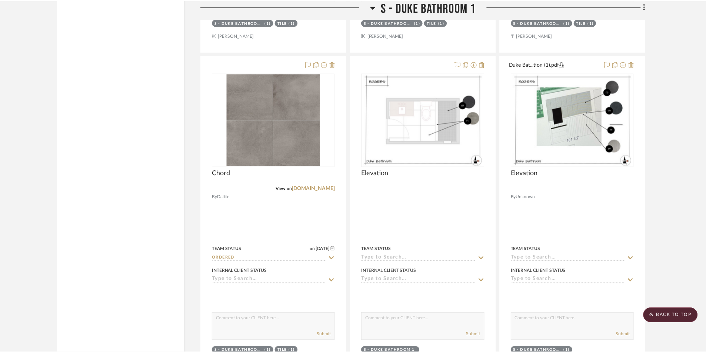
scroll to position [3441, 0]
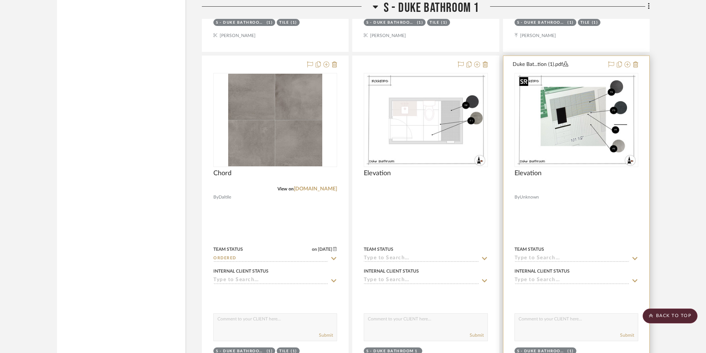
click at [590, 108] on img "0" at bounding box center [576, 120] width 120 height 93
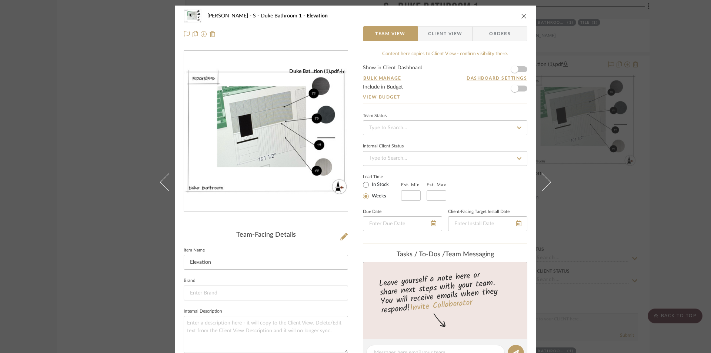
click at [261, 236] on div "Team-Facing Details" at bounding box center [266, 235] width 164 height 8
click at [342, 239] on icon at bounding box center [343, 236] width 7 height 7
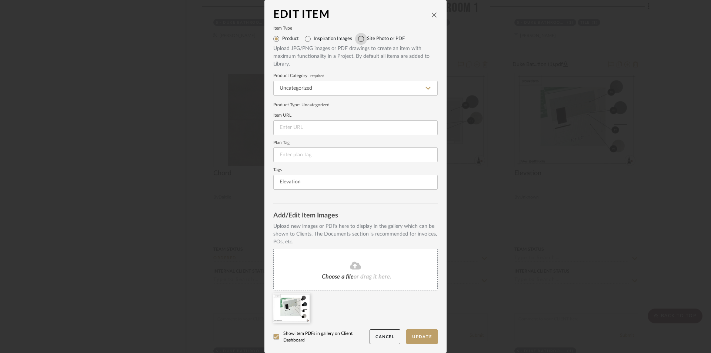
click at [361, 40] on input "Site Photo or PDF" at bounding box center [361, 39] width 12 height 12
radio input "true"
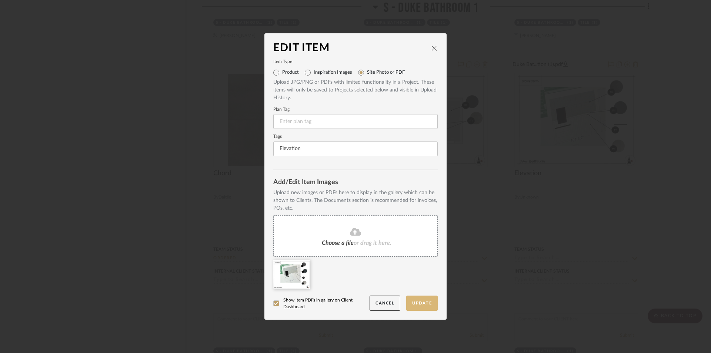
click at [419, 302] on button "Update" at bounding box center [421, 302] width 31 height 15
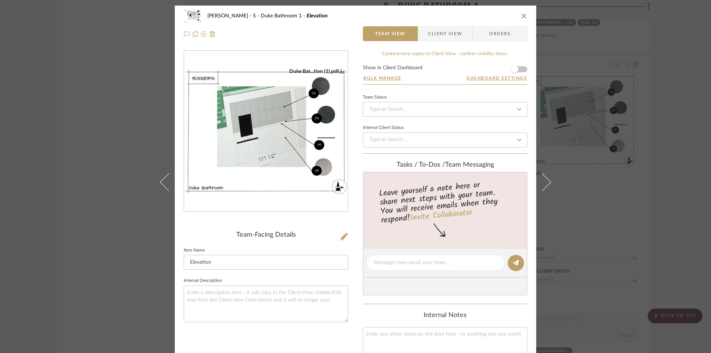
click at [521, 13] on icon "close" at bounding box center [524, 16] width 6 height 6
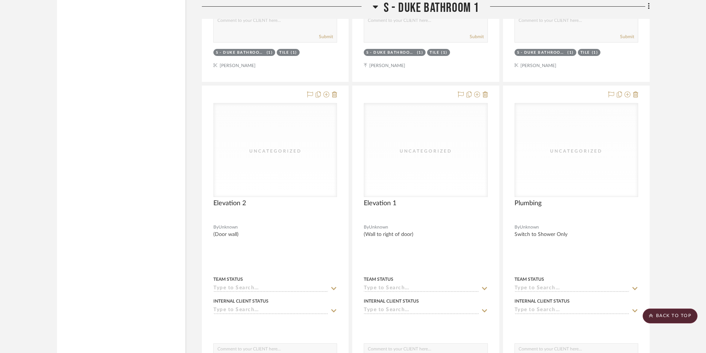
scroll to position [3789, 0]
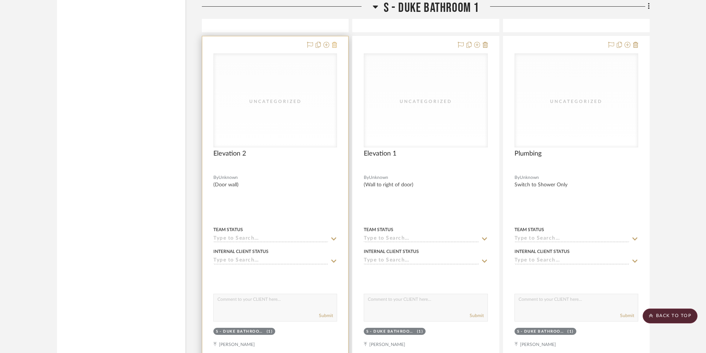
click at [335, 46] on icon at bounding box center [334, 45] width 5 height 6
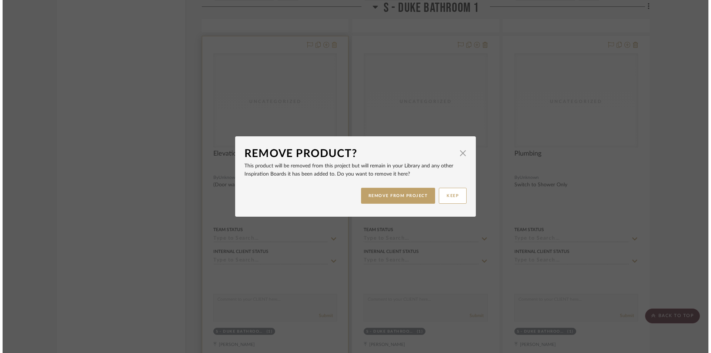
scroll to position [0, 0]
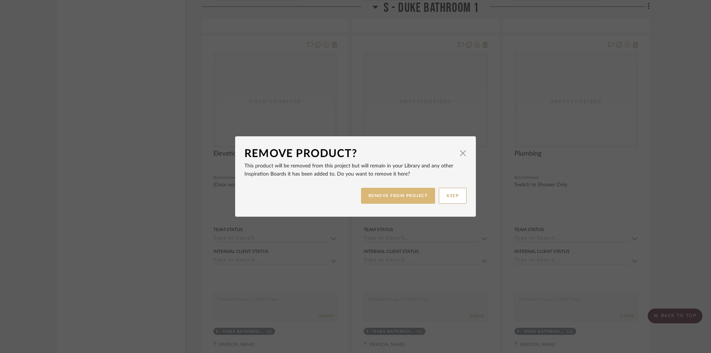
click at [414, 193] on button "REMOVE FROM PROJECT" at bounding box center [398, 196] width 74 height 16
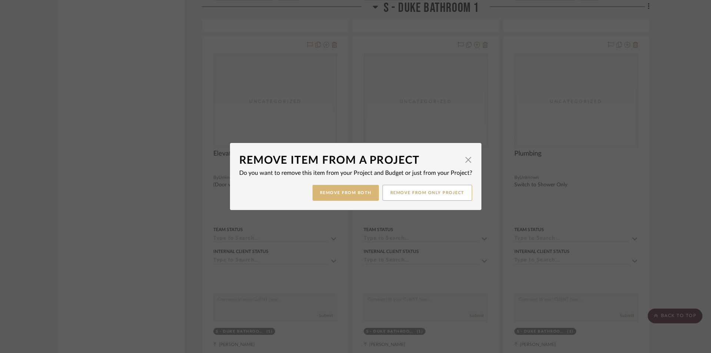
click at [354, 194] on button "Remove from Both" at bounding box center [345, 193] width 66 height 16
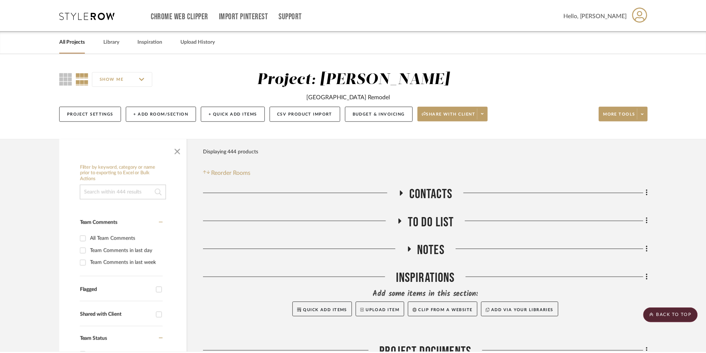
scroll to position [3789, 0]
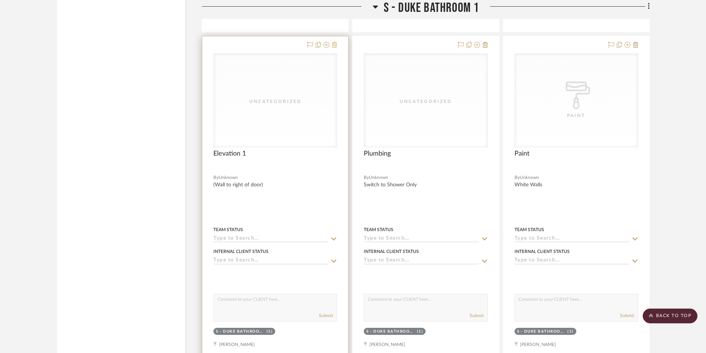
click at [334, 46] on icon at bounding box center [334, 45] width 5 height 6
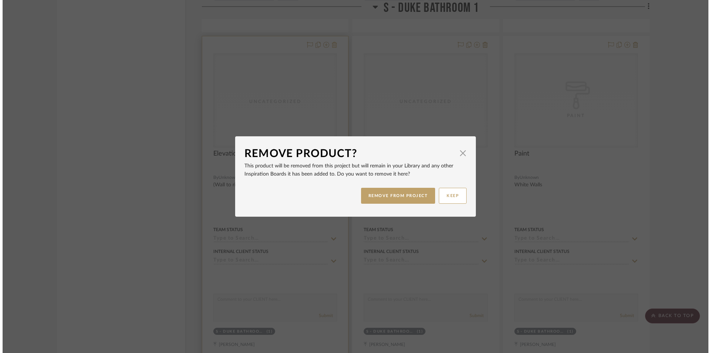
scroll to position [0, 0]
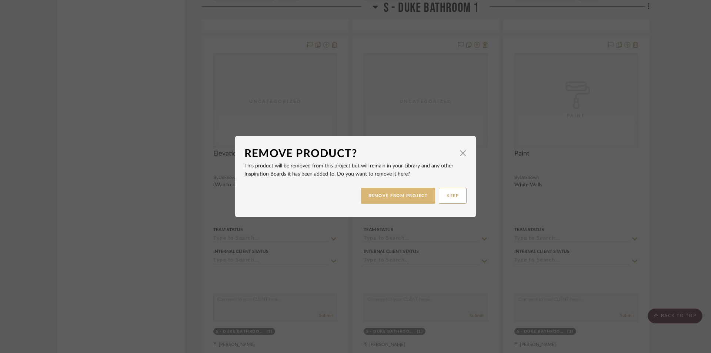
click at [381, 197] on button "REMOVE FROM PROJECT" at bounding box center [398, 196] width 74 height 16
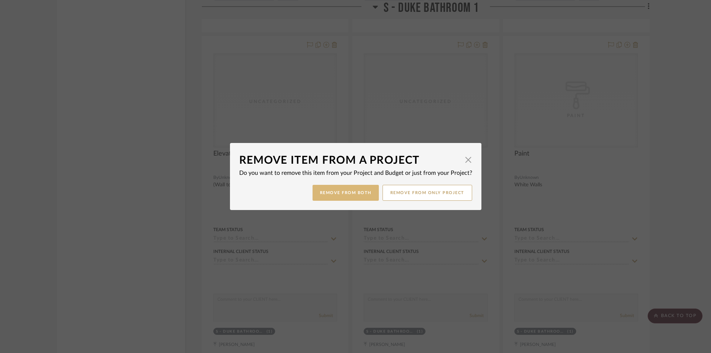
click at [322, 190] on button "Remove from Both" at bounding box center [345, 193] width 66 height 16
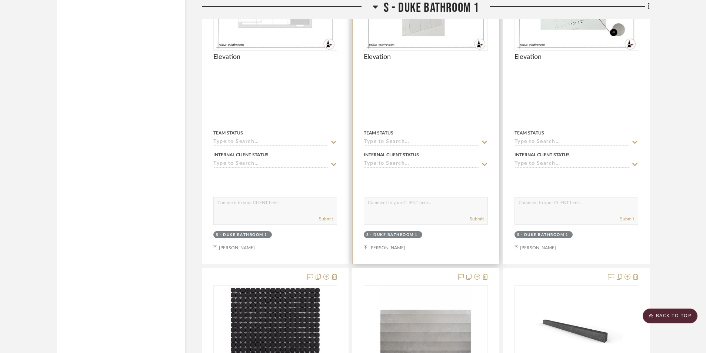
scroll to position [2789, 0]
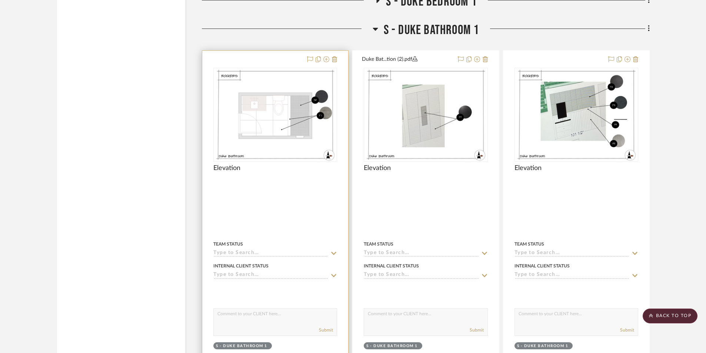
click at [333, 254] on icon at bounding box center [333, 253] width 7 height 6
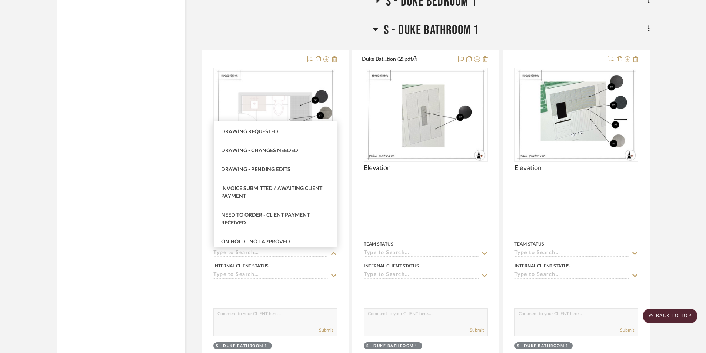
scroll to position [481, 0]
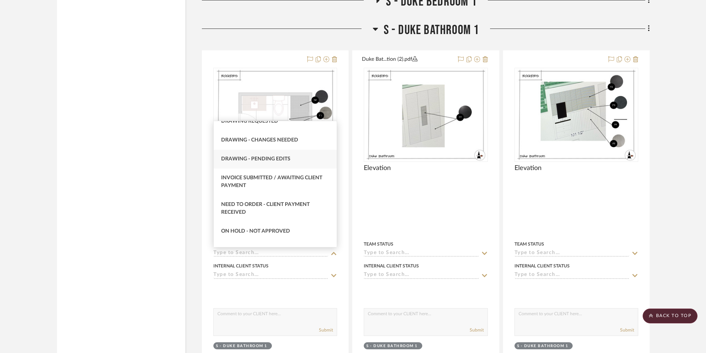
click at [280, 155] on div "Drawing - Pending Edits" at bounding box center [275, 159] width 123 height 19
type input "[DATE]"
type input "Drawing - Pending Edits"
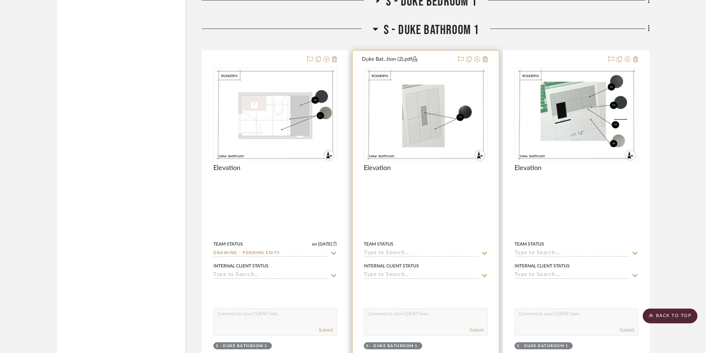
click at [439, 256] on input at bounding box center [421, 253] width 115 height 7
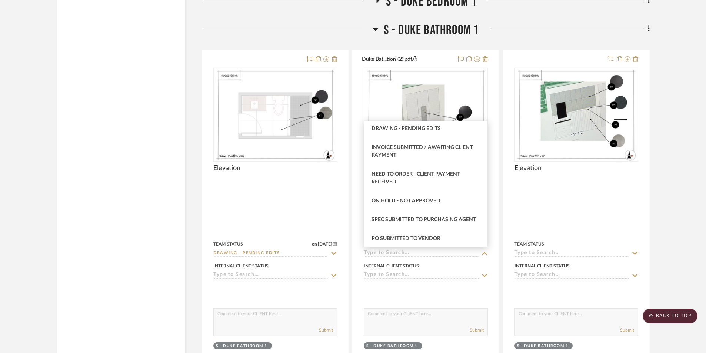
scroll to position [444, 0]
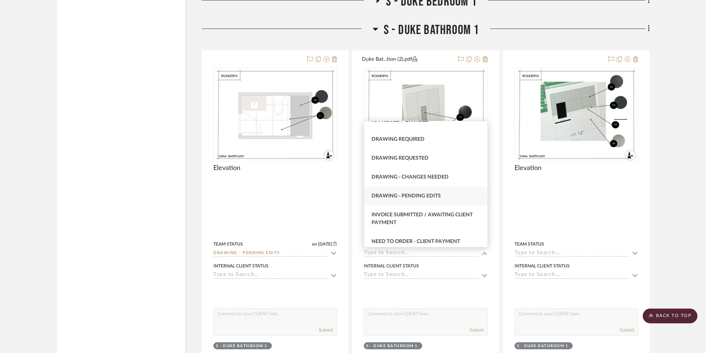
click at [429, 194] on span "Drawing - Pending Edits" at bounding box center [405, 195] width 69 height 5
type input "[DATE]"
type input "Drawing - Pending Edits"
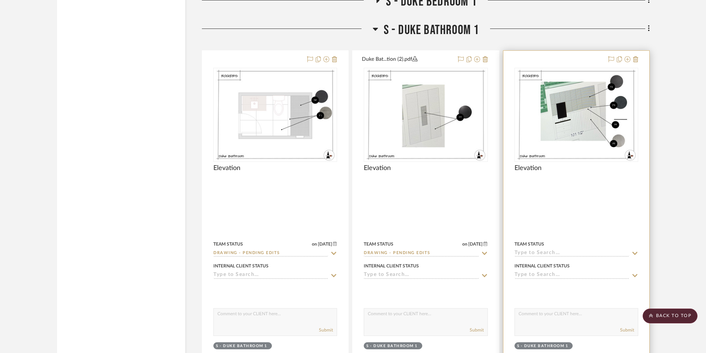
click at [631, 253] on icon at bounding box center [634, 253] width 7 height 6
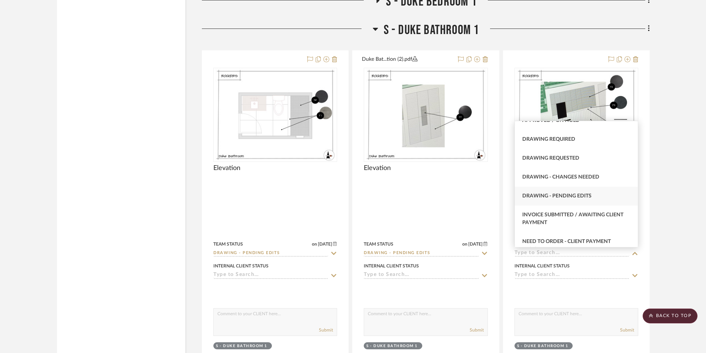
click at [573, 199] on div "Drawing - Pending Edits" at bounding box center [576, 196] width 123 height 19
type input "[DATE]"
type input "Drawing - Pending Edits"
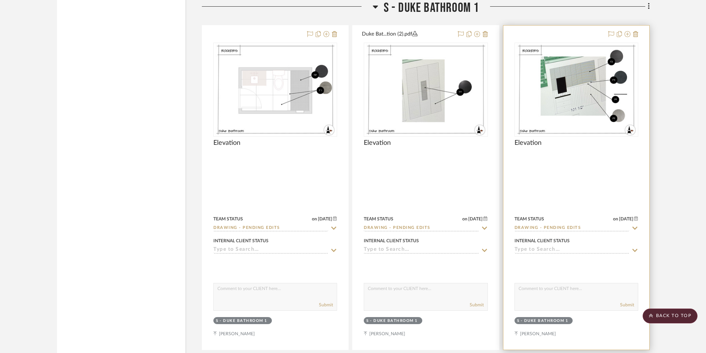
scroll to position [2826, 0]
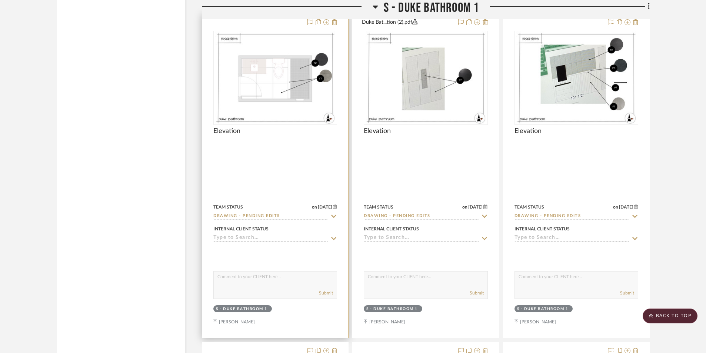
click at [335, 239] on icon at bounding box center [333, 238] width 7 height 6
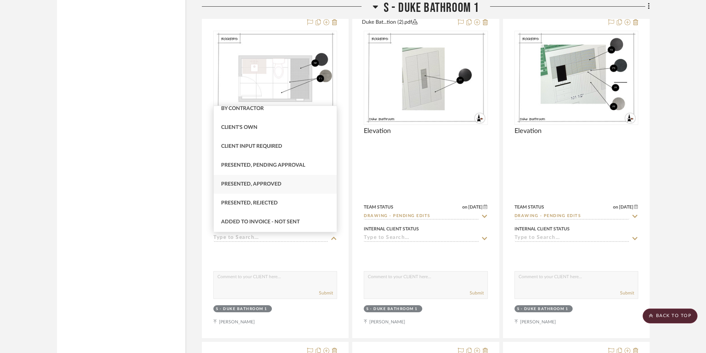
scroll to position [37, 0]
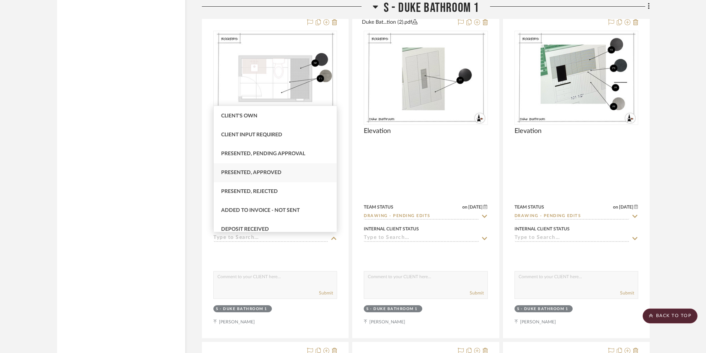
click at [291, 175] on div "Presented, Approved" at bounding box center [275, 172] width 123 height 19
type input "[DATE]"
type input "Presented, Approved"
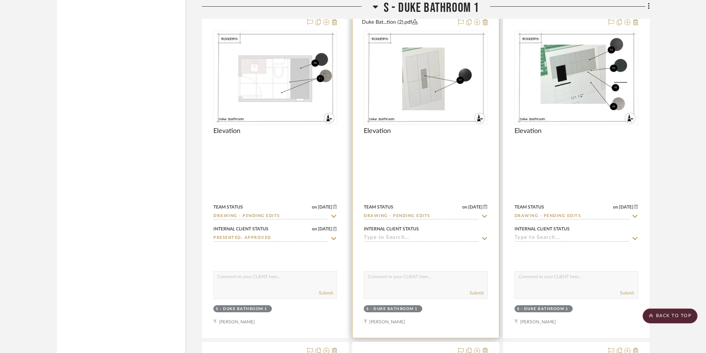
click at [488, 238] on div at bounding box center [425, 176] width 146 height 324
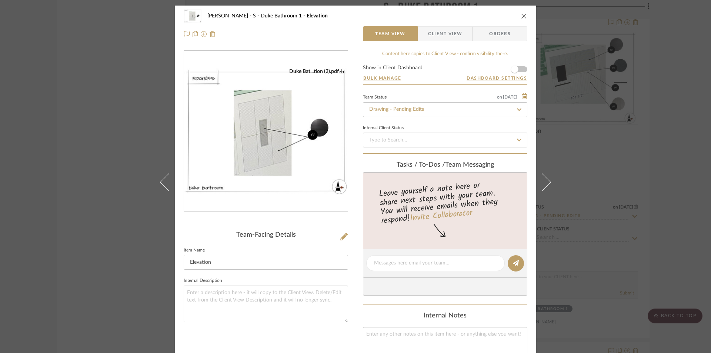
click at [521, 14] on icon "close" at bounding box center [524, 16] width 6 height 6
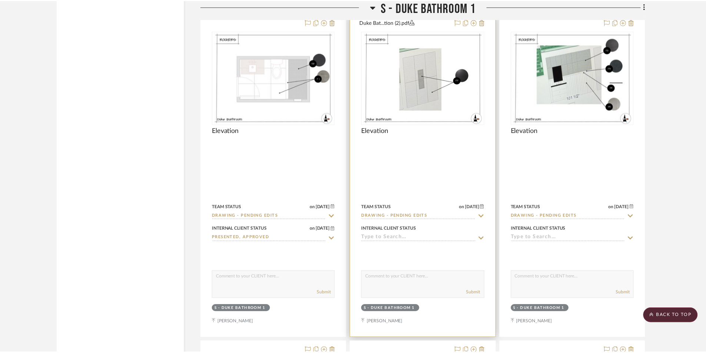
scroll to position [2826, 0]
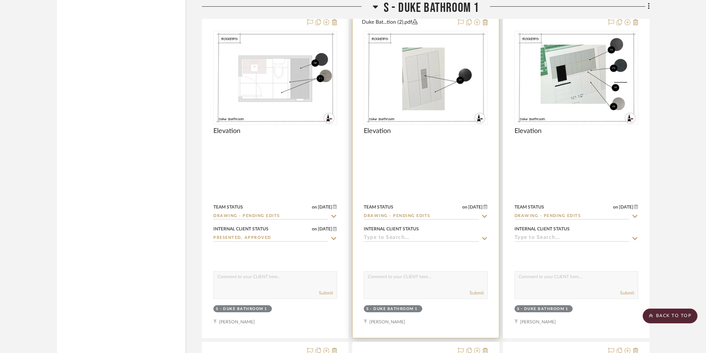
click at [484, 238] on icon at bounding box center [484, 238] width 5 height 3
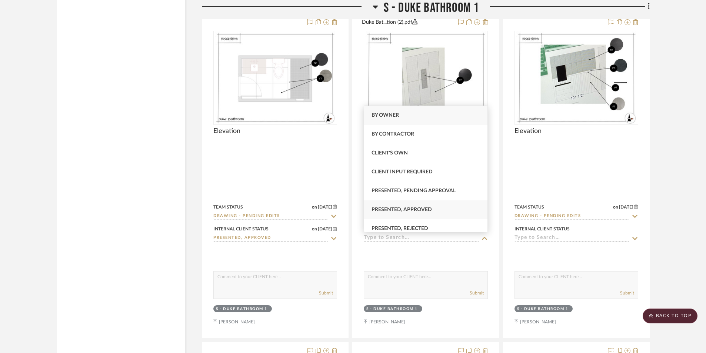
click at [438, 208] on div "Presented, Approved" at bounding box center [425, 209] width 123 height 19
type input "[DATE]"
type input "Presented, Approved"
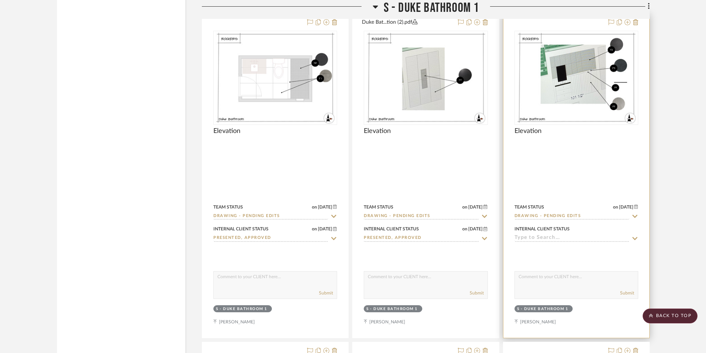
click at [635, 238] on icon at bounding box center [634, 238] width 5 height 3
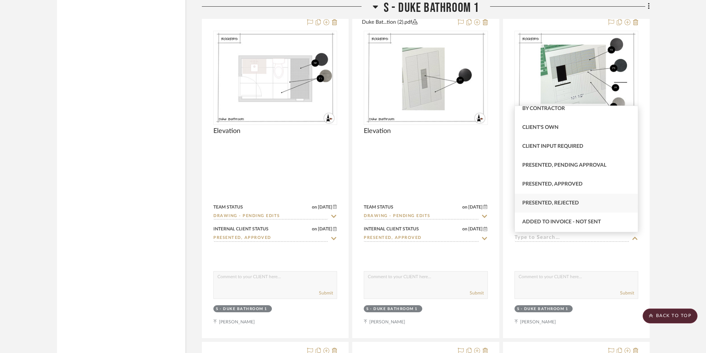
scroll to position [37, 0]
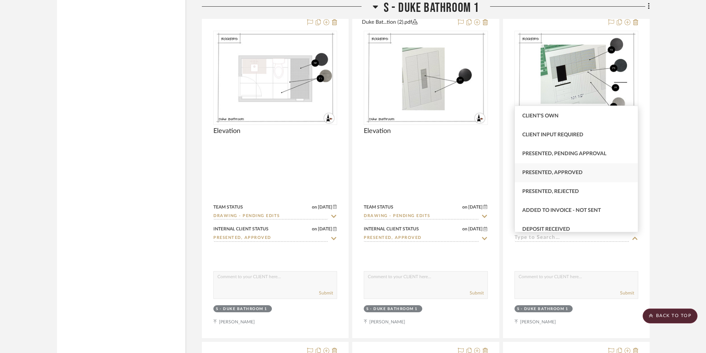
click at [566, 177] on div "Presented, Approved" at bounding box center [576, 172] width 123 height 19
type input "[DATE]"
type input "Presented, Approved"
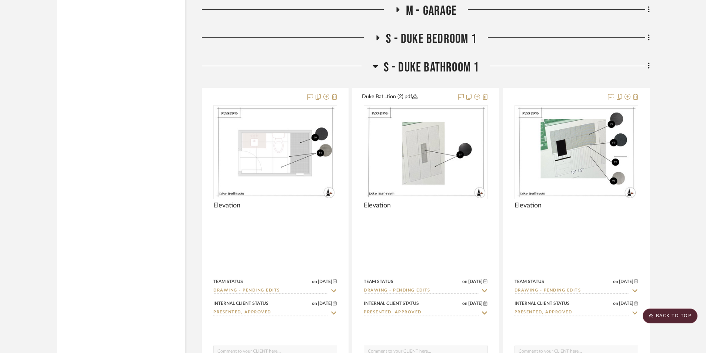
scroll to position [2678, 0]
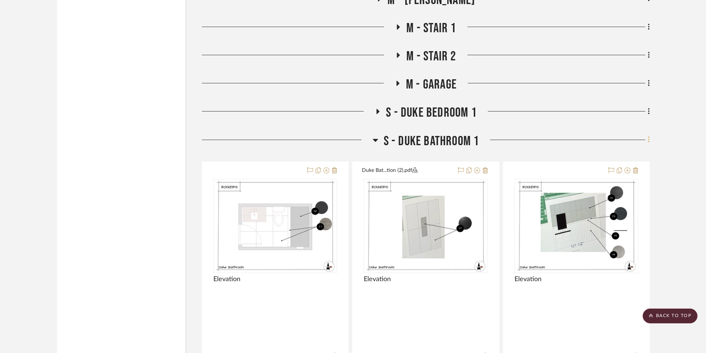
click at [649, 141] on icon at bounding box center [648, 139] width 2 height 8
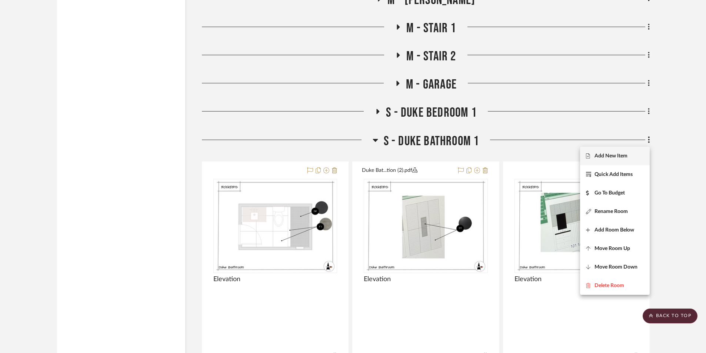
click at [637, 154] on span "Add New Item" at bounding box center [615, 156] width 58 height 6
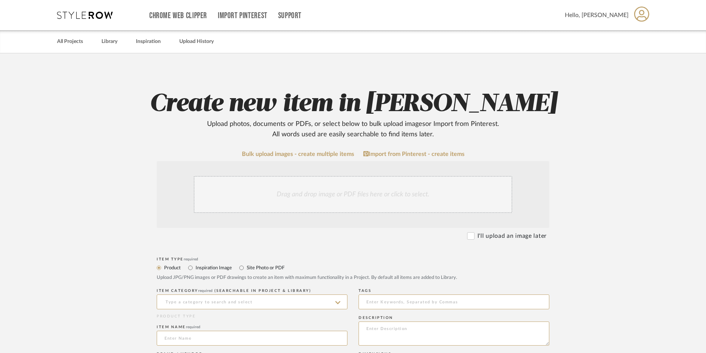
click at [298, 195] on div "Drag and drop image or PDF files here or click to select." at bounding box center [353, 194] width 318 height 37
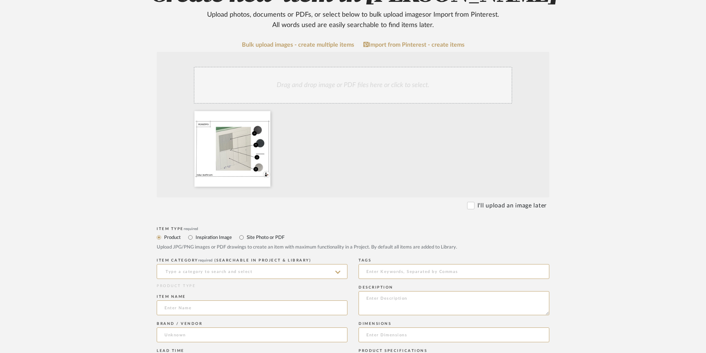
scroll to position [111, 0]
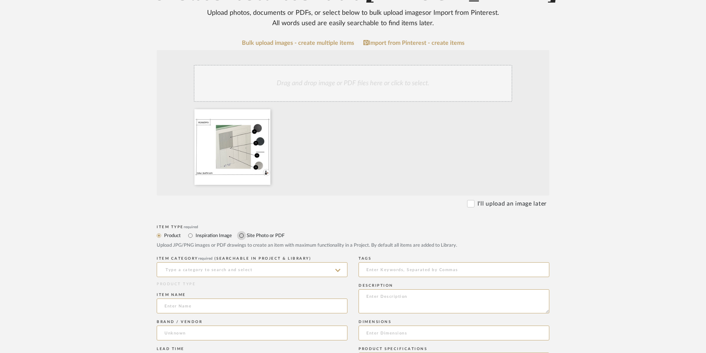
click at [242, 234] on input "Site Photo or PDF" at bounding box center [241, 235] width 9 height 9
radio input "true"
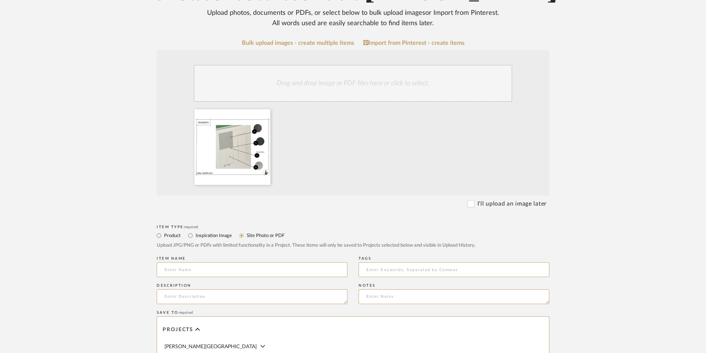
click at [296, 86] on div "Drag and drop image or PDF files here or click to select." at bounding box center [353, 83] width 318 height 37
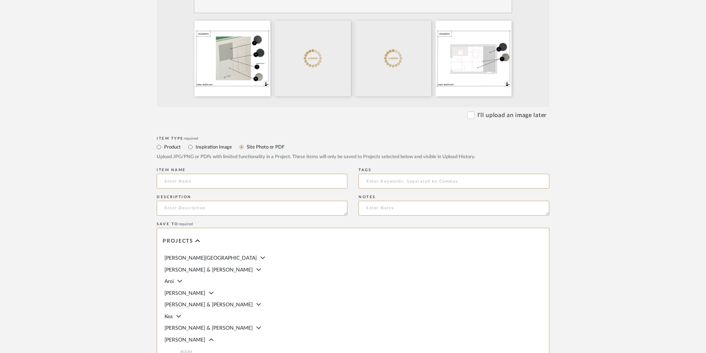
scroll to position [222, 0]
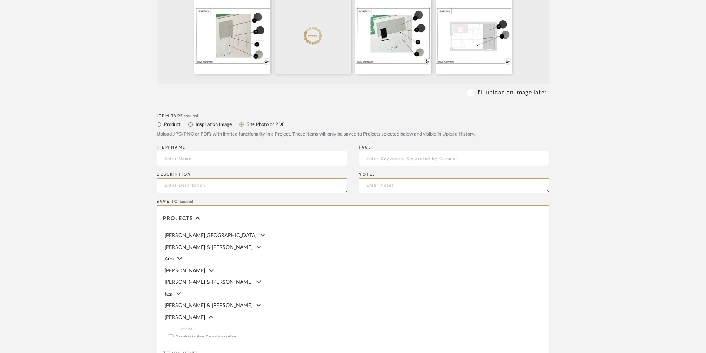
click at [213, 159] on input at bounding box center [252, 158] width 191 height 15
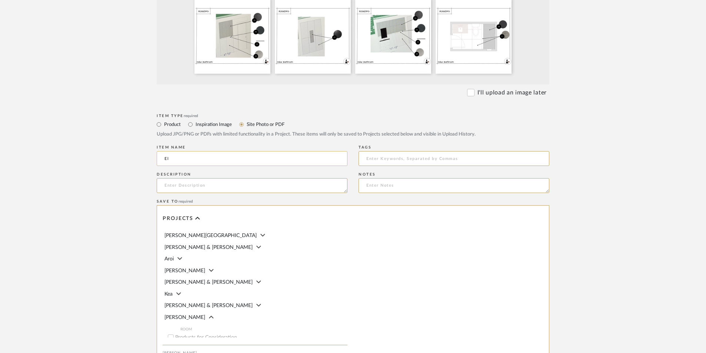
type input "E"
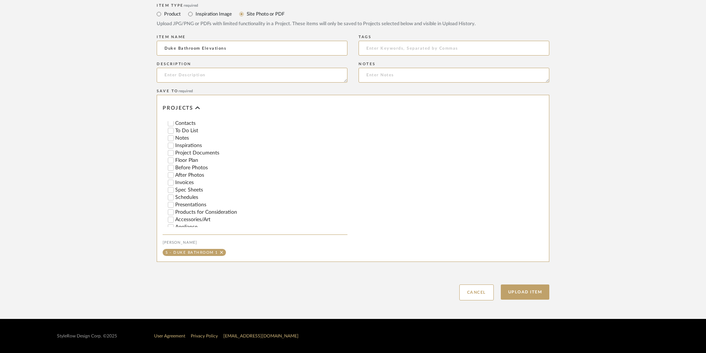
scroll to position [148, 0]
type input "Duke Bathroom Elevations"
click at [518, 295] on button "Upload Item" at bounding box center [524, 291] width 49 height 15
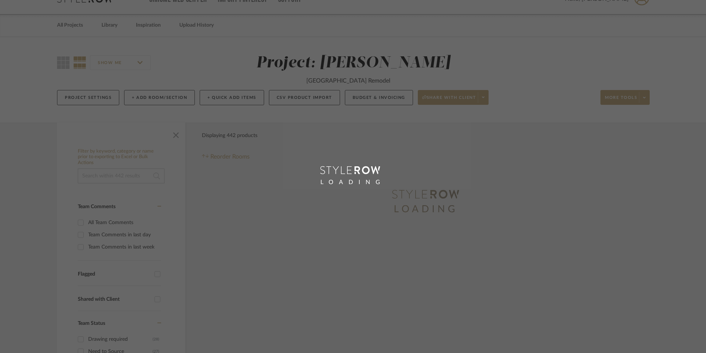
scroll to position [1, 0]
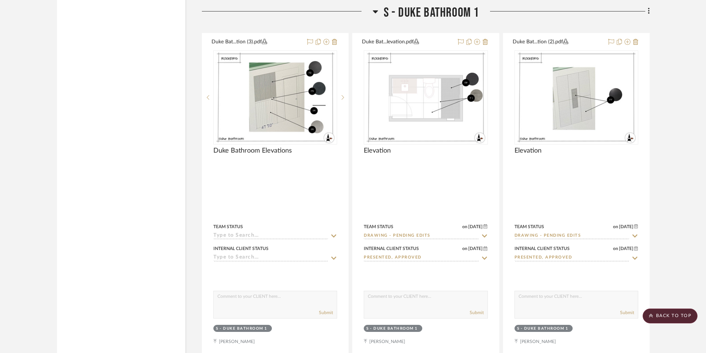
scroll to position [2811, 0]
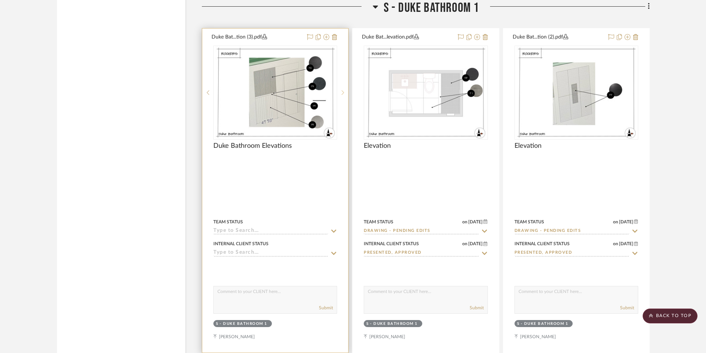
click at [339, 95] on div at bounding box center [342, 93] width 11 height 94
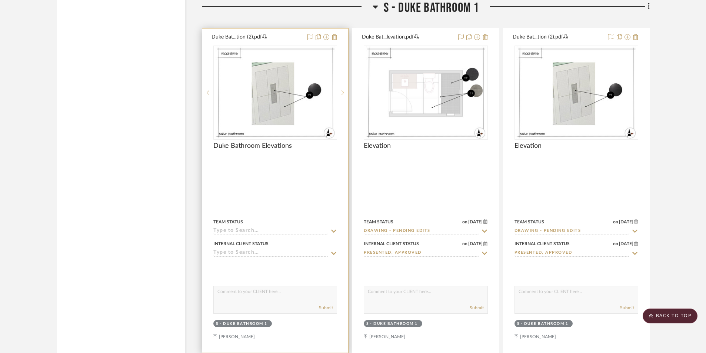
click at [338, 94] on sr-next-btn at bounding box center [342, 92] width 11 height 5
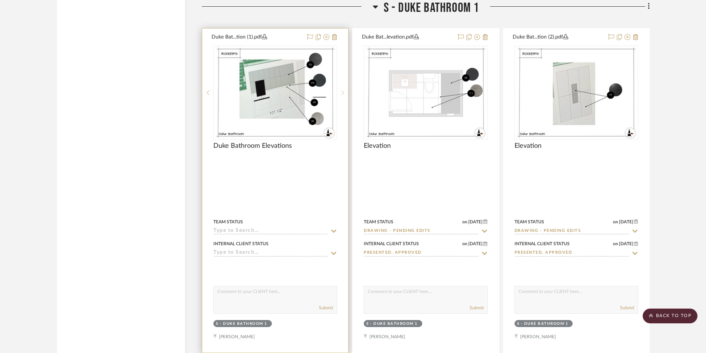
click at [338, 94] on sr-next-btn at bounding box center [342, 92] width 11 height 5
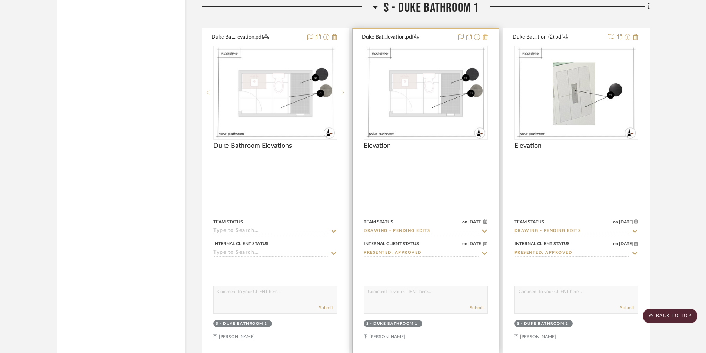
click at [486, 36] on icon at bounding box center [484, 37] width 5 height 6
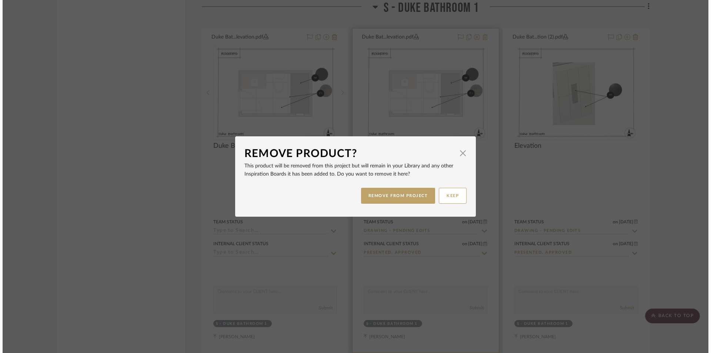
scroll to position [0, 0]
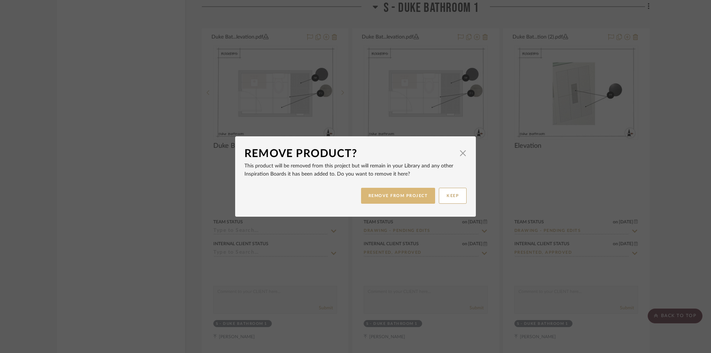
click at [398, 201] on button "REMOVE FROM PROJECT" at bounding box center [398, 196] width 74 height 16
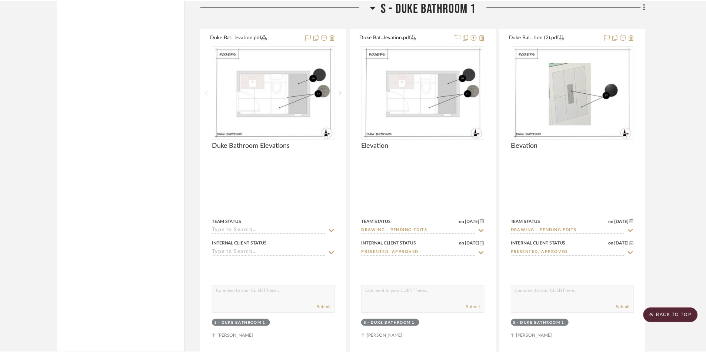
scroll to position [2811, 0]
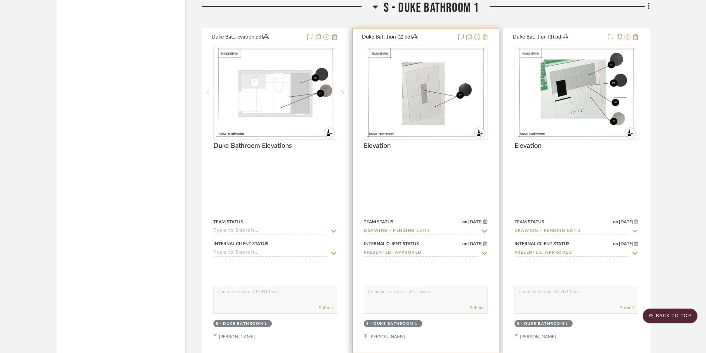
click at [486, 34] on icon at bounding box center [484, 37] width 5 height 6
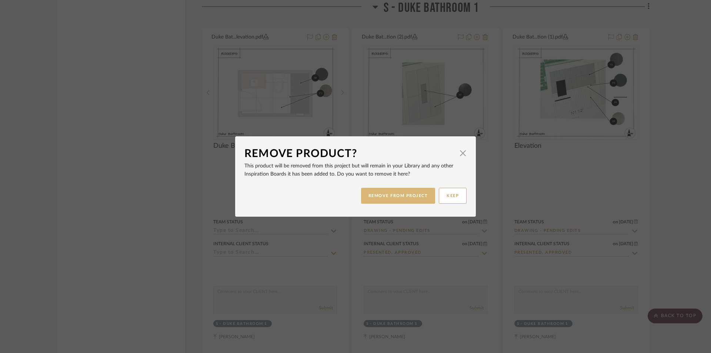
click at [411, 193] on button "REMOVE FROM PROJECT" at bounding box center [398, 196] width 74 height 16
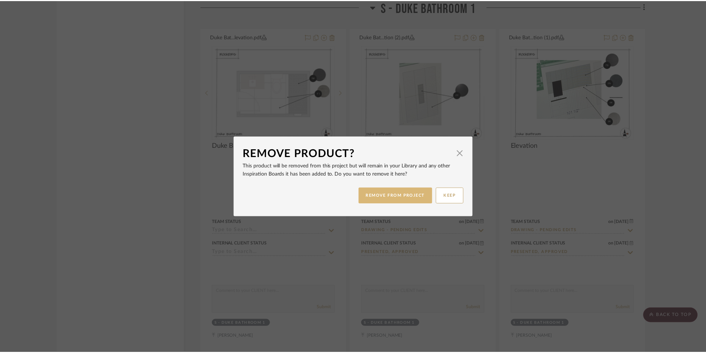
scroll to position [2811, 0]
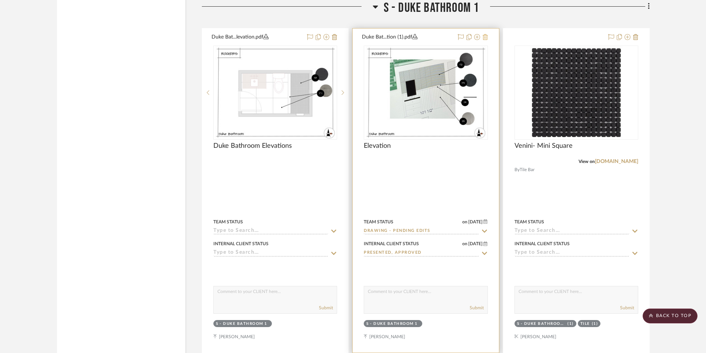
click at [484, 40] on fa-icon at bounding box center [484, 37] width 5 height 6
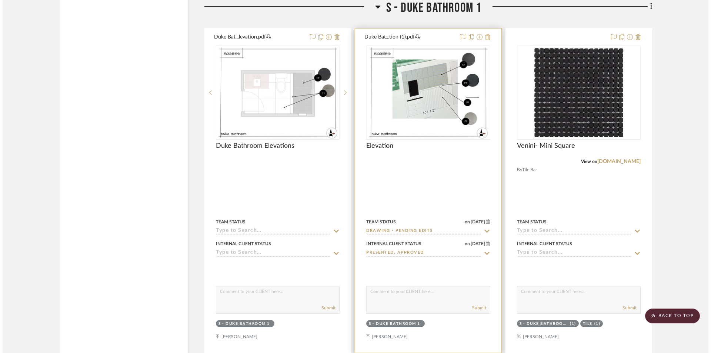
scroll to position [0, 0]
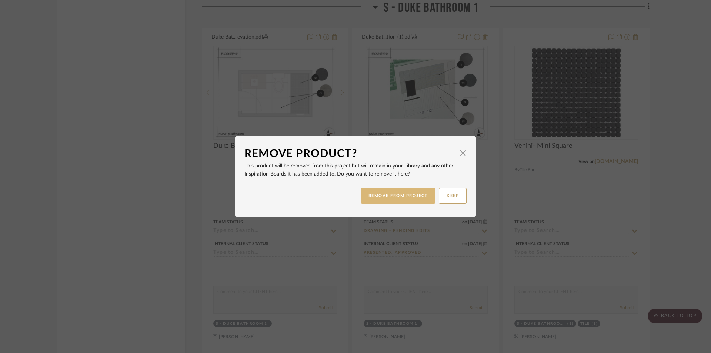
click at [406, 194] on button "REMOVE FROM PROJECT" at bounding box center [398, 196] width 74 height 16
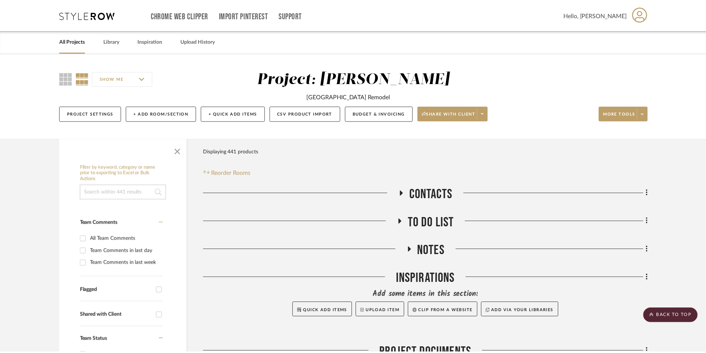
scroll to position [2811, 0]
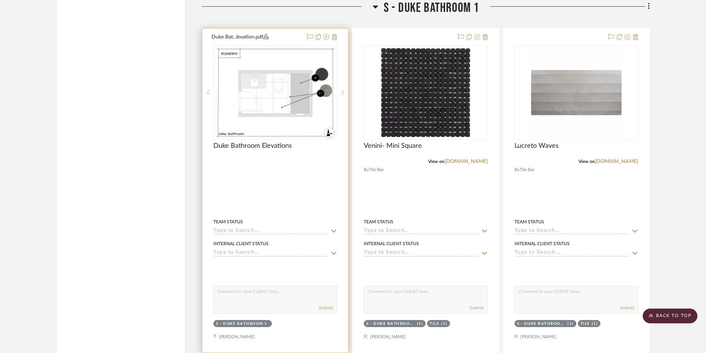
click at [267, 230] on input at bounding box center [270, 231] width 115 height 7
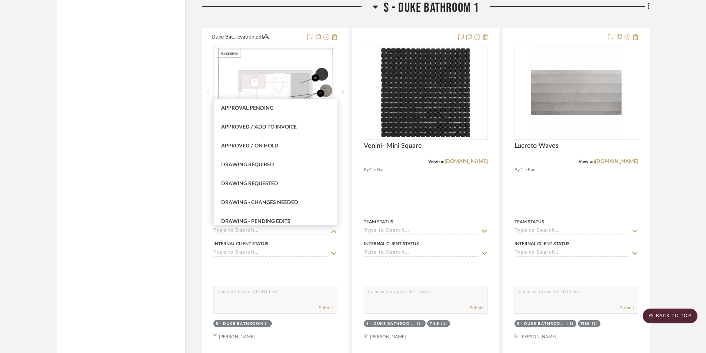
scroll to position [407, 0]
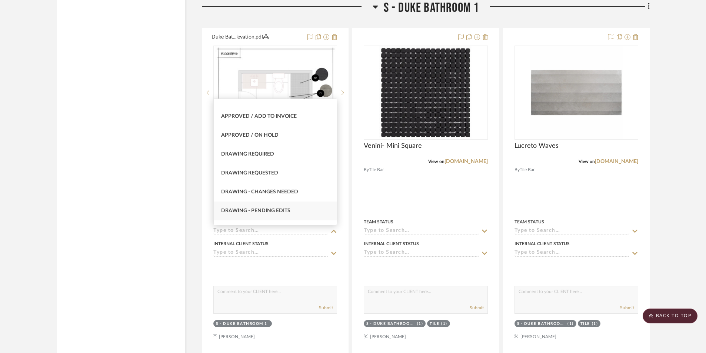
click at [266, 211] on span "Drawing - Pending Edits" at bounding box center [255, 210] width 69 height 5
type input "[DATE]"
type input "Drawing - Pending Edits"
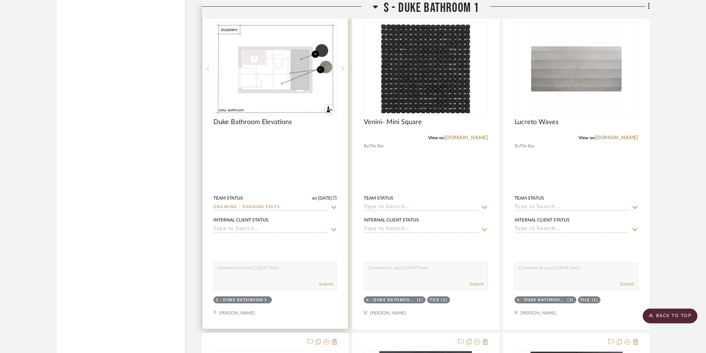
scroll to position [2848, 0]
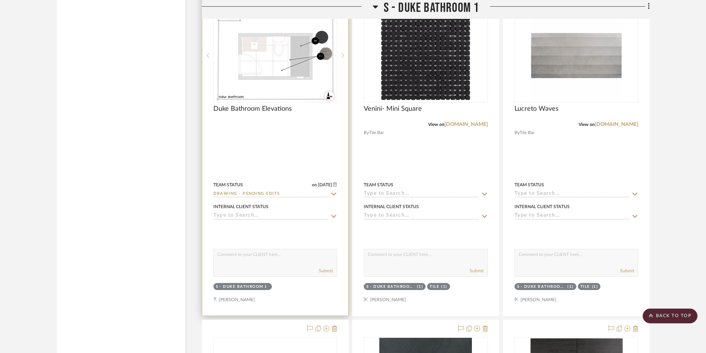
click at [332, 217] on icon at bounding box center [333, 216] width 7 height 6
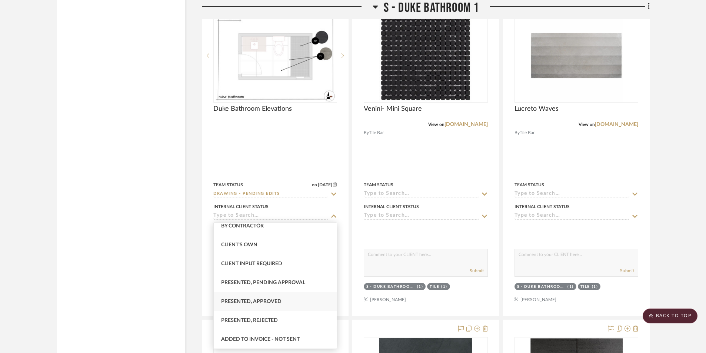
scroll to position [37, 0]
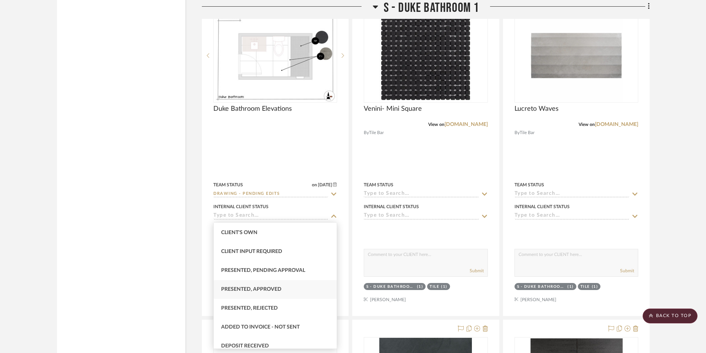
click at [272, 289] on span "Presented, Approved" at bounding box center [251, 289] width 60 height 5
type input "[DATE]"
type input "Presented, Approved"
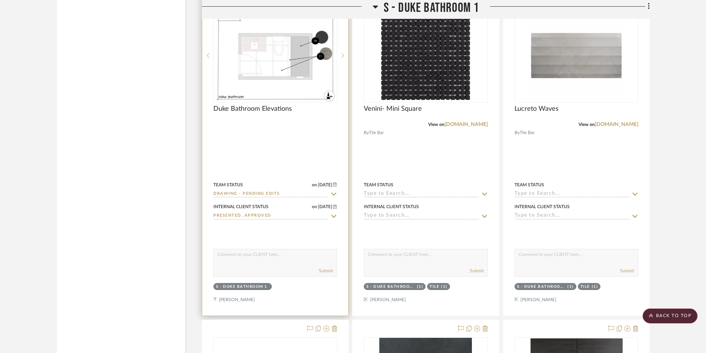
click at [332, 189] on div "Team Status on [DATE] [DATE] Drawing - Pending Edits" at bounding box center [275, 189] width 124 height 18
click at [333, 192] on icon at bounding box center [333, 194] width 7 height 6
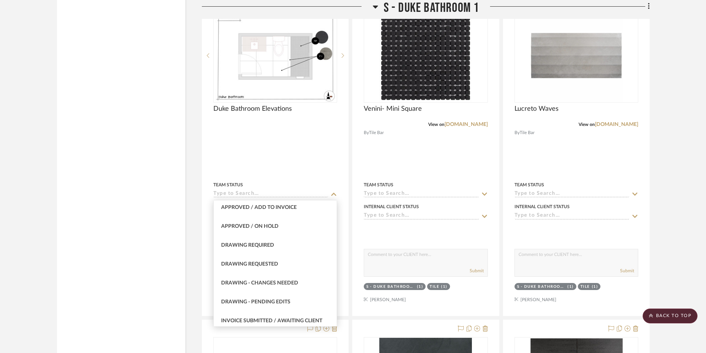
scroll to position [407, 0]
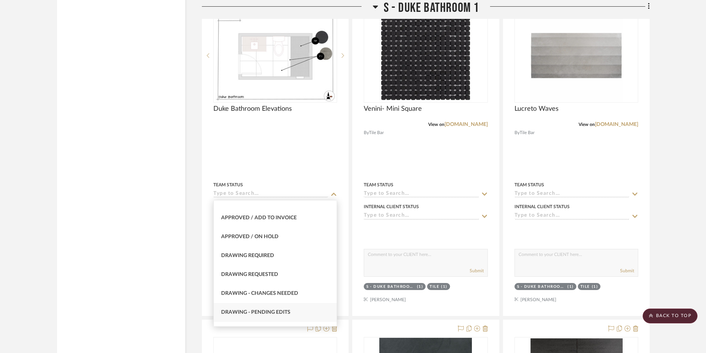
click at [281, 314] on span "Drawing - Pending Edits" at bounding box center [255, 311] width 69 height 5
type input "Drawing - Pending Edits"
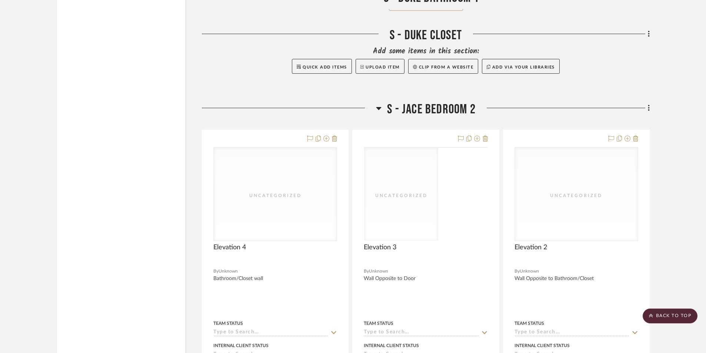
scroll to position [4144, 0]
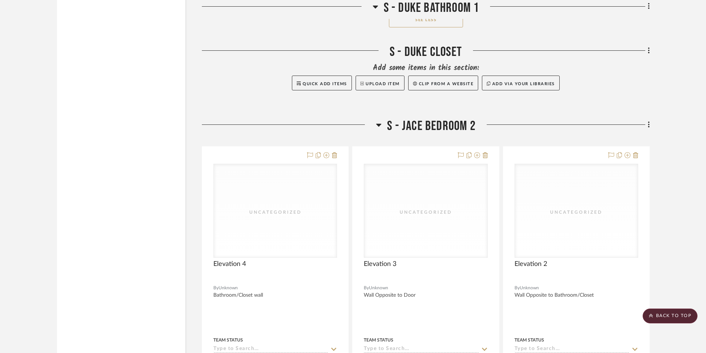
click at [409, 126] on span "S - Jace Bedroom 2" at bounding box center [431, 126] width 88 height 16
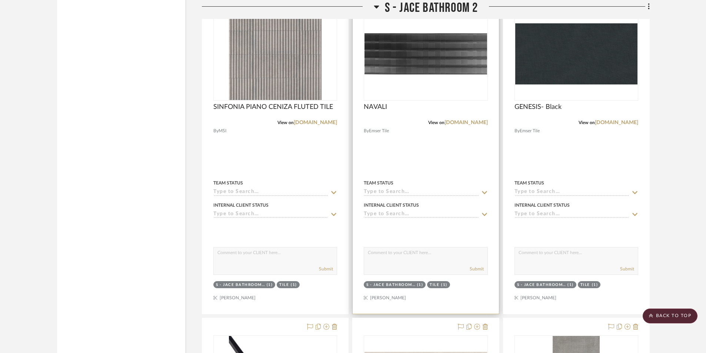
scroll to position [4181, 0]
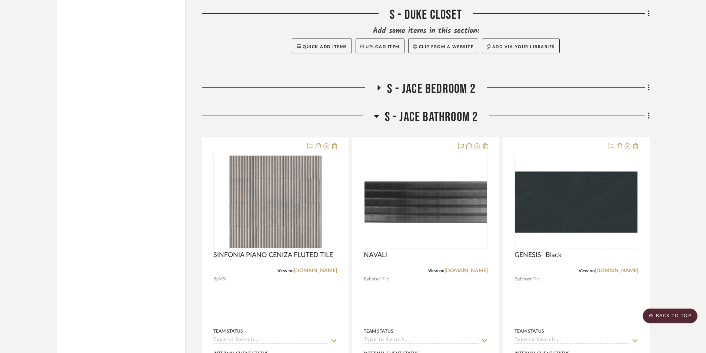
click at [649, 116] on icon at bounding box center [647, 116] width 1 height 6
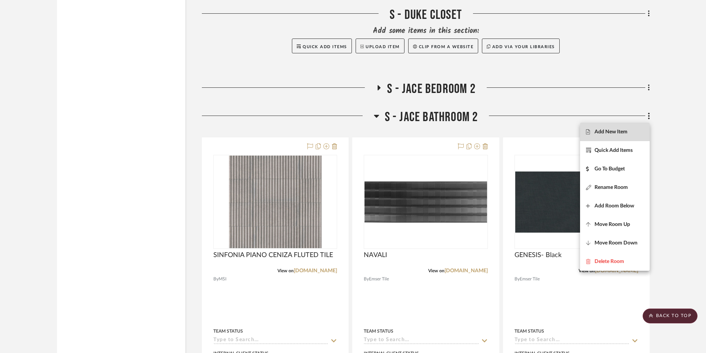
click at [640, 130] on span "Add New Item" at bounding box center [615, 132] width 58 height 6
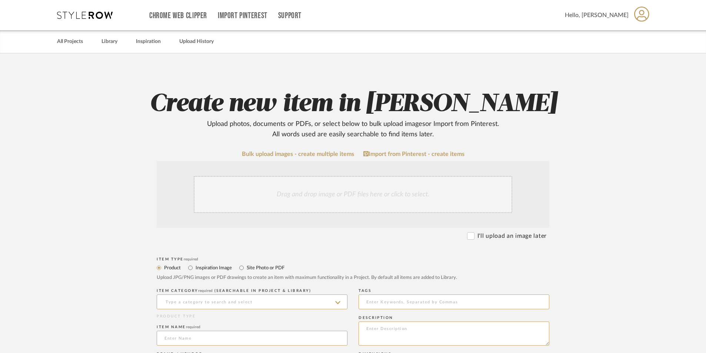
click at [312, 200] on div "Drag and drop image or PDF files here or click to select." at bounding box center [353, 194] width 318 height 37
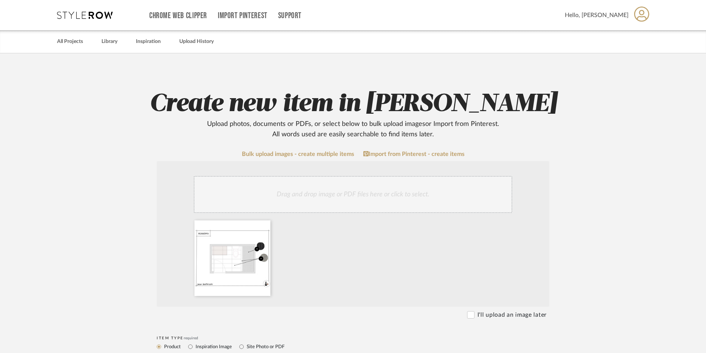
scroll to position [74, 0]
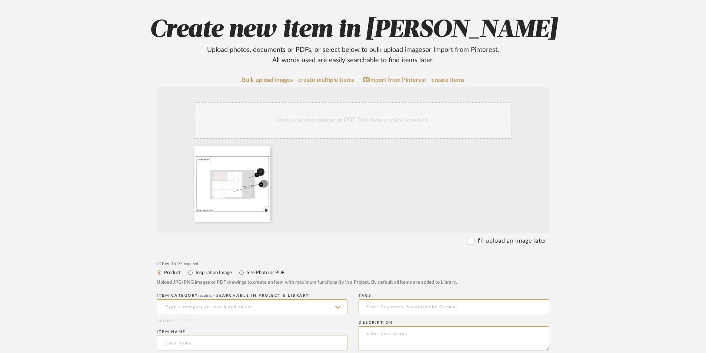
click at [246, 274] on label "Site Photo or PDF" at bounding box center [265, 272] width 38 height 8
click at [246, 274] on input "Site Photo or PDF" at bounding box center [241, 272] width 9 height 9
radio input "true"
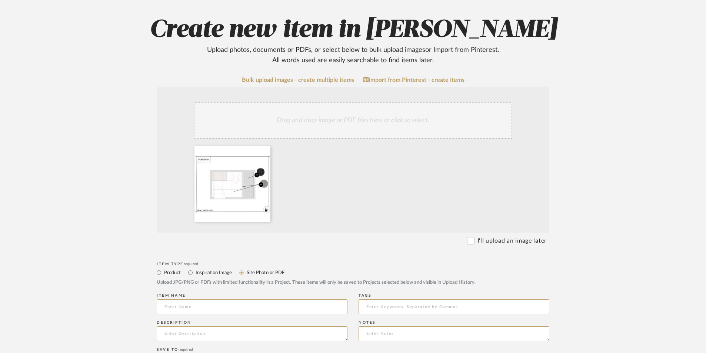
scroll to position [148, 0]
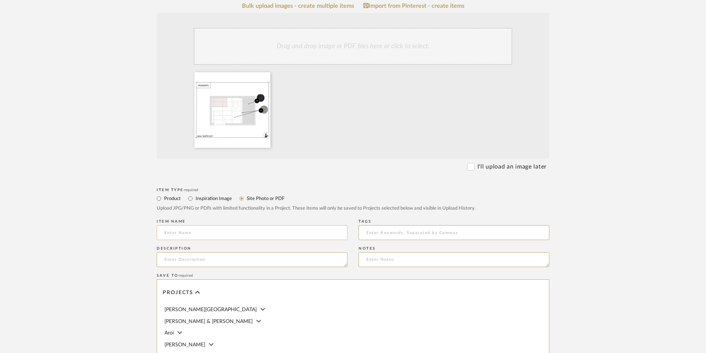
click at [212, 232] on input at bounding box center [252, 232] width 191 height 15
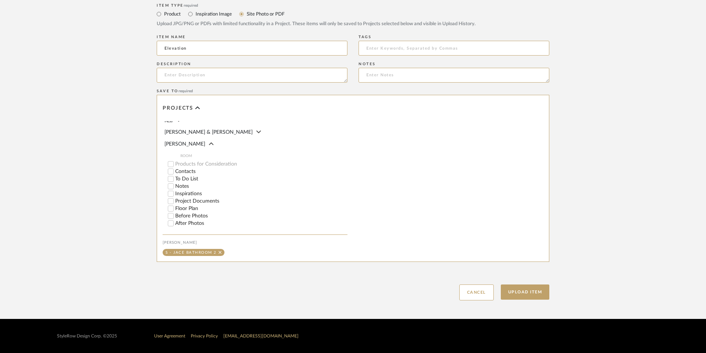
scroll to position [74, 0]
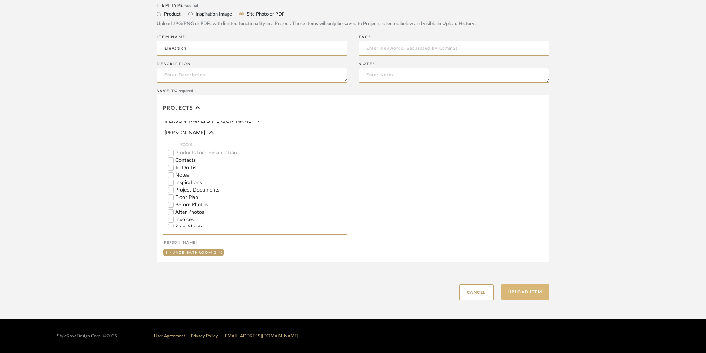
type input "Elevation"
click at [533, 293] on button "Upload Item" at bounding box center [524, 291] width 49 height 15
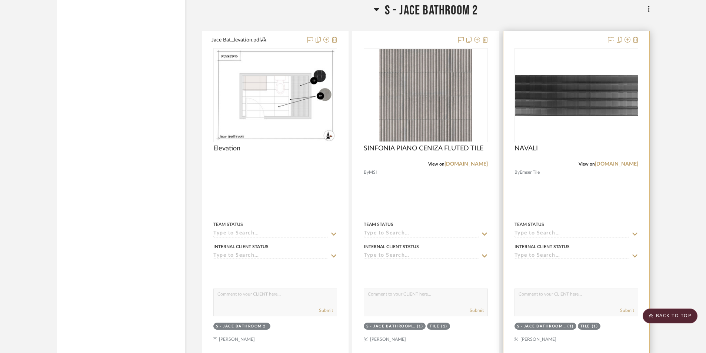
scroll to position [3960, 0]
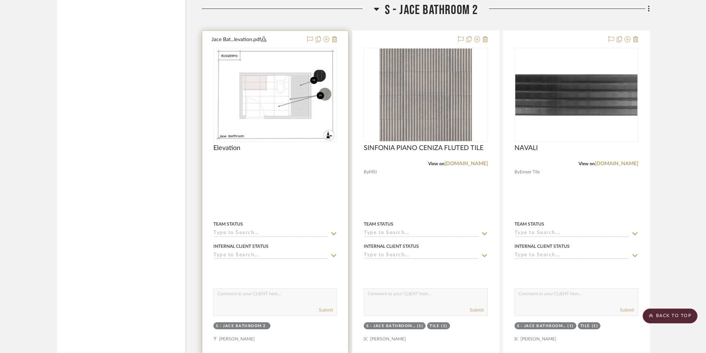
click at [337, 234] on icon at bounding box center [333, 234] width 7 height 6
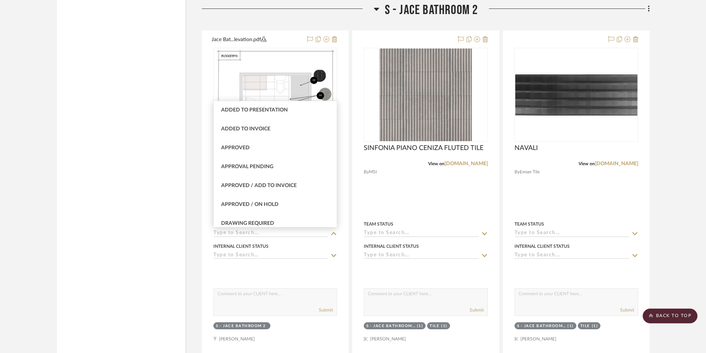
scroll to position [444, 0]
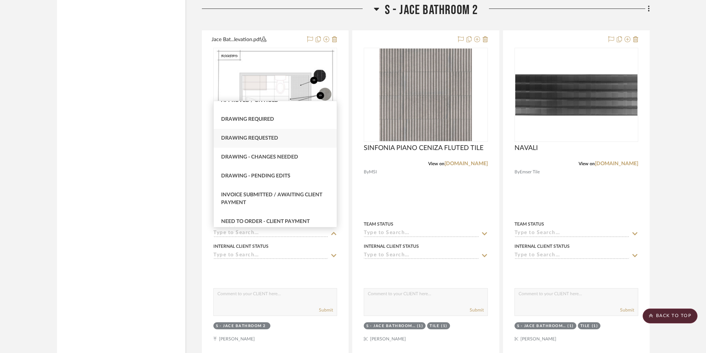
click at [284, 134] on div "Drawing requested" at bounding box center [275, 138] width 123 height 19
type input "[DATE]"
type input "Drawing requested"
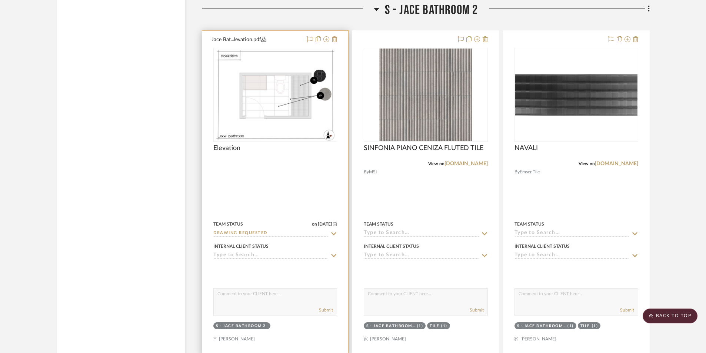
click at [329, 253] on sr-typeahead at bounding box center [275, 255] width 124 height 7
click at [335, 257] on icon at bounding box center [333, 255] width 7 height 6
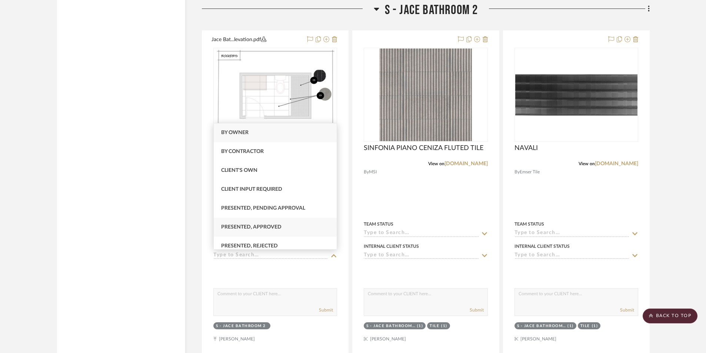
click at [300, 231] on div "Presented, Approved" at bounding box center [275, 227] width 123 height 19
type input "[DATE]"
type input "Presented, Approved"
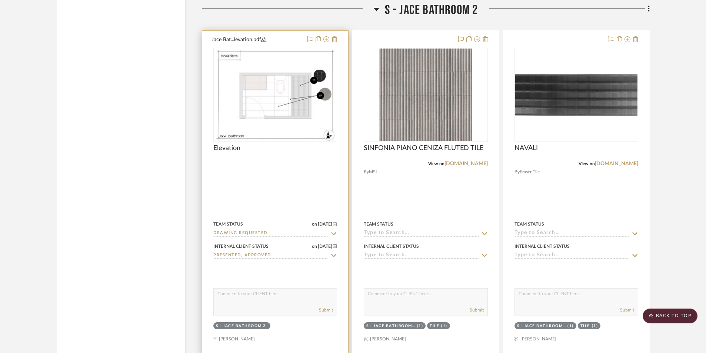
click at [278, 266] on div at bounding box center [275, 269] width 124 height 15
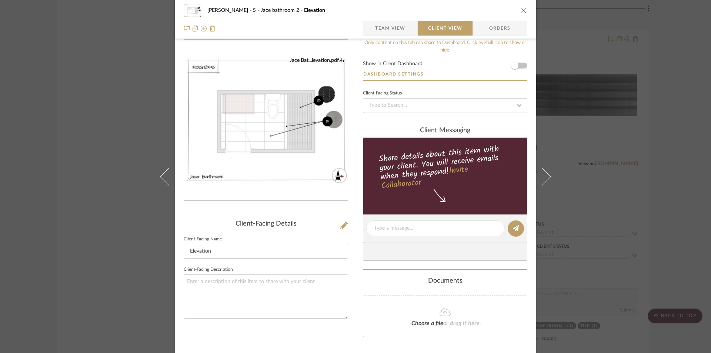
scroll to position [0, 0]
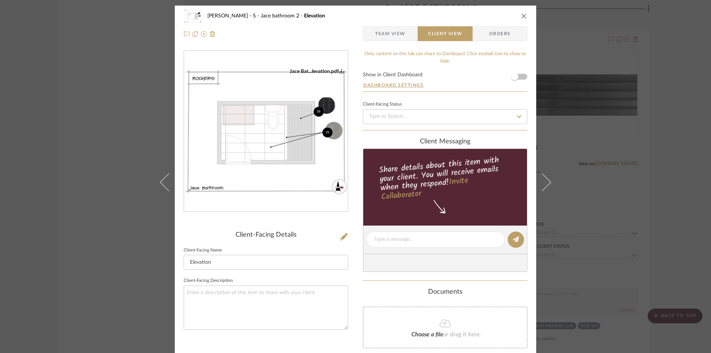
click at [396, 37] on span "Team View" at bounding box center [390, 33] width 30 height 15
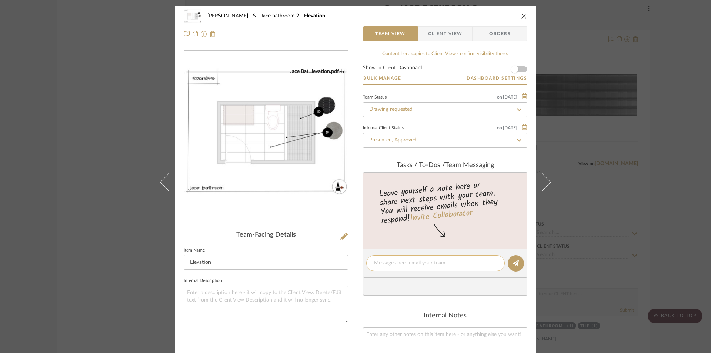
click at [463, 262] on textarea at bounding box center [435, 263] width 123 height 8
type textarea "Need to add other views to this elevation folder"
click at [513, 265] on icon at bounding box center [516, 263] width 6 height 6
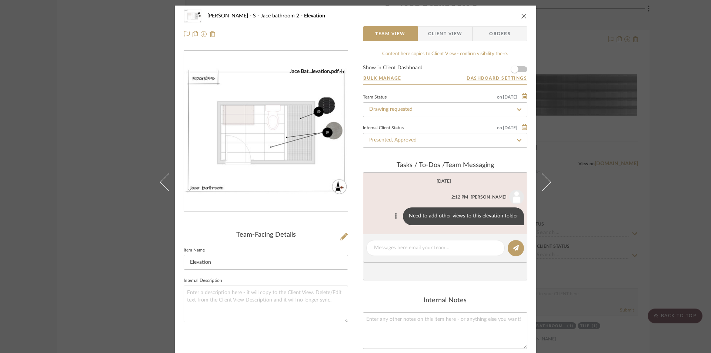
click at [395, 217] on icon at bounding box center [396, 216] width 2 height 6
click at [393, 217] on div at bounding box center [355, 176] width 711 height 353
click at [523, 13] on icon "close" at bounding box center [524, 16] width 6 height 6
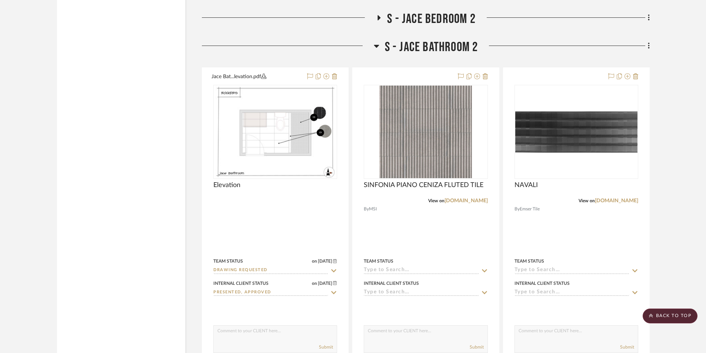
scroll to position [4071, 0]
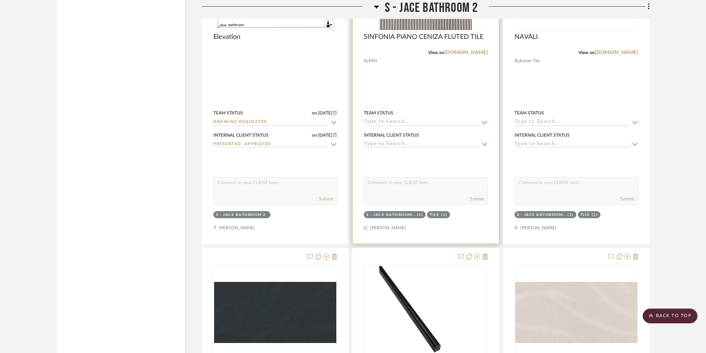
click at [401, 120] on input at bounding box center [421, 122] width 115 height 7
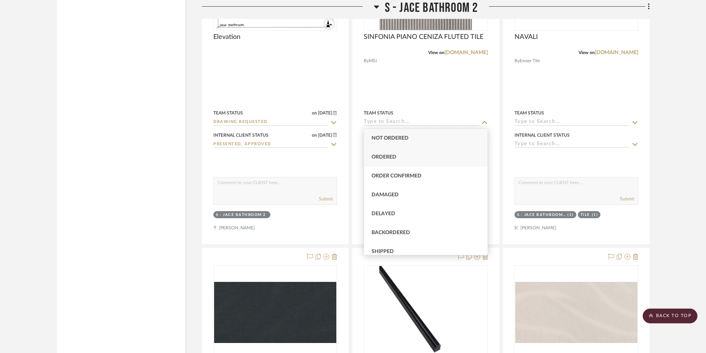
click at [396, 156] on span "Ordered" at bounding box center [383, 156] width 25 height 5
type input "[DATE]"
type input "Ordered"
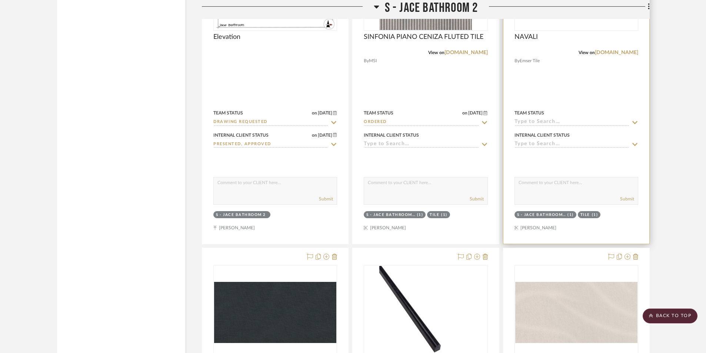
click at [562, 121] on input at bounding box center [571, 122] width 115 height 7
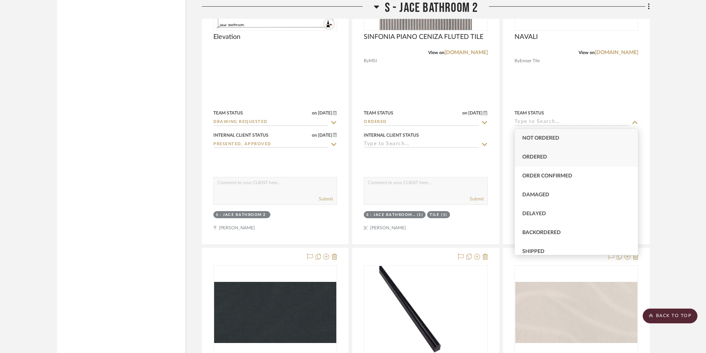
click at [548, 155] on div "Ordered" at bounding box center [576, 157] width 123 height 19
type input "[DATE]"
type input "Ordered"
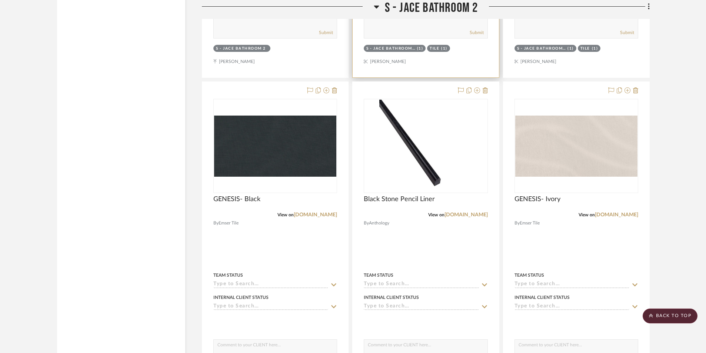
scroll to position [4293, 0]
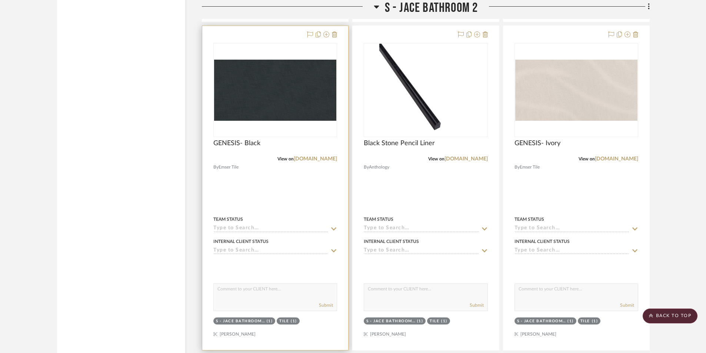
click at [324, 230] on input at bounding box center [270, 228] width 115 height 7
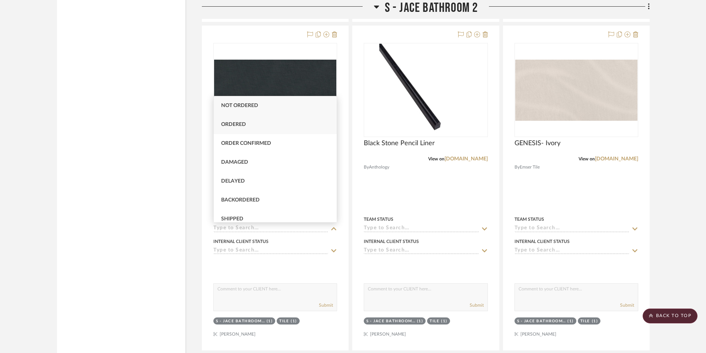
click at [300, 128] on div "Ordered" at bounding box center [275, 124] width 123 height 19
type input "[DATE]"
type input "Ordered"
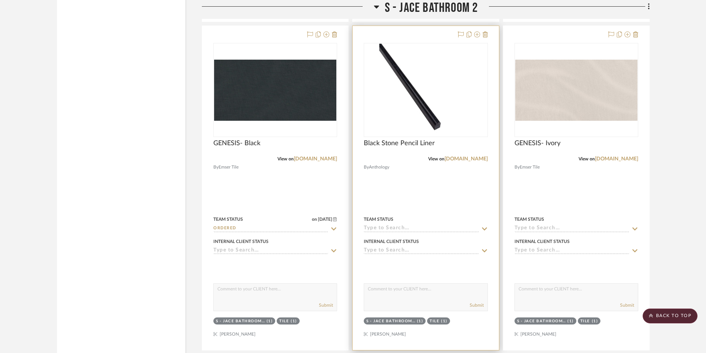
click at [405, 228] on input at bounding box center [421, 228] width 115 height 7
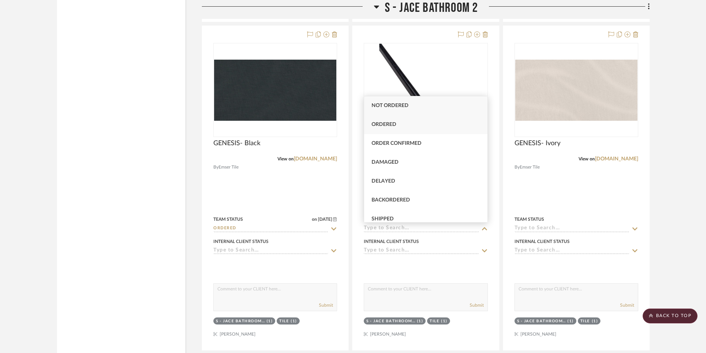
click at [393, 127] on span "Ordered" at bounding box center [383, 124] width 25 height 5
type input "[DATE]"
type input "Ordered"
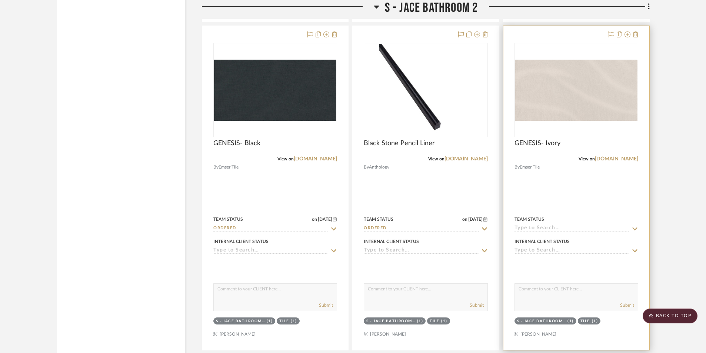
click at [552, 228] on input at bounding box center [571, 228] width 115 height 7
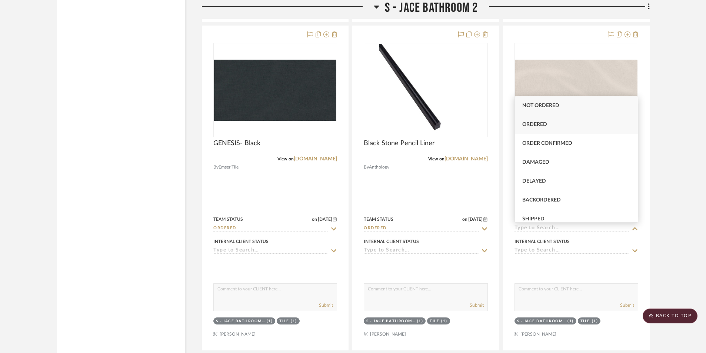
click at [536, 127] on span "Ordered" at bounding box center [534, 124] width 25 height 5
type input "[DATE]"
type input "Ordered"
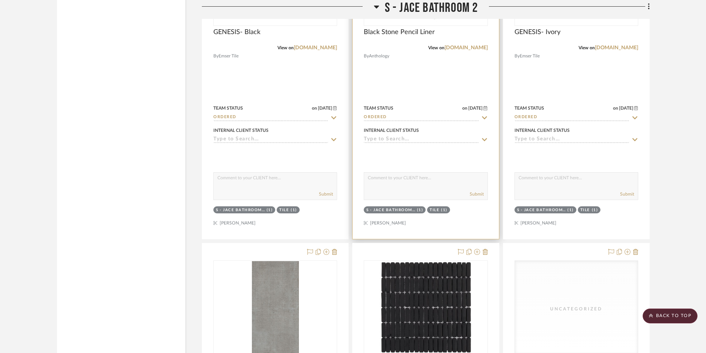
scroll to position [4515, 0]
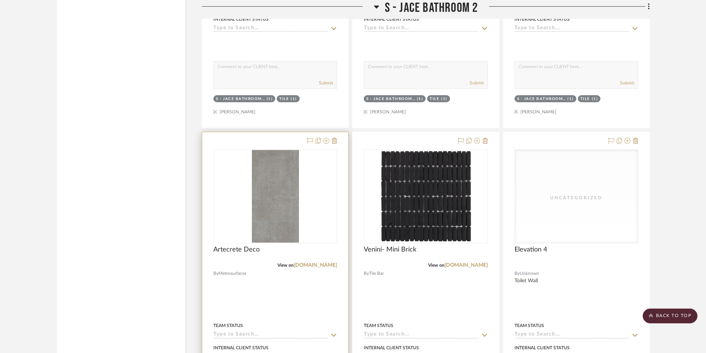
click at [329, 341] on div at bounding box center [275, 294] width 146 height 324
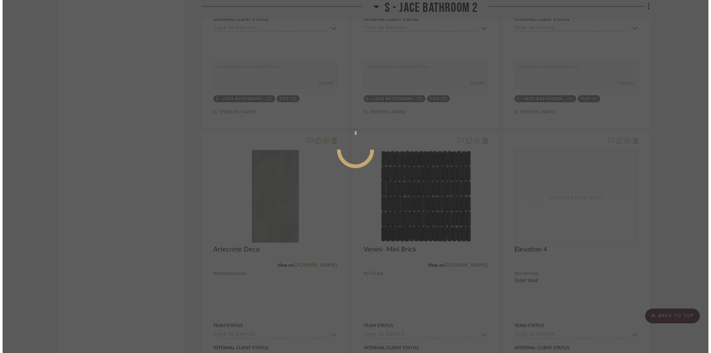
scroll to position [0, 0]
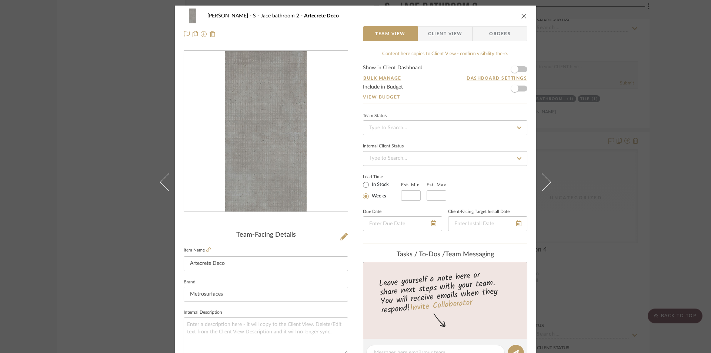
click at [521, 16] on icon "close" at bounding box center [524, 16] width 6 height 6
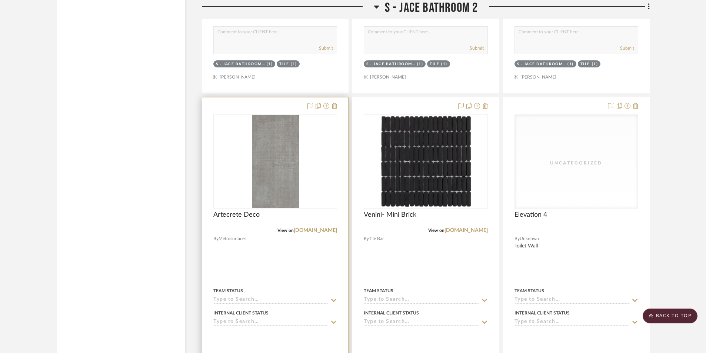
scroll to position [4589, 0]
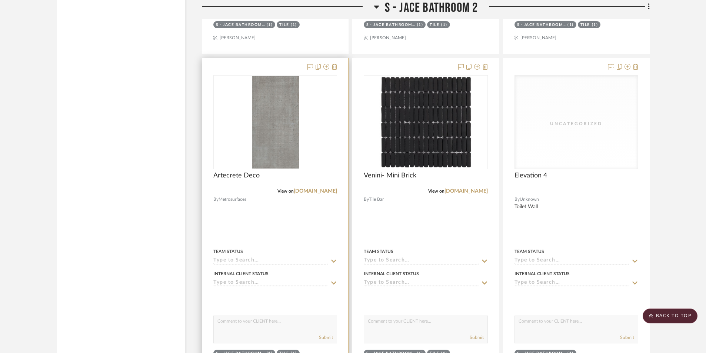
click at [331, 258] on icon at bounding box center [333, 261] width 7 height 6
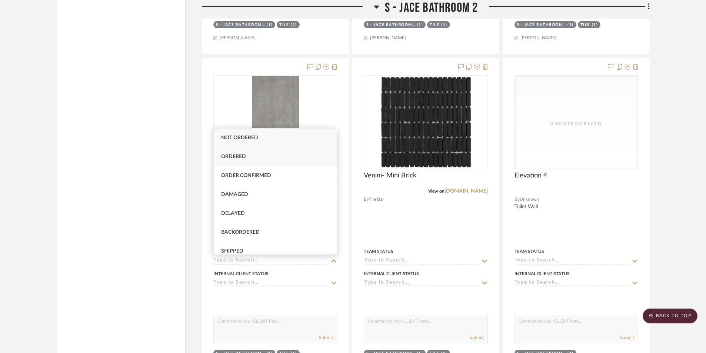
click at [274, 157] on div "Ordered" at bounding box center [275, 156] width 123 height 19
type input "[DATE]"
type input "Ordered"
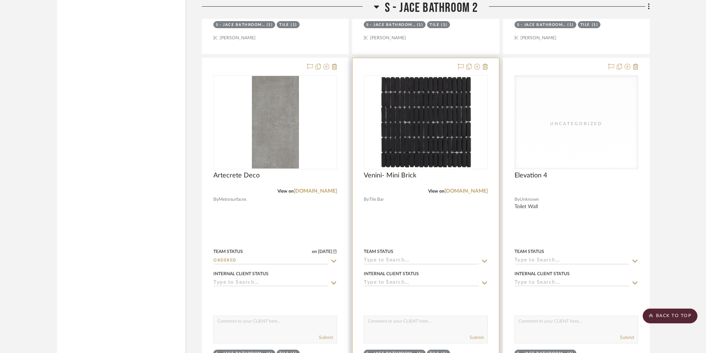
click at [481, 262] on icon at bounding box center [484, 261] width 7 height 6
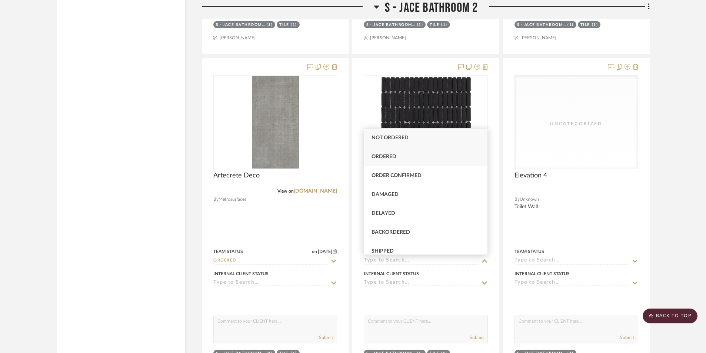
click at [406, 155] on div "Ordered" at bounding box center [425, 156] width 123 height 19
type input "[DATE]"
type input "Ordered"
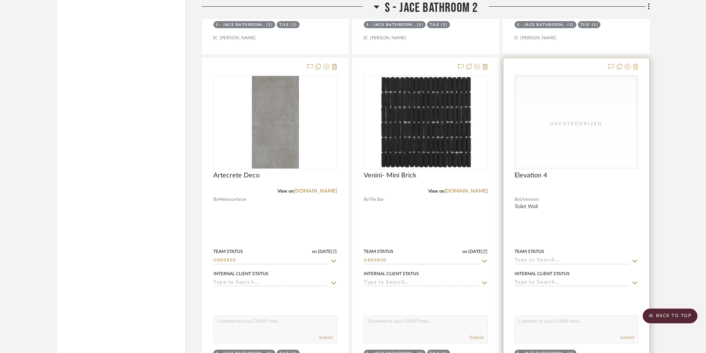
click at [637, 66] on icon at bounding box center [635, 67] width 5 height 6
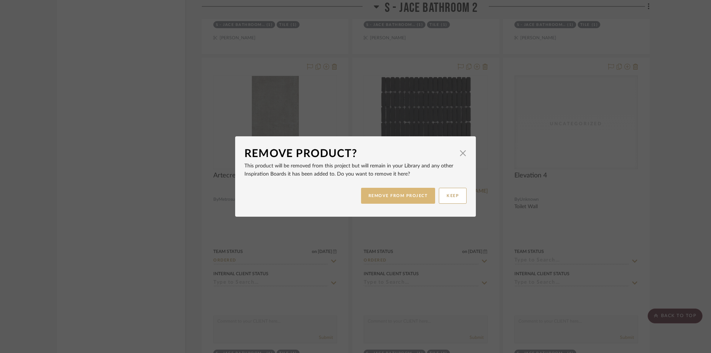
click at [419, 195] on button "REMOVE FROM PROJECT" at bounding box center [398, 196] width 74 height 16
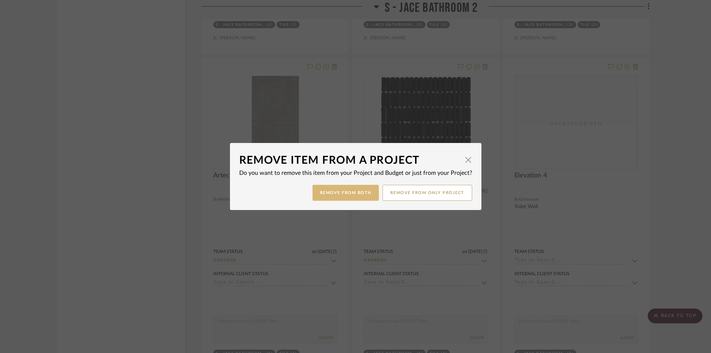
click at [355, 195] on button "Remove from Both" at bounding box center [345, 193] width 66 height 16
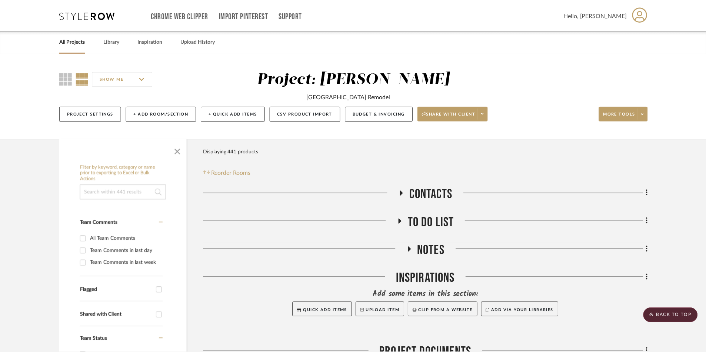
scroll to position [4589, 0]
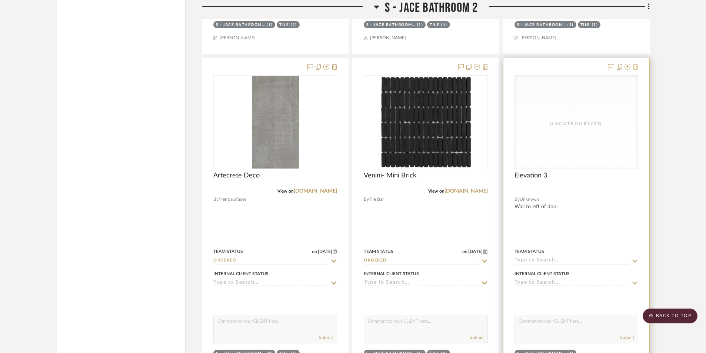
click at [636, 65] on icon at bounding box center [635, 67] width 5 height 6
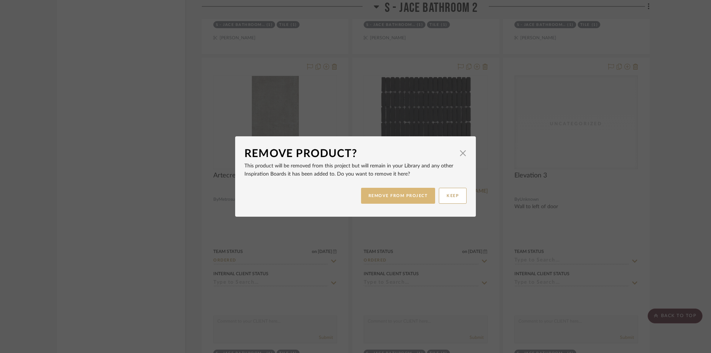
click at [412, 195] on button "REMOVE FROM PROJECT" at bounding box center [398, 196] width 74 height 16
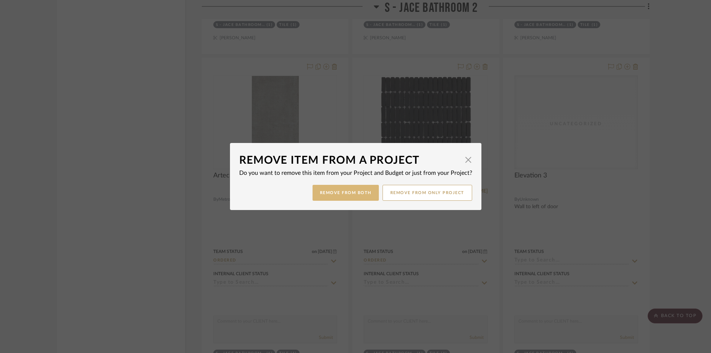
click at [312, 194] on button "Remove from Both" at bounding box center [345, 193] width 66 height 16
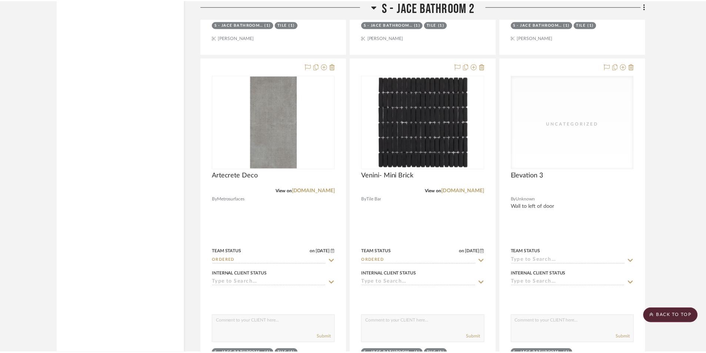
scroll to position [4589, 0]
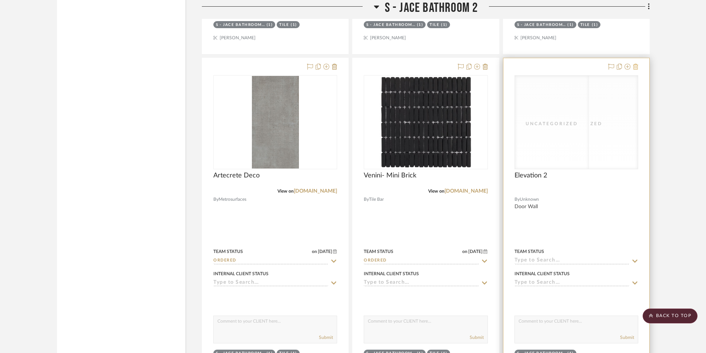
click at [636, 67] on icon at bounding box center [635, 67] width 5 height 6
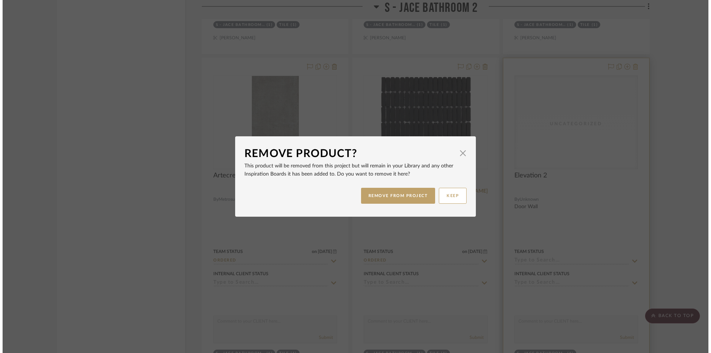
scroll to position [0, 0]
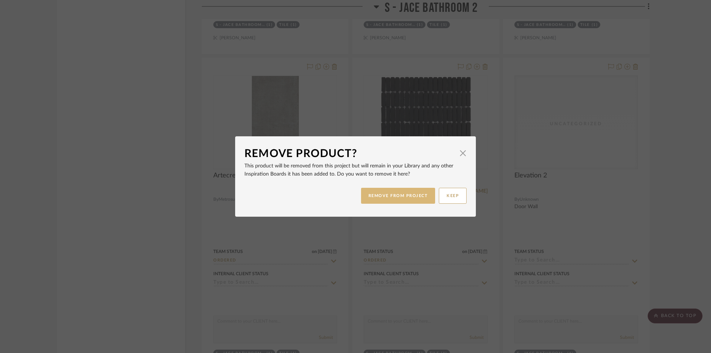
click at [418, 190] on button "REMOVE FROM PROJECT" at bounding box center [398, 196] width 74 height 16
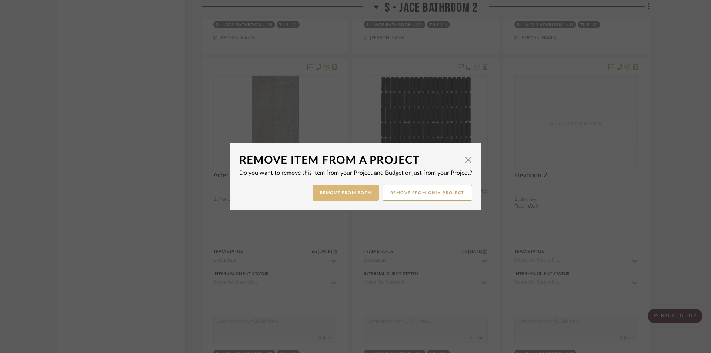
click at [370, 190] on button "Remove from Both" at bounding box center [345, 193] width 66 height 16
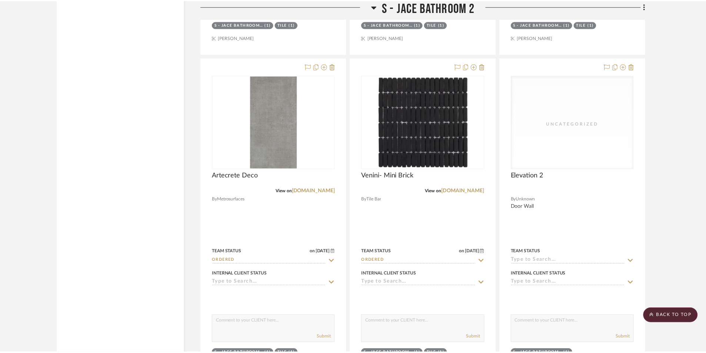
scroll to position [4589, 0]
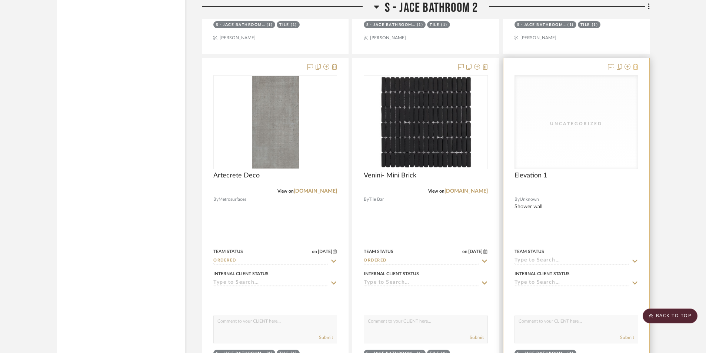
click at [637, 68] on icon at bounding box center [635, 67] width 5 height 6
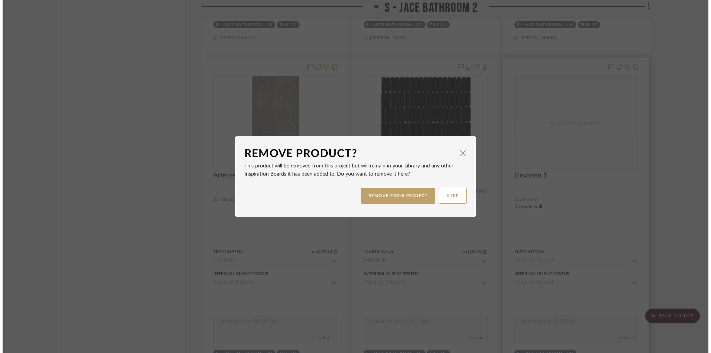
scroll to position [0, 0]
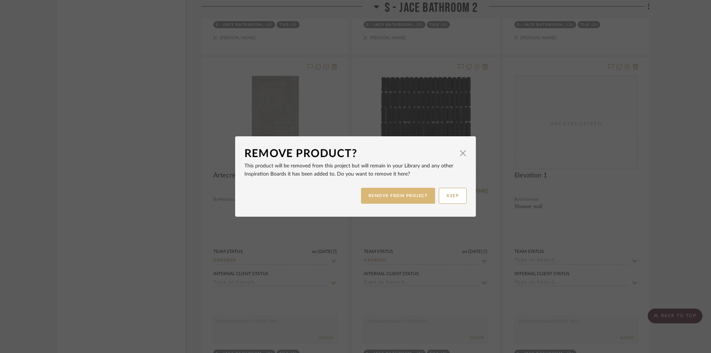
click at [403, 199] on button "REMOVE FROM PROJECT" at bounding box center [398, 196] width 74 height 16
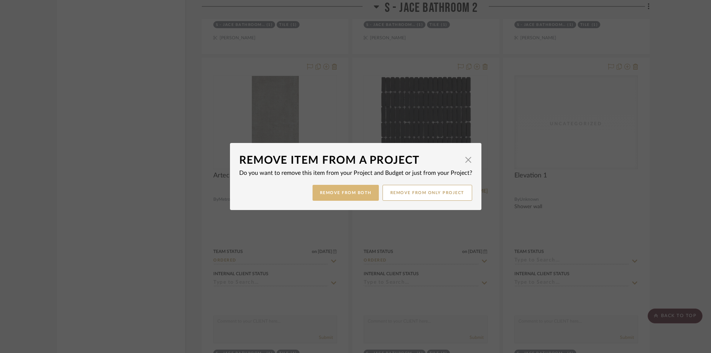
click at [331, 192] on button "Remove from Both" at bounding box center [345, 193] width 66 height 16
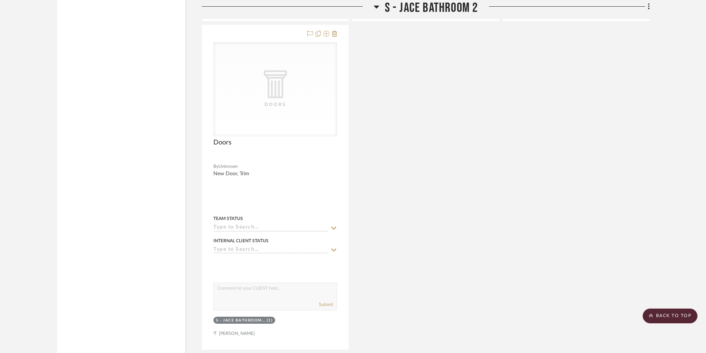
scroll to position [5440, 0]
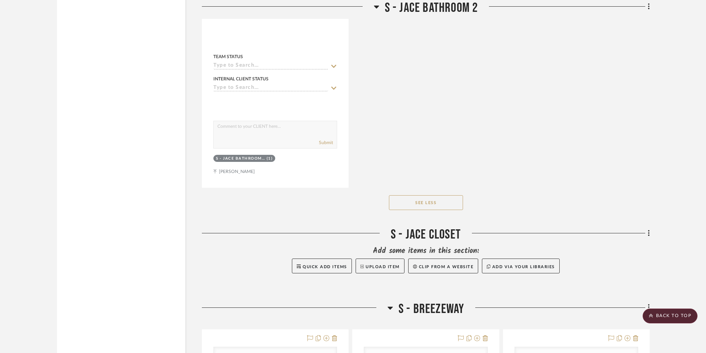
click at [442, 204] on button "See Less" at bounding box center [426, 202] width 74 height 15
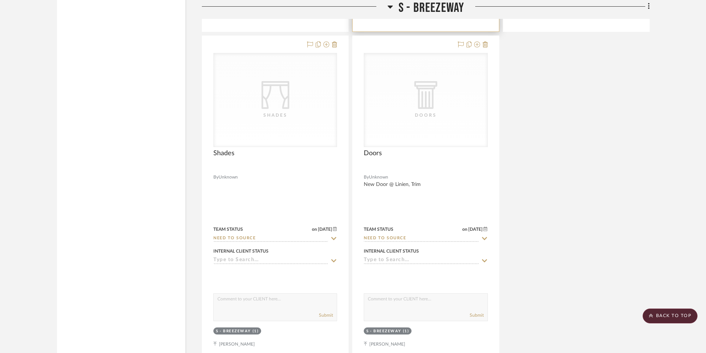
scroll to position [5811, 0]
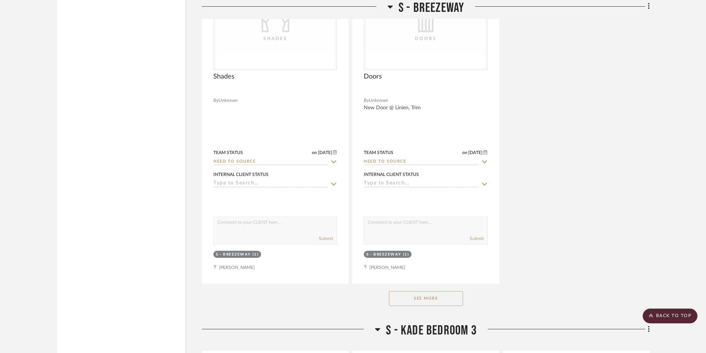
click at [435, 300] on button "See More" at bounding box center [426, 298] width 74 height 15
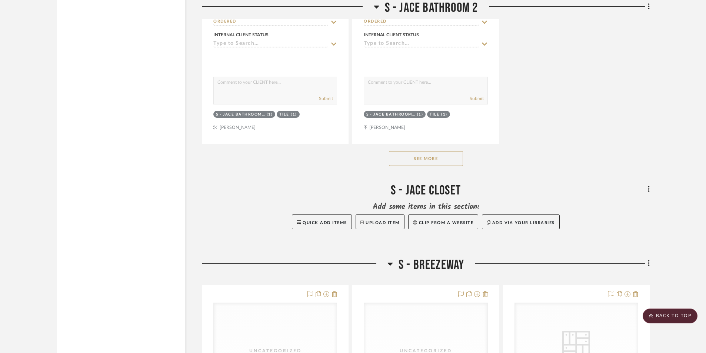
scroll to position [4885, 0]
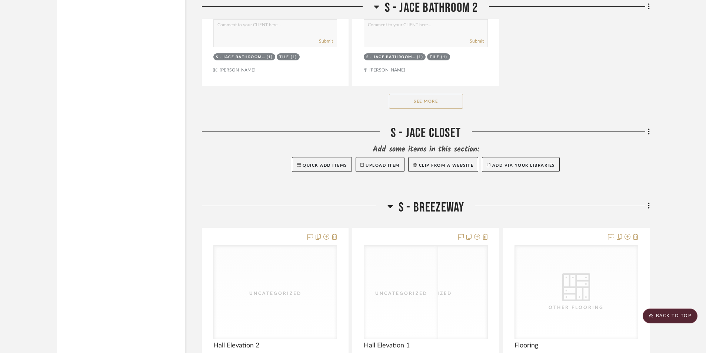
click at [402, 204] on span "S - Breezeway" at bounding box center [431, 208] width 66 height 16
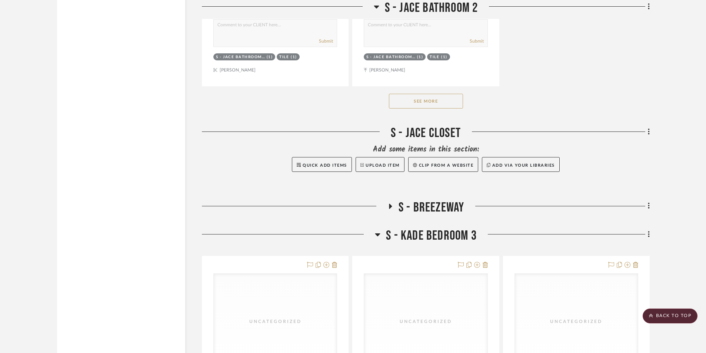
click at [391, 234] on span "S - Kade Bedroom 3" at bounding box center [431, 236] width 91 height 16
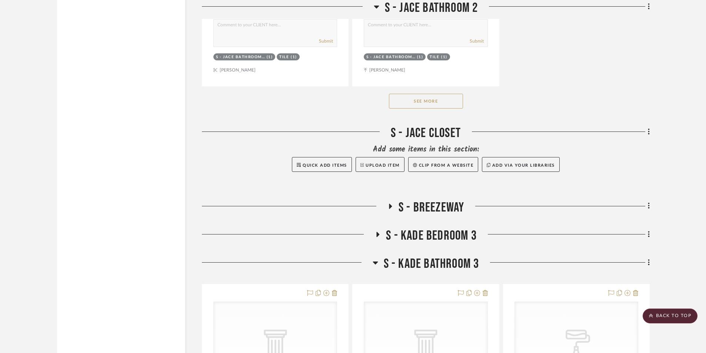
click at [384, 265] on span "S - Kade Bathroom 3" at bounding box center [432, 264] width 96 height 16
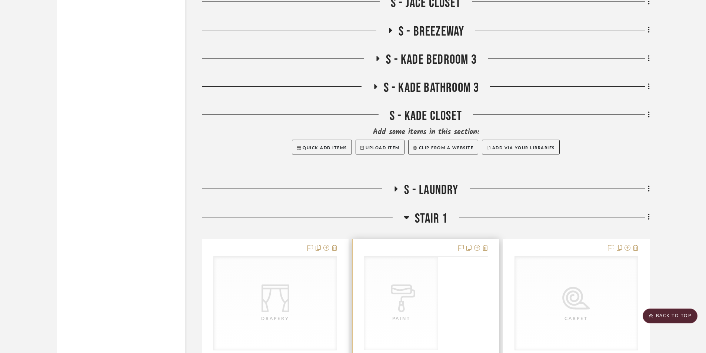
scroll to position [5070, 0]
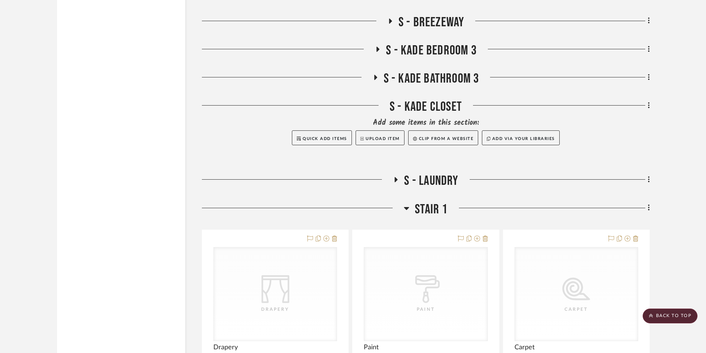
click at [406, 180] on span "S - Laundry" at bounding box center [431, 181] width 54 height 16
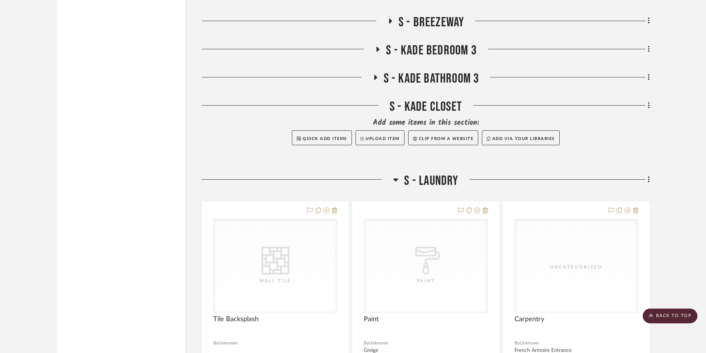
click at [406, 180] on span "S - Laundry" at bounding box center [431, 181] width 54 height 16
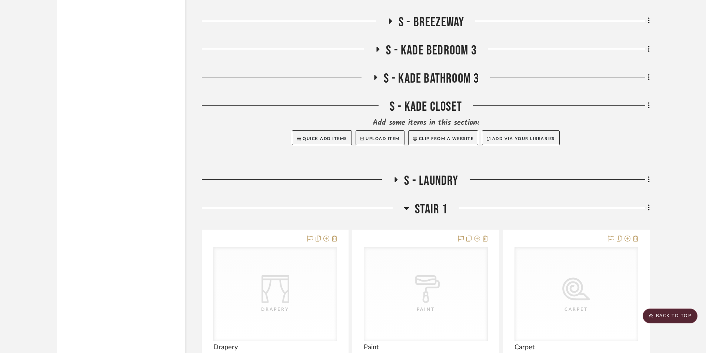
click at [406, 206] on icon at bounding box center [407, 208] width 6 height 9
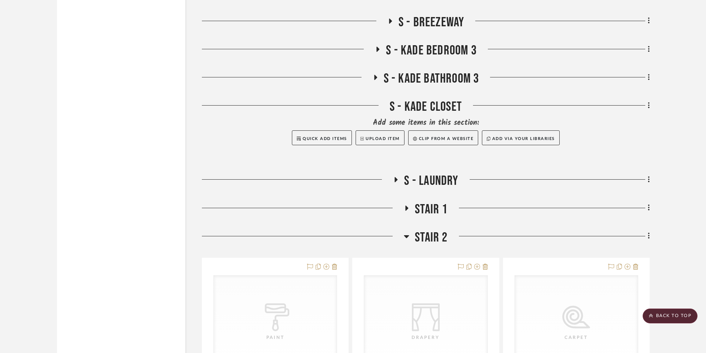
click at [407, 242] on fa-icon at bounding box center [407, 238] width 6 height 11
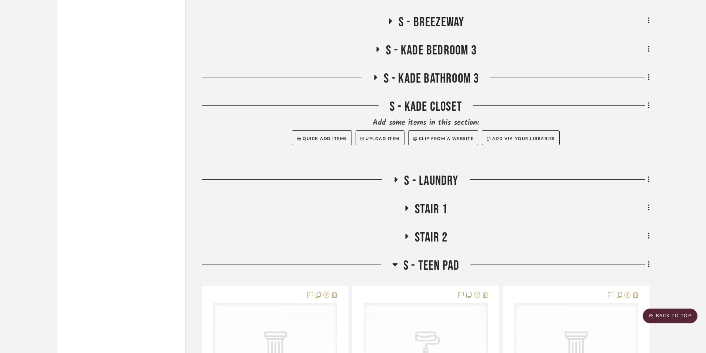
click at [405, 261] on span "S - Teen Pad" at bounding box center [431, 266] width 56 height 16
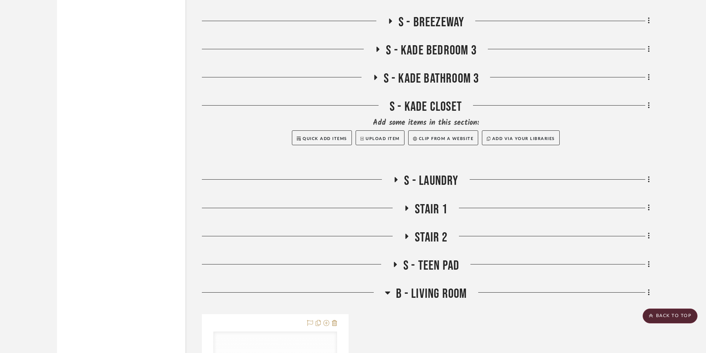
click at [394, 292] on h3 "B - Living Room" at bounding box center [426, 294] width 82 height 16
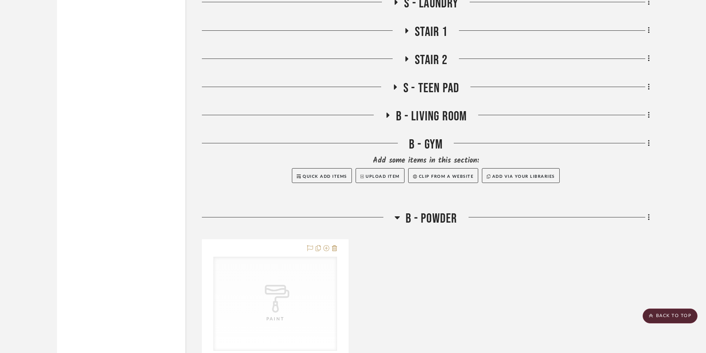
scroll to position [5255, 0]
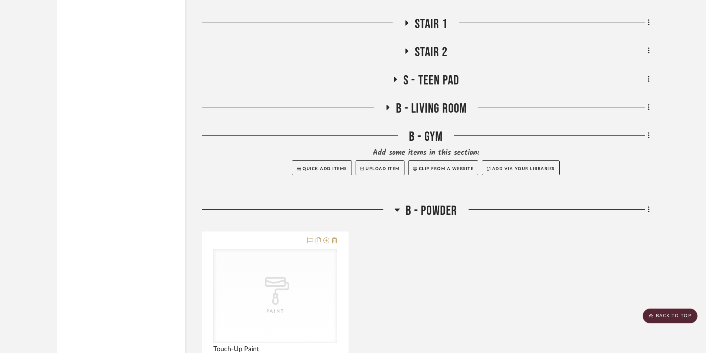
click at [398, 211] on icon at bounding box center [397, 209] width 6 height 9
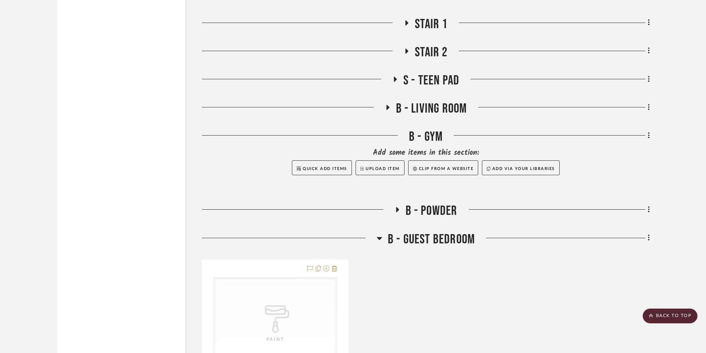
click at [393, 237] on span "B - Guest Bedroom" at bounding box center [431, 239] width 87 height 16
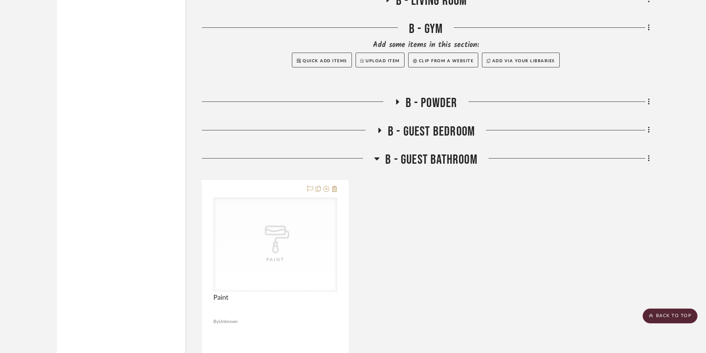
scroll to position [5366, 0]
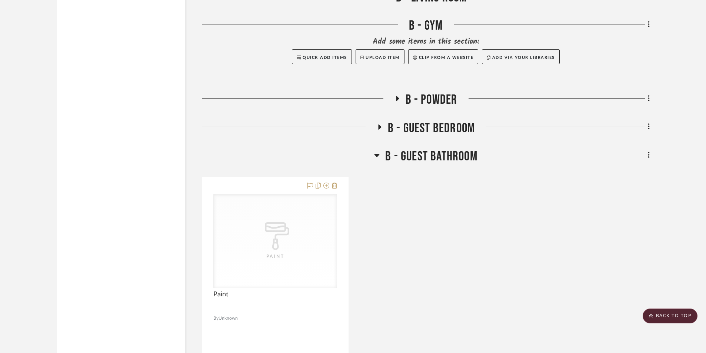
click at [374, 155] on icon at bounding box center [377, 155] width 6 height 9
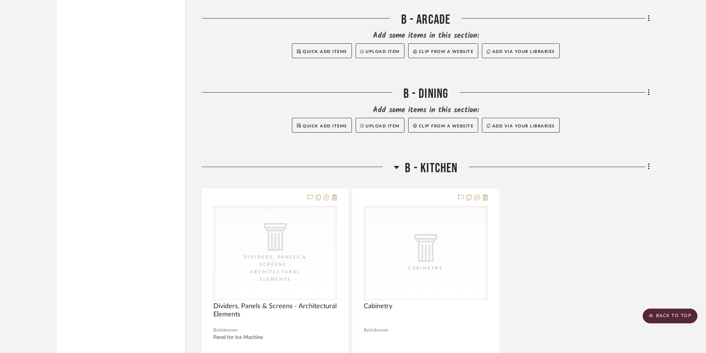
scroll to position [5699, 0]
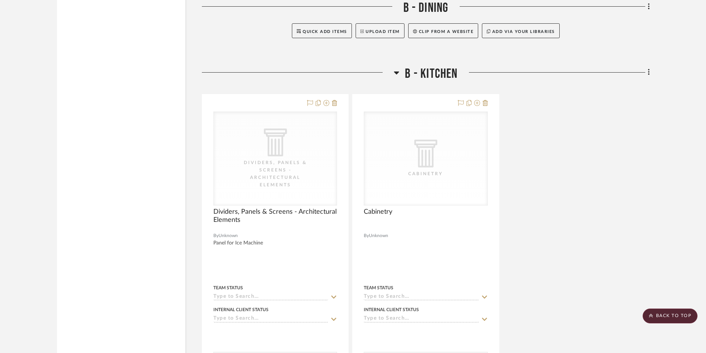
click at [398, 70] on icon at bounding box center [397, 72] width 6 height 9
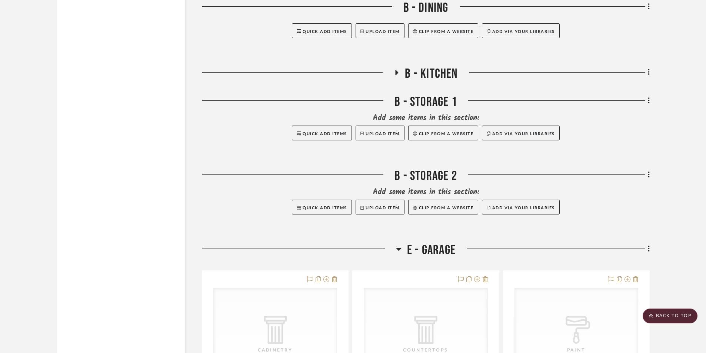
scroll to position [5811, 0]
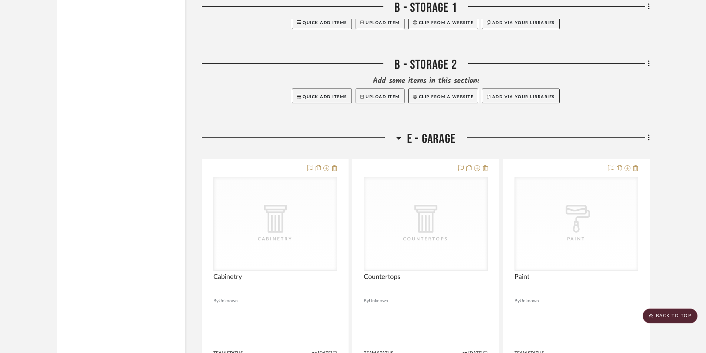
click at [396, 137] on icon at bounding box center [399, 137] width 6 height 9
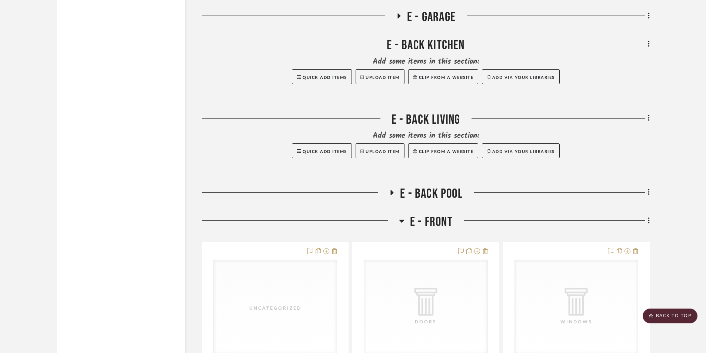
scroll to position [5959, 0]
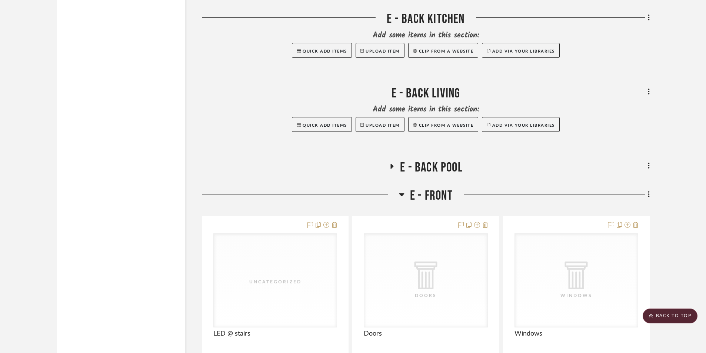
click at [401, 194] on icon at bounding box center [401, 194] width 5 height 3
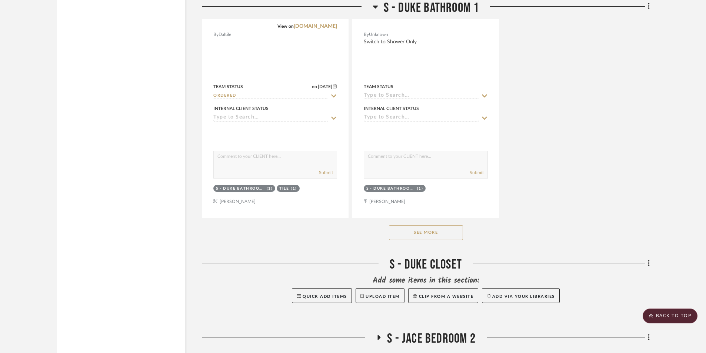
scroll to position [3788, 0]
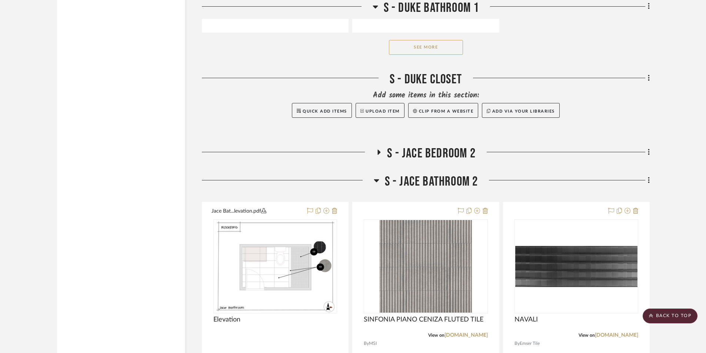
click at [378, 184] on icon at bounding box center [377, 180] width 6 height 9
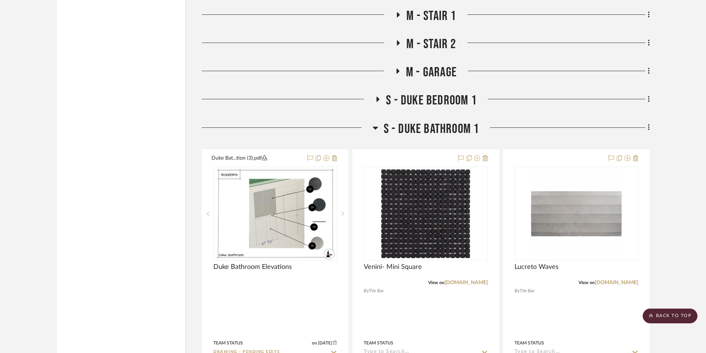
scroll to position [2678, 0]
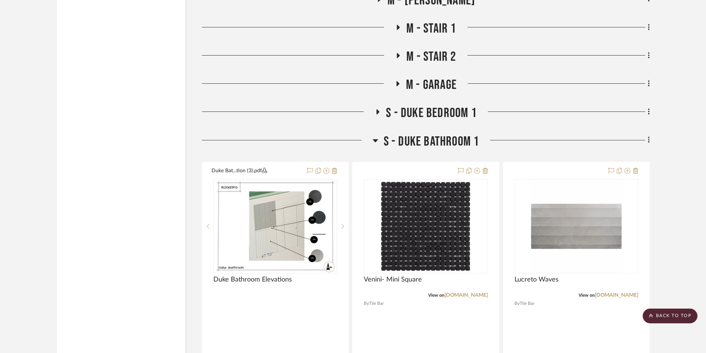
click at [374, 141] on icon at bounding box center [374, 140] width 5 height 3
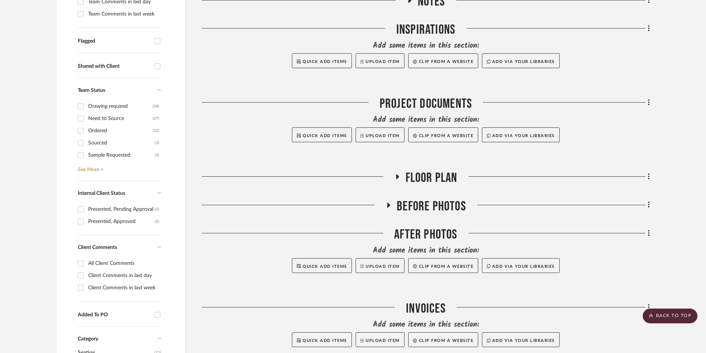
scroll to position [259, 0]
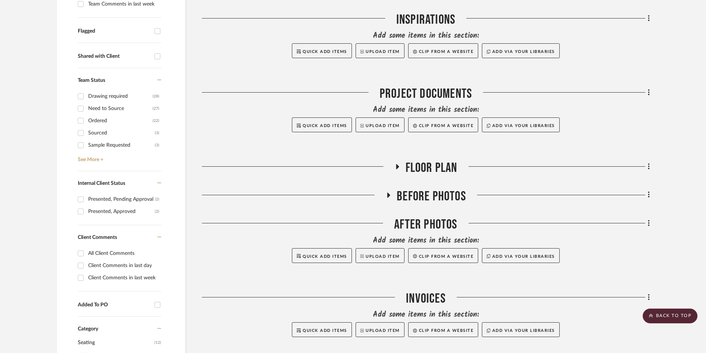
click at [112, 144] on div "Sample Requested" at bounding box center [121, 145] width 67 height 12
click at [87, 144] on input "Sample Requested (3)" at bounding box center [81, 145] width 12 height 12
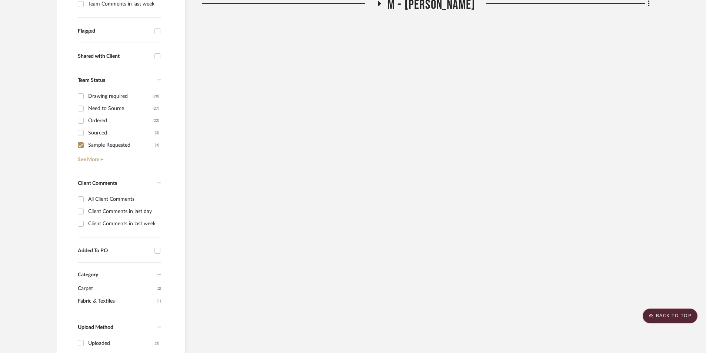
click at [112, 145] on div "Sample Requested" at bounding box center [121, 145] width 67 height 12
click at [87, 145] on input "Sample Requested (3)" at bounding box center [81, 145] width 12 height 12
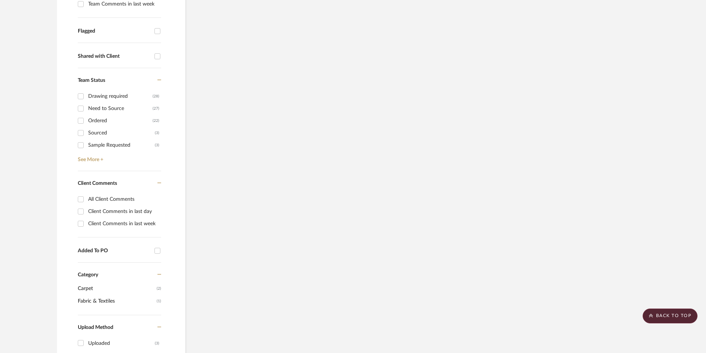
click at [112, 145] on div "Sample Requested" at bounding box center [121, 145] width 67 height 12
click at [87, 145] on input "Sample Requested (3)" at bounding box center [81, 145] width 12 height 12
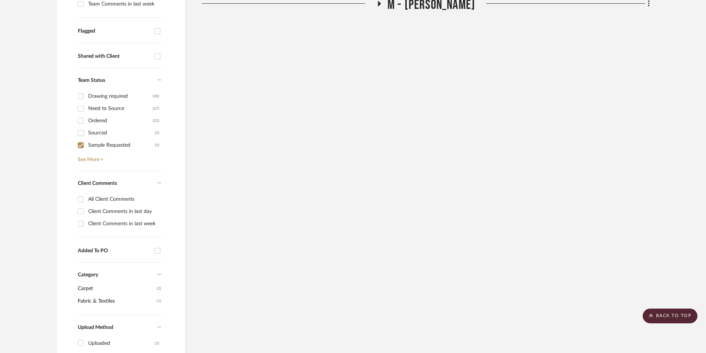
click at [112, 145] on div "Sample Requested" at bounding box center [121, 145] width 67 height 12
click at [87, 145] on input "Sample Requested (3)" at bounding box center [81, 145] width 12 height 12
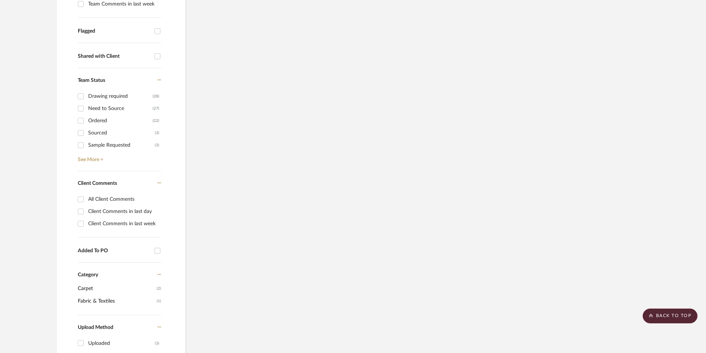
scroll to position [222, 0]
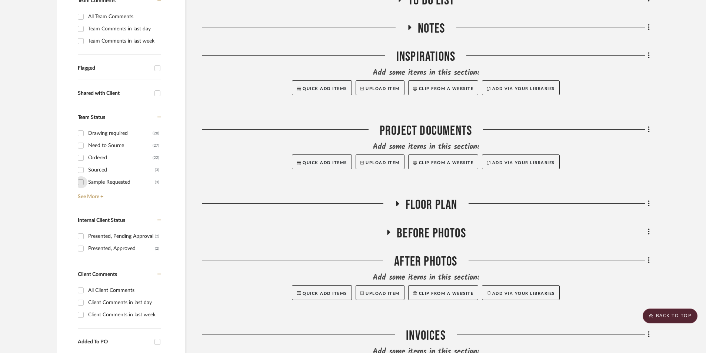
click at [82, 178] on input "Sample Requested (3)" at bounding box center [81, 182] width 12 height 12
checkbox input "true"
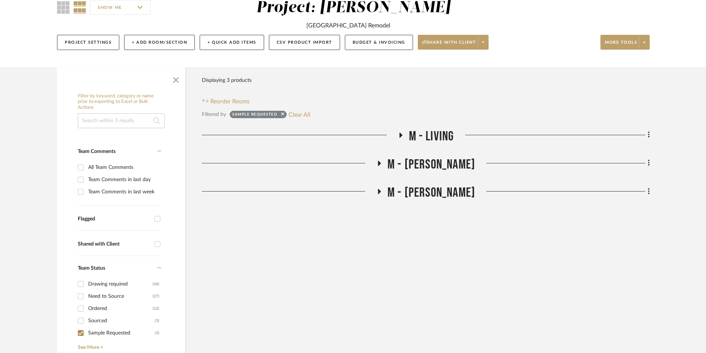
scroll to position [74, 0]
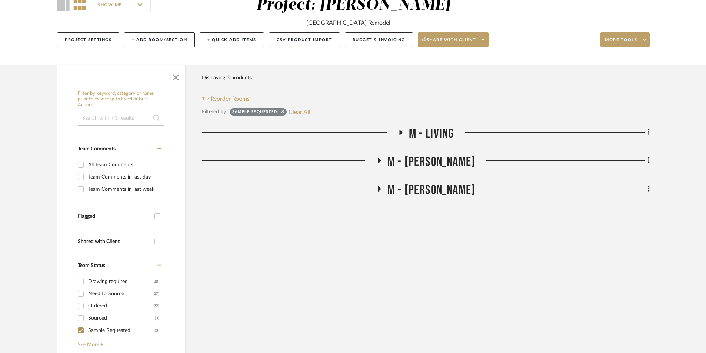
click at [382, 163] on icon at bounding box center [378, 161] width 9 height 6
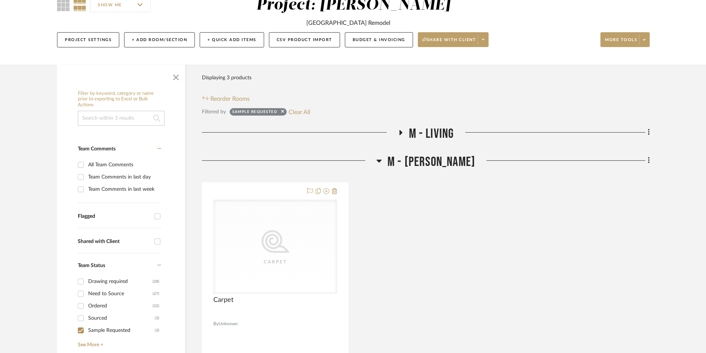
click at [398, 134] on icon at bounding box center [400, 133] width 9 height 6
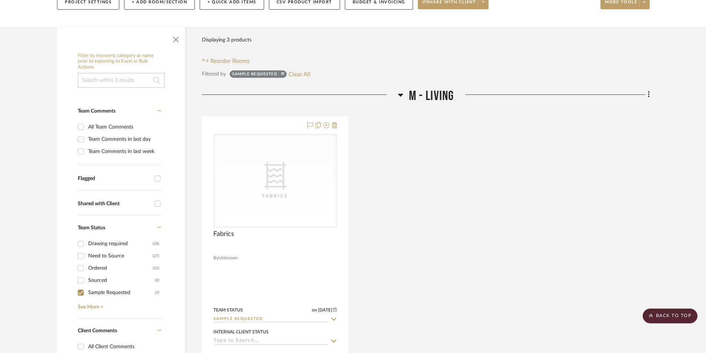
scroll to position [111, 0]
click at [401, 101] on fa-icon at bounding box center [401, 98] width 6 height 11
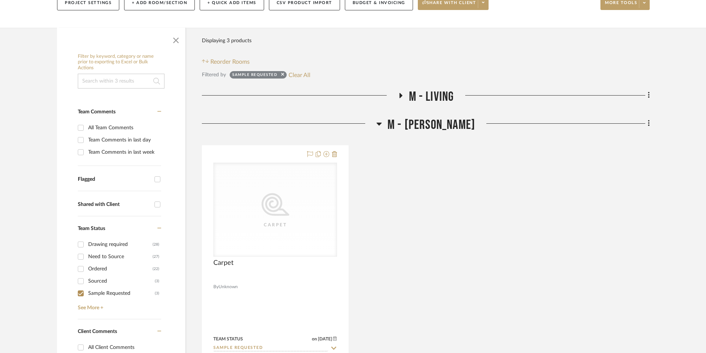
click at [392, 123] on h3 "M - [PERSON_NAME]" at bounding box center [425, 125] width 99 height 16
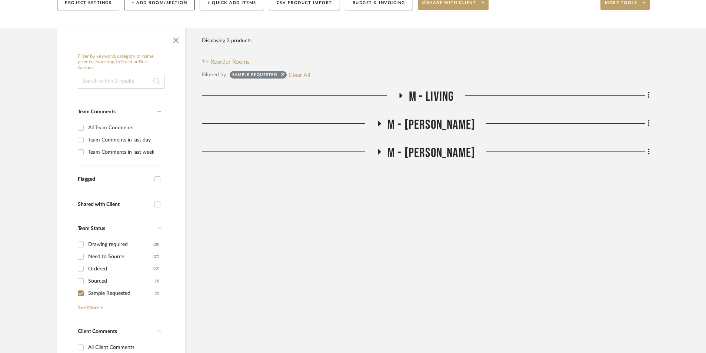
click at [383, 153] on icon at bounding box center [378, 152] width 9 height 6
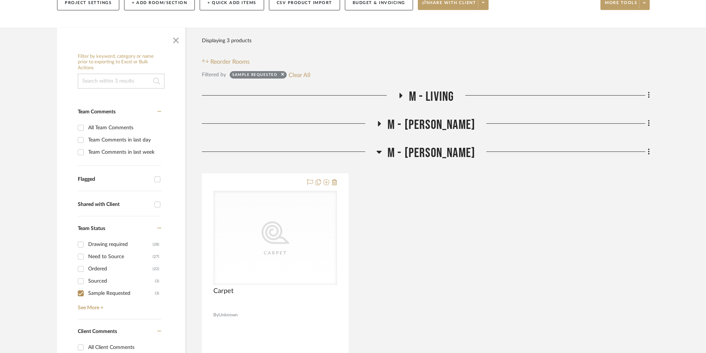
click at [382, 153] on icon at bounding box center [379, 151] width 6 height 9
